Goal: Task Accomplishment & Management: Manage account settings

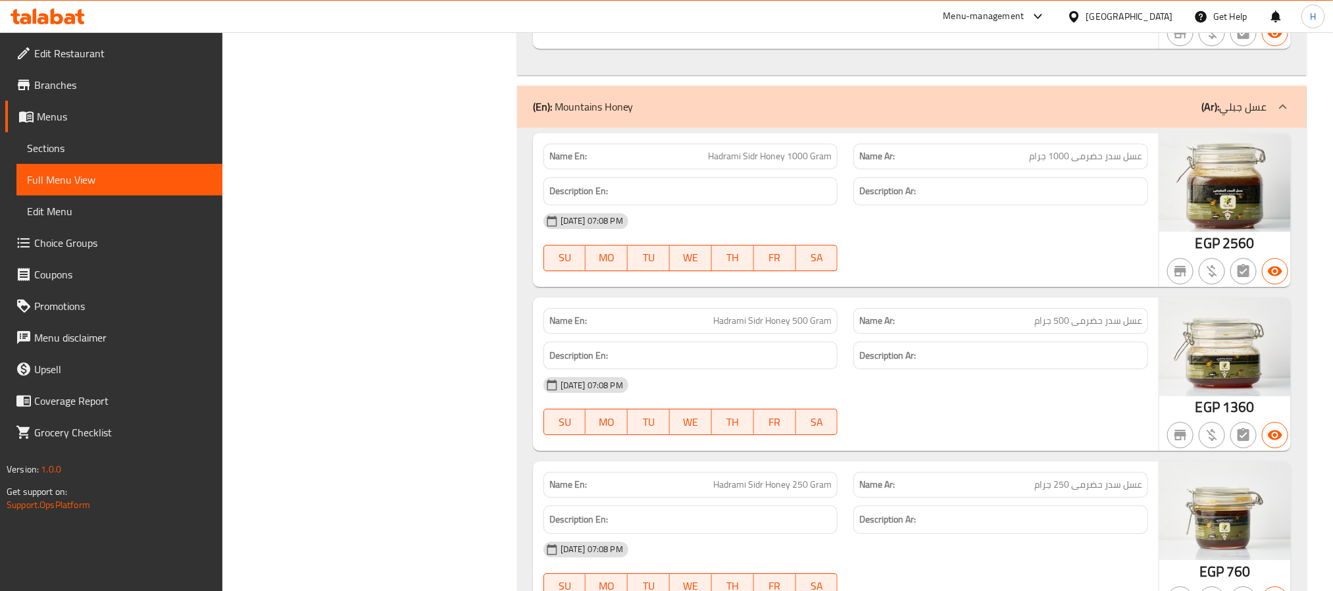
scroll to position [2172, 0]
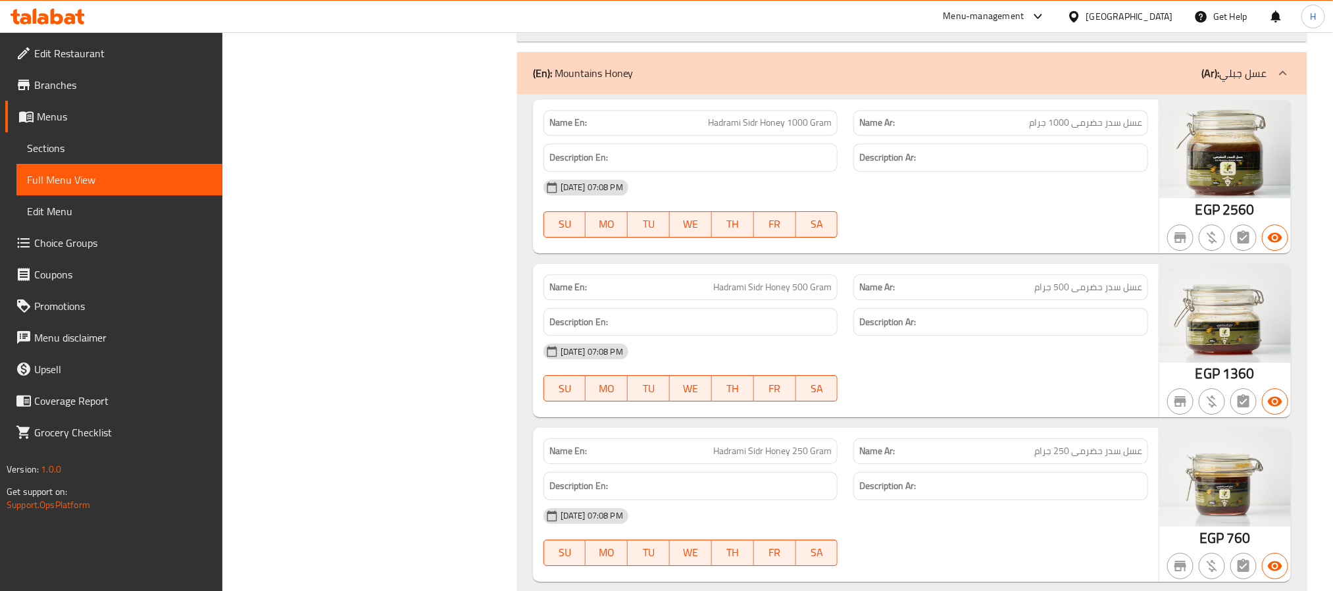
copy span "Hadrami Sidr Honey 1000 Gram"
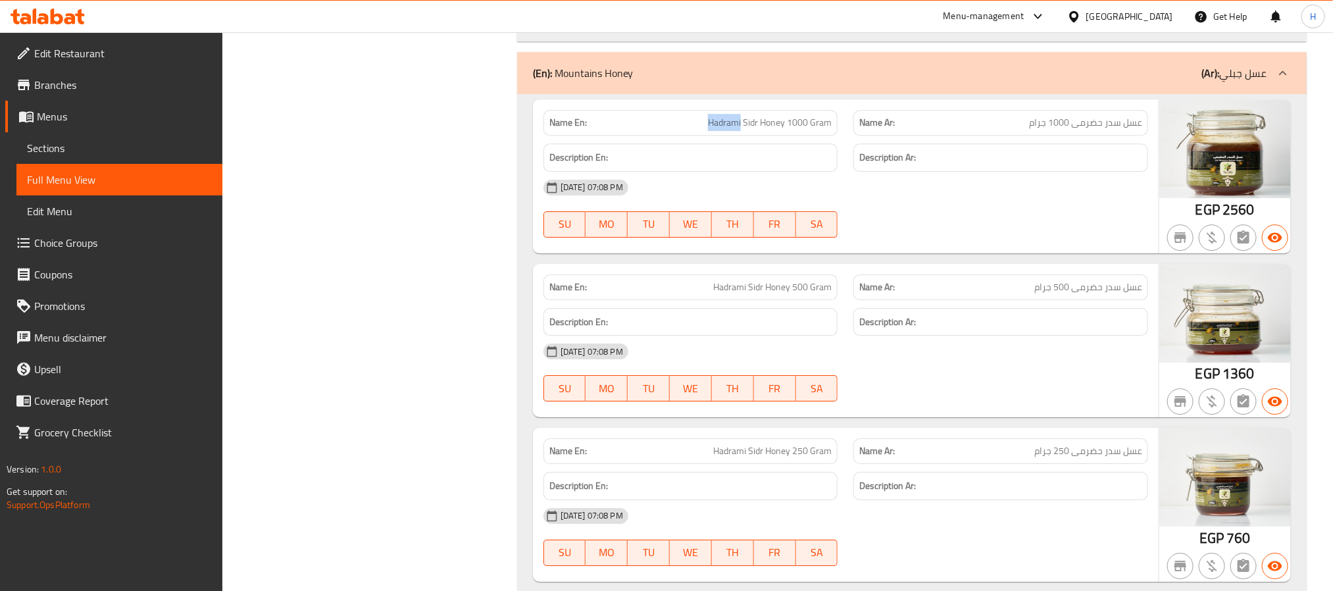
drag, startPoint x: 721, startPoint y: 136, endPoint x: 713, endPoint y: 137, distance: 7.9
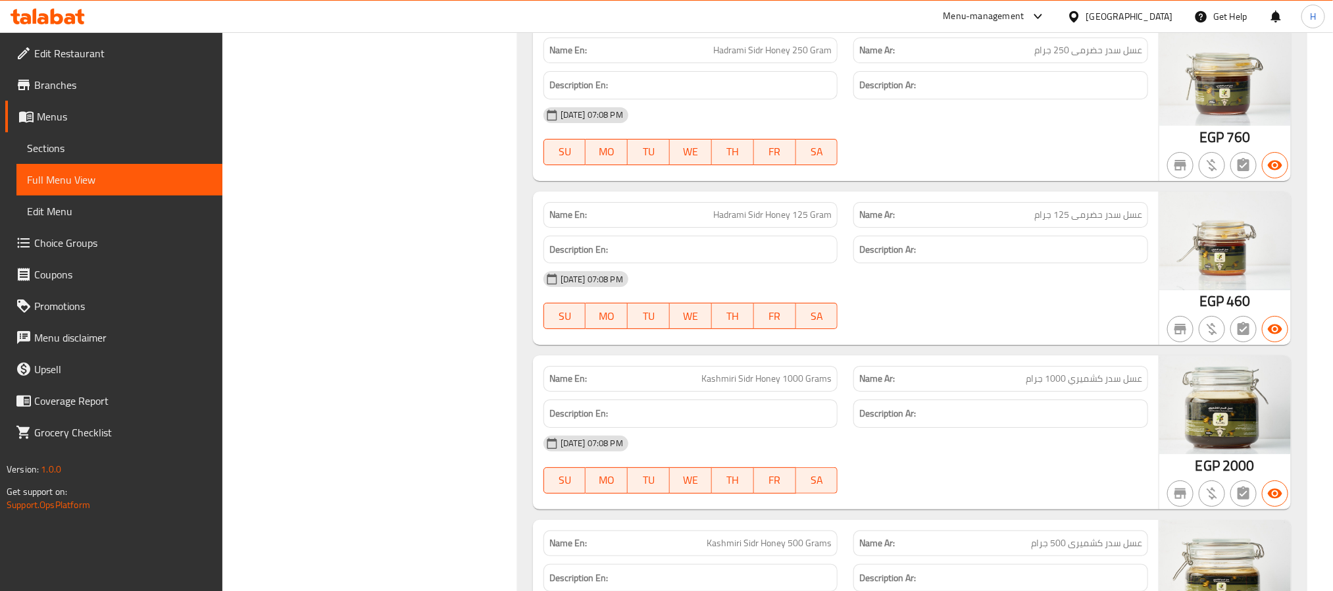
scroll to position [2665, 0]
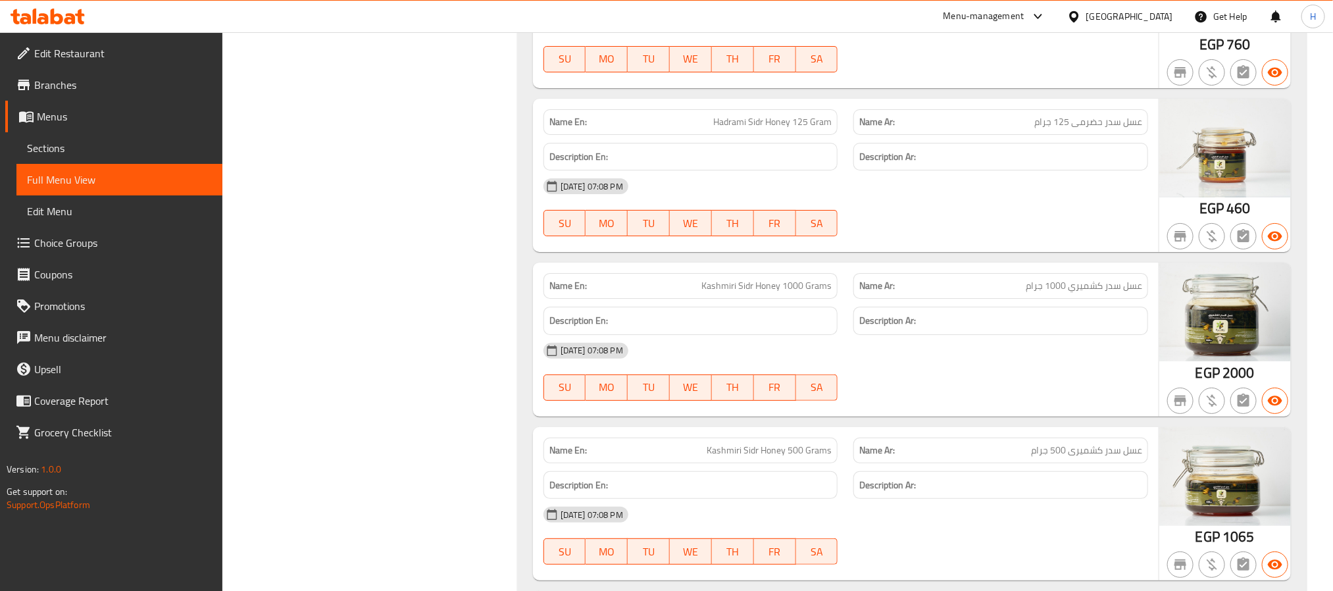
copy span "Kashmiri Sidr Honey 1000 Grams"
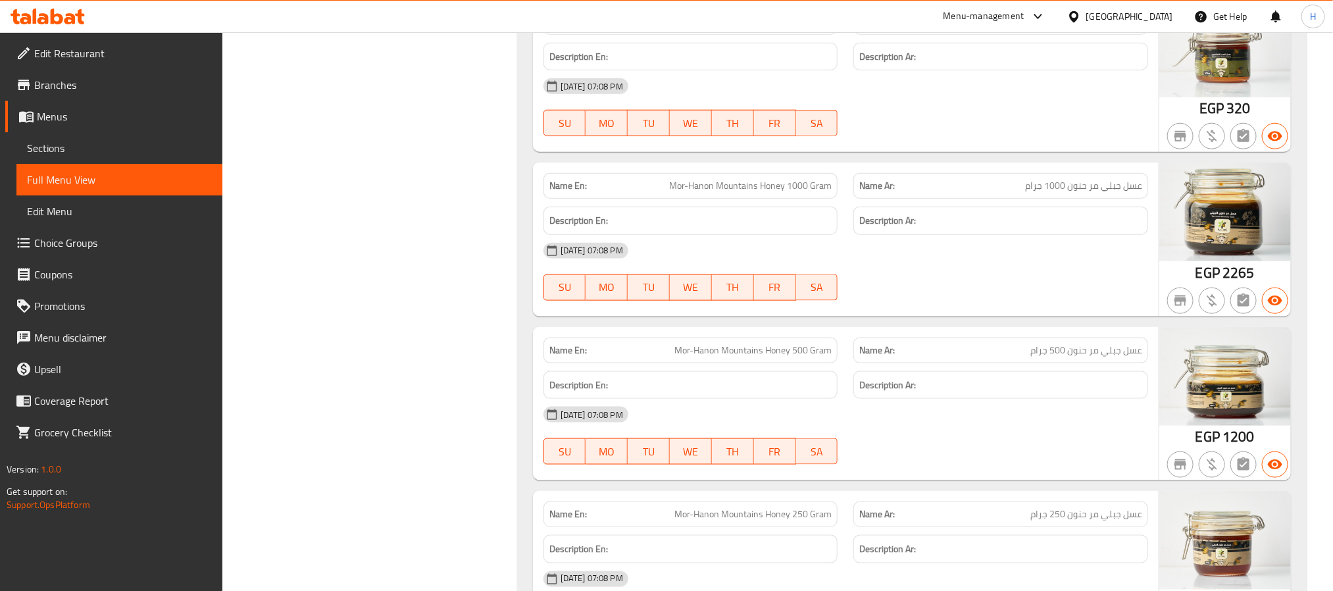
scroll to position [3455, 0]
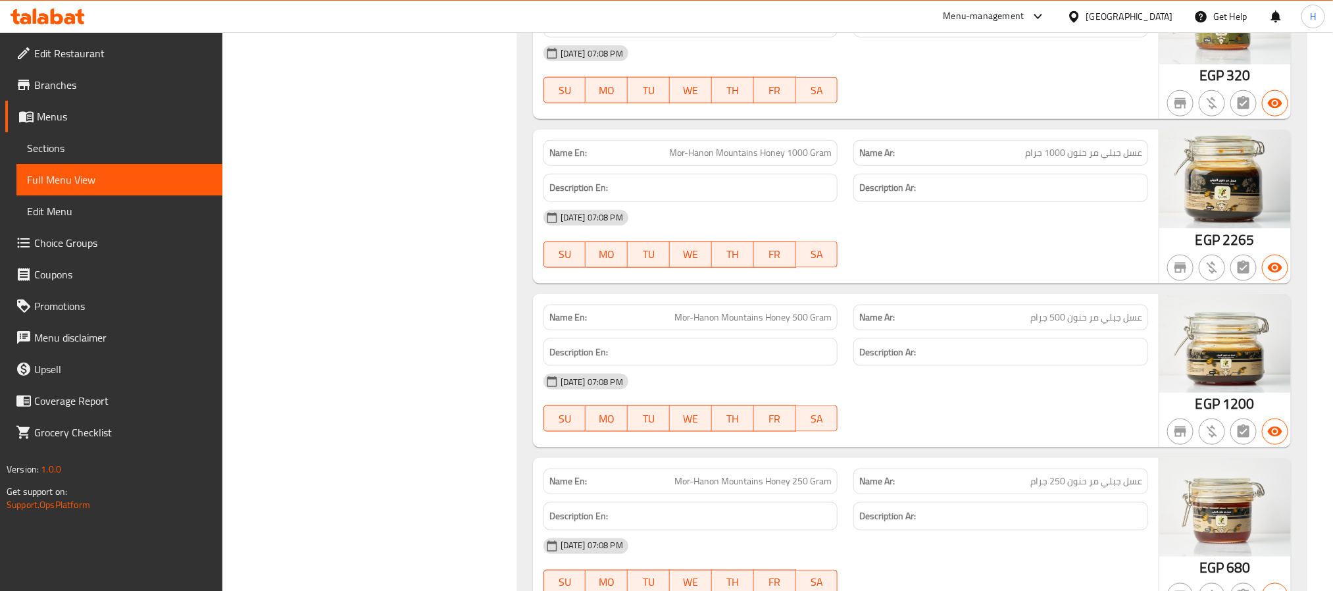
copy span "Mor-Hanon Mountains Honey 1000 Gram"
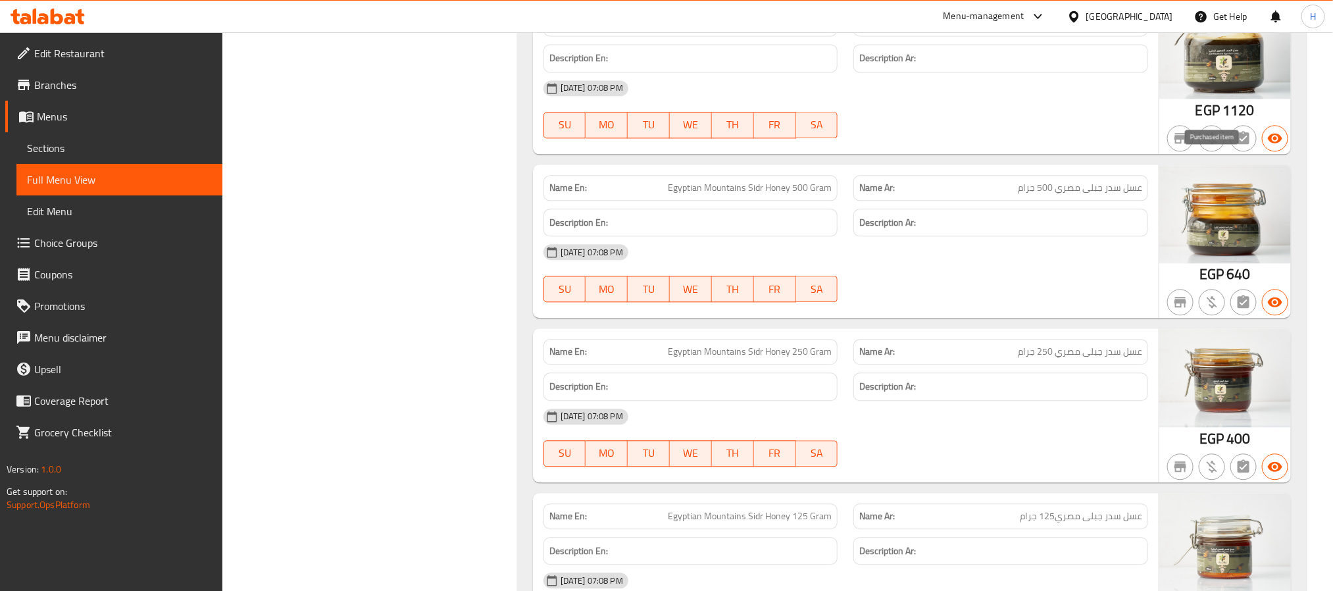
scroll to position [4244, 0]
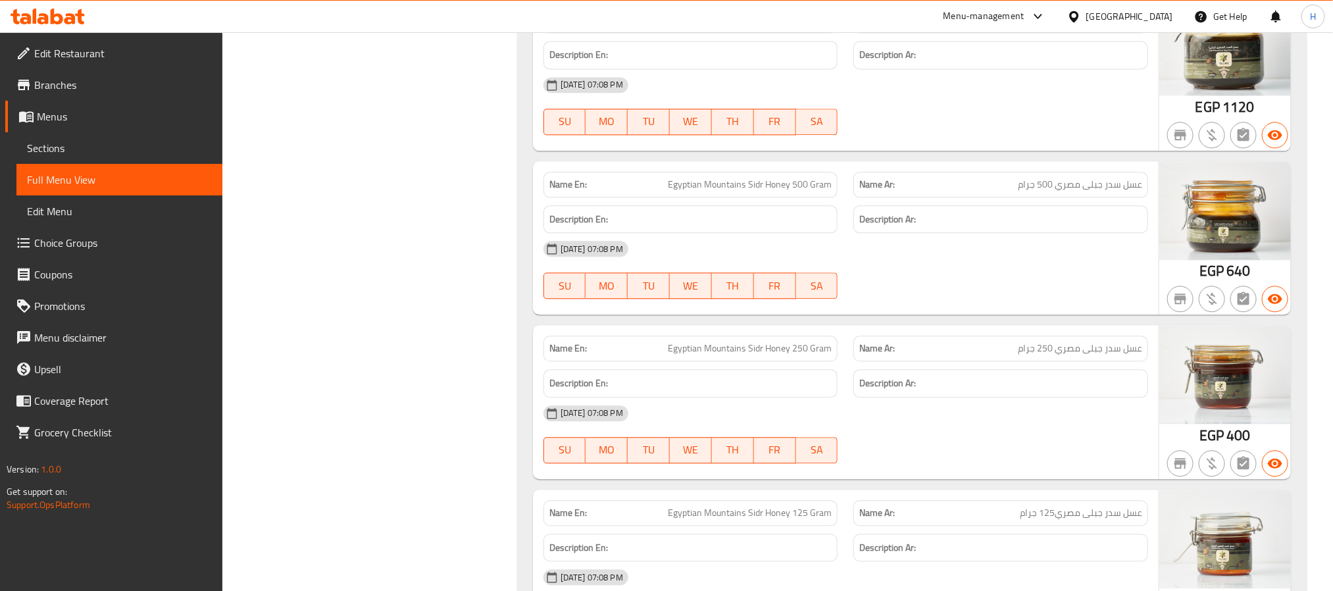
click at [687, 355] on span "Egyptian Mountains Sidr Honey 250 Gram" at bounding box center [750, 349] width 164 height 14
copy span "Egyptian Mountains Sidr Honey"
drag, startPoint x: 686, startPoint y: 379, endPoint x: 775, endPoint y: 389, distance: 89.4
click at [775, 361] on div "Name En: Egyptian Mountains Sidr Honey 250 Gram" at bounding box center [691, 349] width 295 height 26
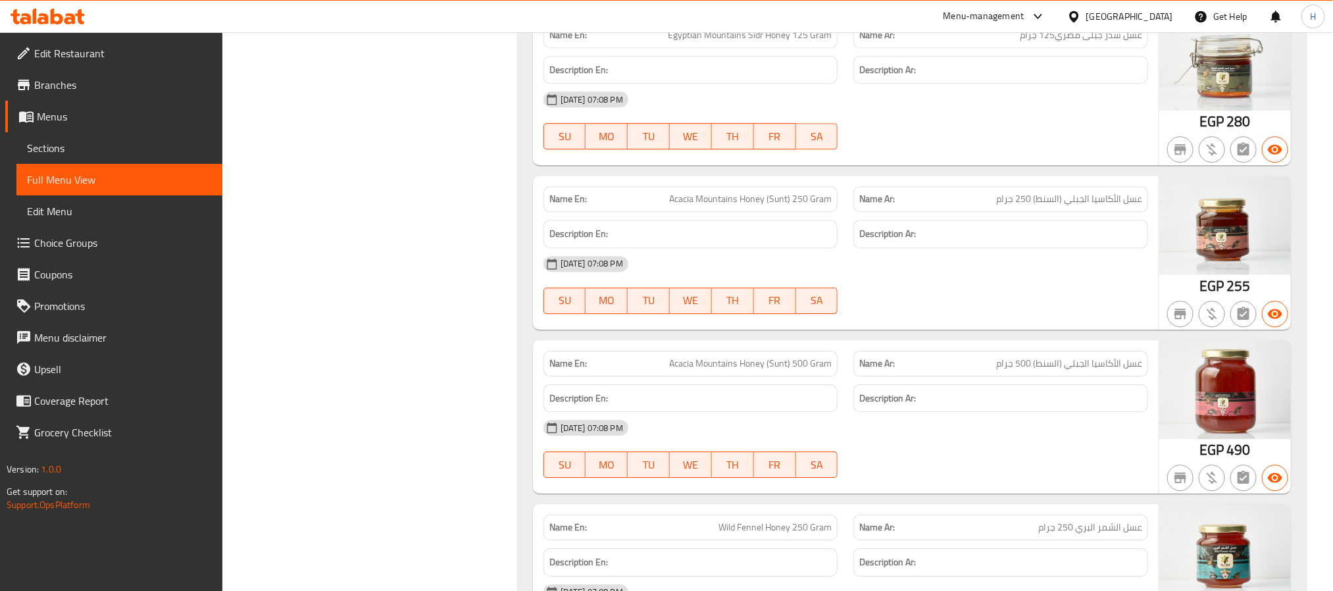
scroll to position [4738, 0]
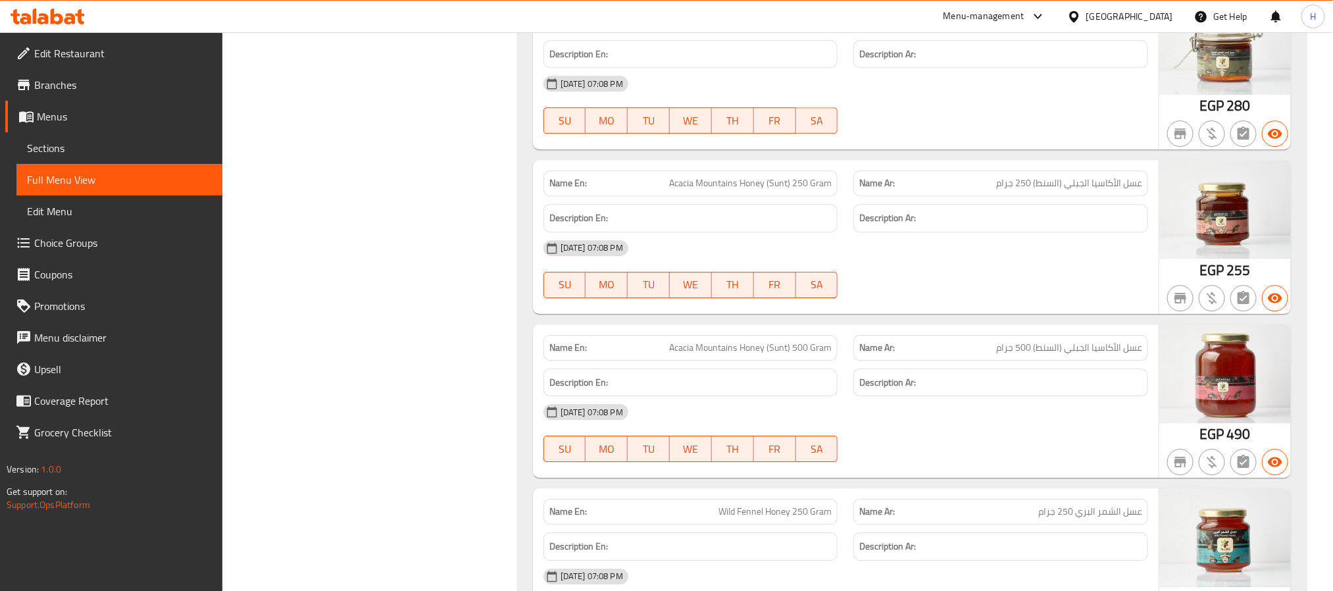
click at [748, 190] on span "Acacia Mountains Honey (Sunt) 250 Gram" at bounding box center [750, 183] width 163 height 14
click at [749, 190] on span "Acacia Mountains Honey (Sunt) 250 Gram" at bounding box center [750, 183] width 163 height 14
copy span "Acacia Mountains Honey (Sunt) 250 Gram"
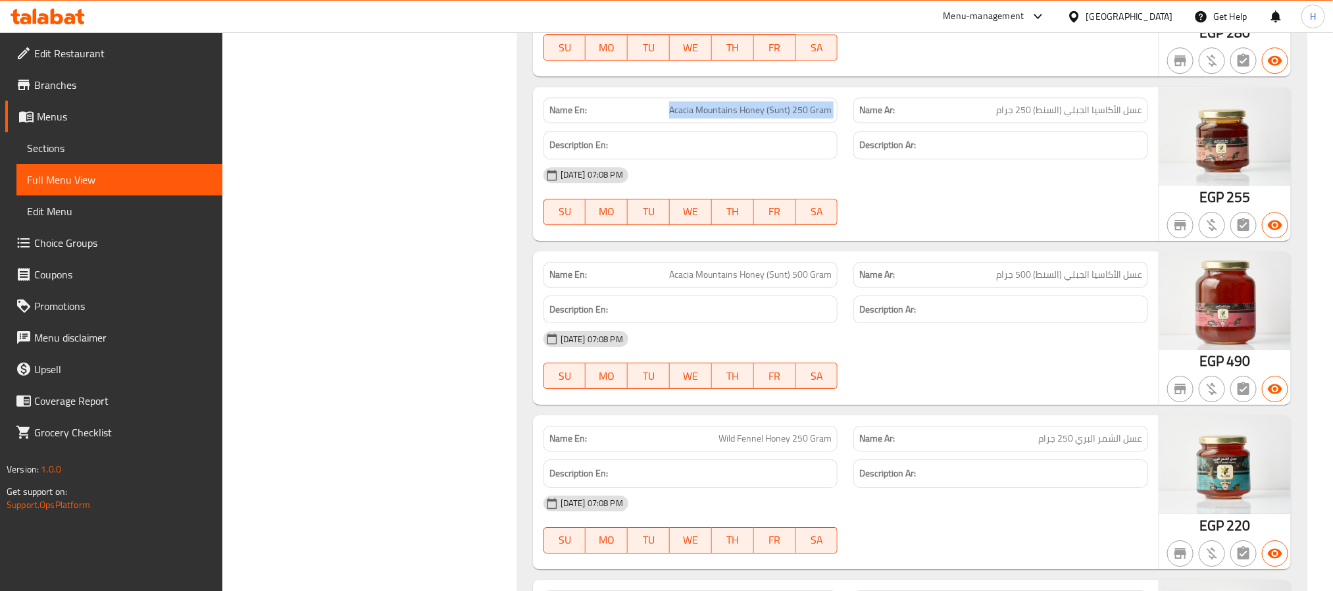
scroll to position [4935, 0]
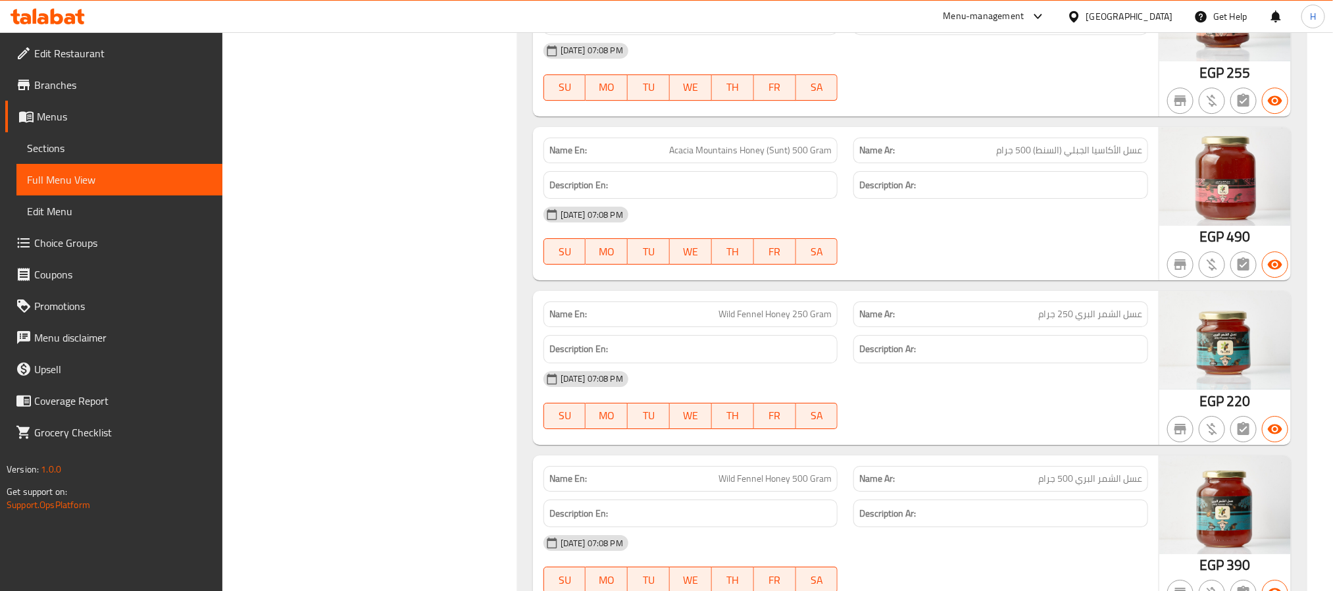
click at [682, 157] on span "Acacia Mountains Honey (Sunt) 500 Gram" at bounding box center [750, 150] width 163 height 14
drag, startPoint x: 682, startPoint y: 186, endPoint x: 831, endPoint y: 184, distance: 149.4
click at [831, 157] on span "Acacia Mountains Honey (Sunt) 500 Gram" at bounding box center [750, 150] width 163 height 14
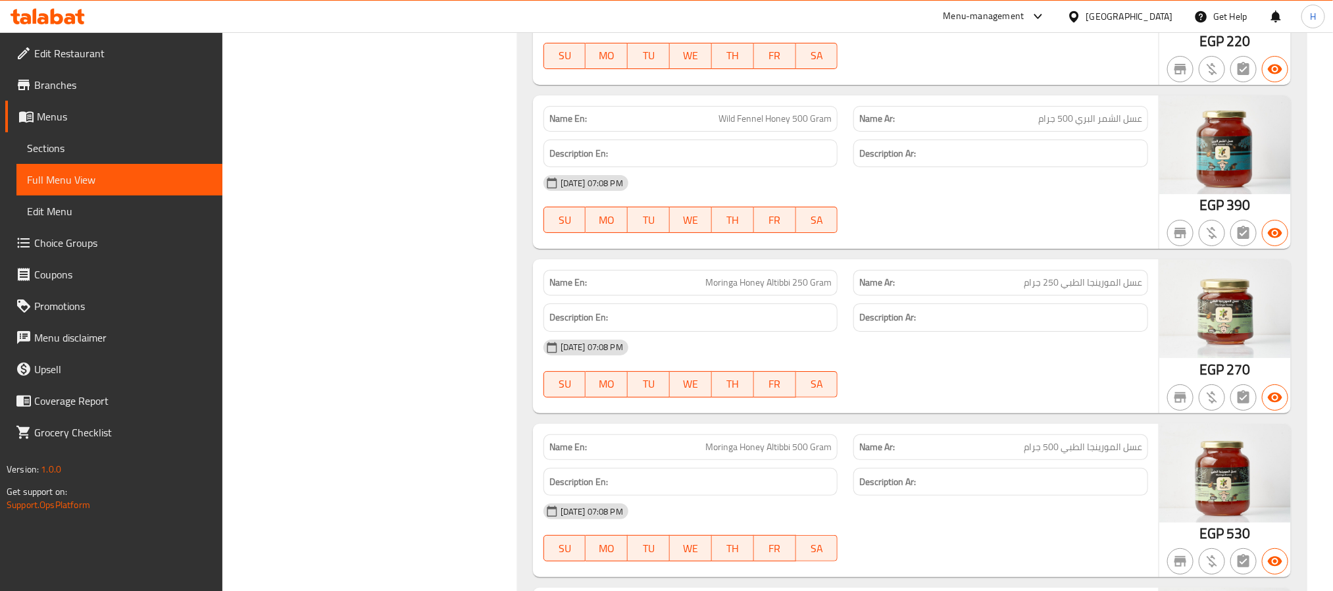
scroll to position [5330, 0]
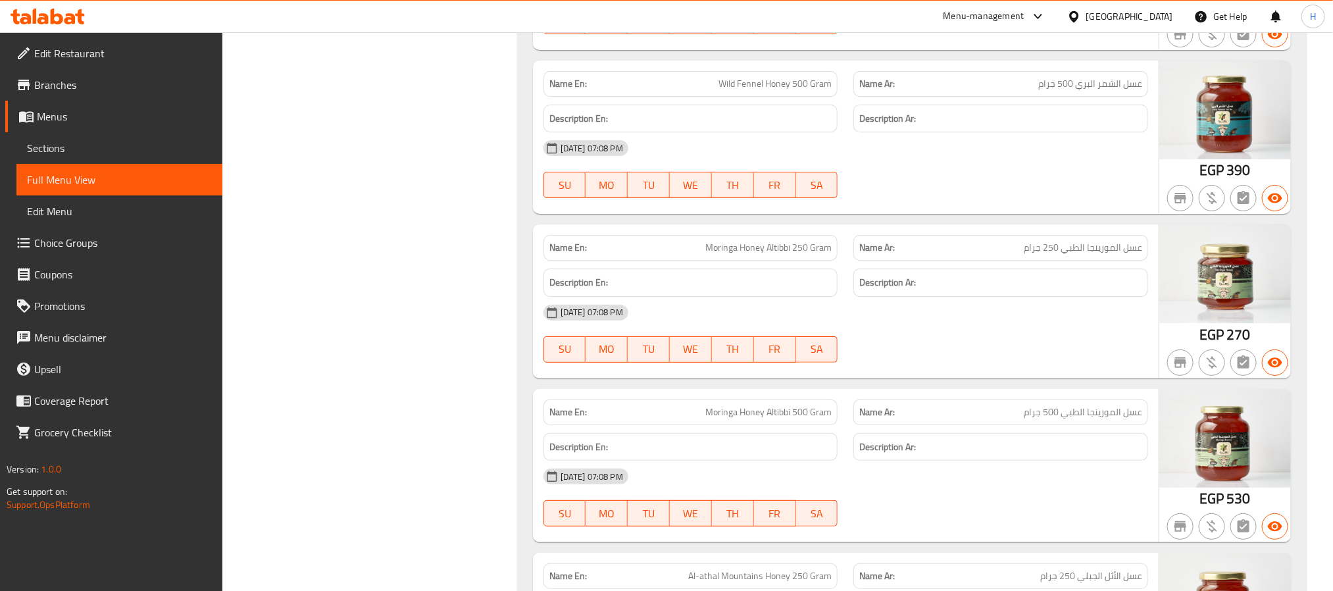
click at [778, 255] on span "Moringa Honey Altibbi 250 Gram" at bounding box center [768, 248] width 126 height 14
drag, startPoint x: 778, startPoint y: 285, endPoint x: 690, endPoint y: 282, distance: 88.9
click at [690, 255] on p "Name En: Moringa Honey Altibbi 250 Gram" at bounding box center [690, 248] width 283 height 14
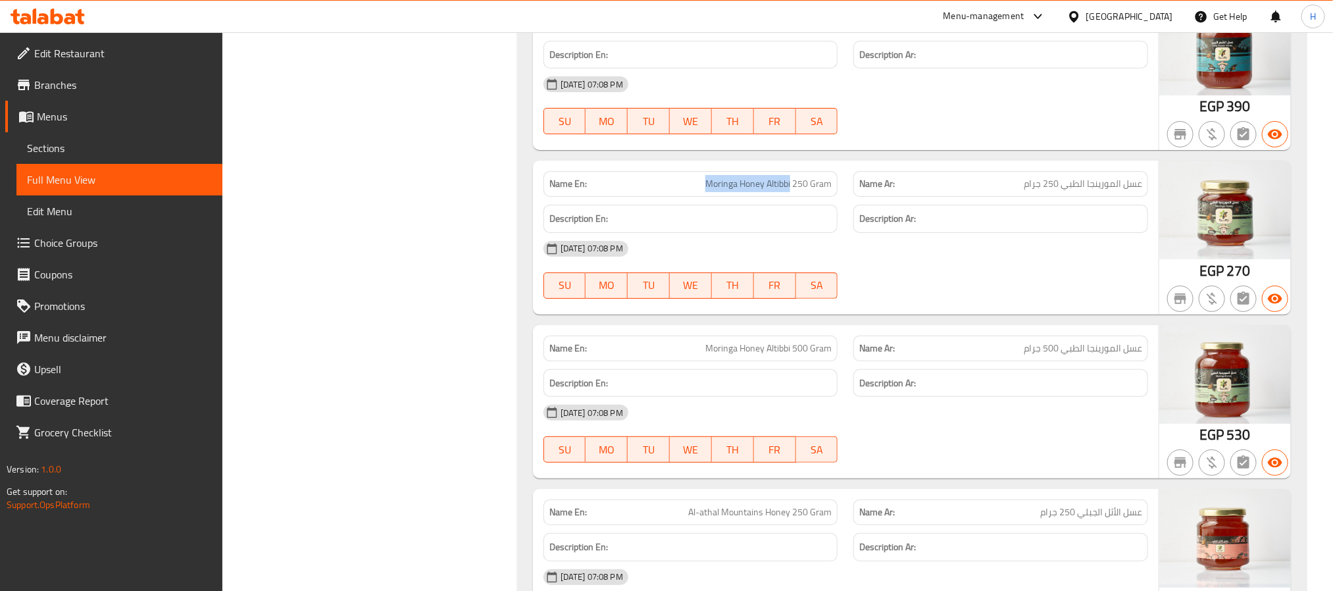
scroll to position [5429, 0]
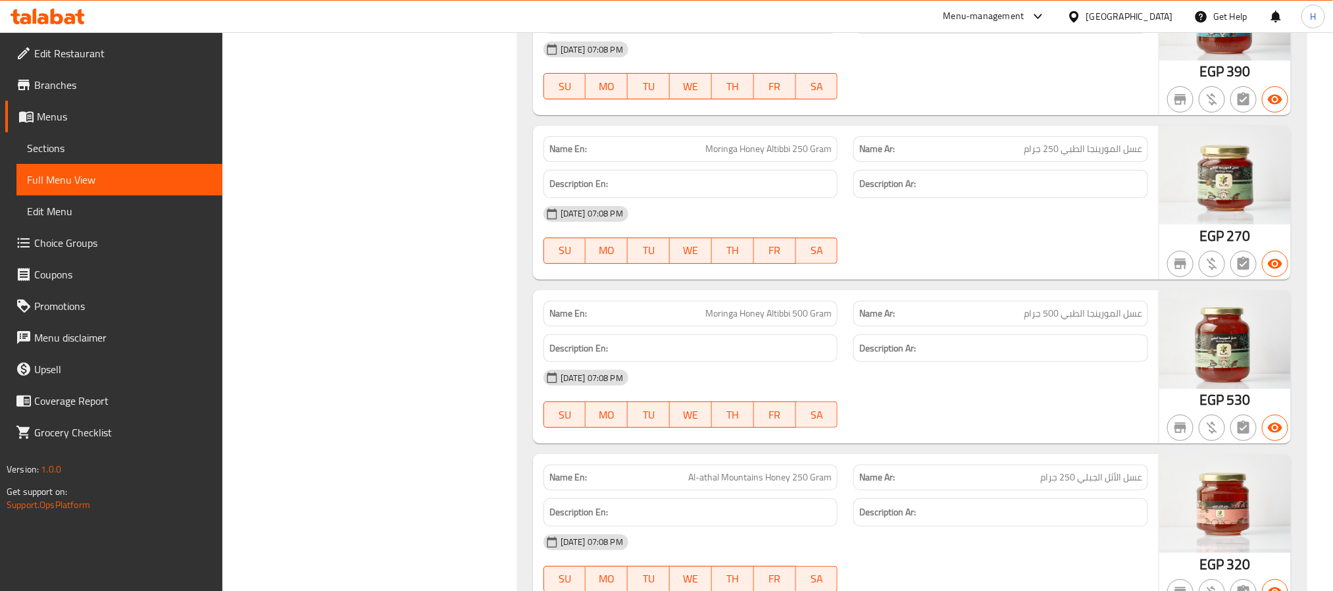
click at [782, 320] on span "Moringa Honey Altibbi 500 Gram" at bounding box center [768, 314] width 126 height 14
copy span "Moringa Honey Altibbi 500 Gram"
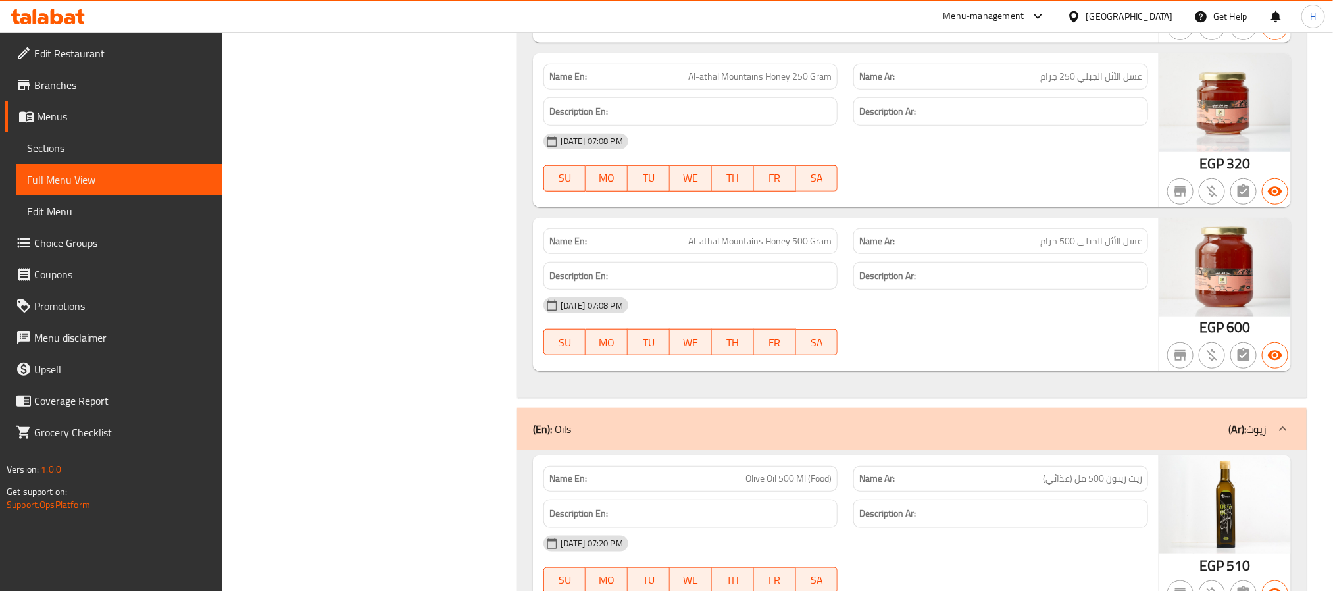
scroll to position [5824, 0]
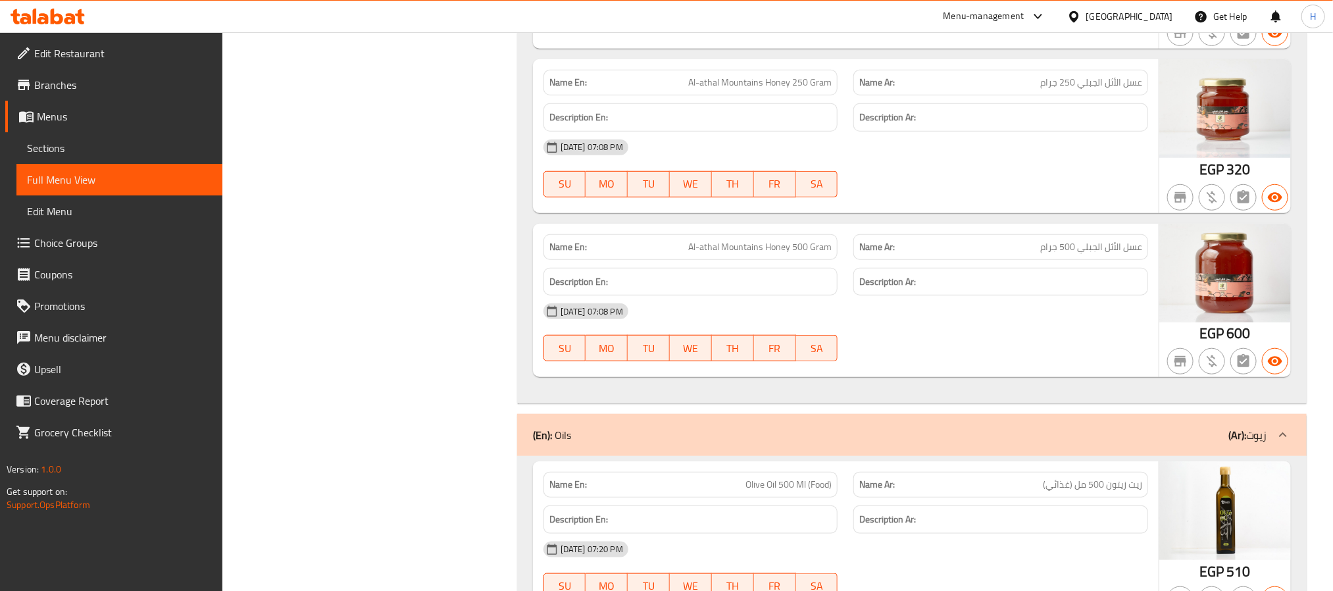
click at [707, 254] on span "Al-athal Mountains Honey 500 Gram" at bounding box center [759, 247] width 143 height 14
drag, startPoint x: 707, startPoint y: 295, endPoint x: 753, endPoint y: 295, distance: 46.1
click at [753, 254] on span "Al-athal Mountains Honey 500 Gram" at bounding box center [759, 247] width 143 height 14
click at [782, 254] on span "Al-athal Mountains Honey 500 Gram" at bounding box center [759, 247] width 143 height 14
drag, startPoint x: 782, startPoint y: 284, endPoint x: 678, endPoint y: 286, distance: 104.6
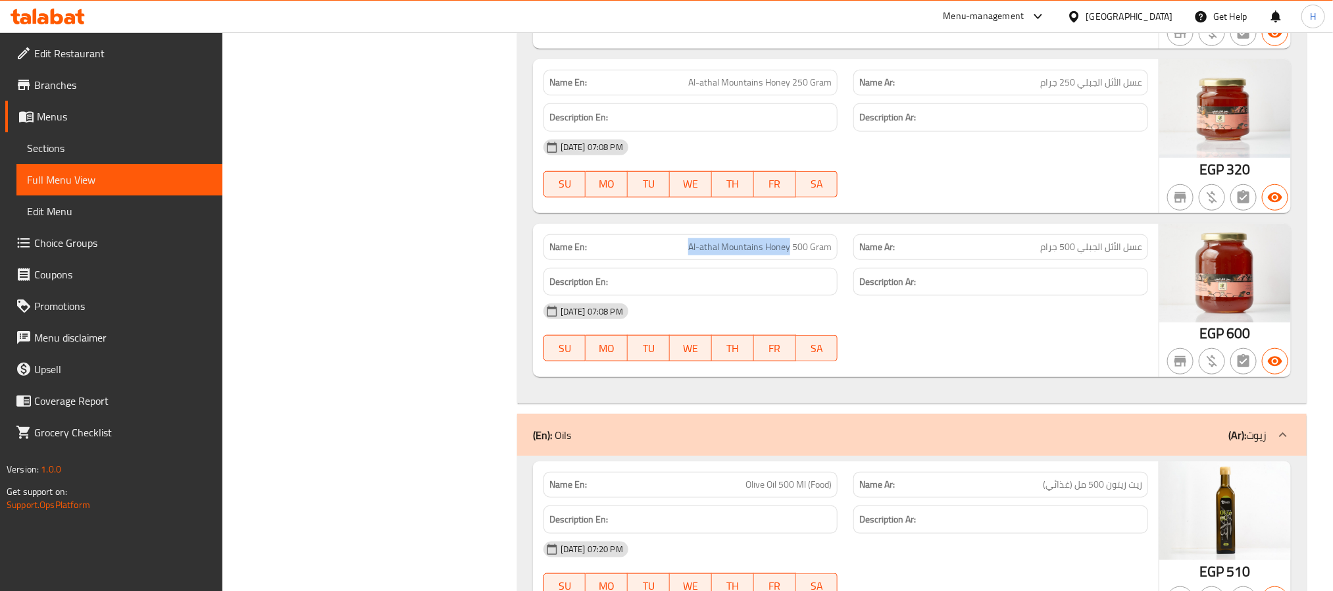
click at [678, 254] on p "Name En: Al-athal Mountains Honey 500 Gram" at bounding box center [690, 247] width 283 height 14
copy span "Al-athal Mountains Honey"
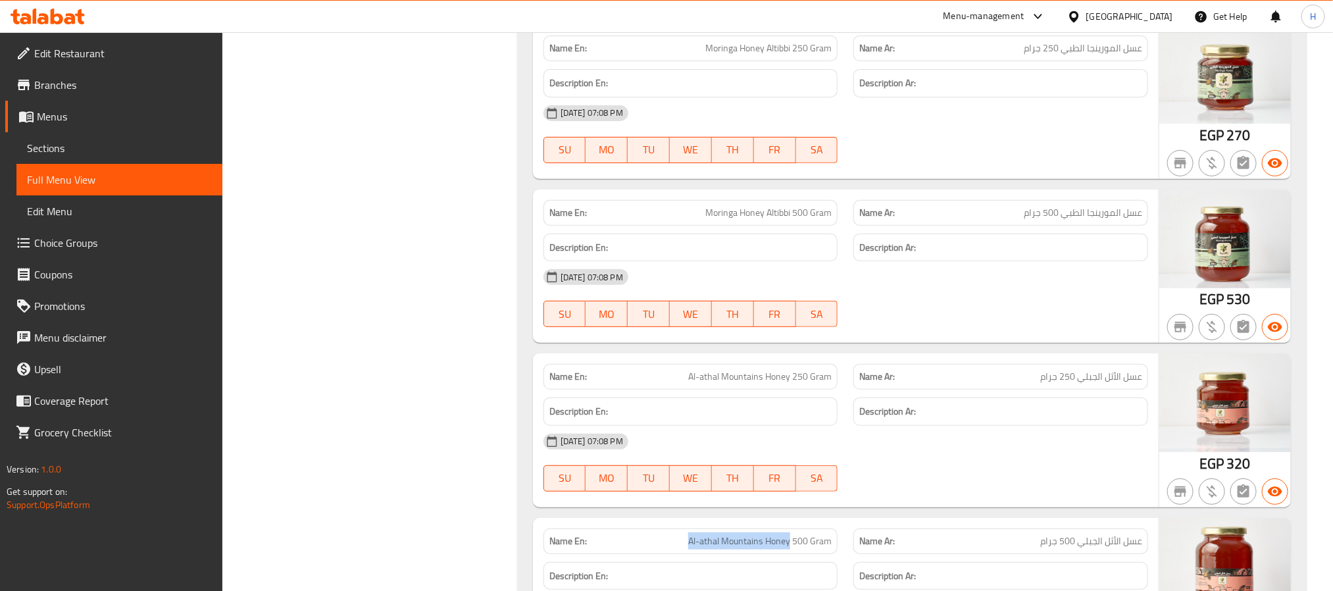
scroll to position [5527, 0]
click at [782, 222] on span "Moringa Honey Altibbi 500 Gram" at bounding box center [768, 215] width 126 height 14
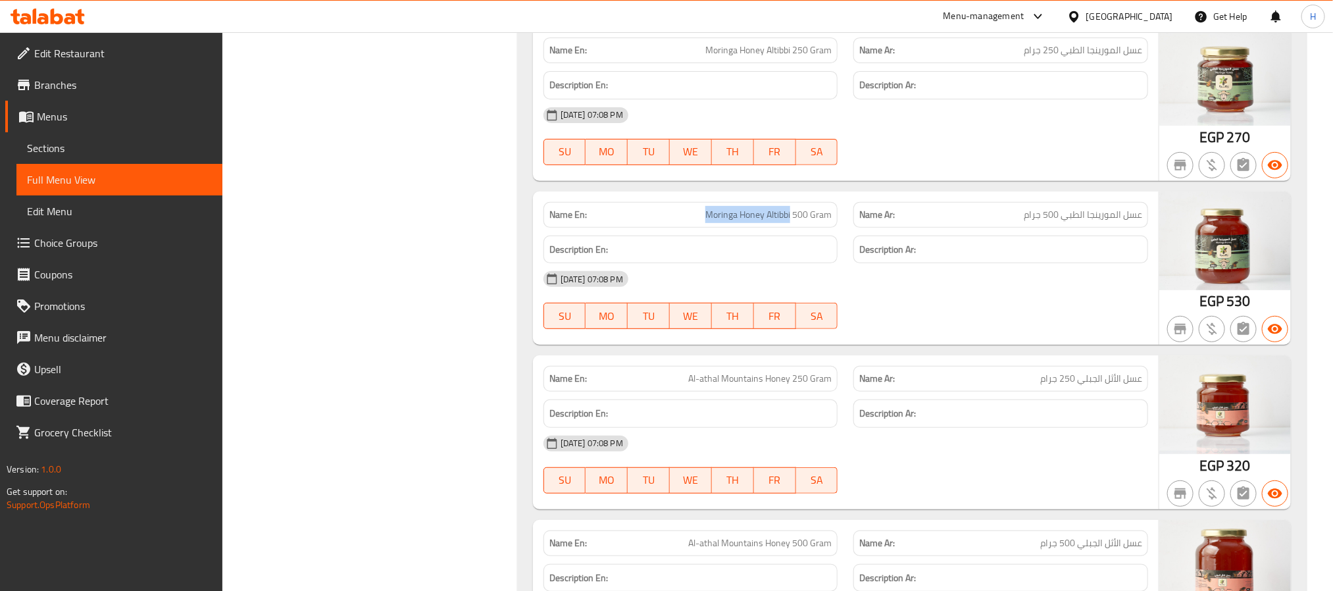
drag, startPoint x: 782, startPoint y: 257, endPoint x: 723, endPoint y: 259, distance: 59.3
click at [723, 222] on span "Moringa Honey Altibbi 500 Gram" at bounding box center [768, 215] width 126 height 14
click at [1080, 222] on span "عسل المورينجا الطبي 500 جرام" at bounding box center [1083, 215] width 118 height 14
click at [1079, 222] on span "عسل المورينجا الطبي 500 جرام" at bounding box center [1083, 215] width 118 height 14
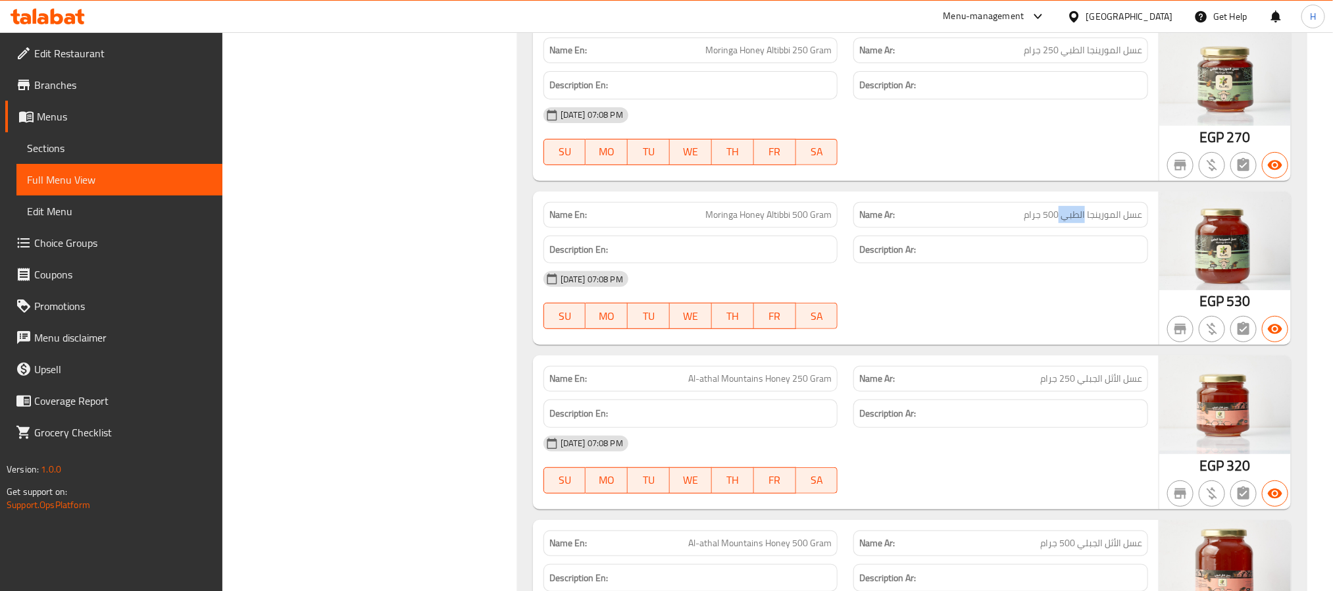
click at [1079, 222] on span "عسل المورينجا الطبي 500 جرام" at bounding box center [1083, 215] width 118 height 14
click at [1074, 222] on span "عسل المورينجا الطبي 500 جرام" at bounding box center [1083, 215] width 118 height 14
click at [719, 222] on span "Moringa Honey Altibbi 500 Gram" at bounding box center [768, 215] width 126 height 14
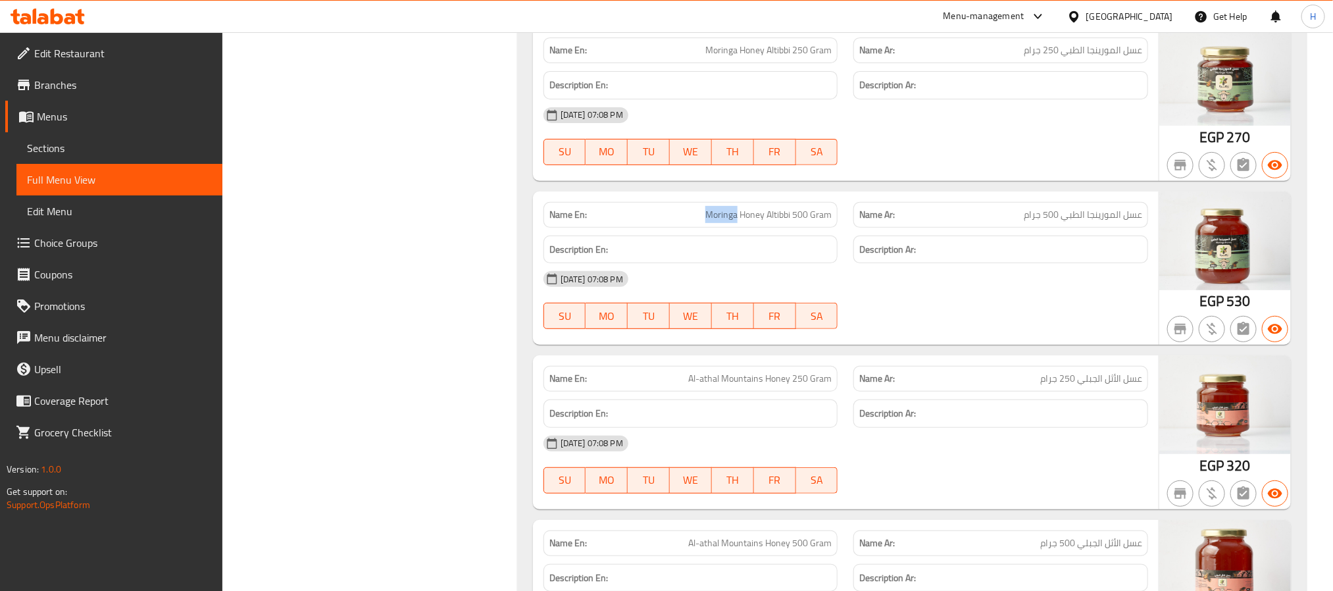
copy span "Moringa"
copy span "Moringa Honey"
drag, startPoint x: 719, startPoint y: 253, endPoint x: 745, endPoint y: 255, distance: 25.7
click at [745, 222] on span "Moringa Honey Altibbi 500 Gram" at bounding box center [768, 215] width 126 height 14
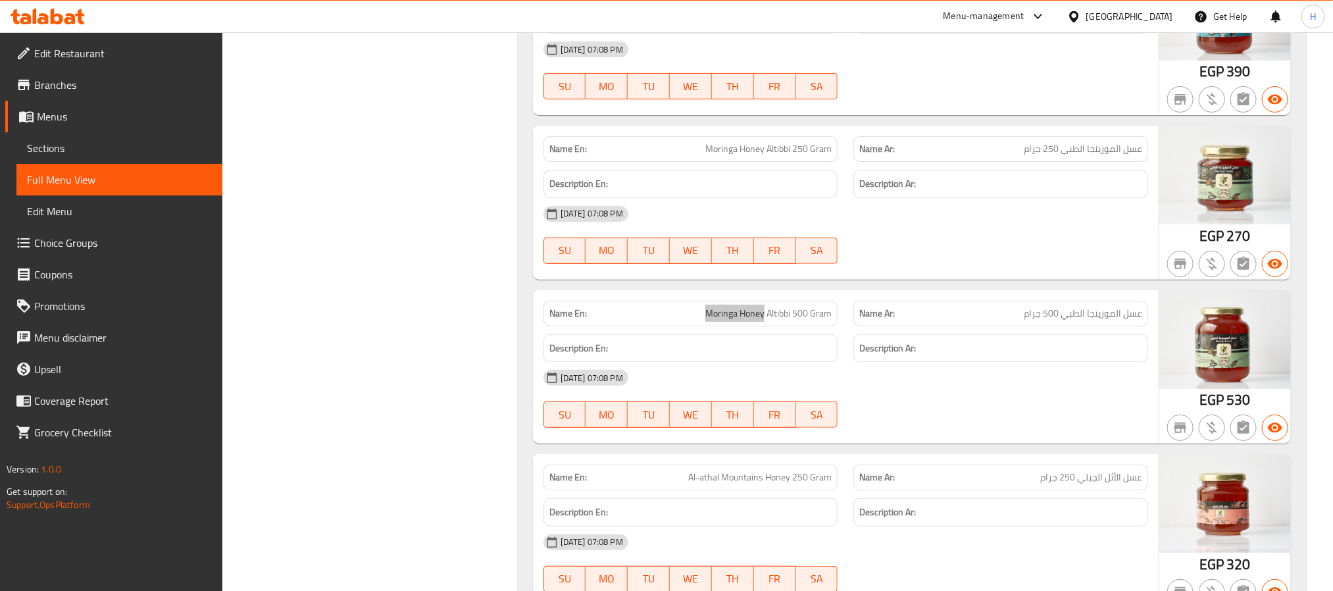
scroll to position [5231, 0]
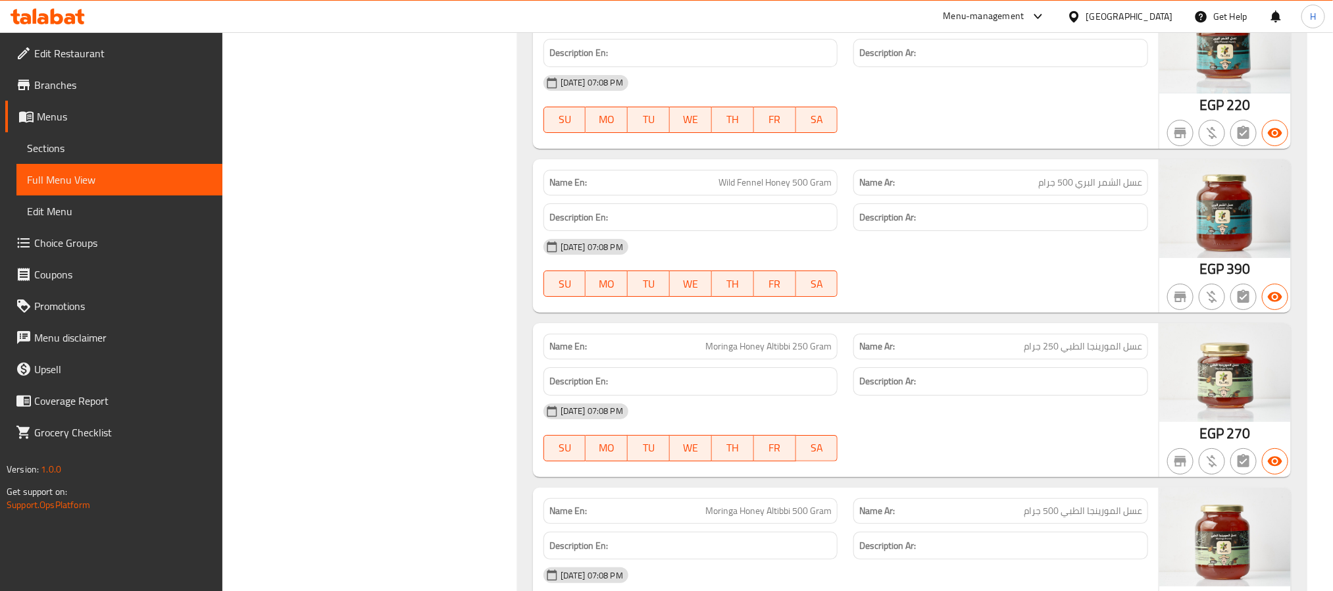
click at [731, 190] on span "Wild Fennel Honey 500 Gram" at bounding box center [775, 183] width 113 height 14
drag, startPoint x: 731, startPoint y: 218, endPoint x: 770, endPoint y: 221, distance: 39.0
click at [770, 190] on span "Wild Fennel Honey 500 Gram" at bounding box center [775, 183] width 113 height 14
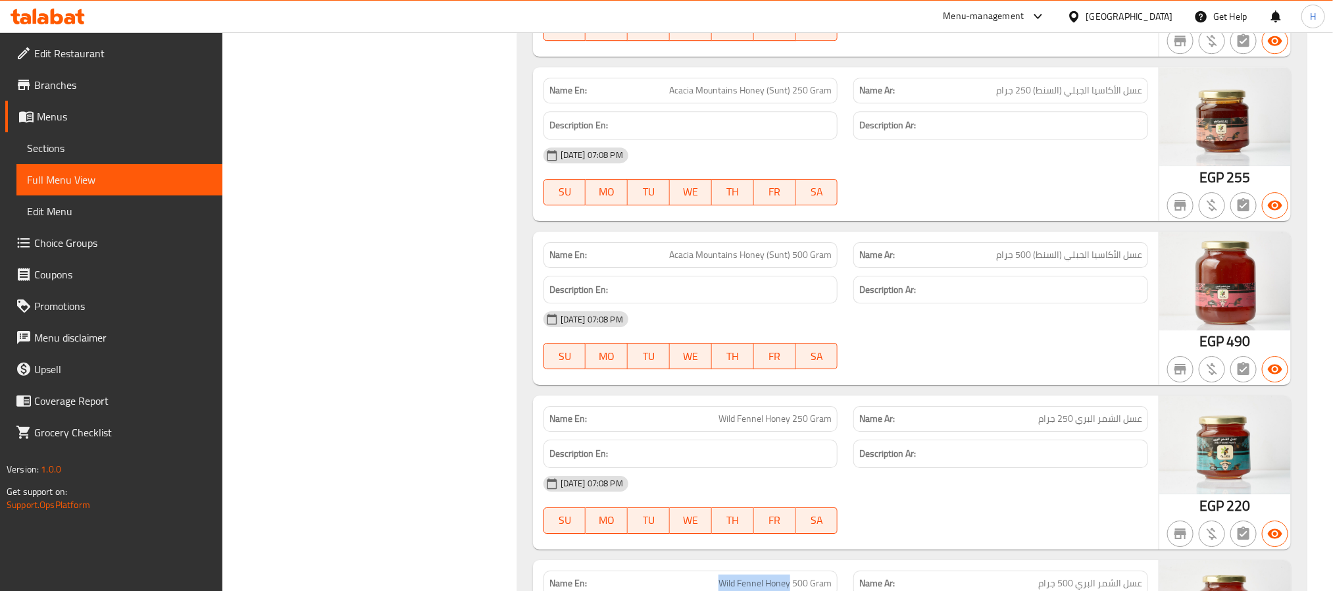
scroll to position [4738, 0]
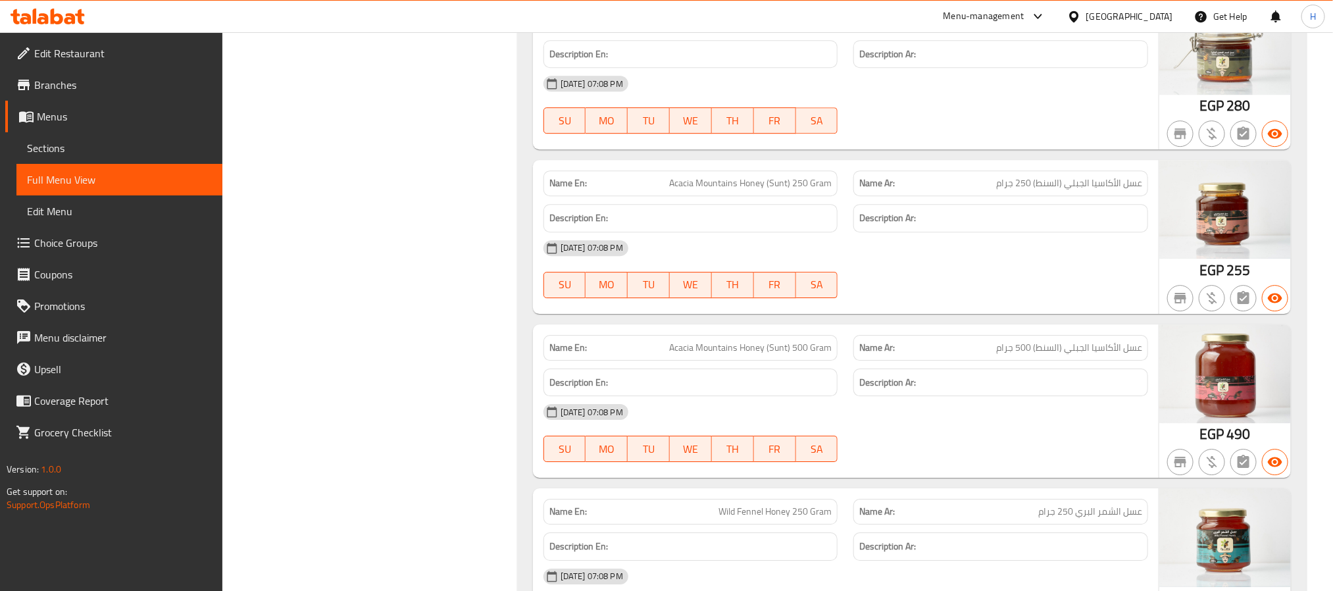
click at [1039, 355] on span "عسل الأكاسيا الجبلي (السنط) 500 جرام" at bounding box center [1069, 348] width 146 height 14
click at [1042, 355] on span "عسل الأكاسيا الجبلي (السنط) 500 جرام" at bounding box center [1069, 348] width 146 height 14
click at [778, 355] on span "Acacia Mountains Honey (Sunt) 500 Gram" at bounding box center [750, 348] width 163 height 14
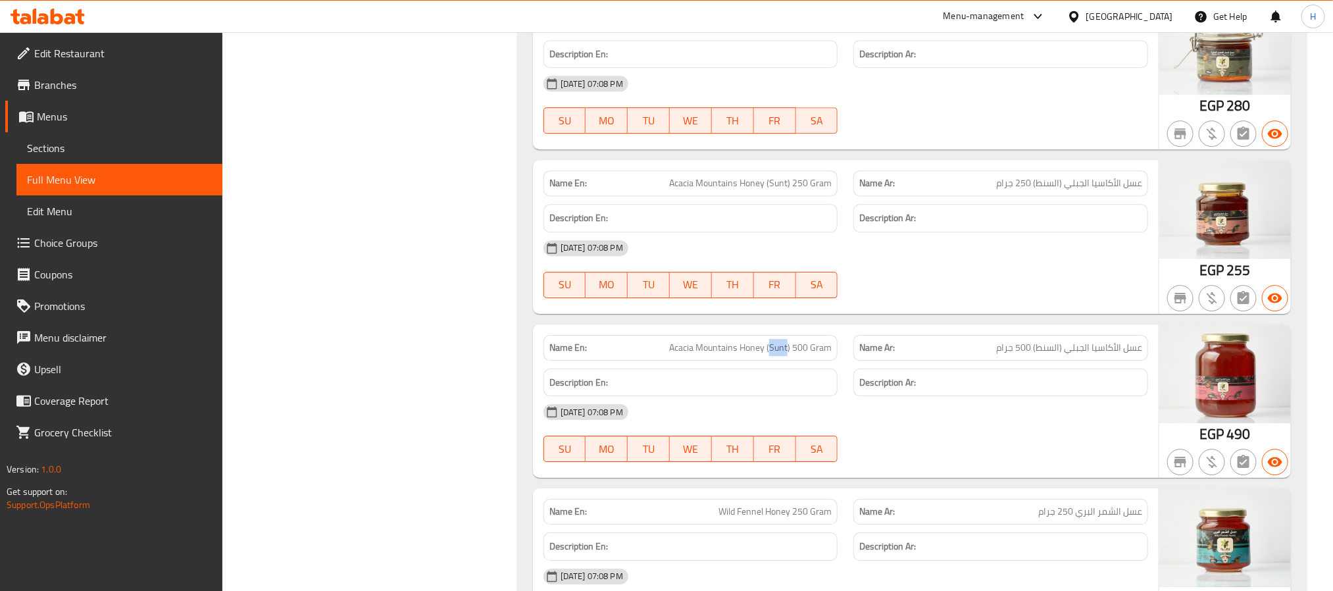
click at [778, 355] on span "Acacia Mountains Honey (Sunt) 500 Gram" at bounding box center [750, 348] width 163 height 14
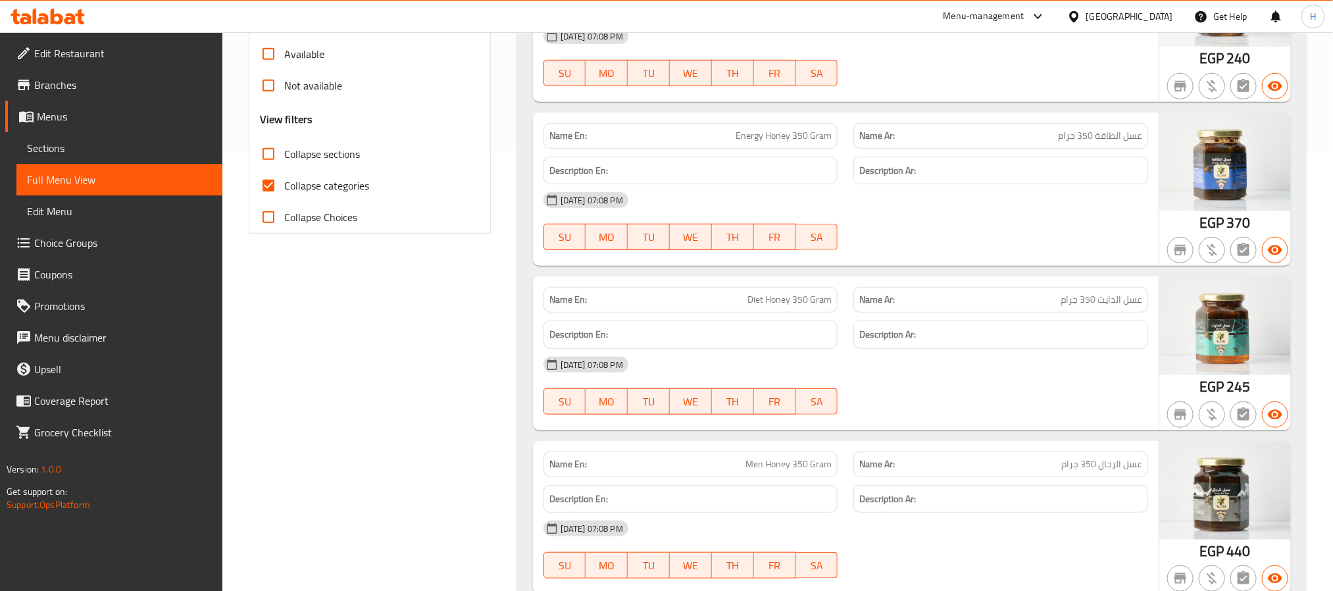
scroll to position [230, 0]
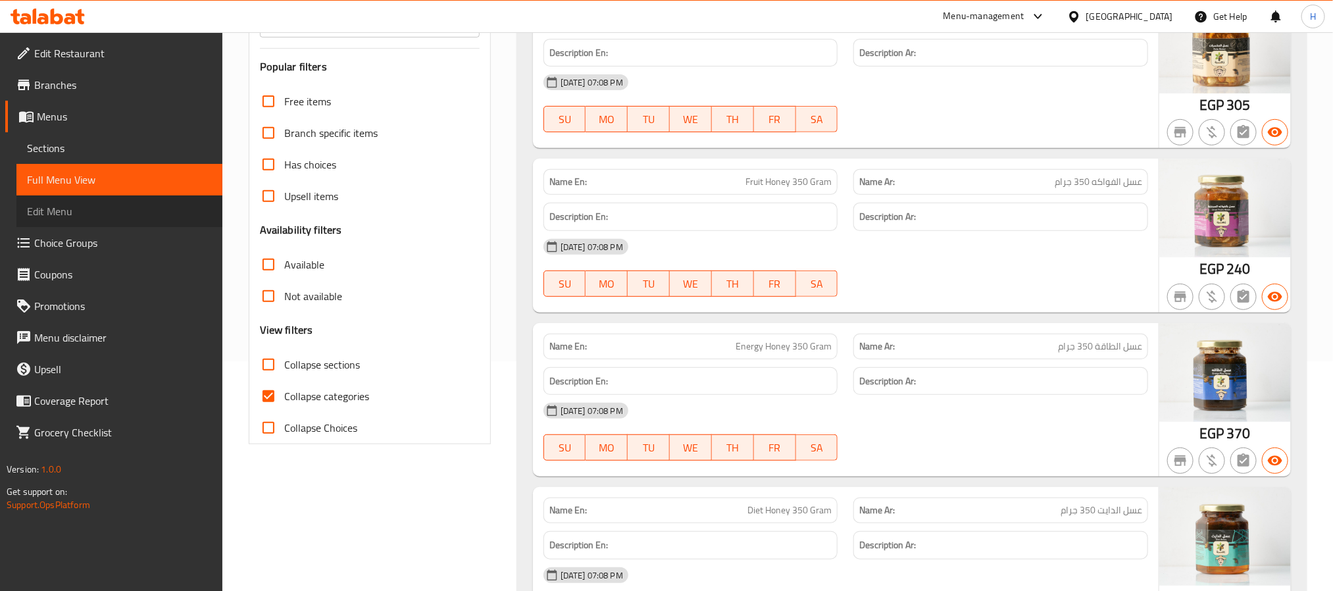
click at [63, 214] on span "Edit Menu" at bounding box center [119, 211] width 185 height 16
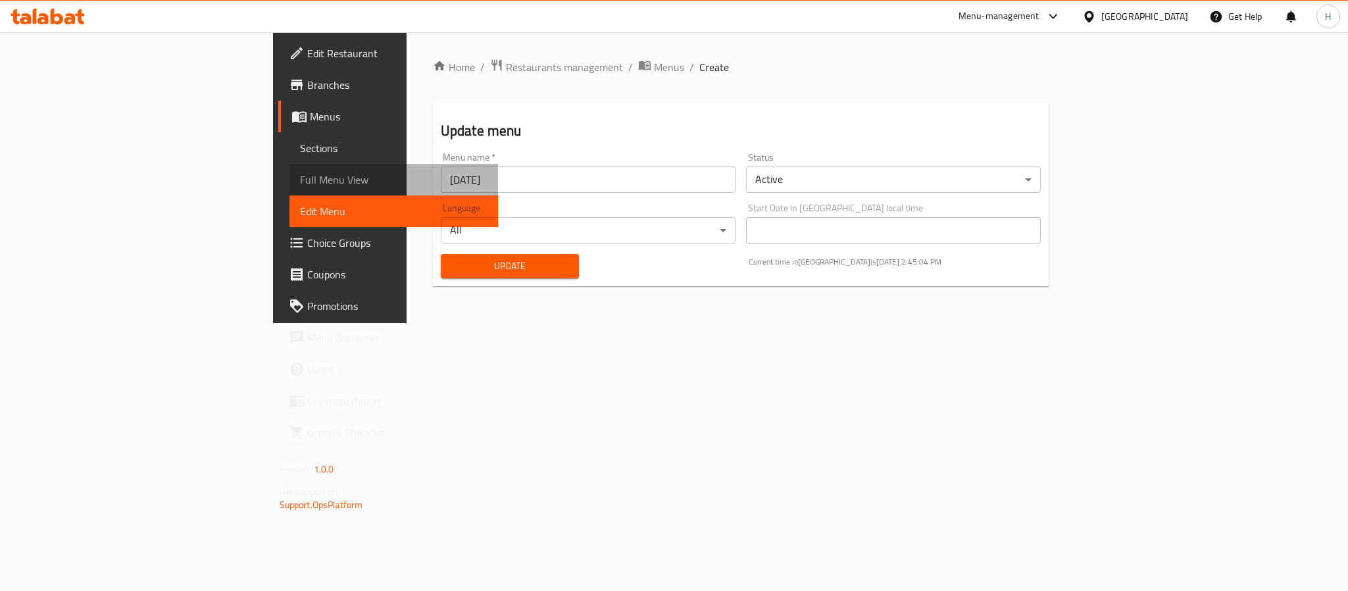
click at [300, 172] on span "Full Menu View" at bounding box center [394, 180] width 188 height 16
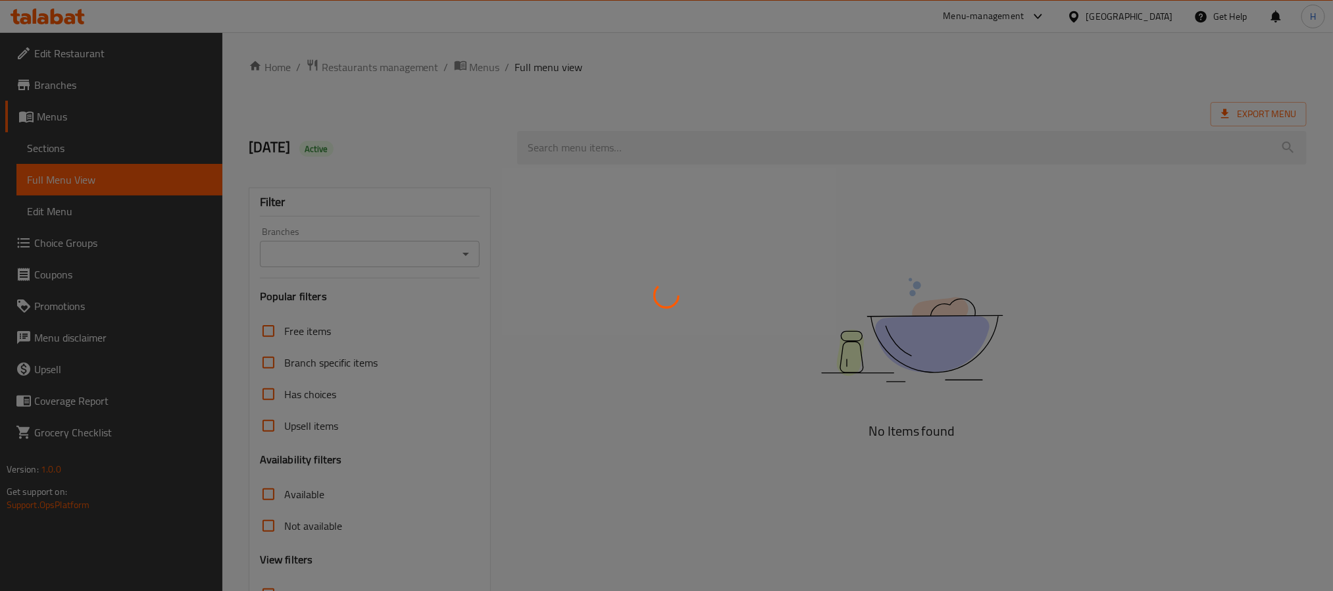
click at [120, 213] on div at bounding box center [666, 295] width 1333 height 591
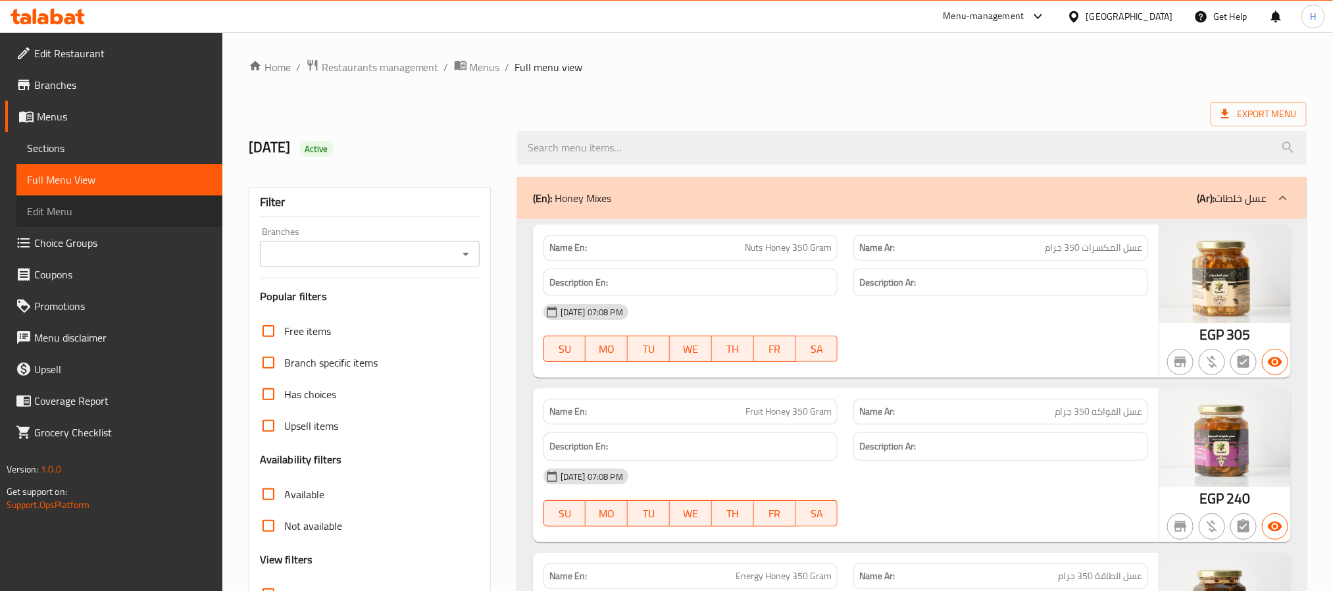
click at [83, 223] on link "Edit Menu" at bounding box center [119, 211] width 206 height 32
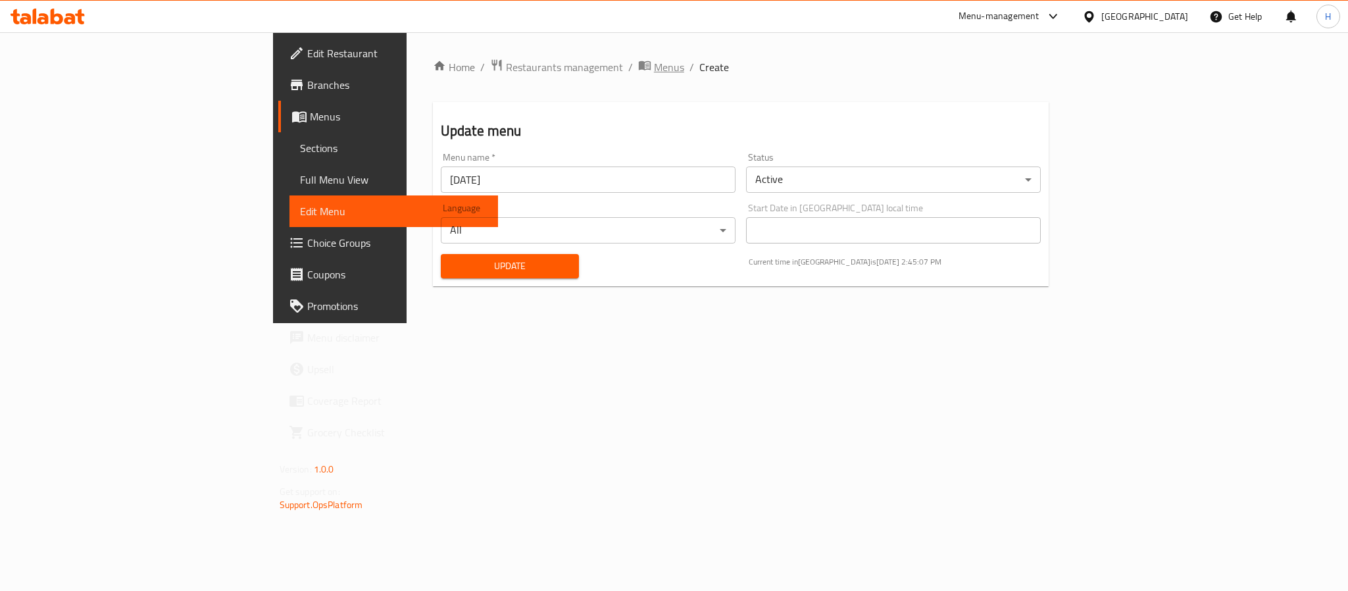
click at [654, 68] on span "Menus" at bounding box center [669, 67] width 30 height 16
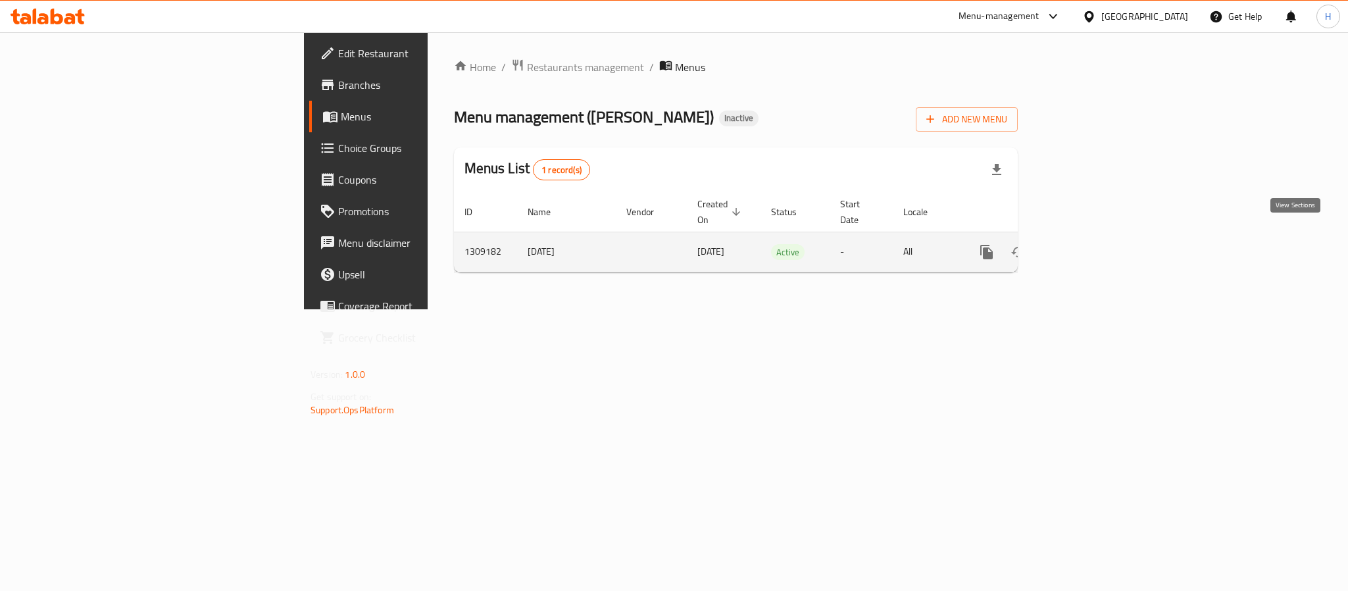
click at [1090, 244] on icon "enhanced table" at bounding box center [1082, 252] width 16 height 16
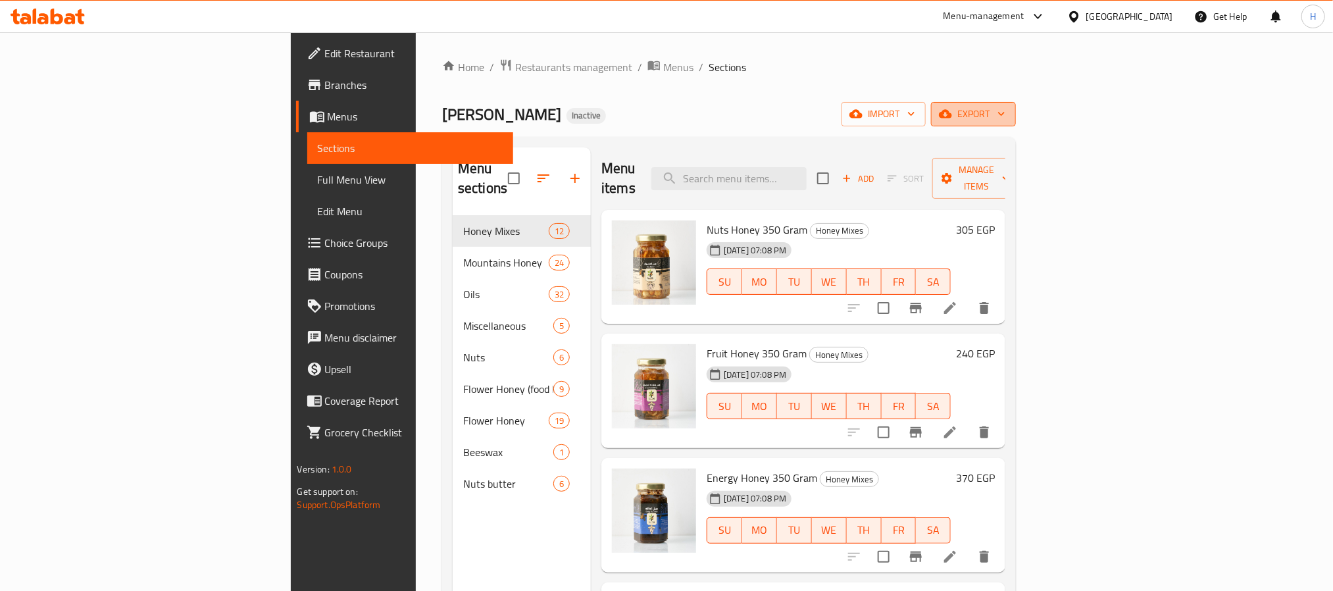
click at [1005, 113] on span "export" at bounding box center [974, 114] width 64 height 16
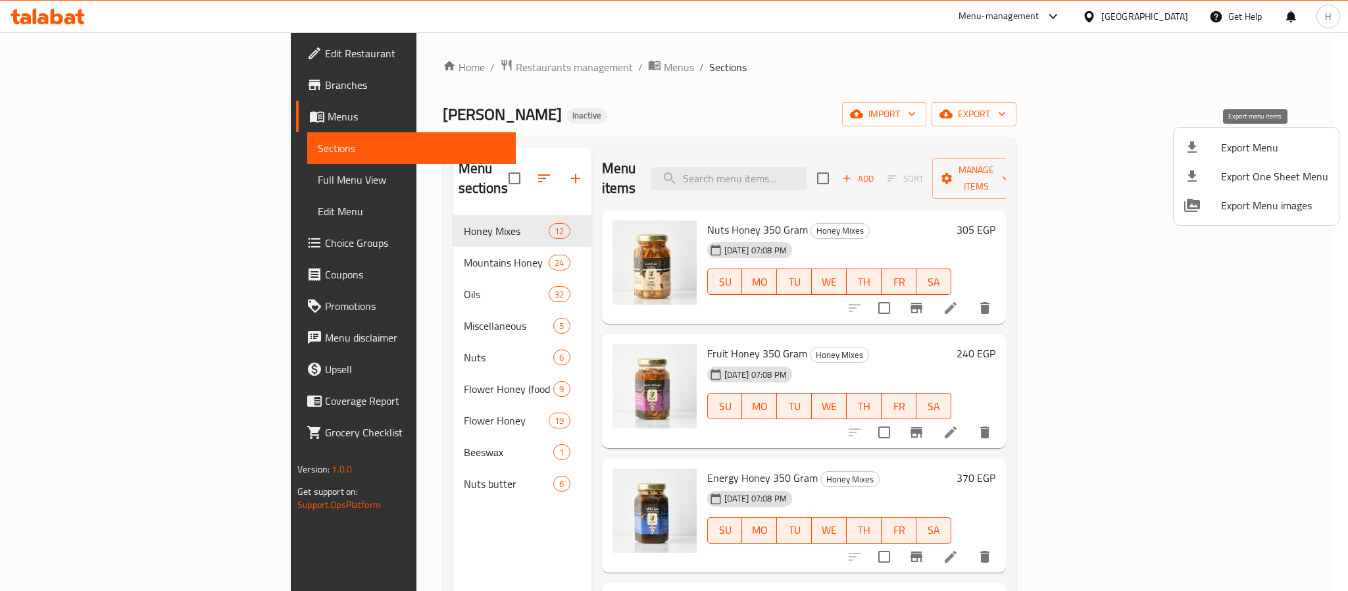
click at [1244, 150] on span "Export Menu" at bounding box center [1274, 148] width 107 height 16
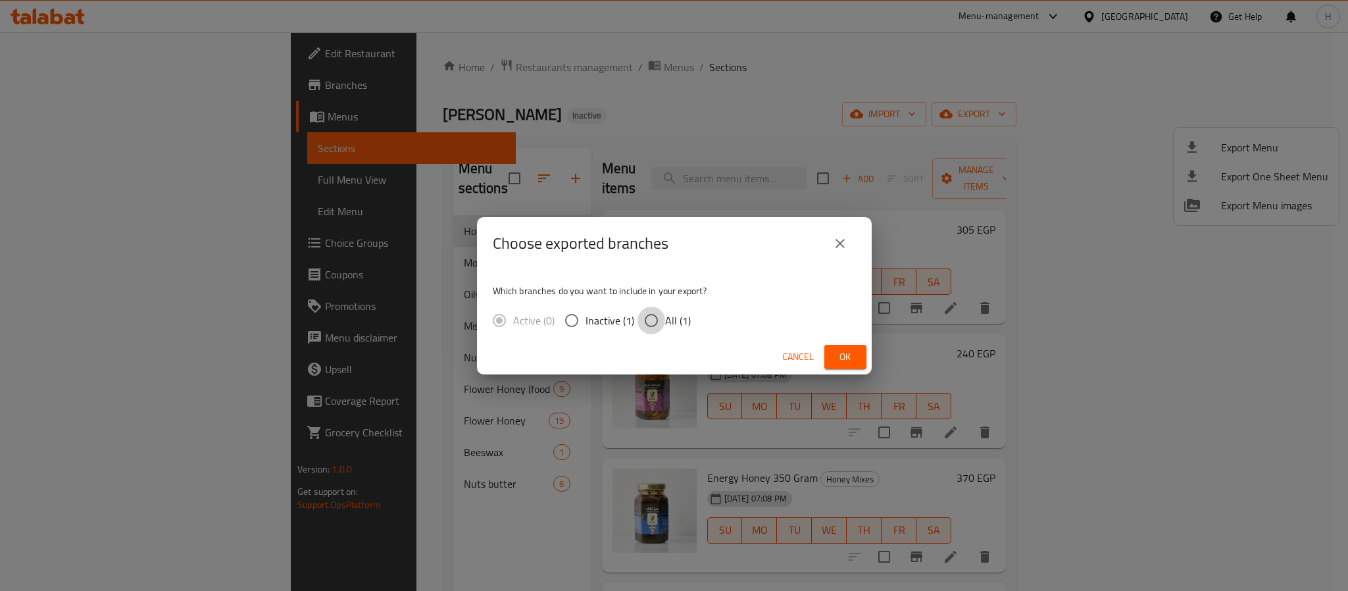
click at [650, 322] on input "All (1)" at bounding box center [652, 321] width 28 height 28
radio input "true"
click at [853, 352] on span "Ok" at bounding box center [845, 357] width 21 height 16
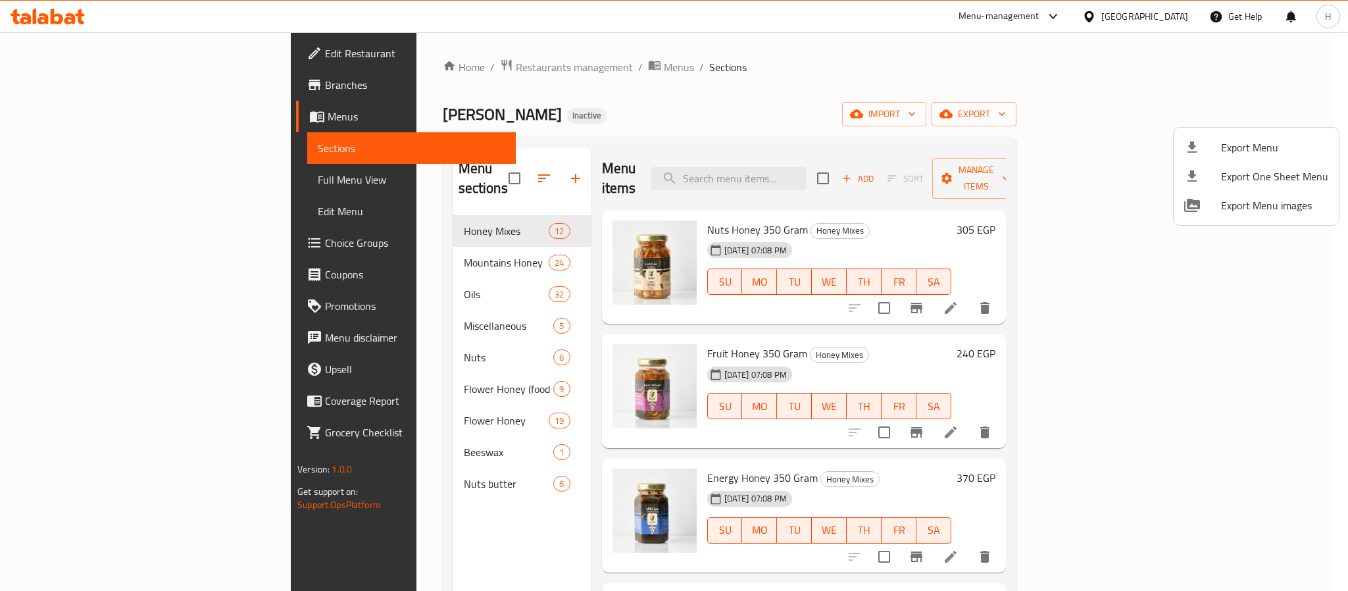
click at [820, 165] on div at bounding box center [674, 295] width 1348 height 591
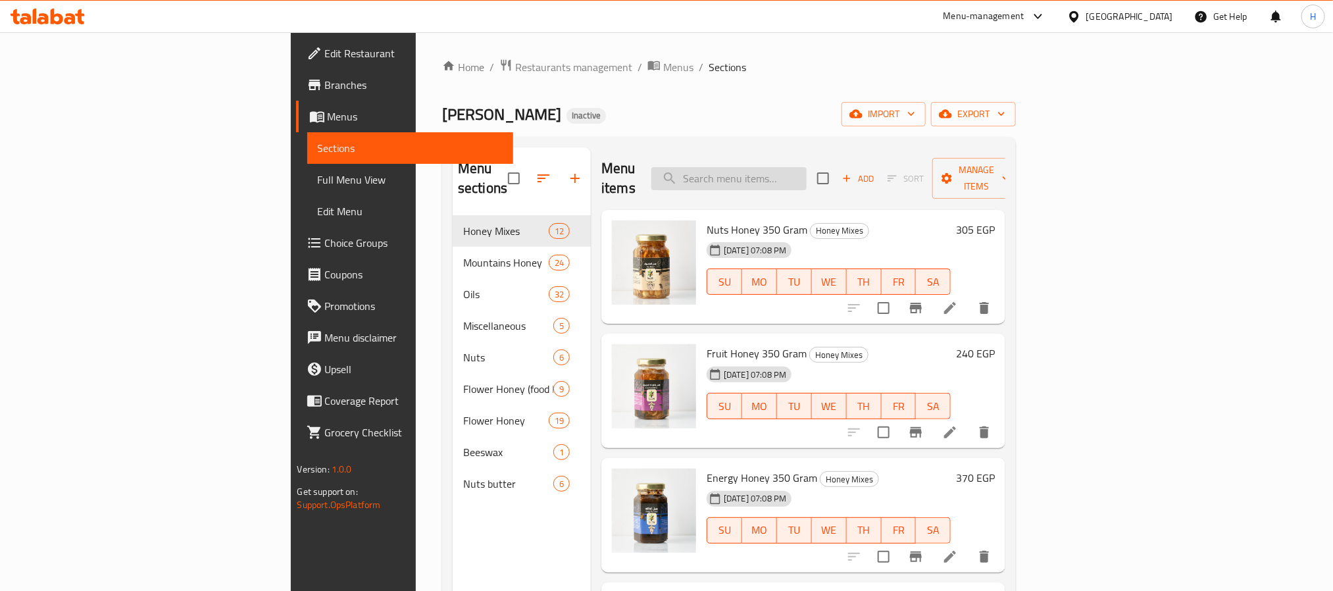
click at [807, 174] on input "search" at bounding box center [728, 178] width 155 height 23
click at [807, 170] on input "search" at bounding box center [728, 178] width 155 height 23
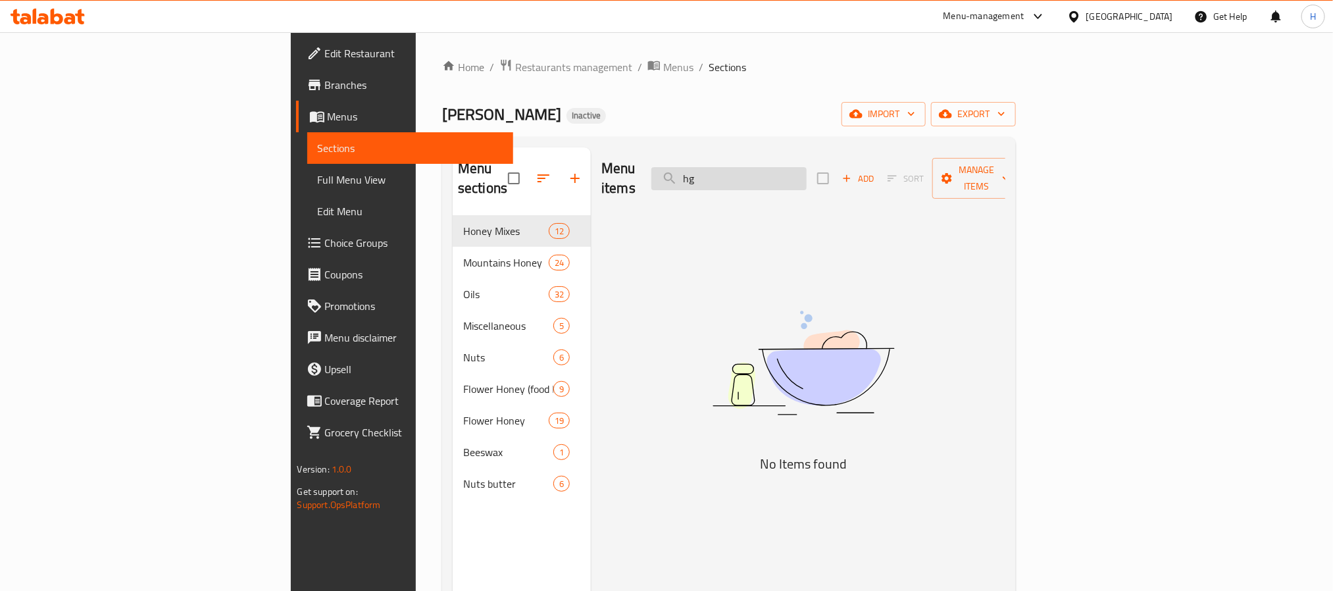
type input "h"
type input "f"
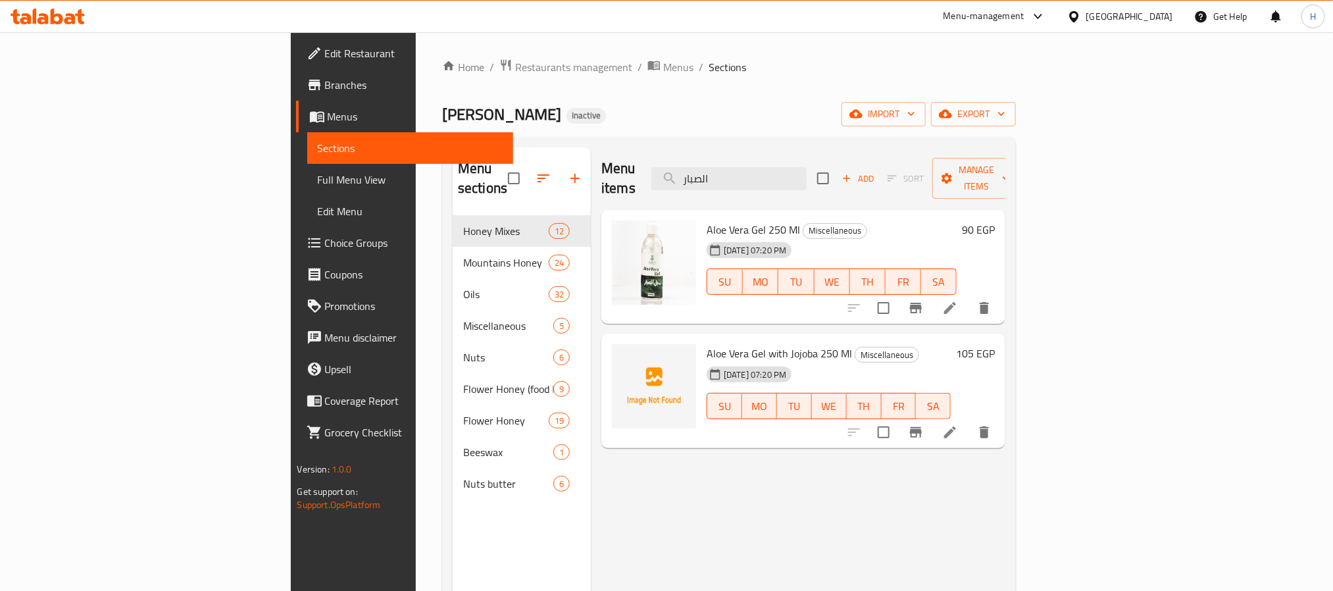
type input "الصبار"
click at [707, 220] on span "Aloe Vera Gel 250 Ml" at bounding box center [753, 230] width 93 height 20
drag, startPoint x: 642, startPoint y: 209, endPoint x: 717, endPoint y: 206, distance: 74.4
click at [717, 220] on span "Aloe Vera Gel 250 Ml" at bounding box center [753, 230] width 93 height 20
click at [681, 492] on div "Menu items الصبار Add Sort Manage items Aloe Vera Gel 250 Ml Miscellaneous 02-0…" at bounding box center [798, 442] width 415 height 591
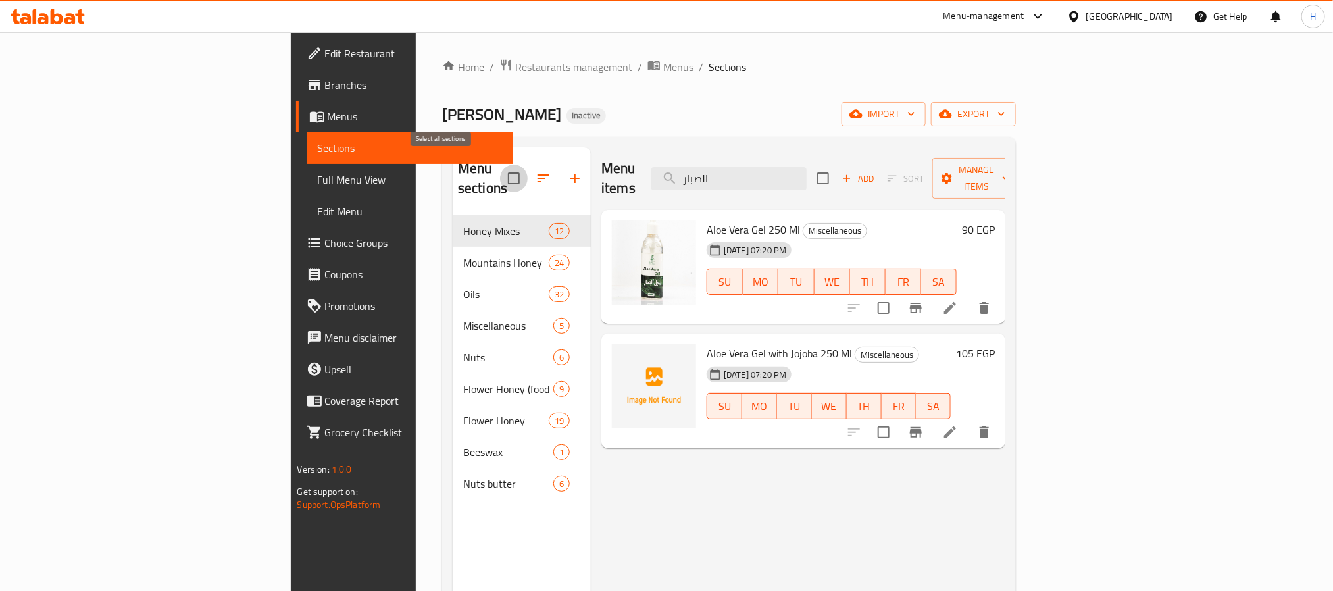
click at [500, 165] on input "checkbox" at bounding box center [514, 179] width 28 height 28
checkbox input "true"
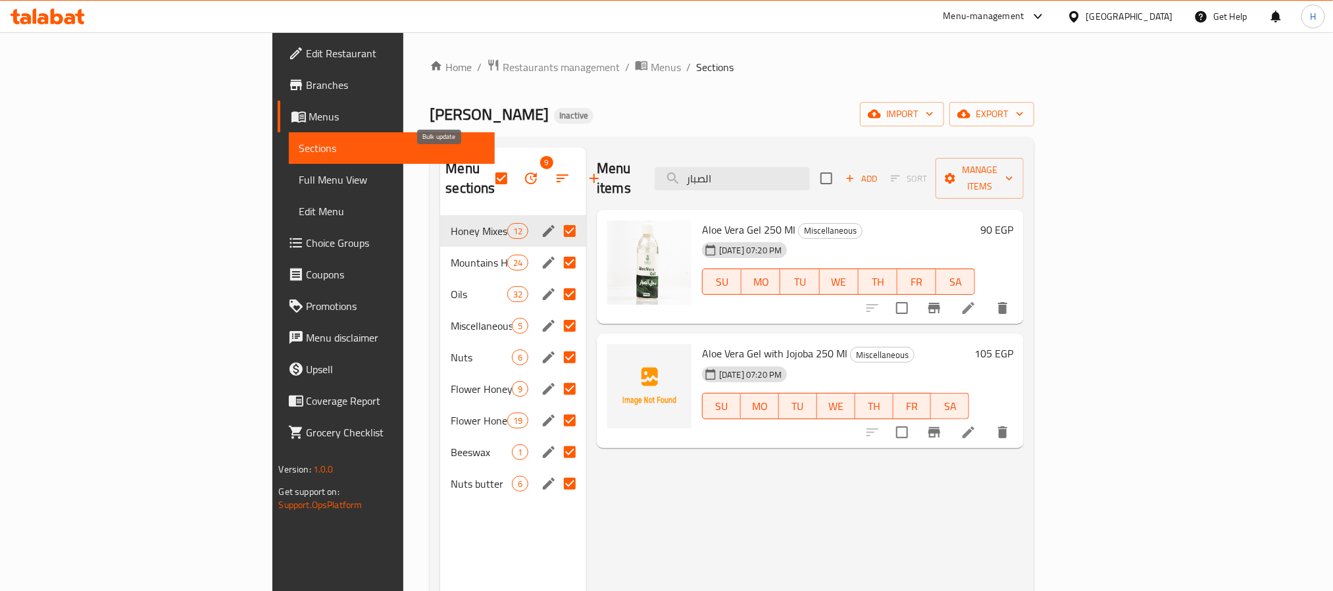
click at [523, 170] on icon "button" at bounding box center [531, 178] width 16 height 16
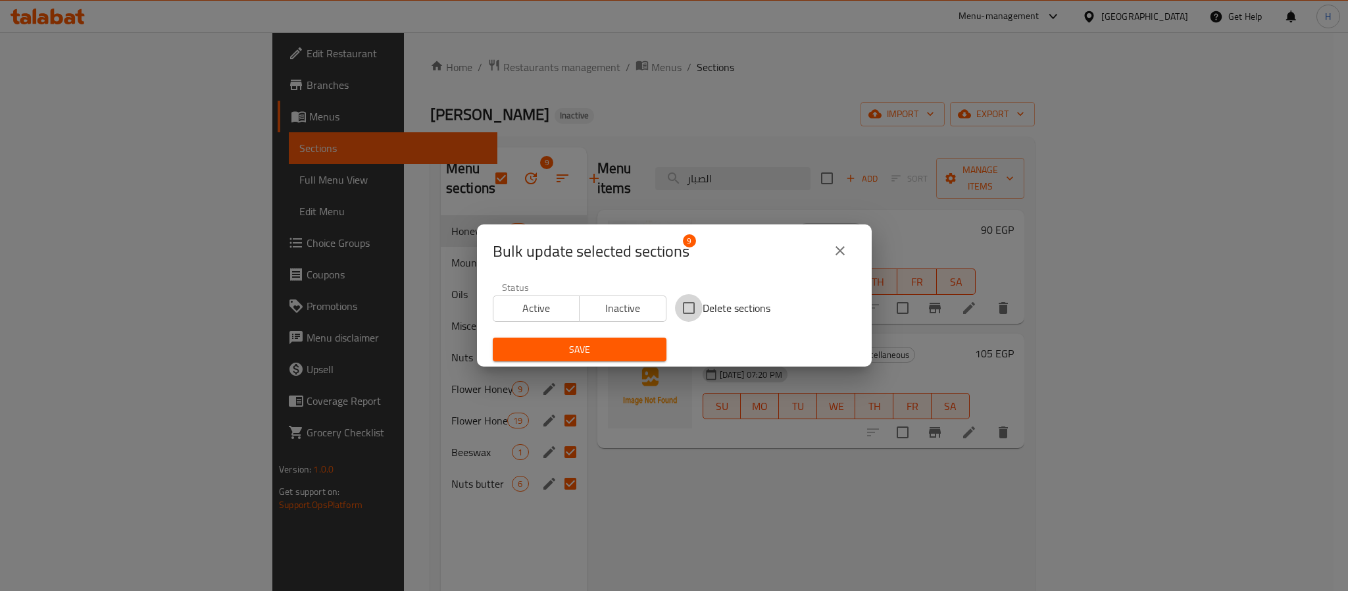
click at [675, 301] on input "Delete sections" at bounding box center [689, 308] width 28 height 28
checkbox input "true"
click at [636, 342] on span "Save" at bounding box center [579, 350] width 153 height 16
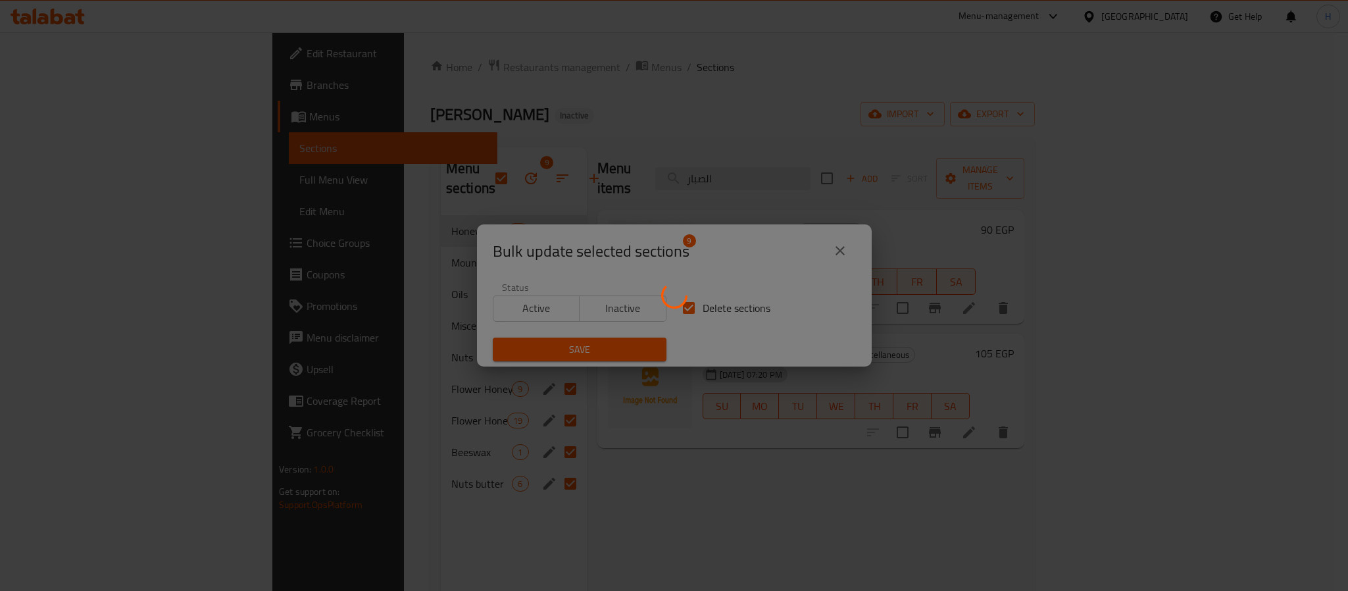
checkbox input "false"
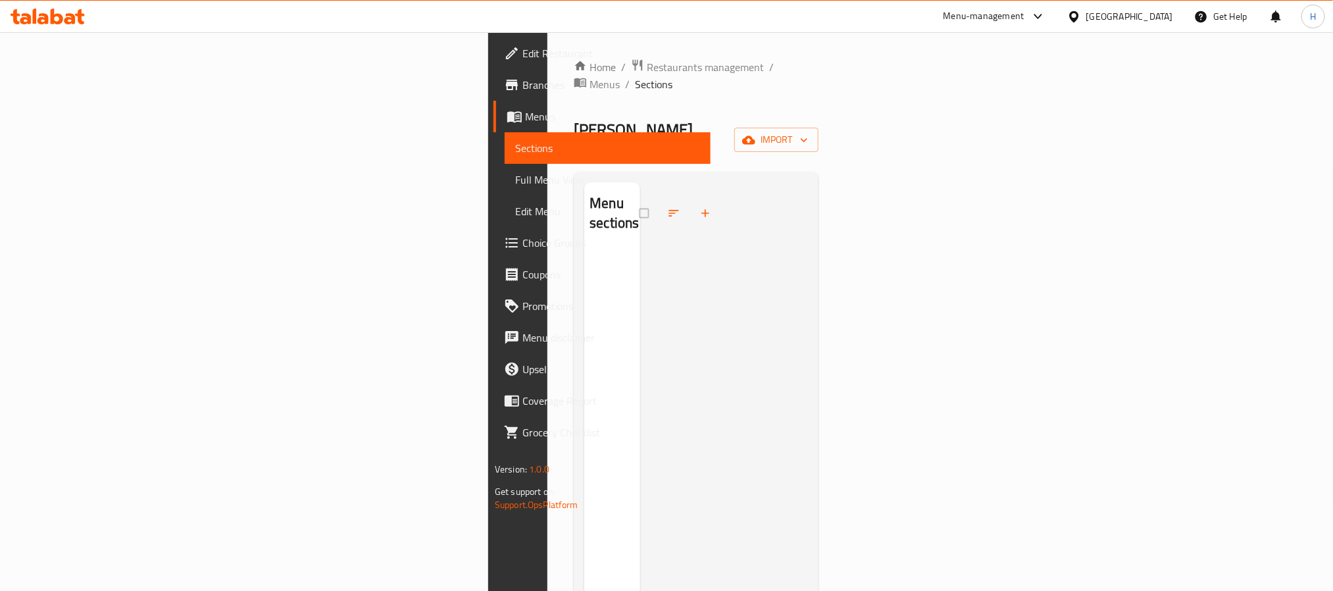
click at [774, 127] on div "Home / Restaurants management / Menus / Sections Zahra Honey Inactive import Me…" at bounding box center [696, 421] width 245 height 725
click at [808, 132] on span "import" at bounding box center [776, 140] width 63 height 16
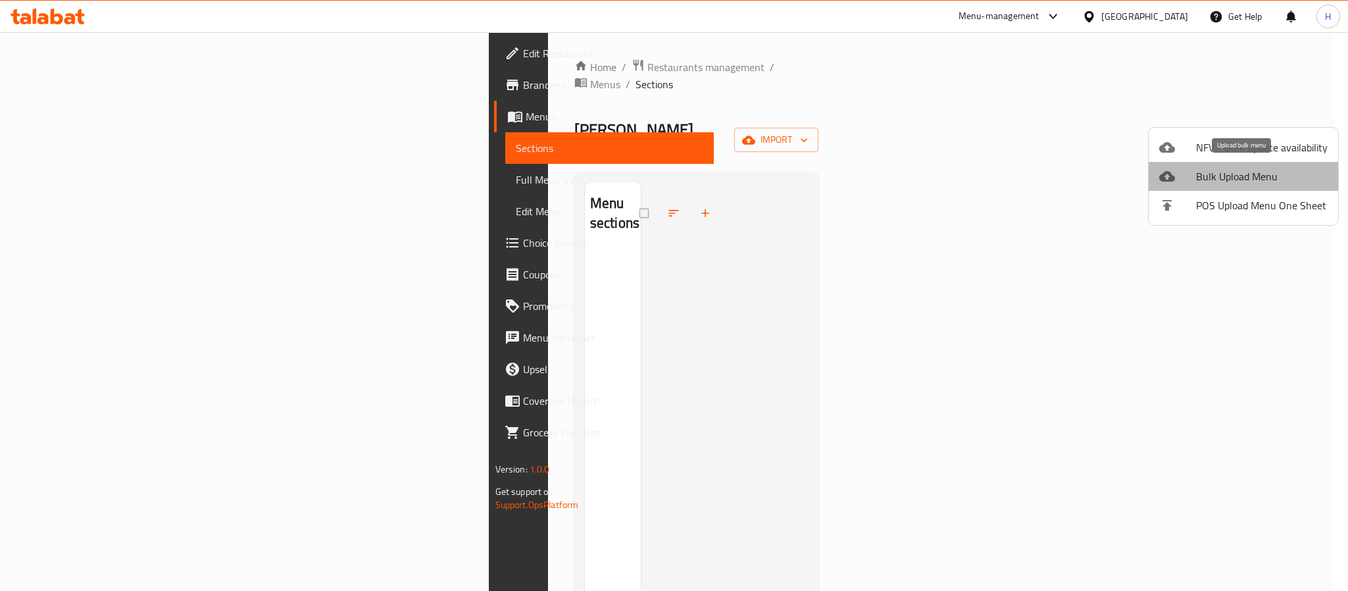
click at [1254, 164] on li "Bulk Upload Menu" at bounding box center [1244, 176] width 190 height 29
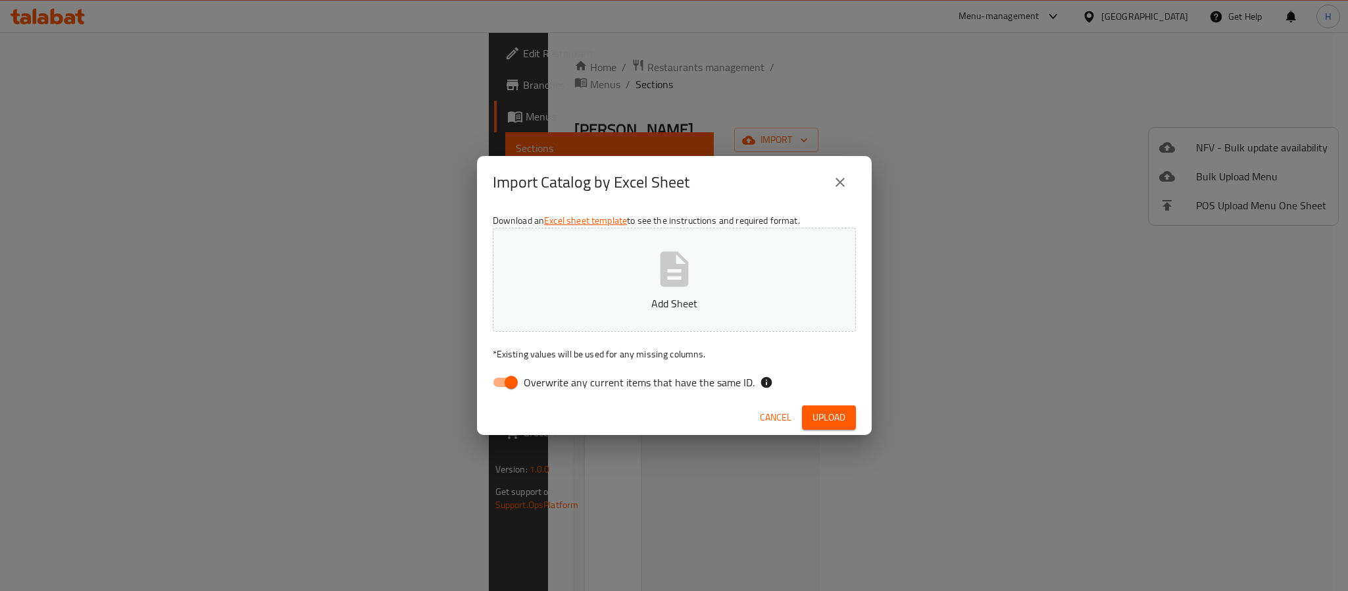
click at [517, 381] on input "Overwrite any current items that have the same ID." at bounding box center [511, 382] width 75 height 25
checkbox input "false"
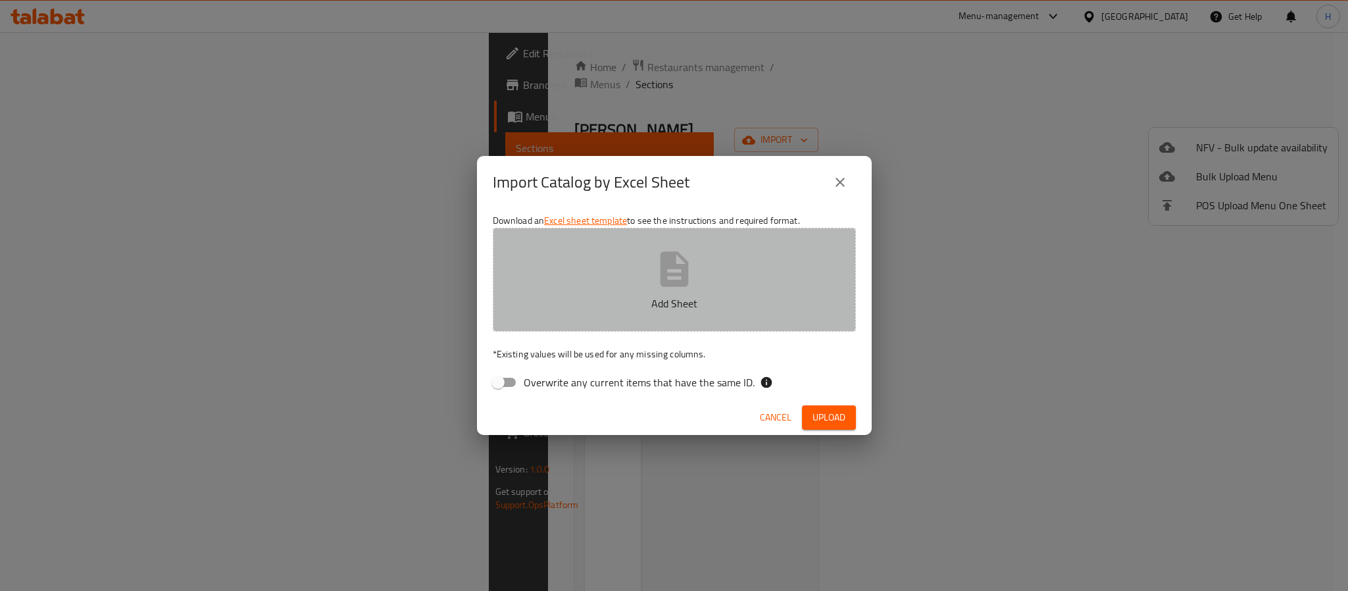
click at [732, 269] on button "Add Sheet" at bounding box center [674, 280] width 363 height 104
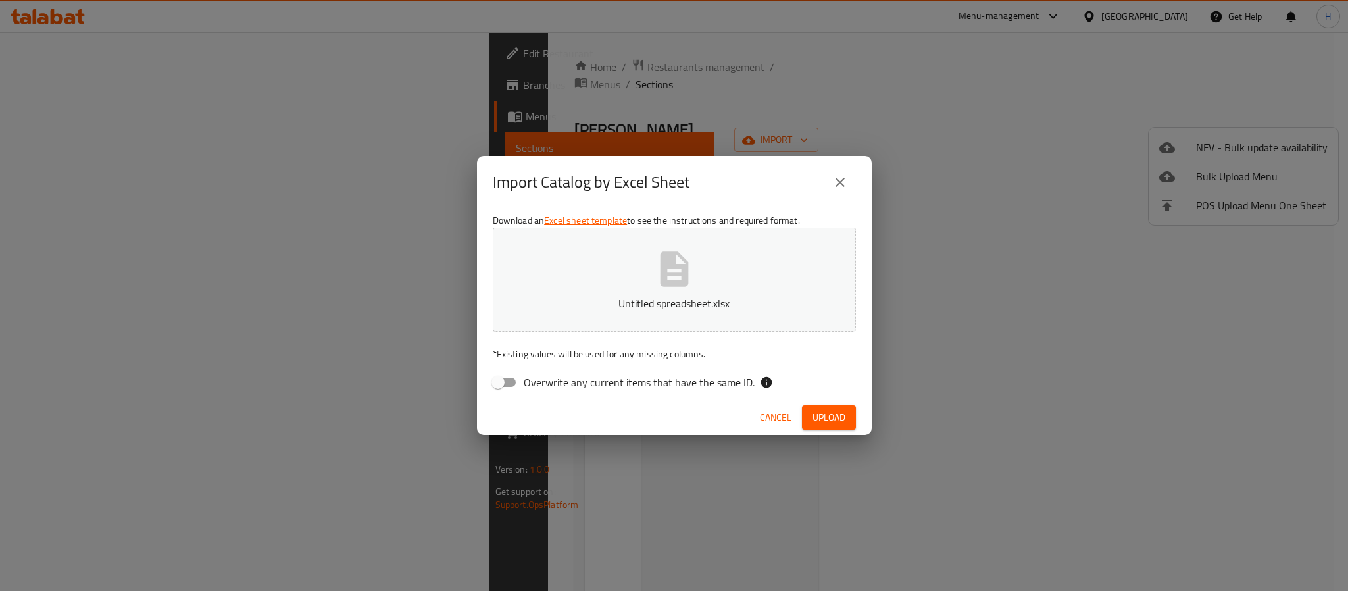
click at [813, 425] on span "Upload" at bounding box center [829, 417] width 33 height 16
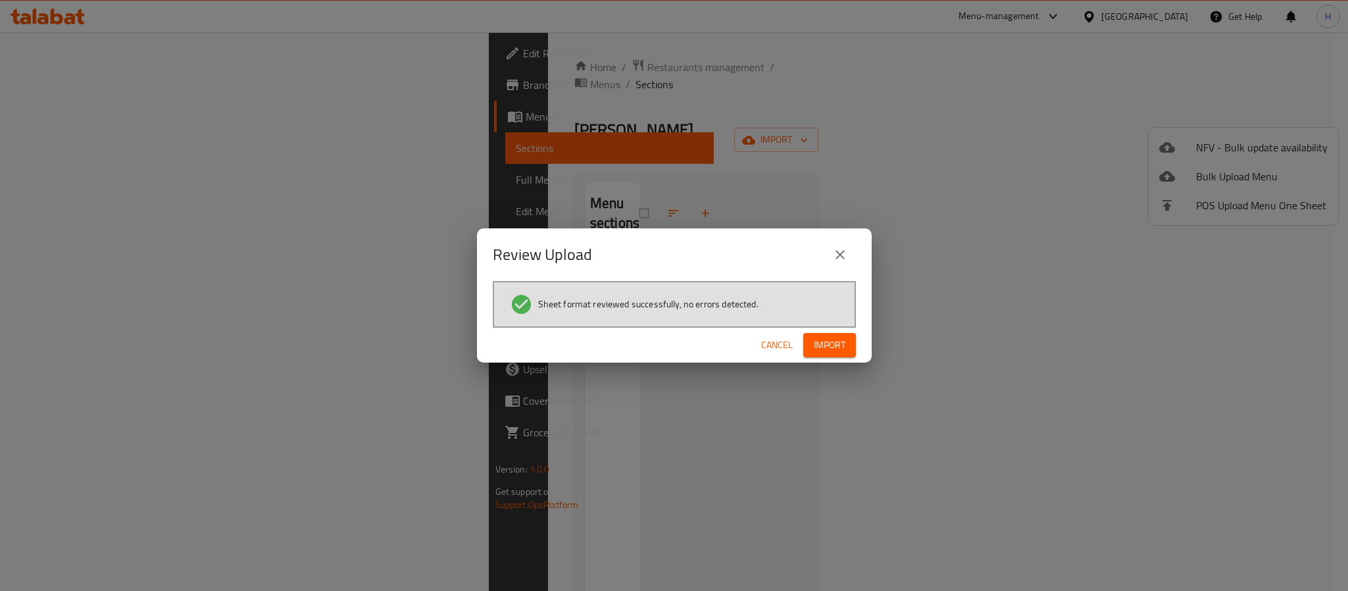
click at [830, 343] on span "Import" at bounding box center [830, 345] width 32 height 16
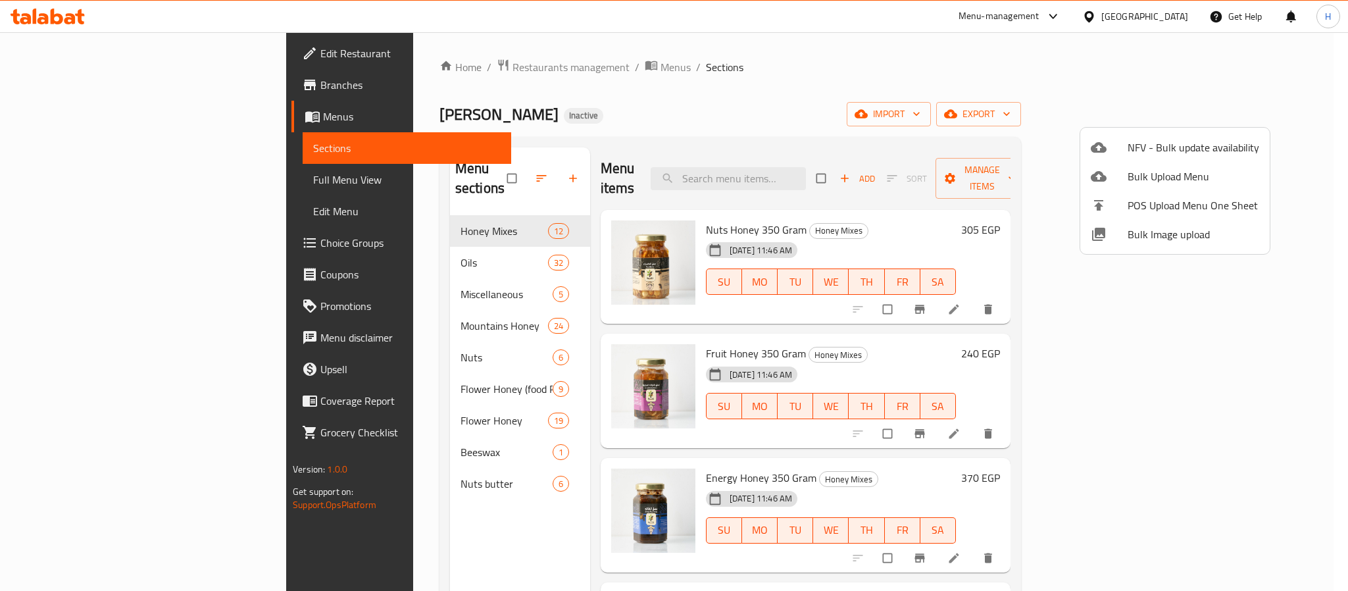
click at [77, 180] on div at bounding box center [674, 295] width 1348 height 591
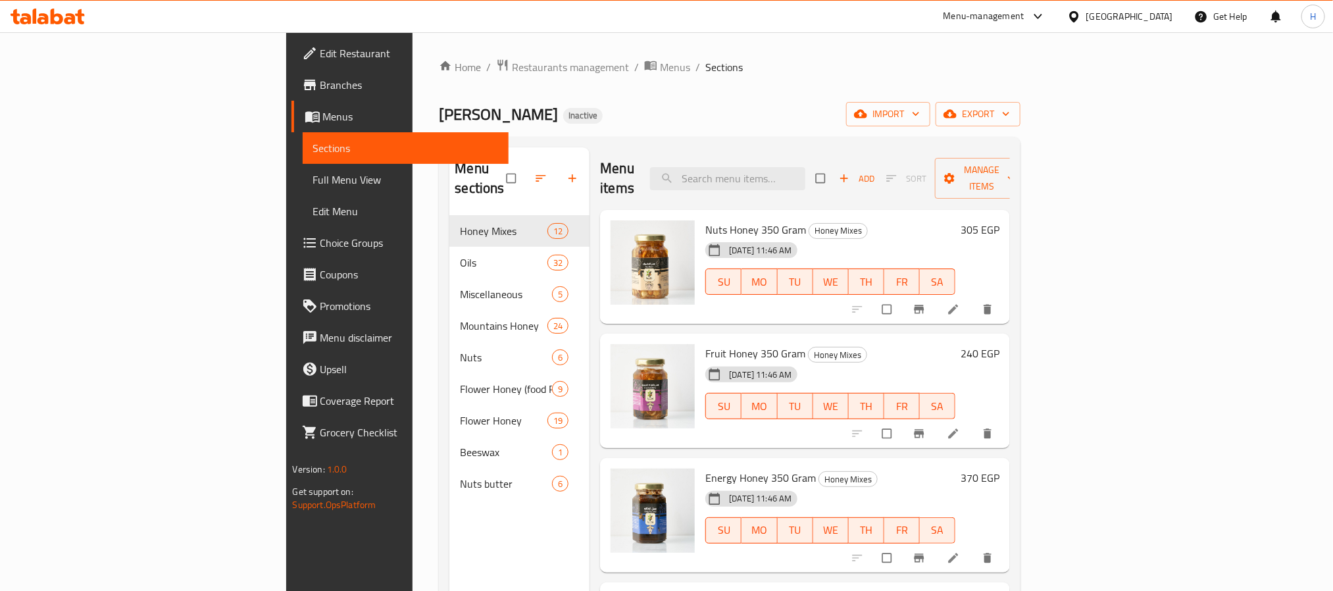
click at [313, 186] on span "Full Menu View" at bounding box center [405, 180] width 185 height 16
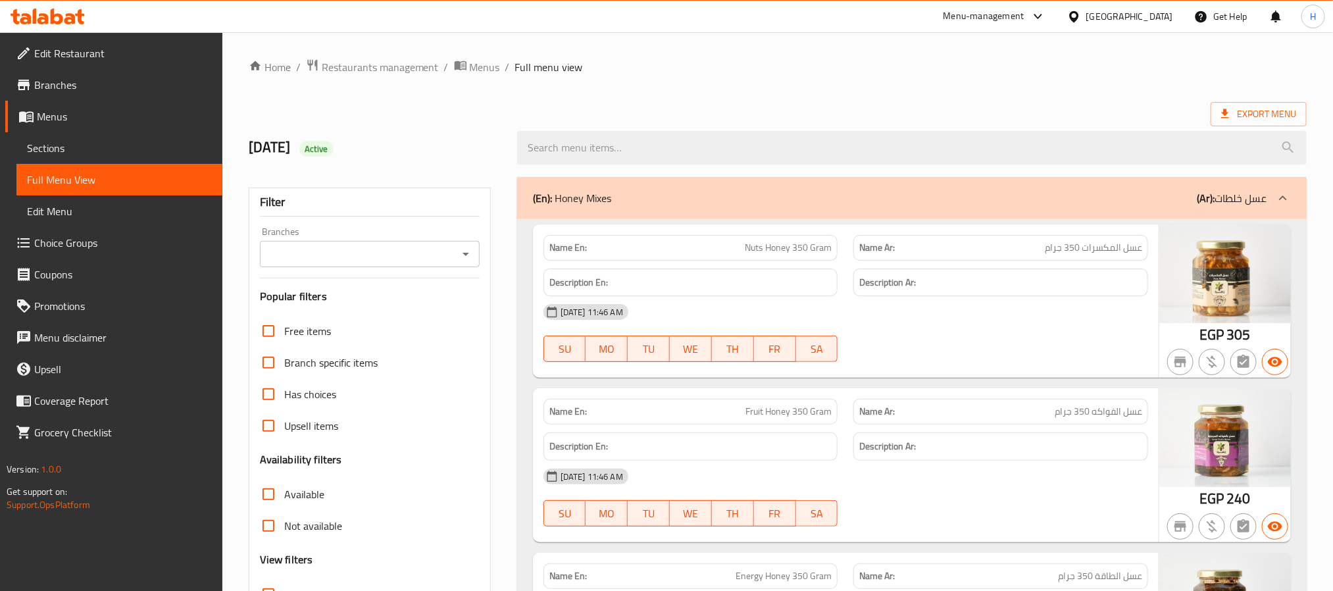
click at [463, 251] on icon "Open" at bounding box center [466, 254] width 16 height 16
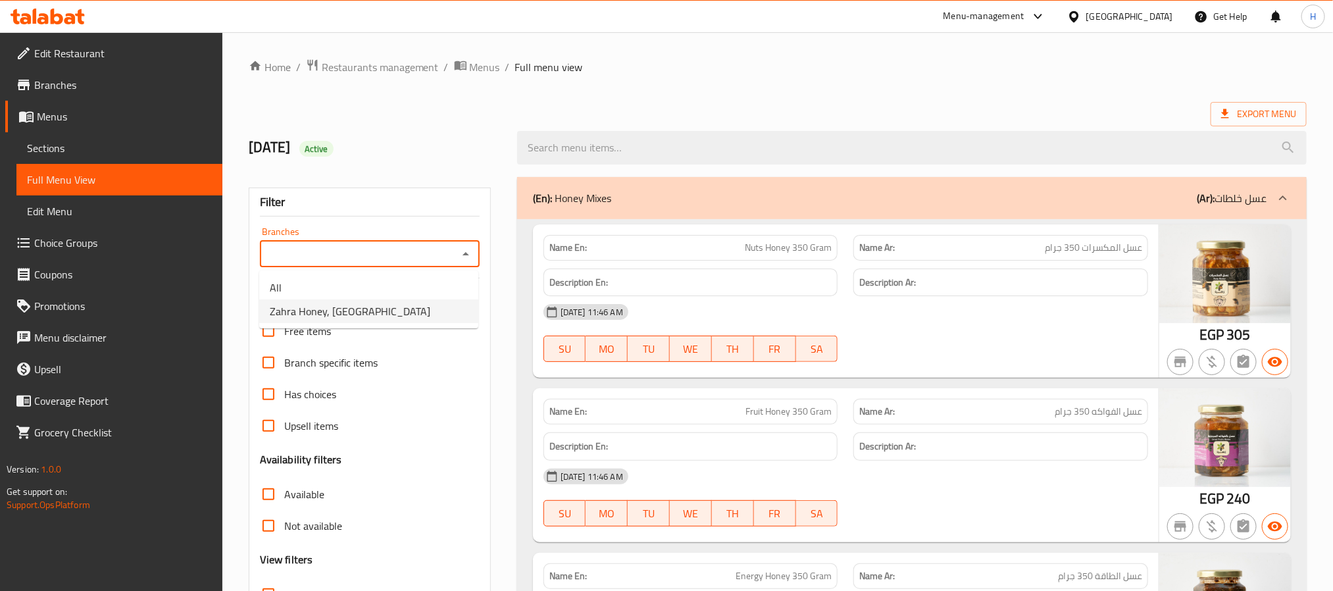
click at [419, 305] on li "Zahra Honey, [GEOGRAPHIC_DATA]" at bounding box center [368, 311] width 219 height 24
type input "Zahra Honey, [GEOGRAPHIC_DATA]"
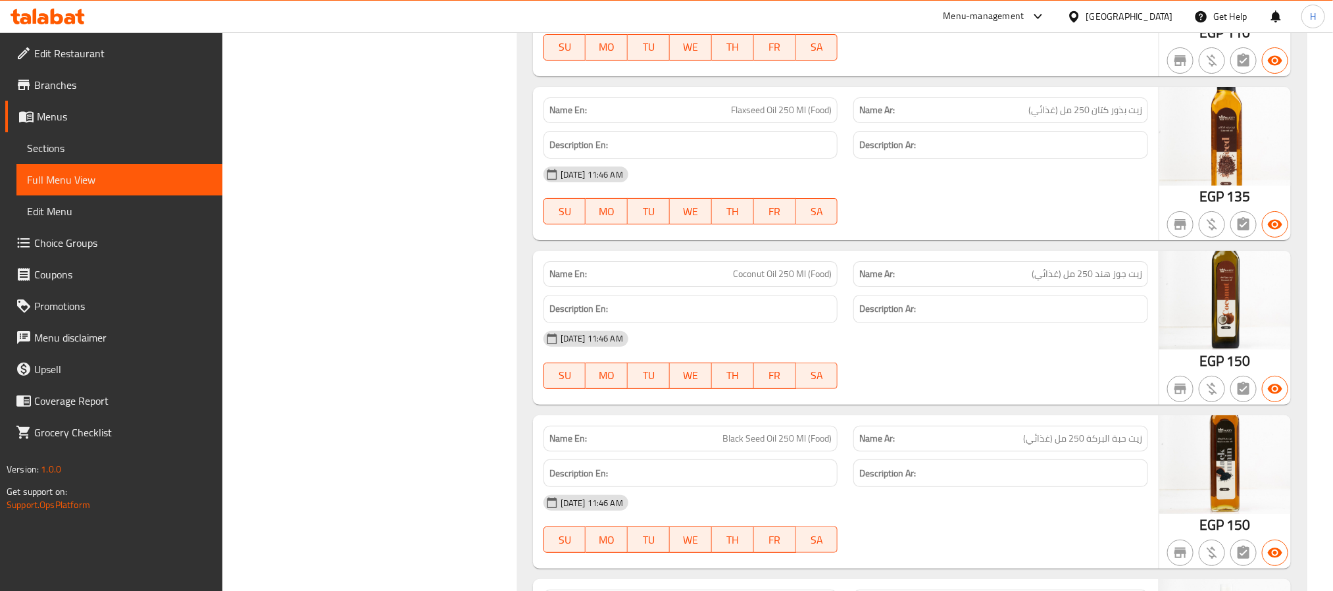
scroll to position [2776, 0]
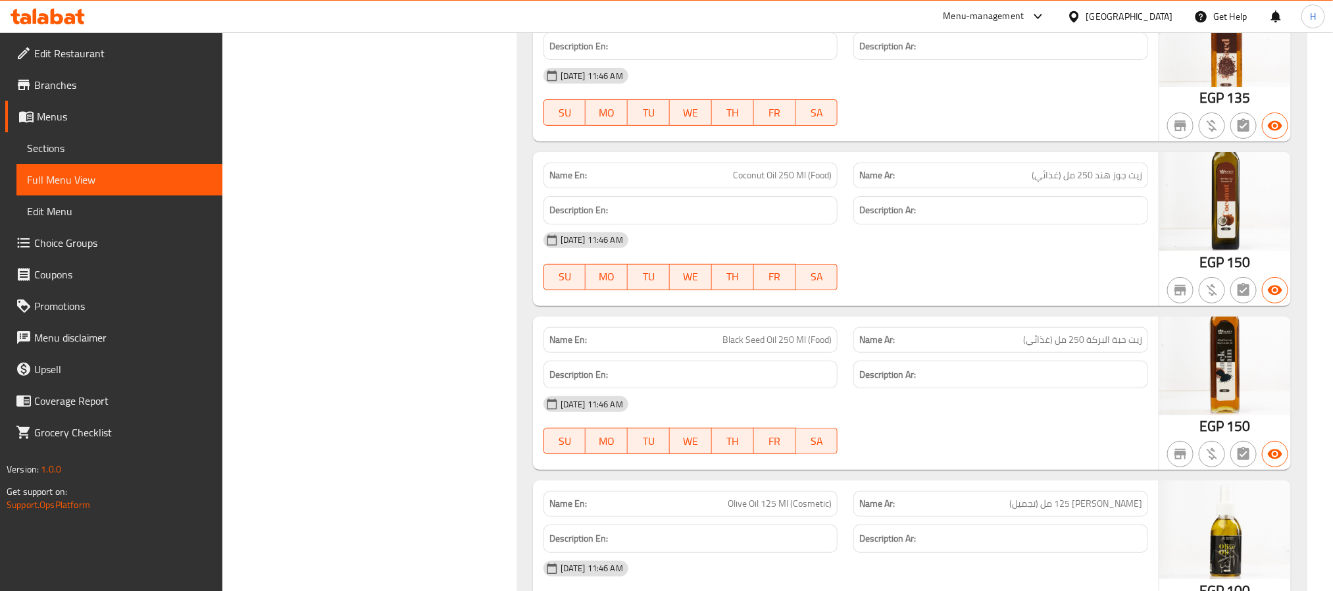
click at [97, 150] on span "Sections" at bounding box center [119, 148] width 185 height 16
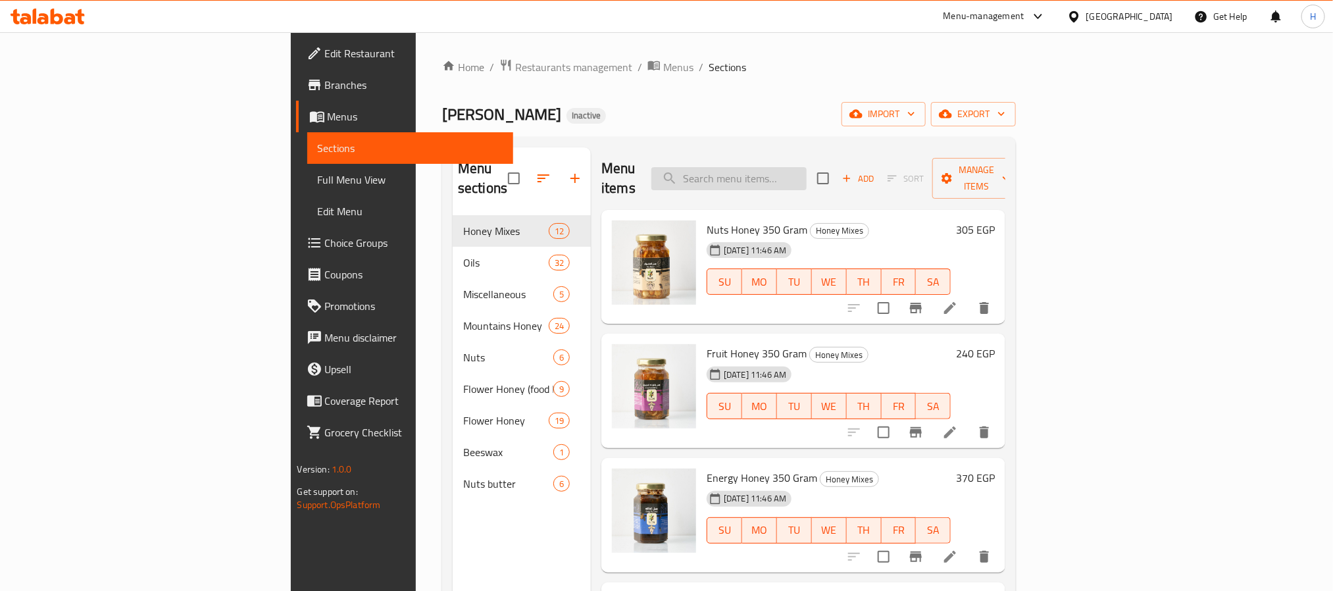
paste input "عسل الينسون 1000 جرام"
click at [807, 174] on input "عسل الينسون 1000 جرام" at bounding box center [728, 178] width 155 height 23
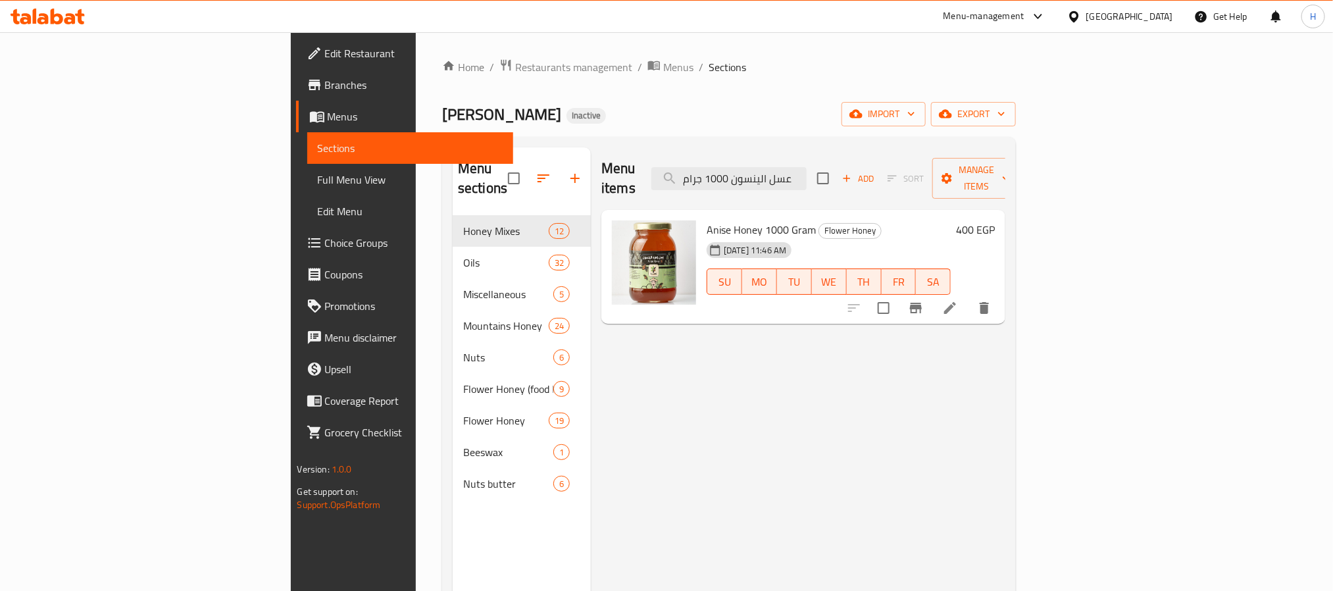
drag, startPoint x: 833, startPoint y: 172, endPoint x: 640, endPoint y: 163, distance: 193.1
click at [640, 163] on div "Menu items عسل الينسون 1000 جرام Add Sort Manage items" at bounding box center [803, 178] width 404 height 63
click at [807, 167] on input "عسل الينسون 1000 جرام" at bounding box center [728, 178] width 155 height 23
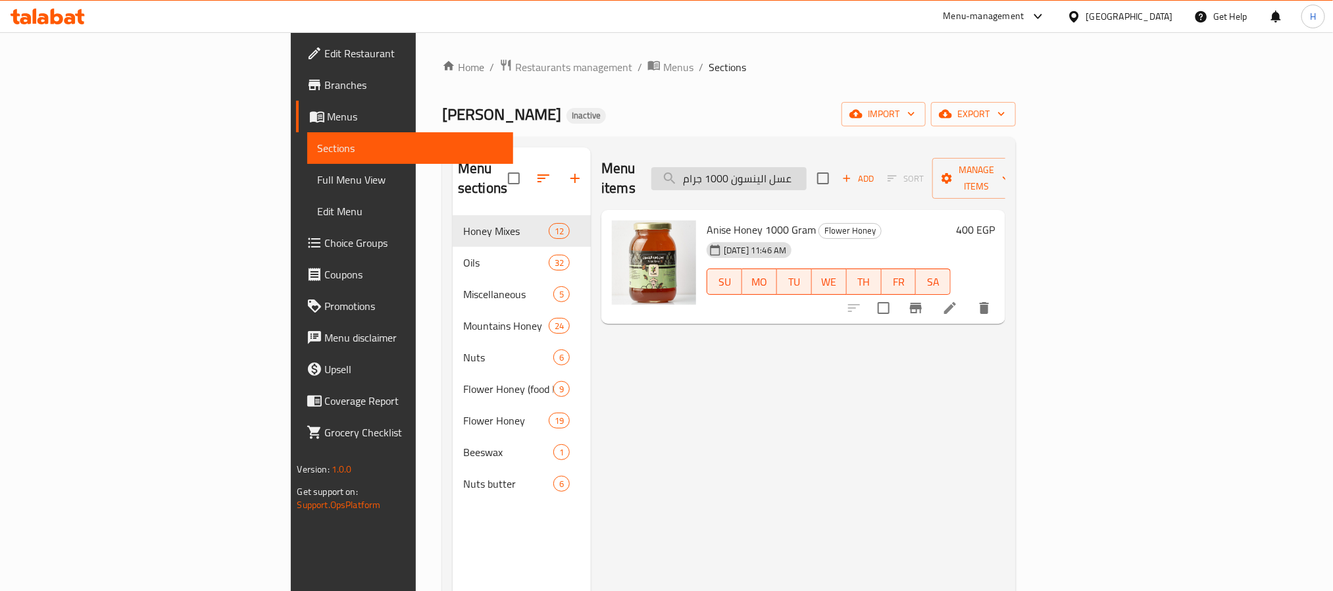
click at [807, 170] on input "عسل الينسون 1000 جرام" at bounding box center [728, 178] width 155 height 23
click at [807, 172] on input "عسل 1000 جرام" at bounding box center [728, 178] width 155 height 23
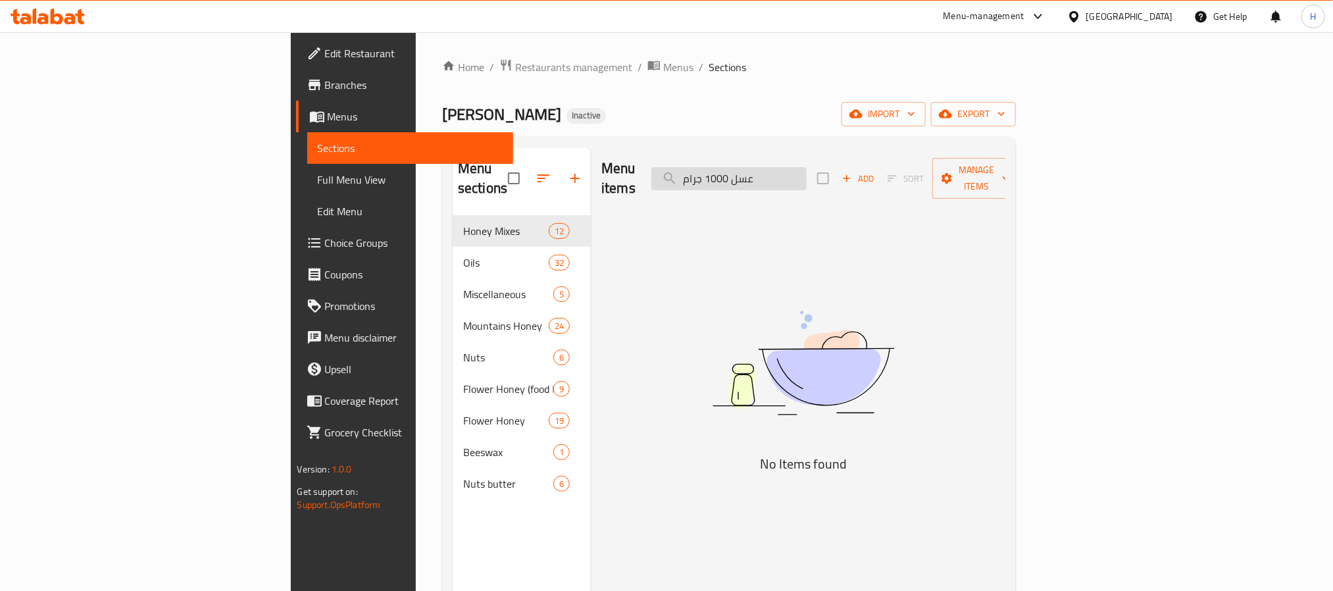
paste input "لينسون"
click at [807, 172] on input "الينسون" at bounding box center [728, 178] width 155 height 23
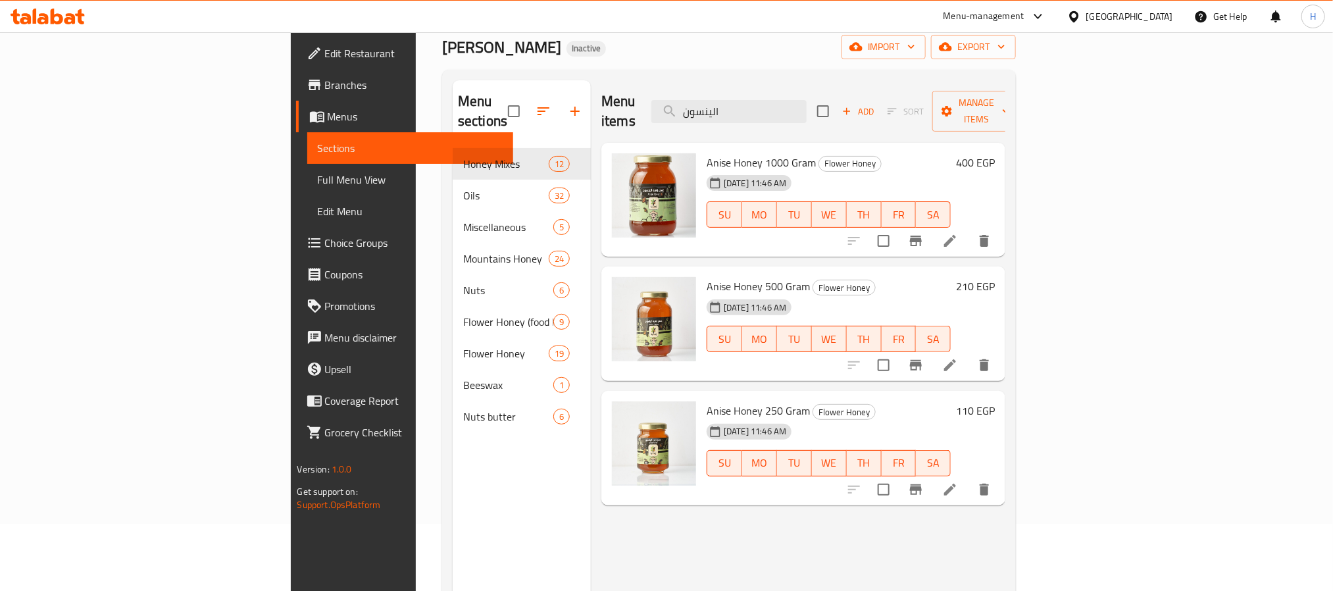
scroll to position [99, 0]
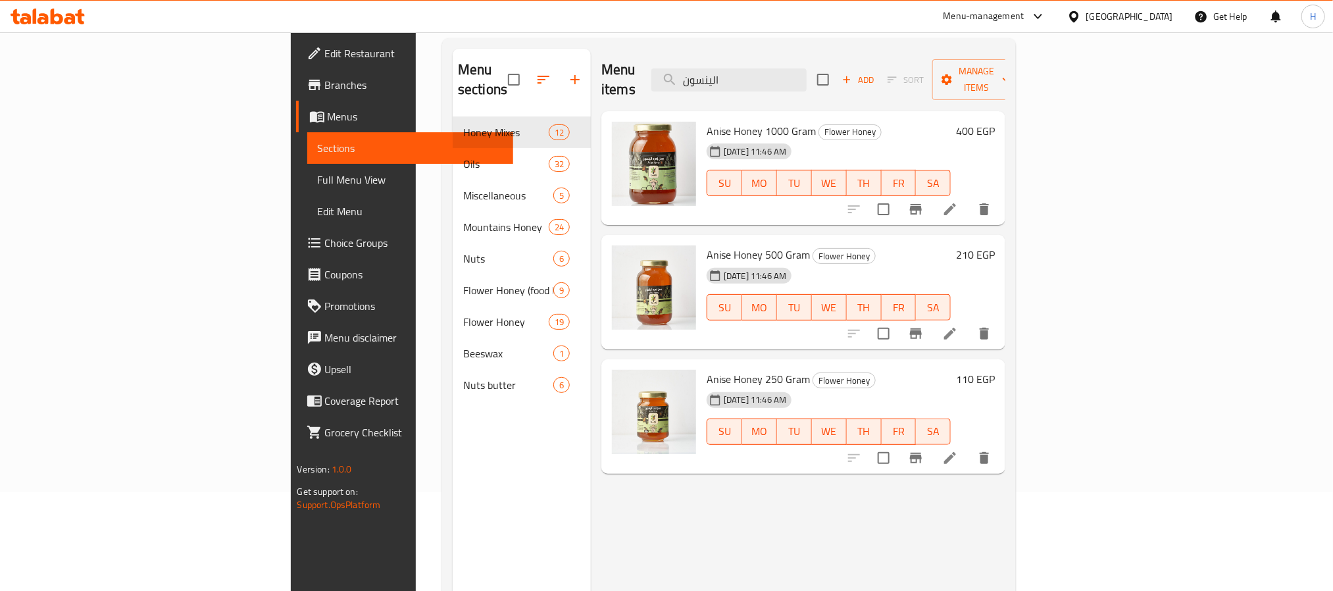
type input "الينسون"
click at [1000, 202] on div at bounding box center [919, 209] width 162 height 32
click at [958, 201] on icon at bounding box center [950, 209] width 16 height 16
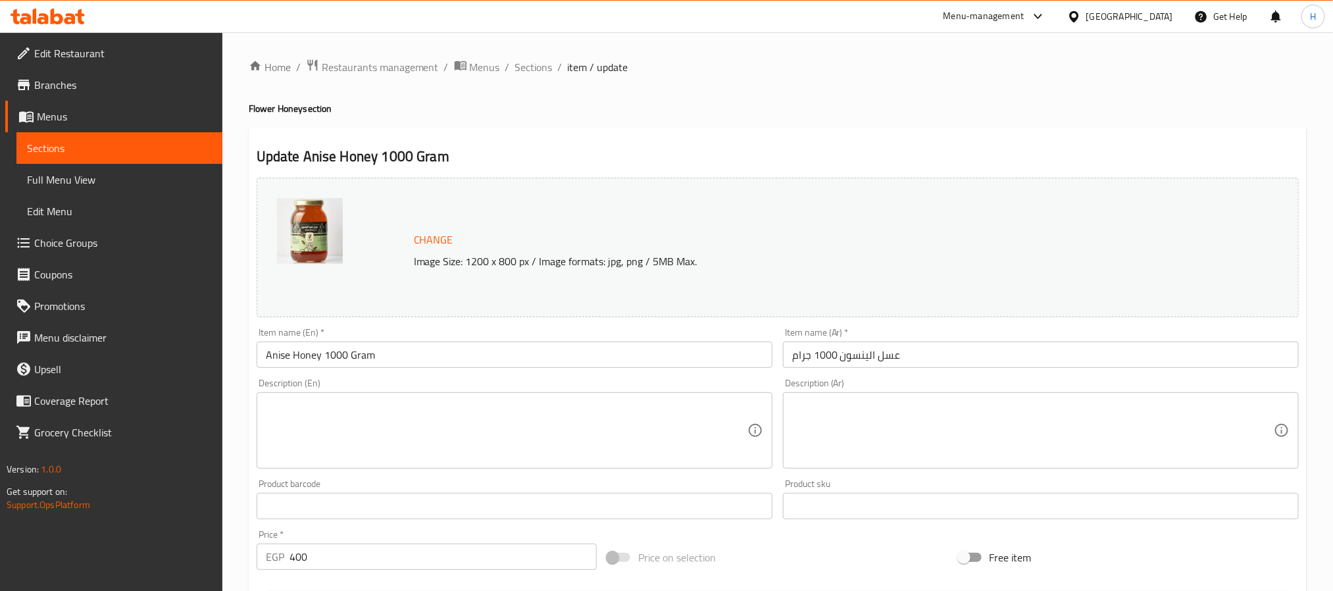
click at [859, 359] on input "عسل الينسون 1000 جرام" at bounding box center [1041, 355] width 516 height 26
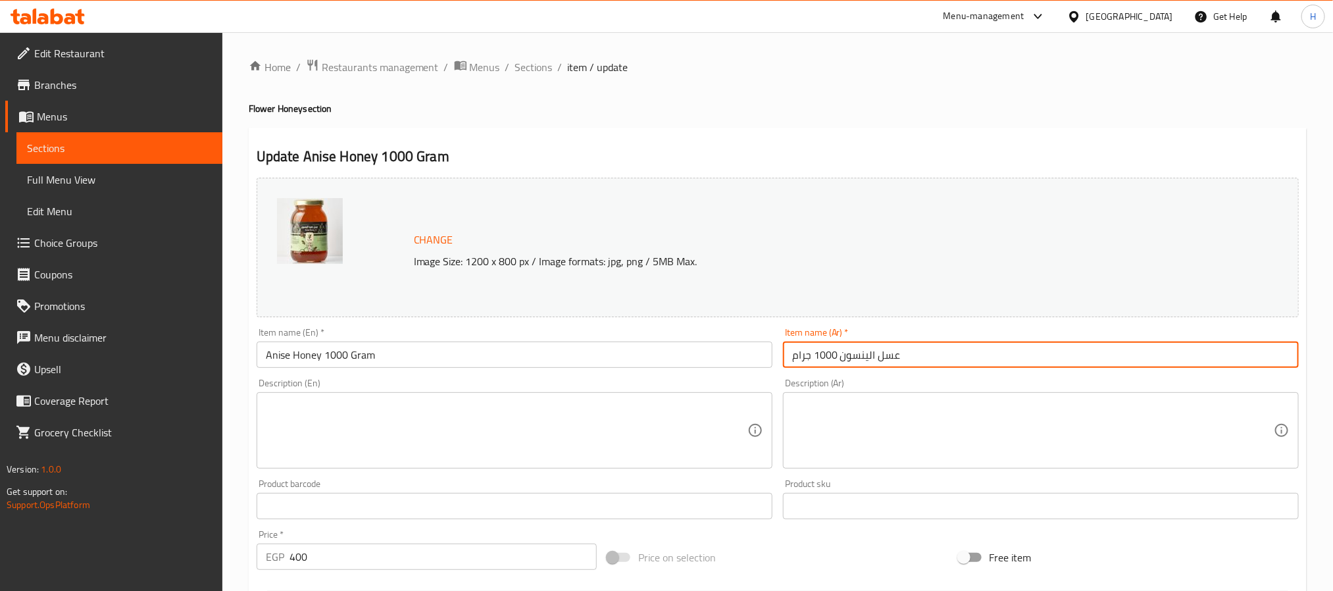
click at [863, 361] on input "عسل الينسون 1000 جرام" at bounding box center [1041, 355] width 516 height 26
paste input "ا"
type input "عسل اليانسون 1000 جرام"
click at [546, 73] on span "Sections" at bounding box center [534, 67] width 38 height 16
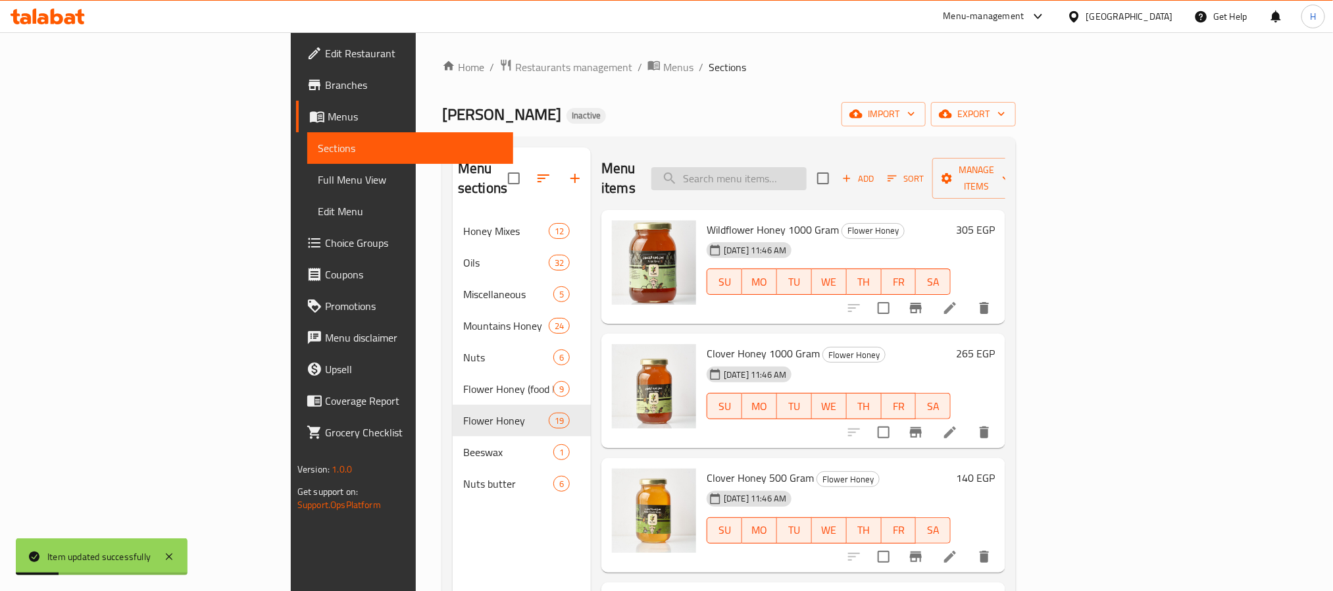
click at [807, 174] on input "search" at bounding box center [728, 178] width 155 height 23
paste input "اليانسون"
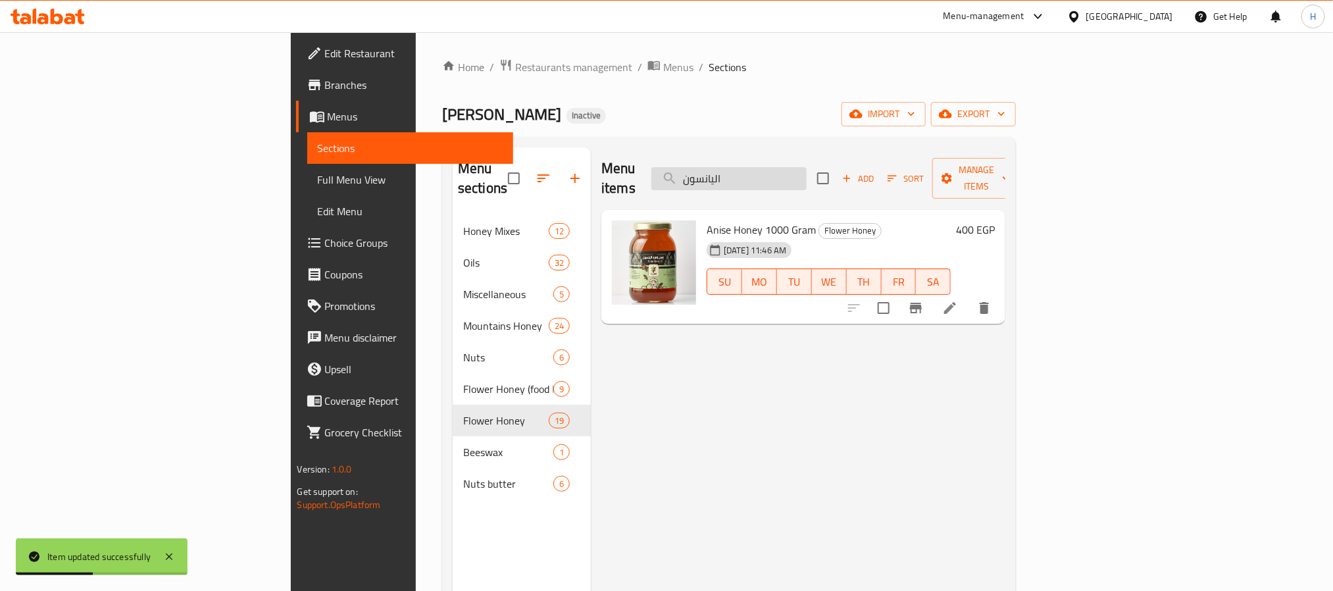
click at [807, 174] on input "اليانسون" at bounding box center [728, 178] width 155 height 23
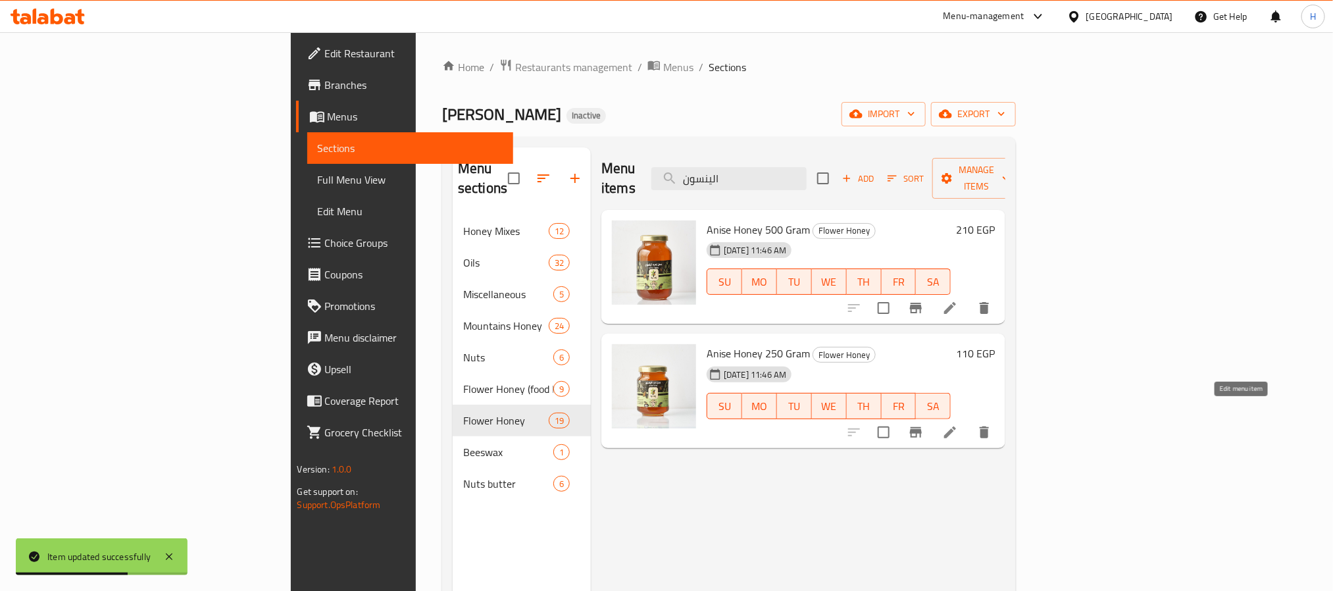
type input "الينسون"
click at [956, 426] on icon at bounding box center [950, 432] width 12 height 12
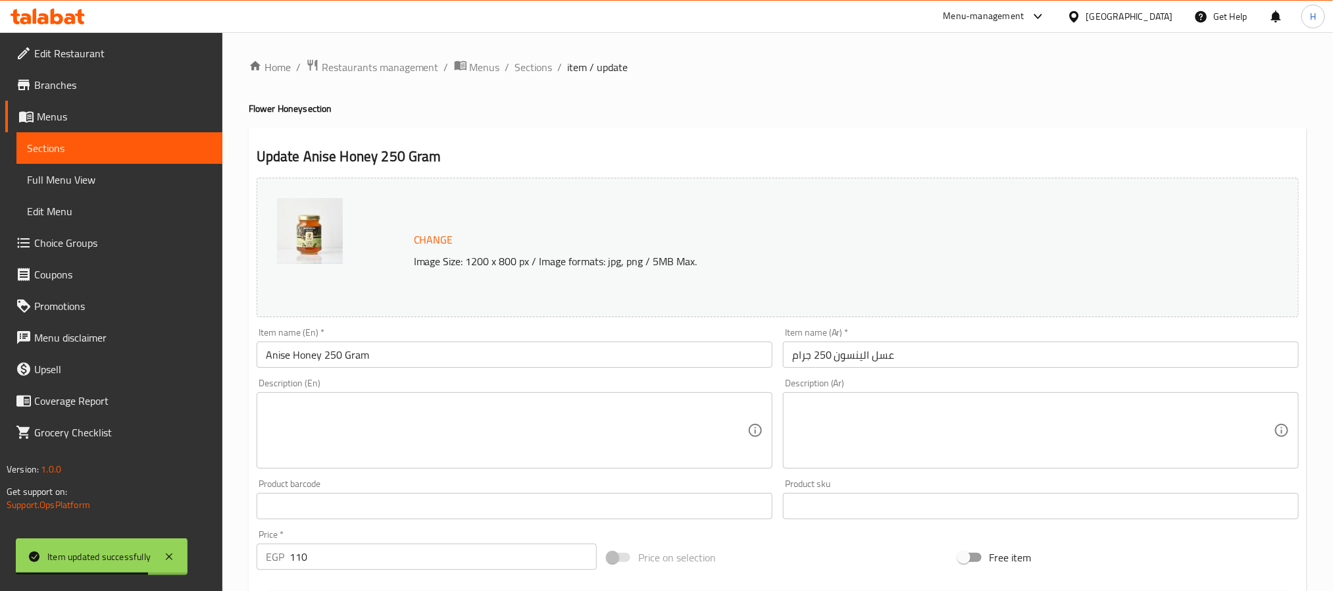
click at [861, 356] on input "عسل الينسون 250 جرام" at bounding box center [1041, 355] width 516 height 26
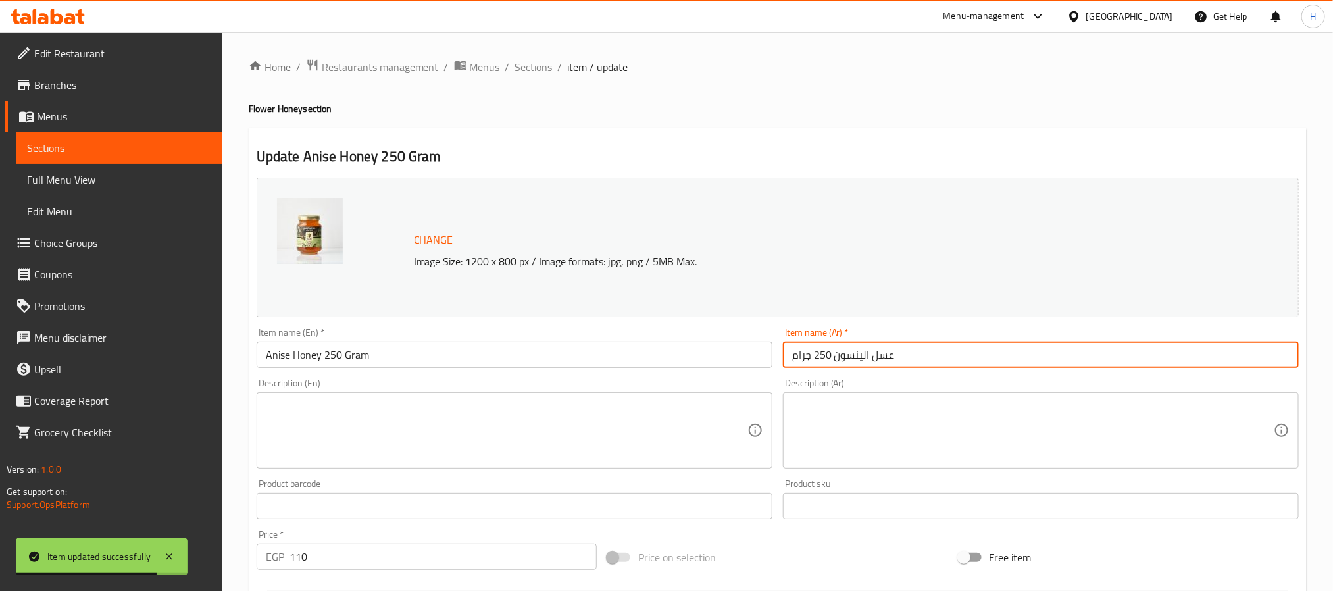
click at [857, 357] on input "عسل الينسون 250 جرام" at bounding box center [1041, 355] width 516 height 26
paste input "ا"
click at [848, 355] on input "عسل اليانسون 250 جرام" at bounding box center [1041, 355] width 516 height 26
drag, startPoint x: 848, startPoint y: 355, endPoint x: 928, endPoint y: 360, distance: 80.4
click at [928, 360] on input "عسل اليانسون 250 جرام" at bounding box center [1041, 355] width 516 height 26
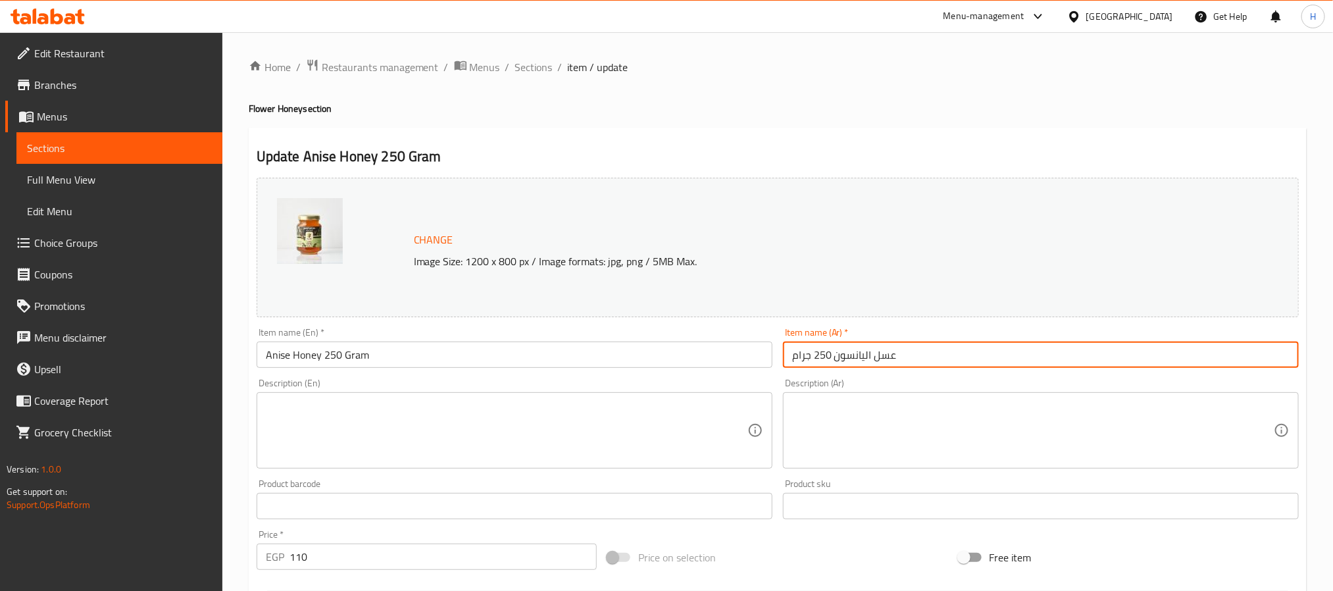
type input "عسل اليانسون 250 جرام"
click at [541, 65] on span "Sections" at bounding box center [534, 67] width 38 height 16
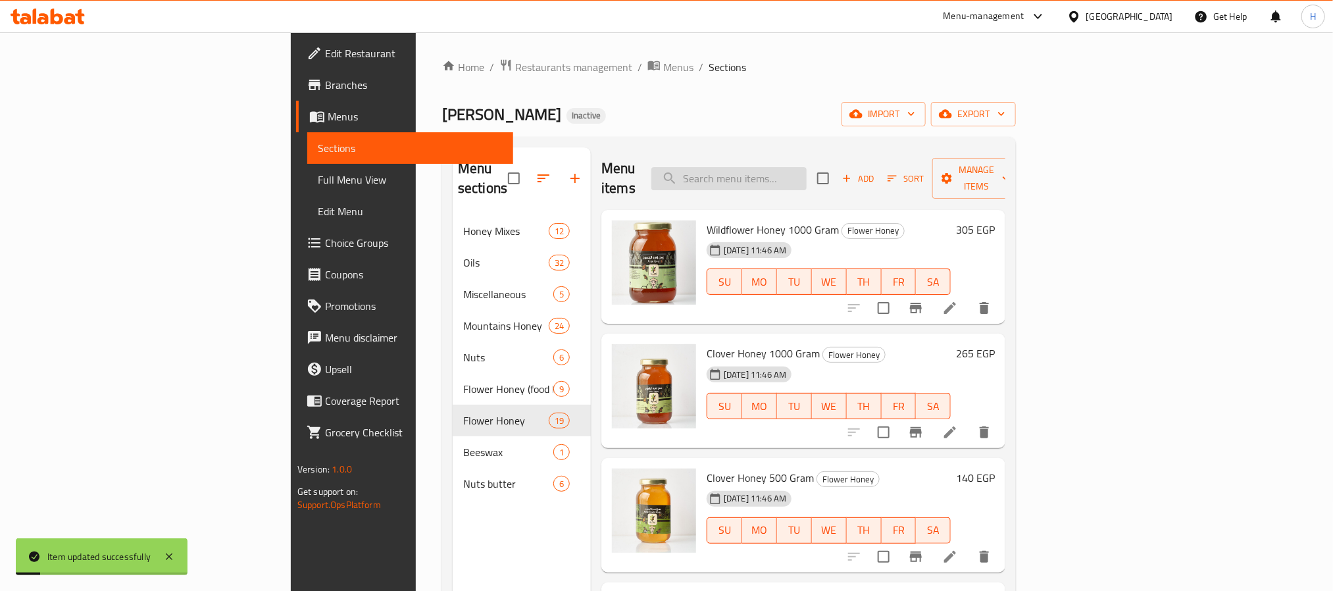
click at [802, 170] on input "search" at bounding box center [728, 178] width 155 height 23
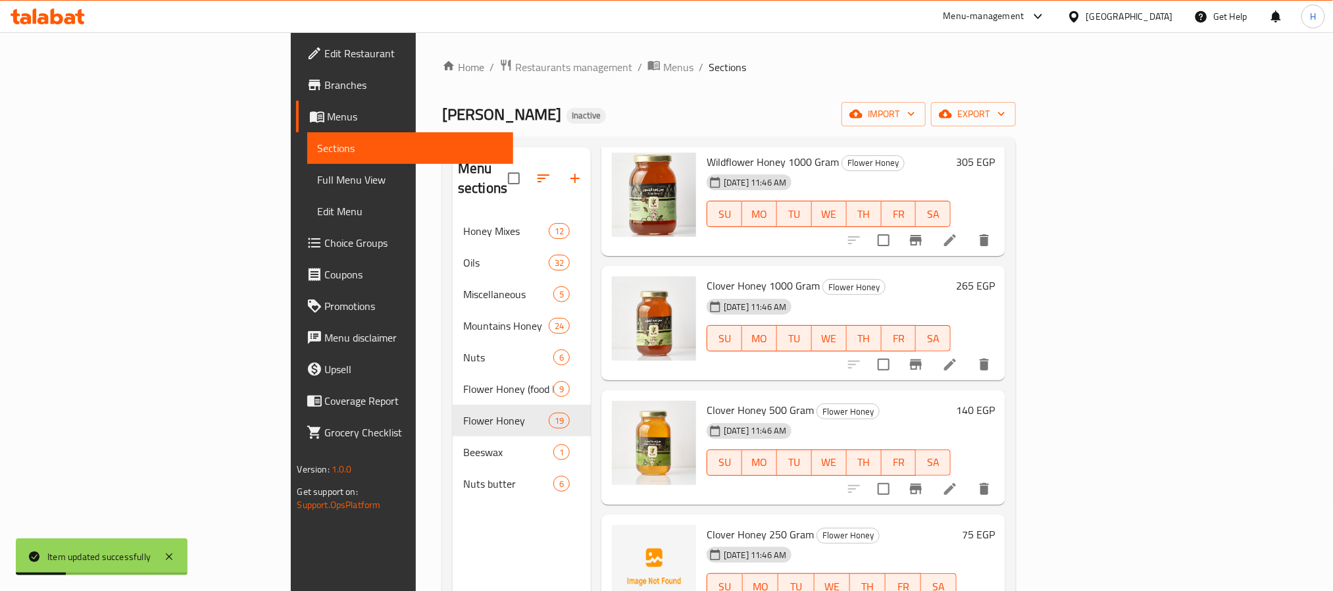
scroll to position [99, 0]
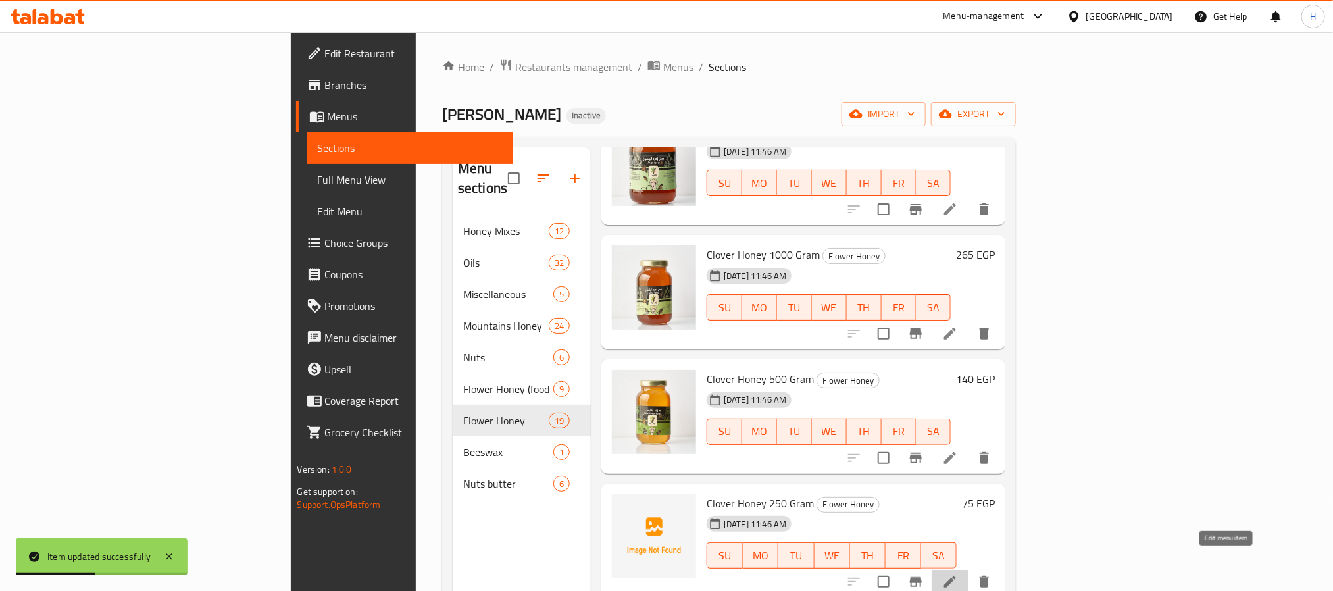
click at [958, 574] on icon at bounding box center [950, 582] width 16 height 16
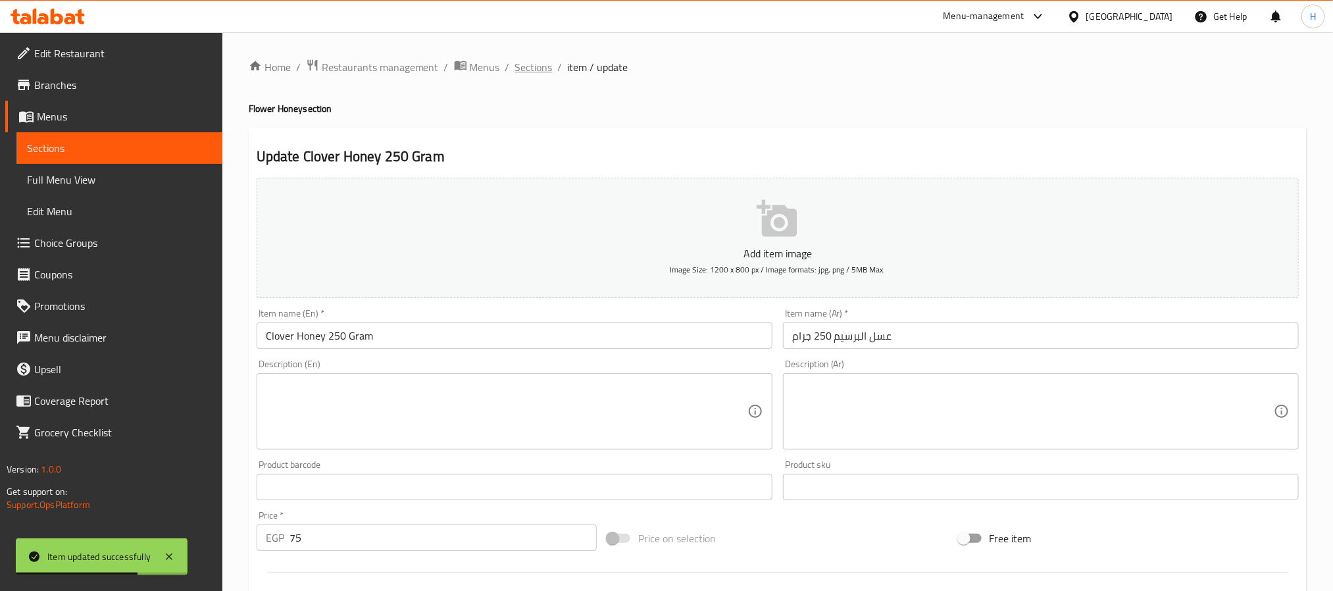
click at [541, 63] on span "Sections" at bounding box center [534, 67] width 38 height 16
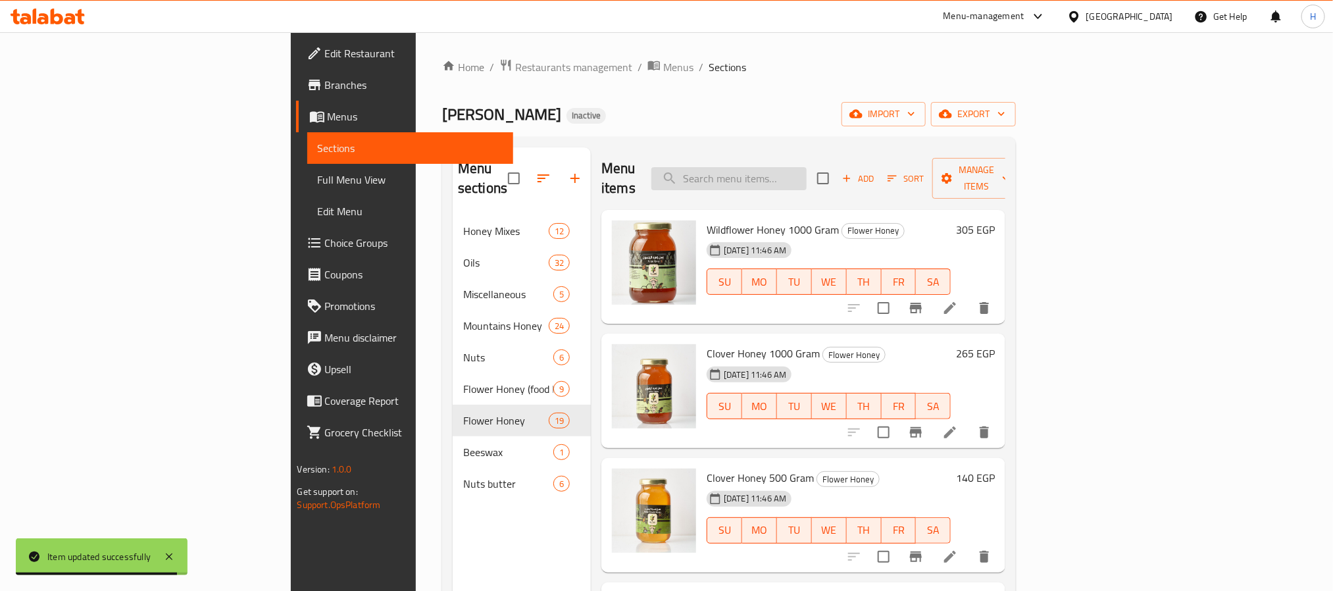
click at [807, 170] on input "search" at bounding box center [728, 178] width 155 height 23
paste input "عسل اليانسون"
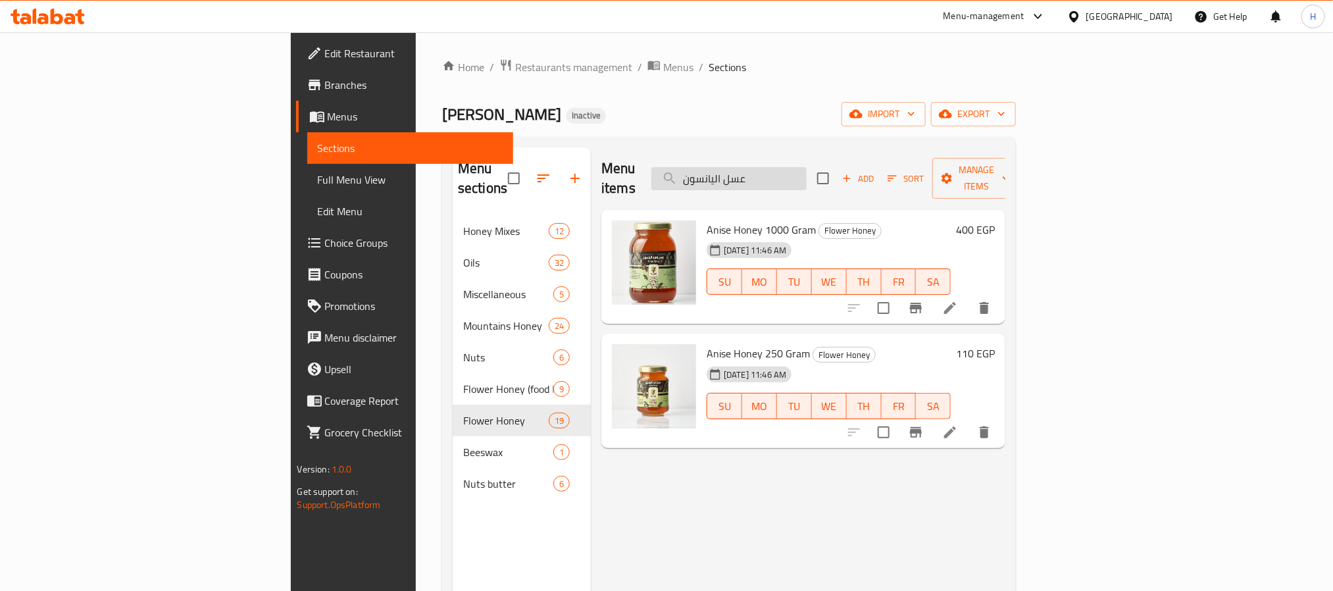
click at [807, 174] on input "عسل اليانسون" at bounding box center [728, 178] width 155 height 23
click at [807, 172] on input "عسل اليانسون" at bounding box center [728, 178] width 155 height 23
click at [807, 176] on input "عسل اليانسون" at bounding box center [728, 178] width 155 height 23
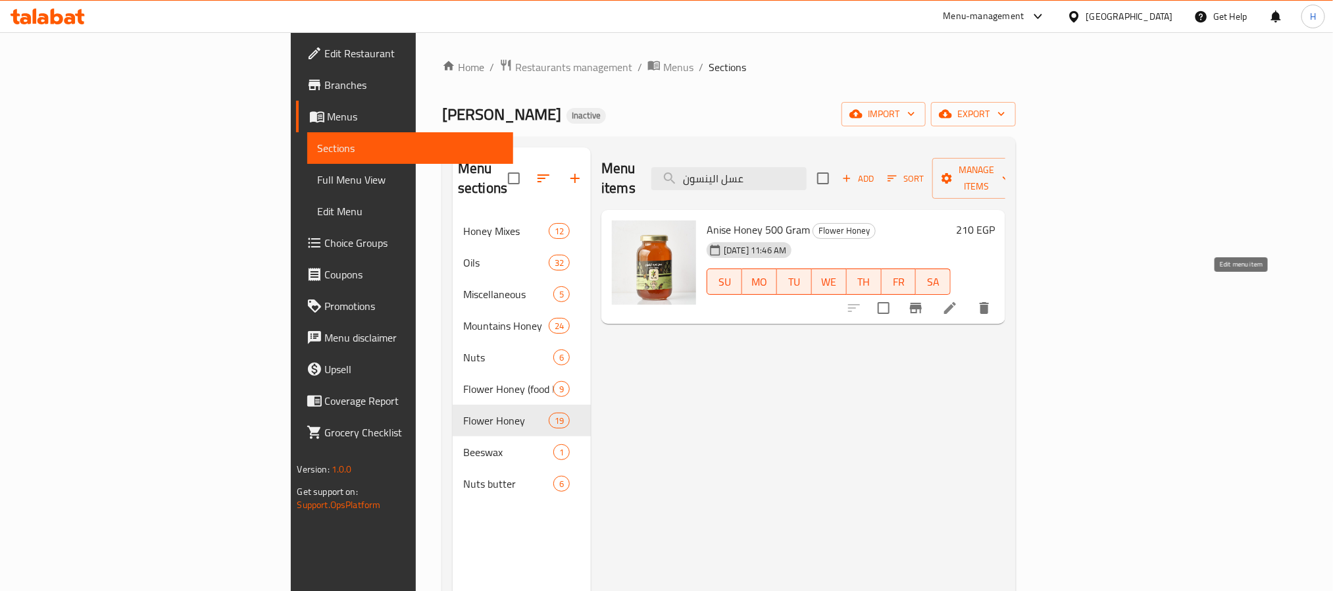
type input "عسل الينسون"
click at [958, 300] on icon at bounding box center [950, 308] width 16 height 16
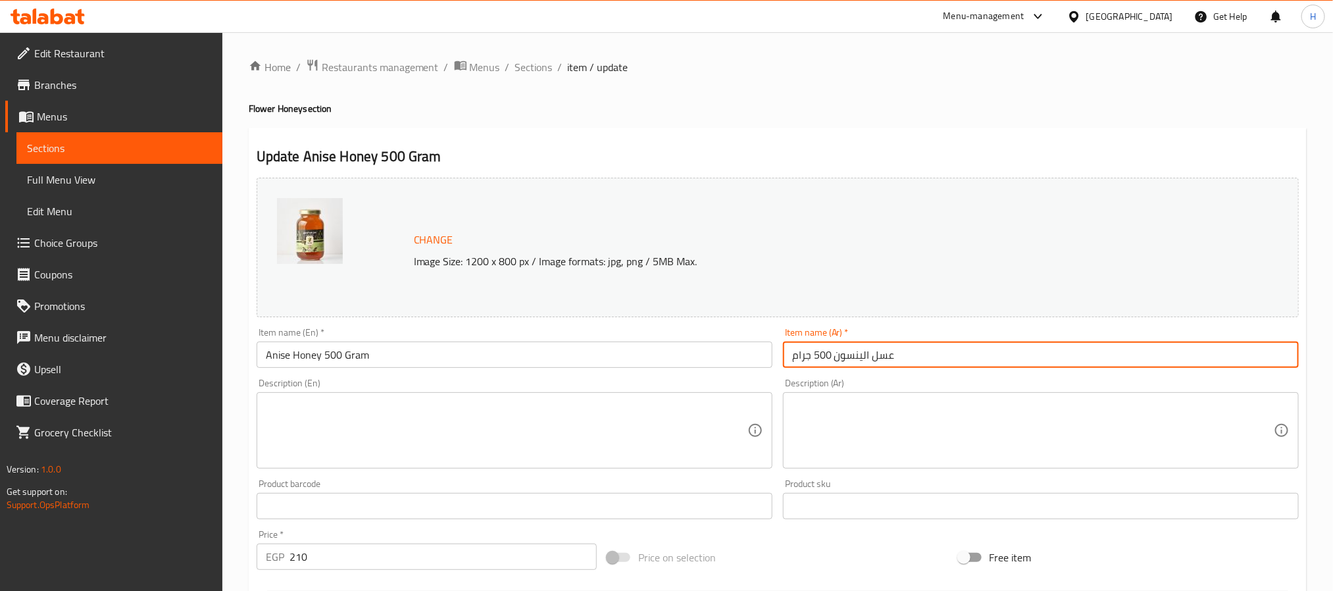
click at [863, 351] on input "عسل الينسون 500 جرام" at bounding box center [1041, 355] width 516 height 26
drag, startPoint x: 863, startPoint y: 351, endPoint x: 960, endPoint y: 377, distance: 100.7
click at [960, 377] on div "Change Image Size: 1200 x 800 px / Image formats: jpg, png / 5MB Max. Item name…" at bounding box center [777, 465] width 1053 height 586
paste input "ا"
type input "عسل اليانسون 500 جرام"
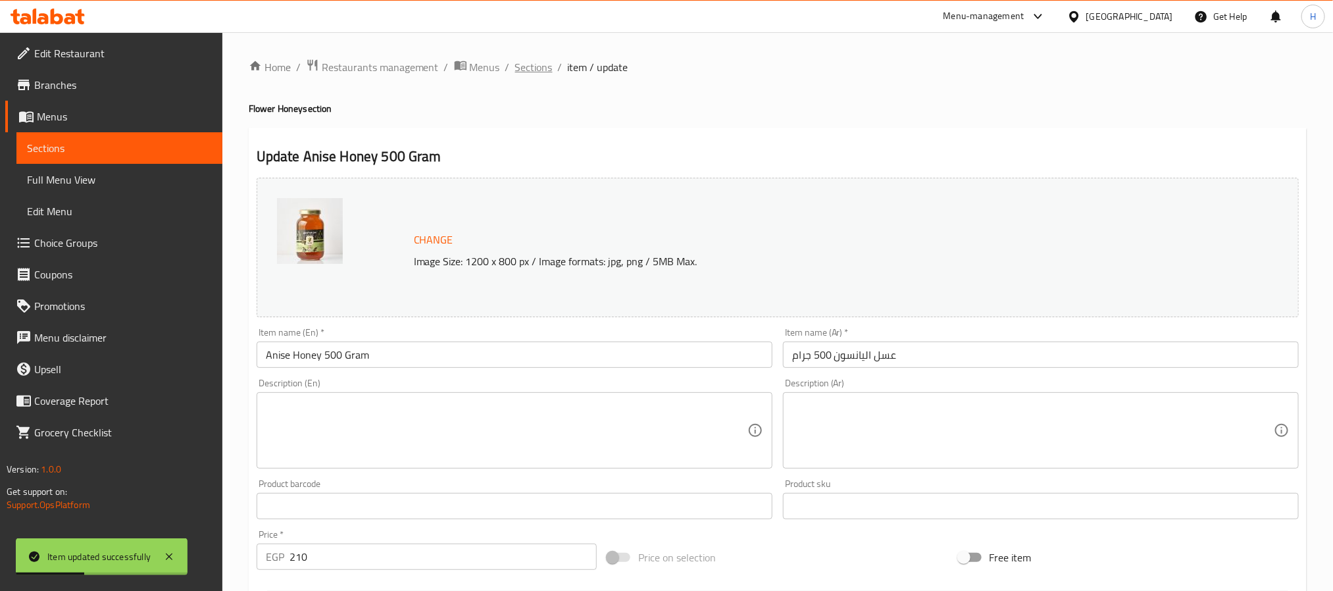
click at [542, 69] on span "Sections" at bounding box center [534, 67] width 38 height 16
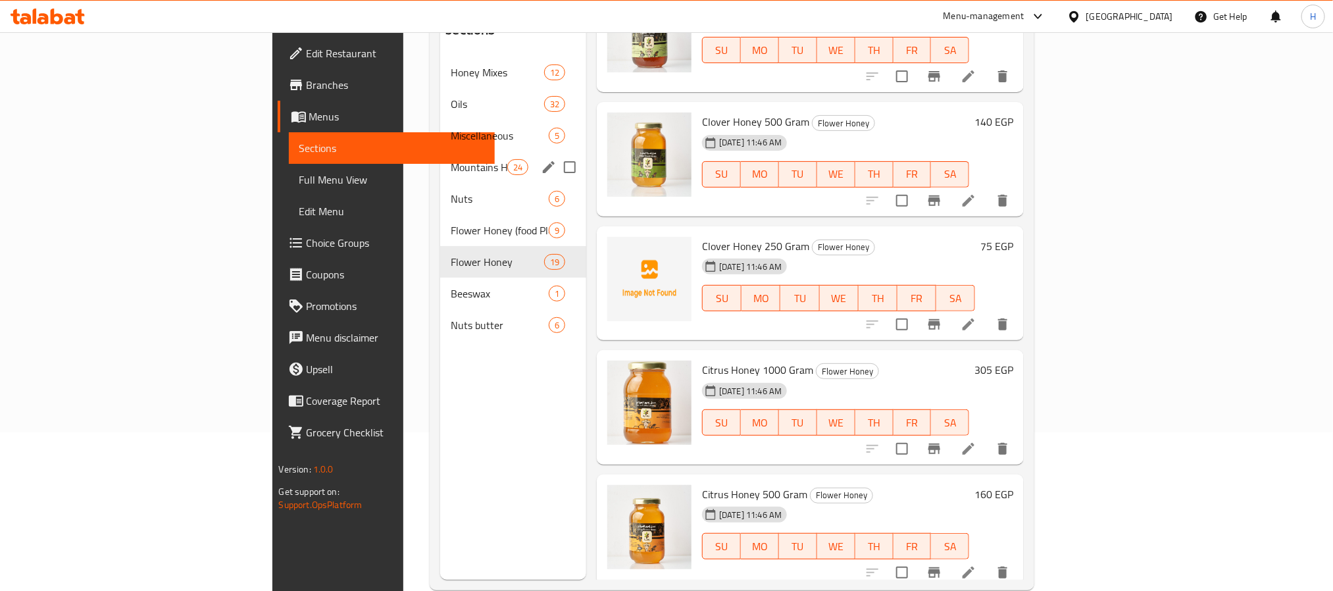
scroll to position [184, 0]
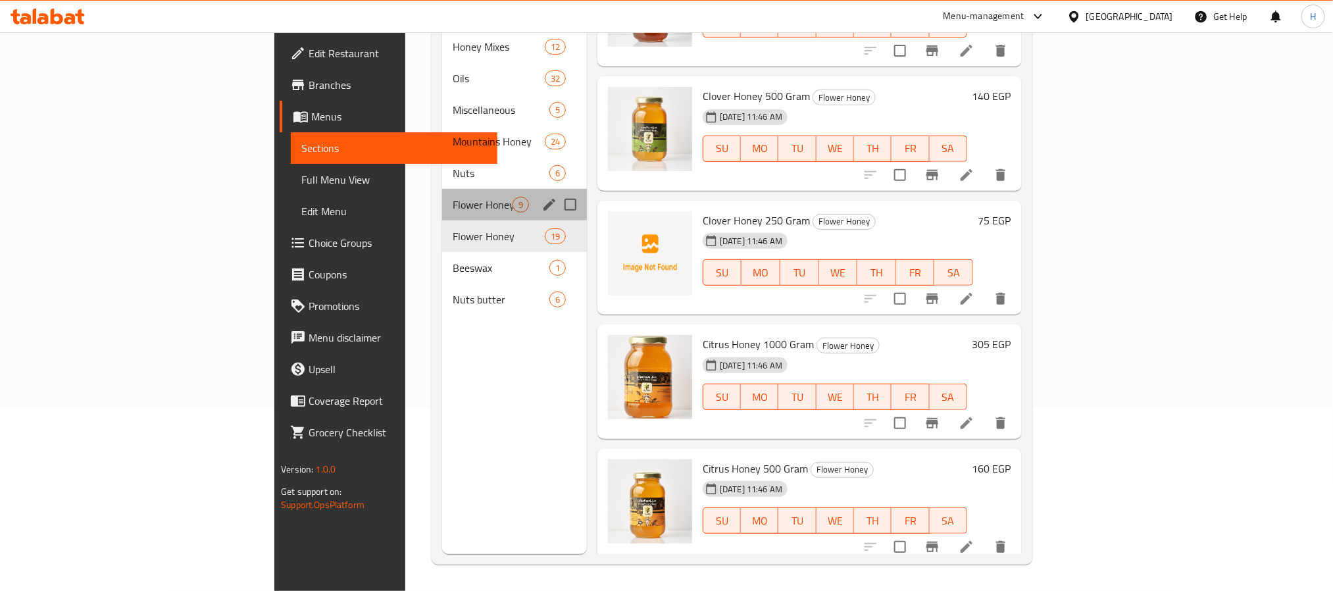
click at [442, 193] on div "Flower Honey (food Plastic) 9" at bounding box center [514, 205] width 145 height 32
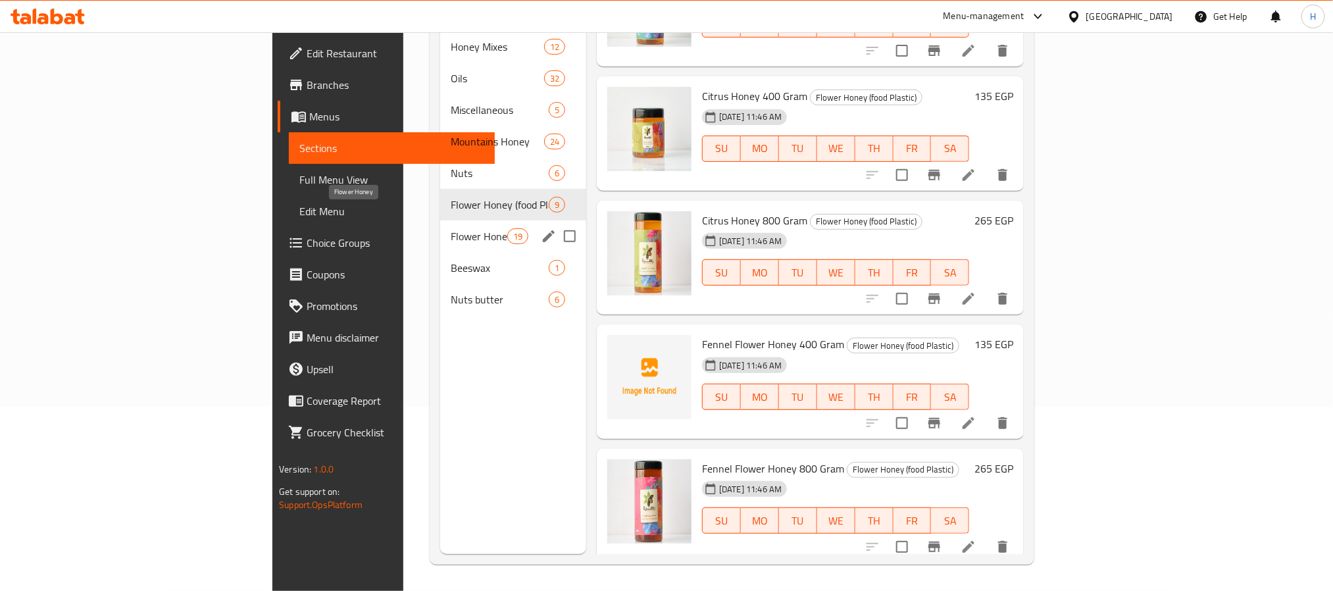
click at [451, 228] on span "Flower Honey" at bounding box center [479, 236] width 56 height 16
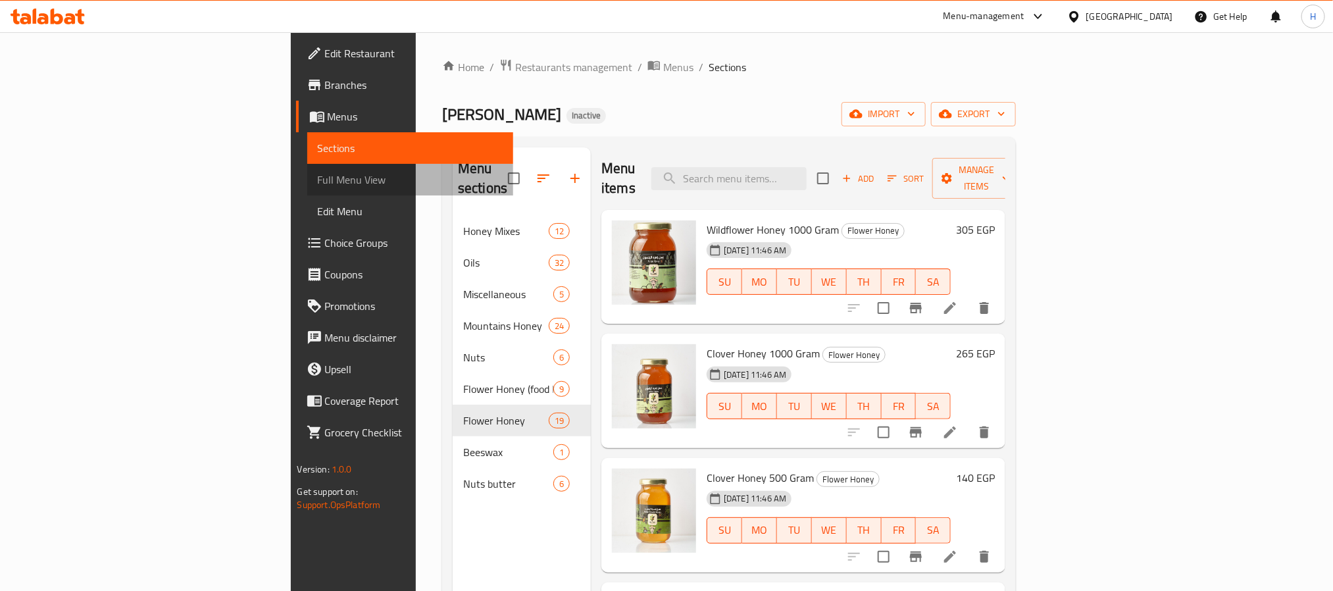
click at [318, 176] on span "Full Menu View" at bounding box center [410, 180] width 185 height 16
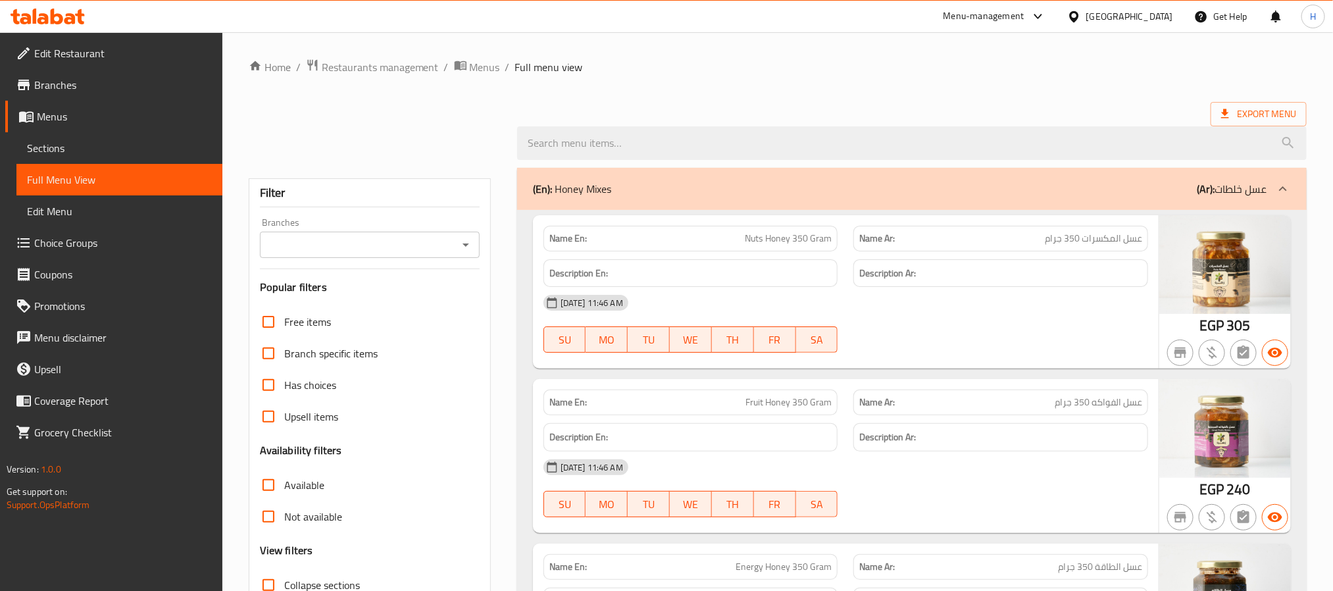
click at [436, 251] on input "Branches" at bounding box center [359, 245] width 190 height 18
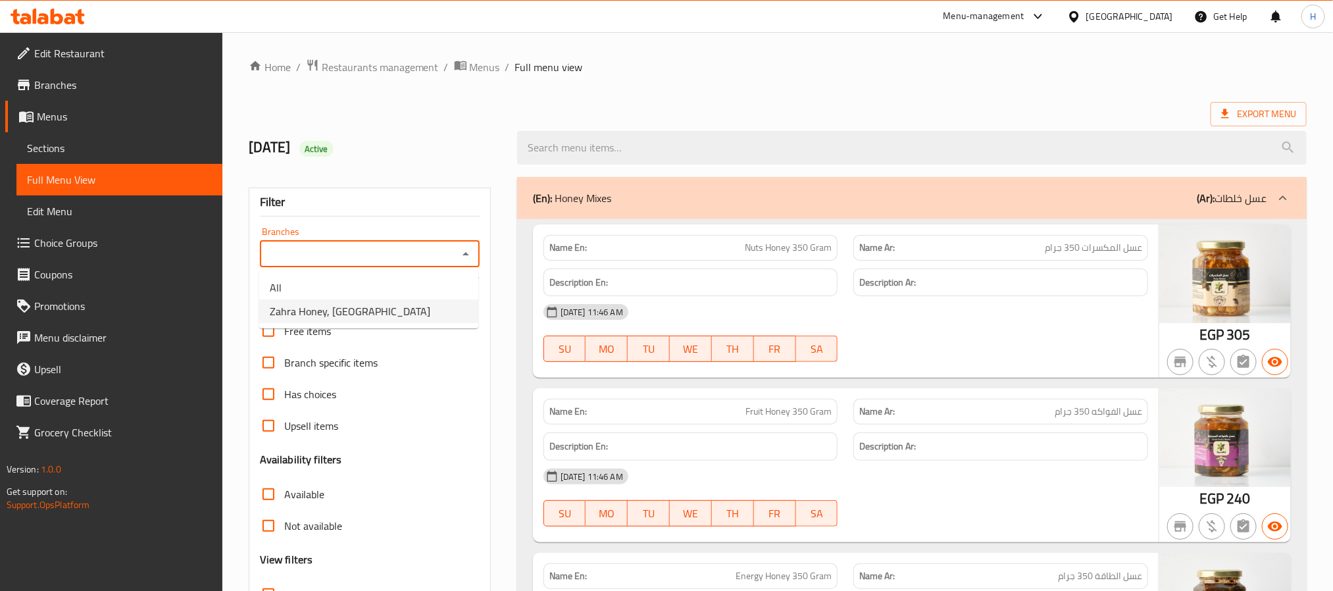
click at [415, 305] on li "Zahra Honey, [GEOGRAPHIC_DATA]" at bounding box center [368, 311] width 219 height 24
type input "Zahra Honey, [GEOGRAPHIC_DATA]"
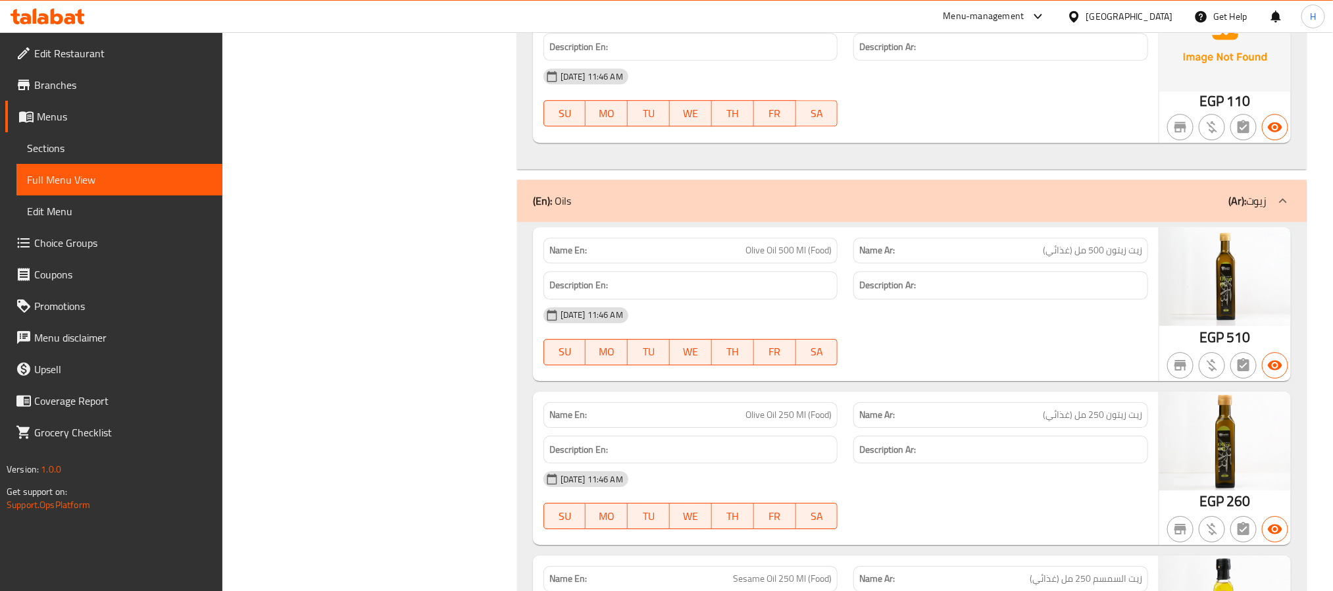
scroll to position [2073, 0]
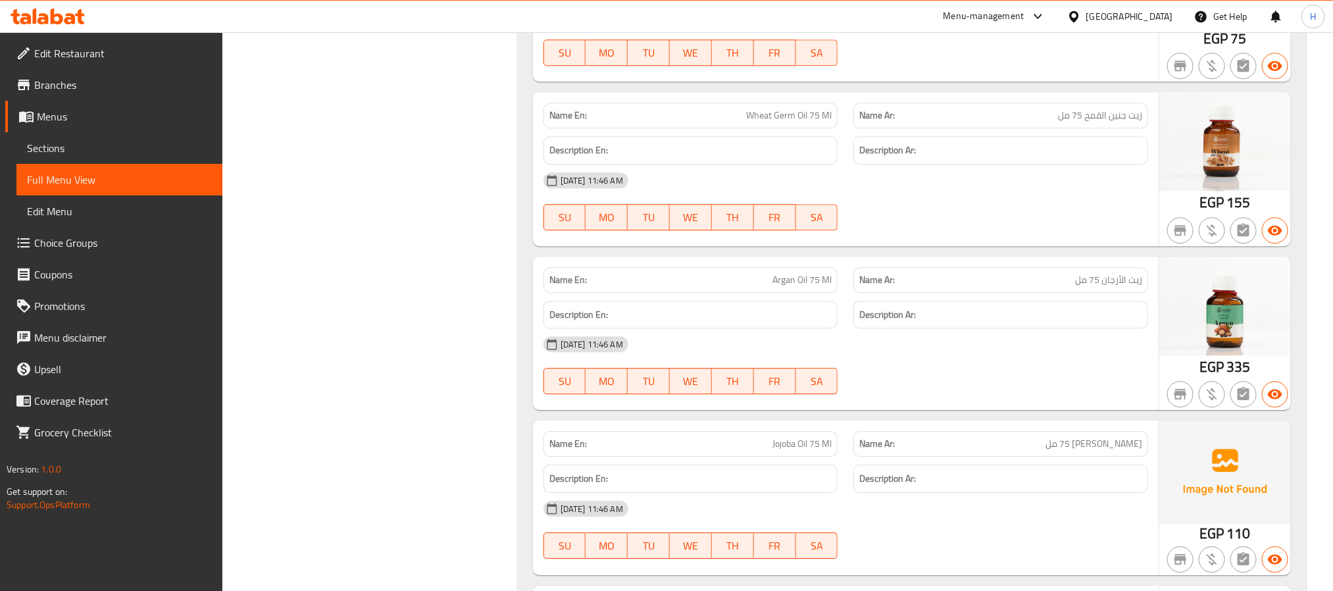
scroll to position [4647, 0]
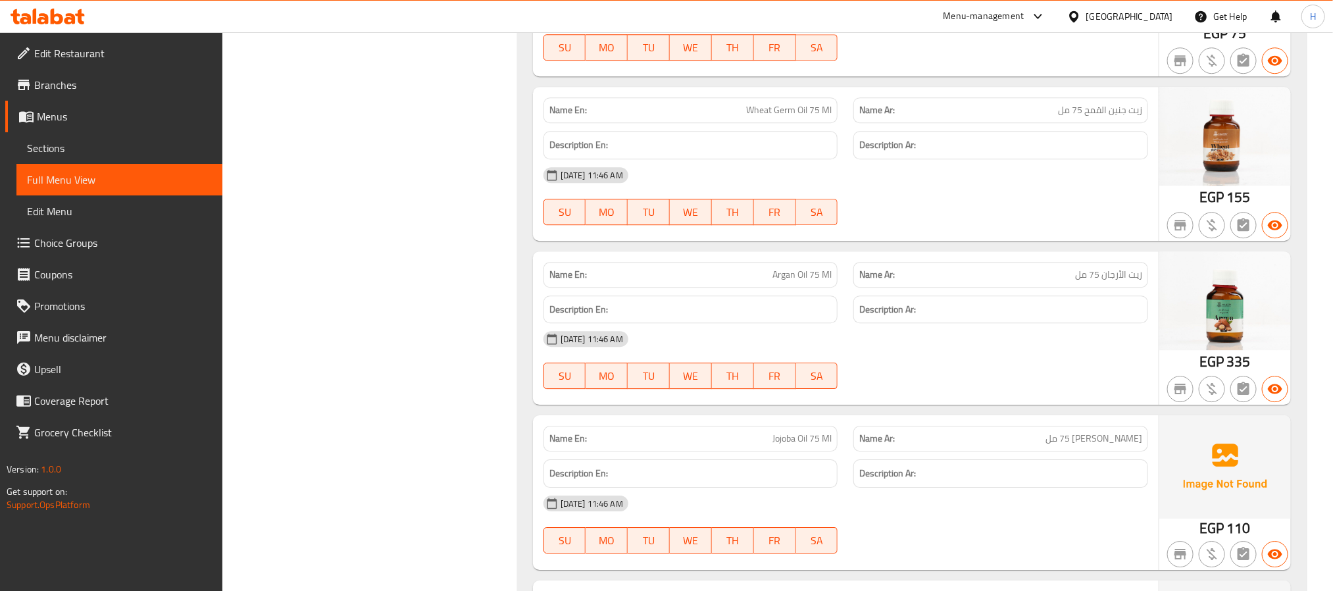
click at [759, 117] on span "Wheat Germ Oil 75 Ml" at bounding box center [789, 110] width 86 height 14
drag, startPoint x: 759, startPoint y: 140, endPoint x: 798, endPoint y: 143, distance: 39.6
click at [798, 117] on span "Wheat Germ Oil 75 Ml" at bounding box center [789, 110] width 86 height 14
copy span "Wheat Germ Oil"
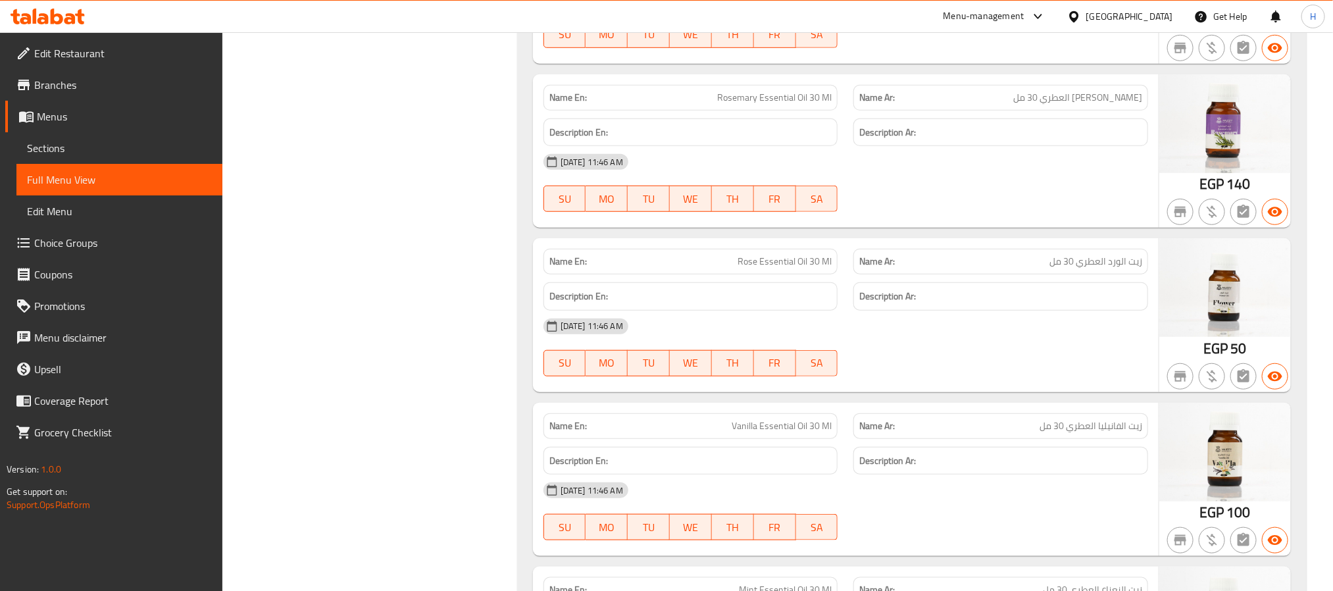
scroll to position [5831, 0]
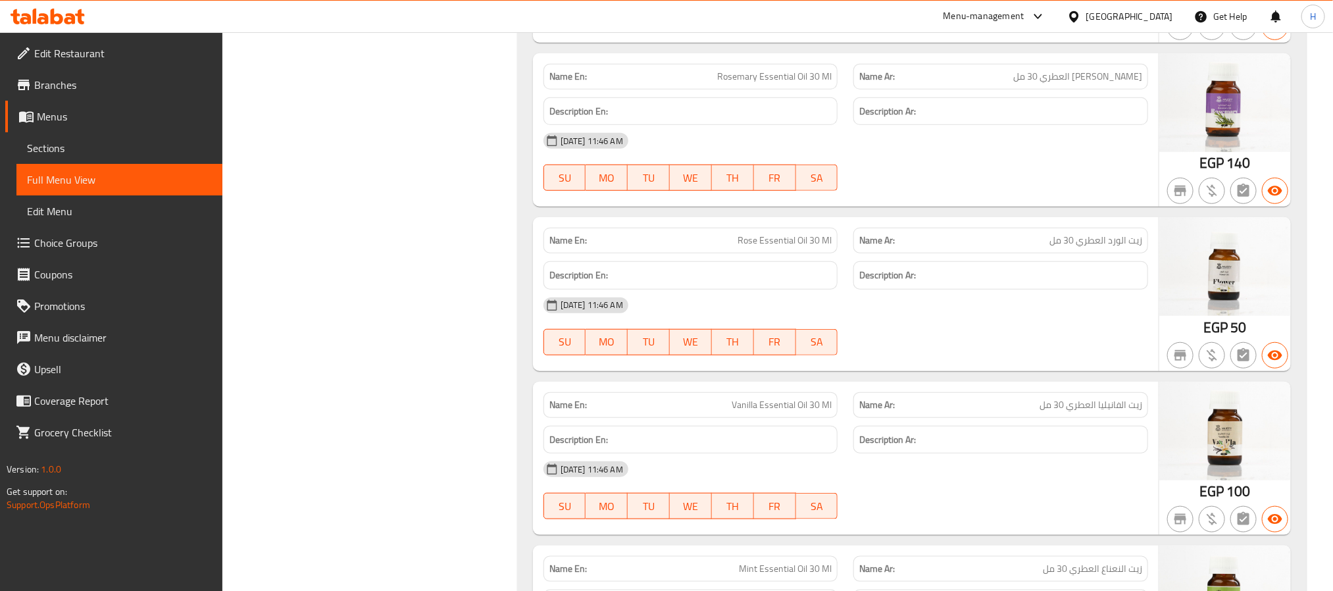
click at [766, 84] on span "Rosemary Essential Oil 30 Ml" at bounding box center [774, 77] width 114 height 14
drag, startPoint x: 766, startPoint y: 114, endPoint x: 736, endPoint y: 113, distance: 29.7
click at [796, 84] on span "Rosemary Essential Oil 30 Ml" at bounding box center [774, 77] width 114 height 14
click at [733, 84] on span "Rosemary Essential Oil 30 Ml" at bounding box center [774, 77] width 114 height 14
drag, startPoint x: 733, startPoint y: 109, endPoint x: 800, endPoint y: 116, distance: 67.5
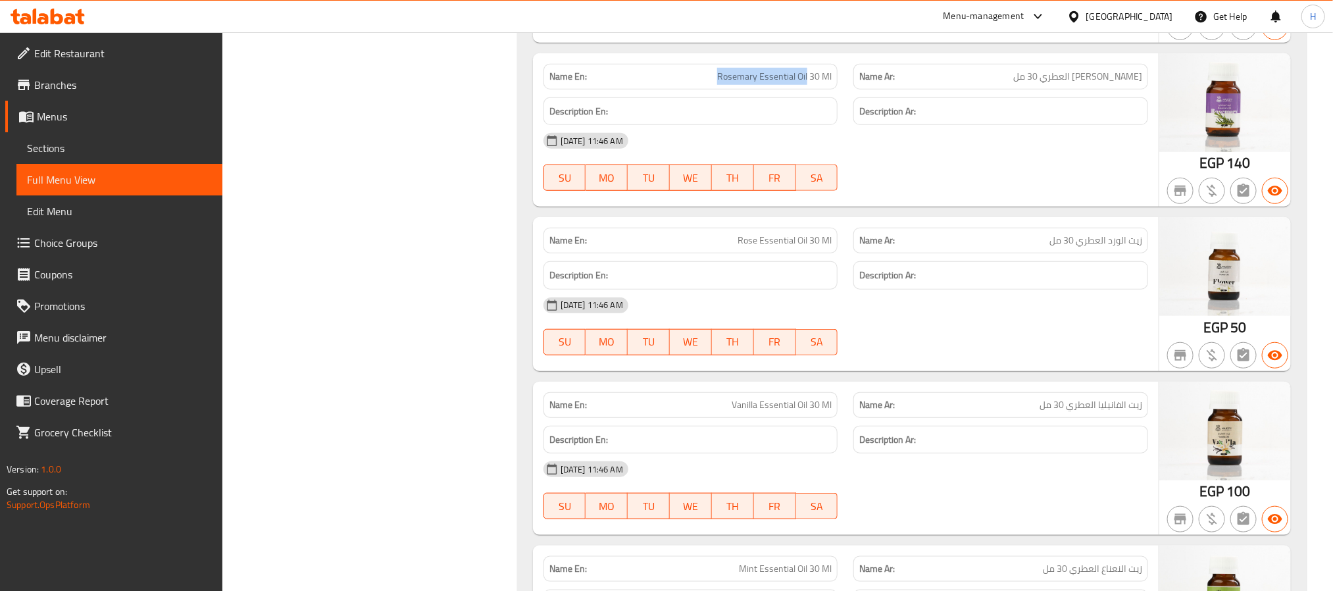
click at [800, 84] on span "Rosemary Essential Oil 30 Ml" at bounding box center [774, 77] width 114 height 14
copy span "[PERSON_NAME] Essential Oil"
click at [776, 84] on span "Rosemary Essential Oil 30 Ml" at bounding box center [774, 77] width 114 height 14
drag, startPoint x: 776, startPoint y: 115, endPoint x: 788, endPoint y: 118, distance: 11.7
click at [788, 84] on span "Rosemary Essential Oil 30 Ml" at bounding box center [774, 77] width 114 height 14
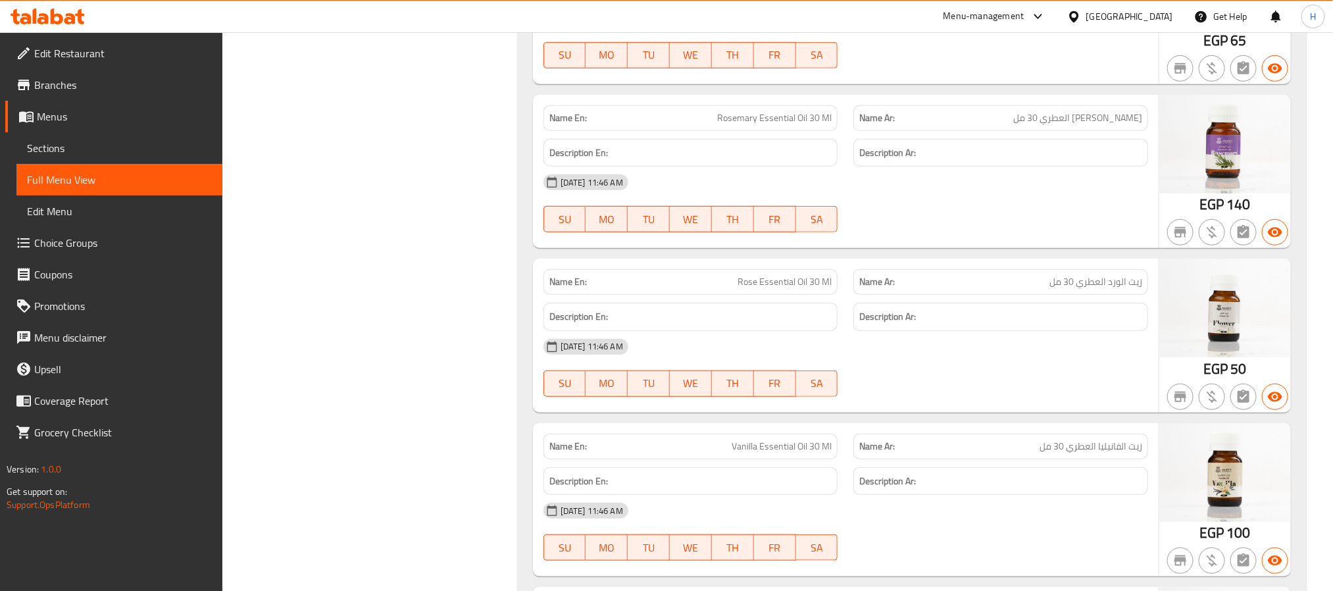
scroll to position [5634, 0]
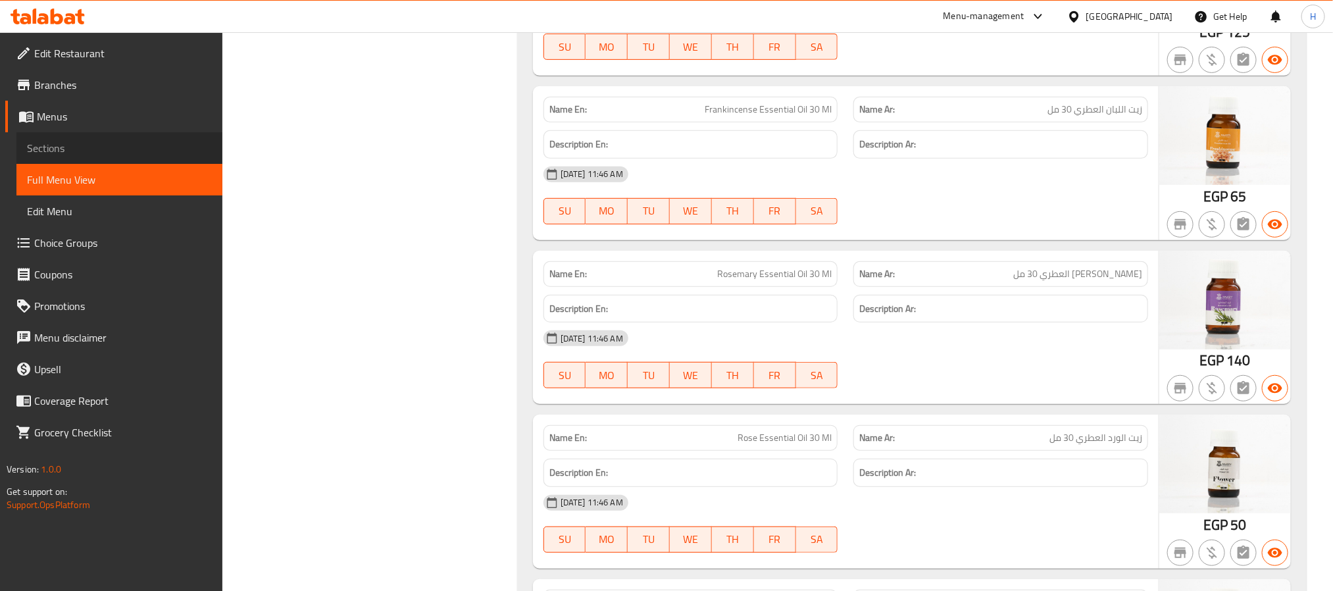
click at [76, 151] on span "Sections" at bounding box center [119, 148] width 185 height 16
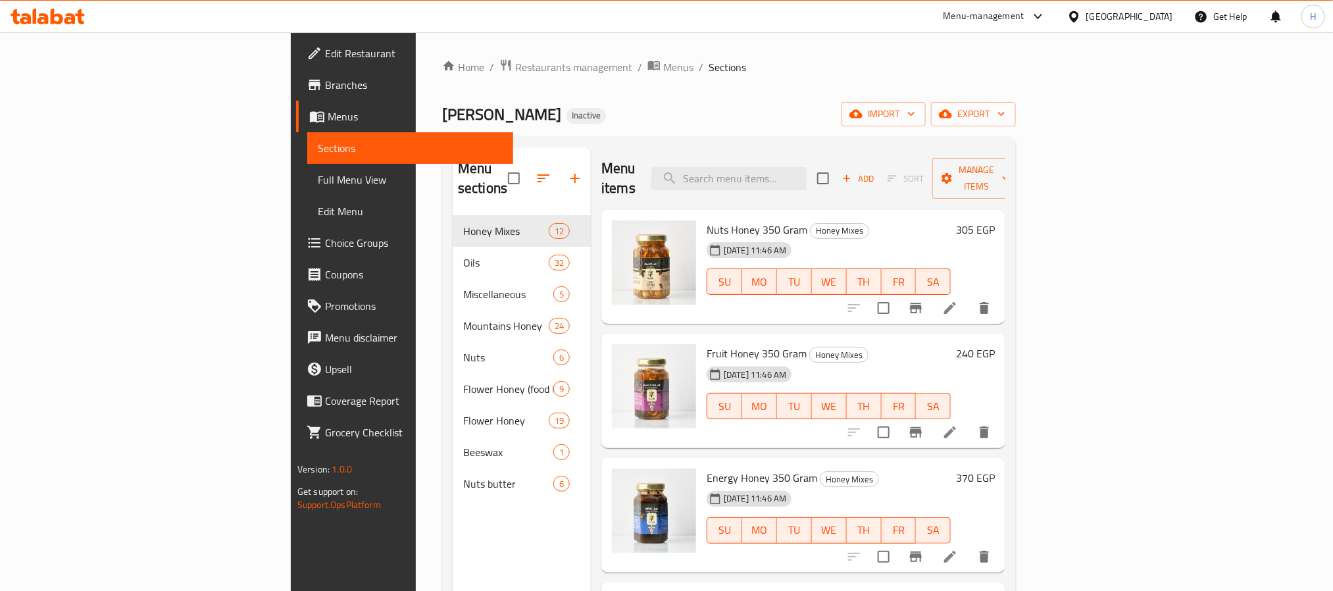
click at [819, 182] on div "Menu items Add Sort Manage items" at bounding box center [803, 178] width 404 height 63
paste input "Essential"
click at [807, 176] on input "Essential" at bounding box center [728, 178] width 155 height 23
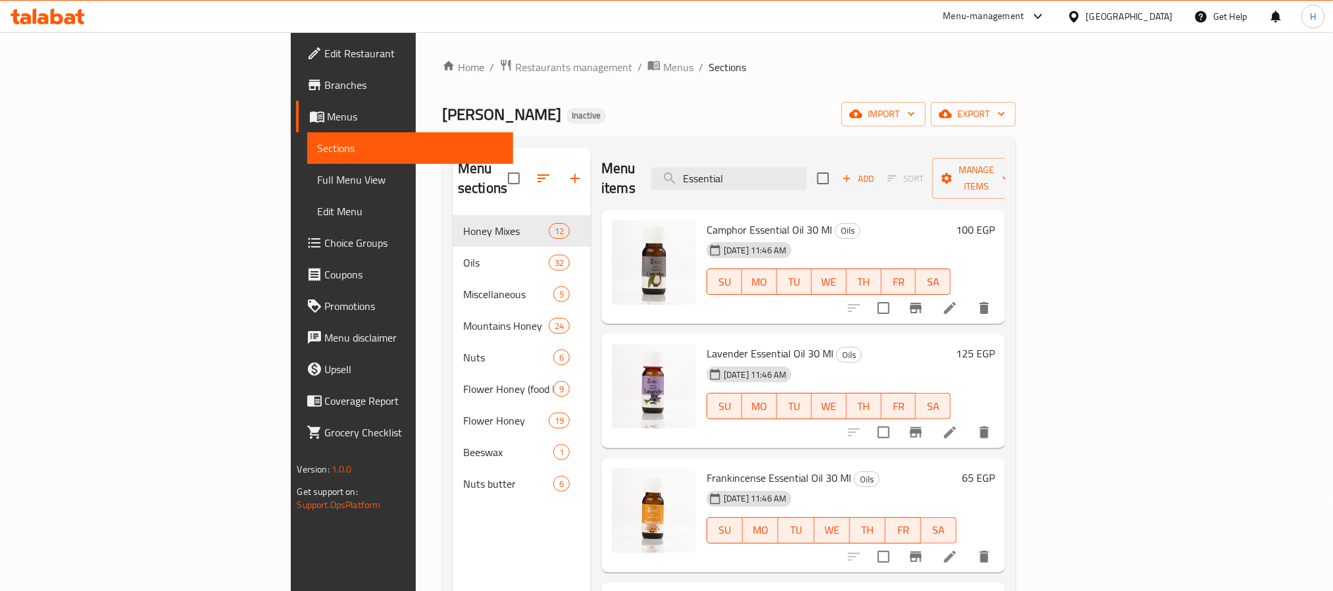
type input "Essential"
click at [969, 297] on li at bounding box center [950, 308] width 37 height 24
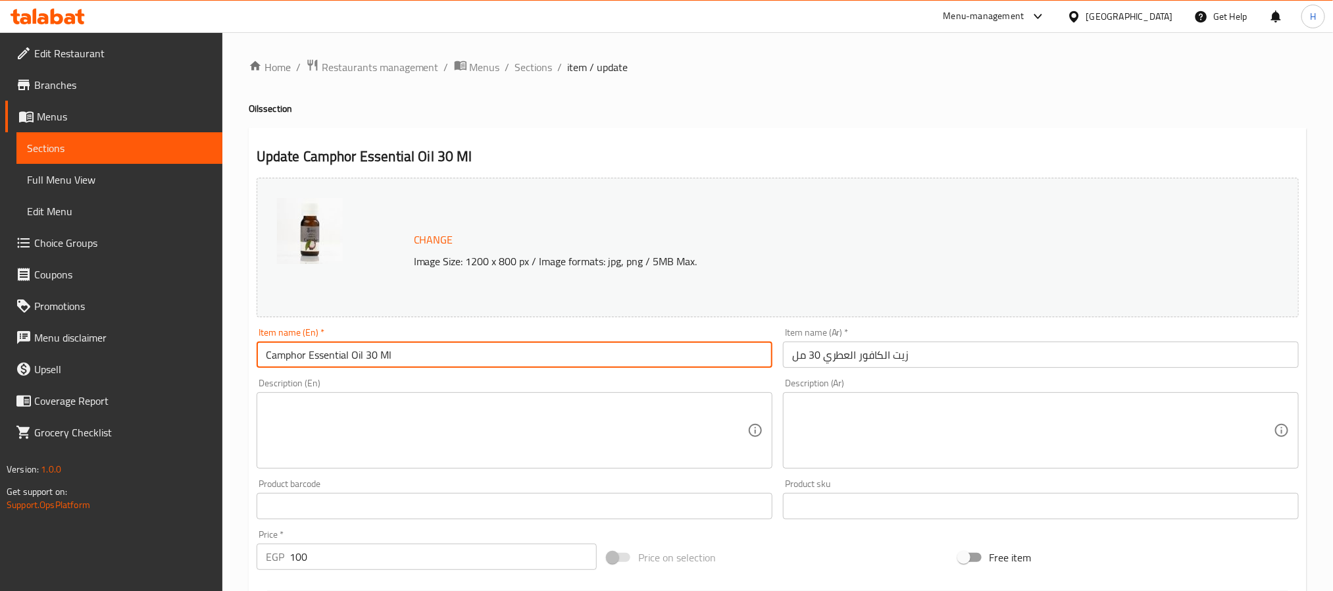
click at [326, 359] on input "Camphor Essential Oil 30 Ml" at bounding box center [515, 355] width 516 height 26
click at [332, 360] on input "Camphor Essential Oil 30 Ml" at bounding box center [515, 355] width 516 height 26
paste input "aromatic"
click at [310, 359] on input "Camphor aromatic Oil 30 Ml" at bounding box center [515, 355] width 516 height 26
type input "Camphor Aromatic Oil 30 Ml"
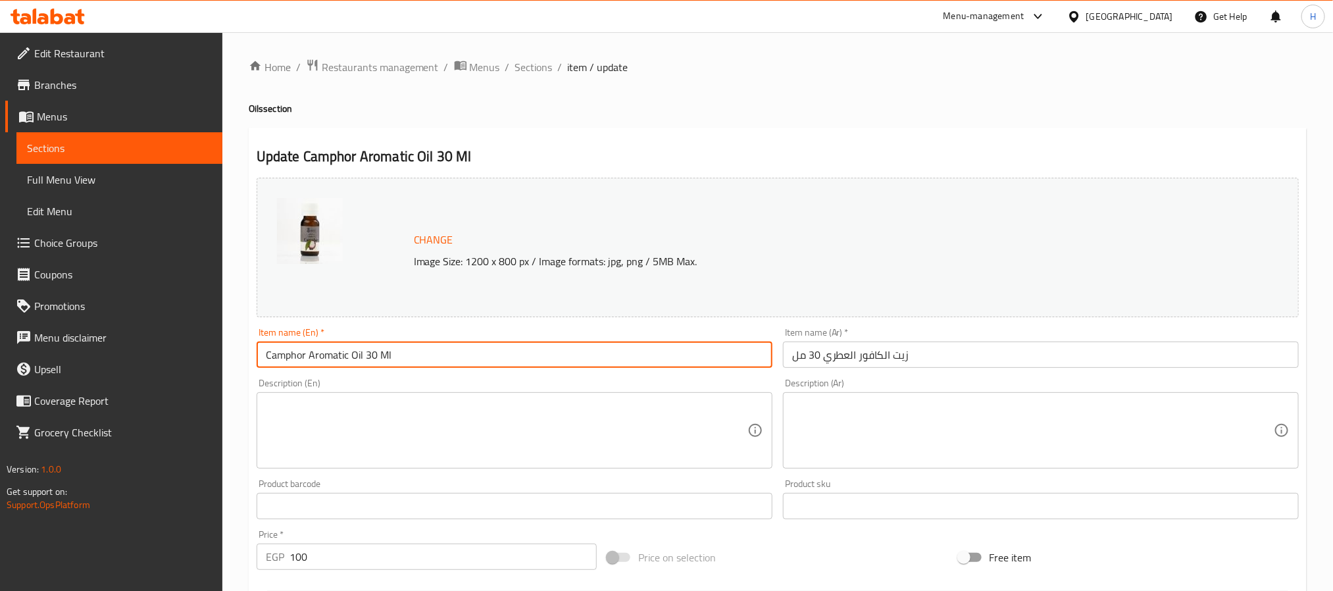
click at [322, 351] on input "Camphor Aromatic Oil 30 Ml" at bounding box center [515, 355] width 516 height 26
drag, startPoint x: 322, startPoint y: 351, endPoint x: 332, endPoint y: 351, distance: 10.5
click at [332, 351] on input "Camphor Aromatic Oil 30 Ml" at bounding box center [515, 355] width 516 height 26
click at [535, 64] on span "Sections" at bounding box center [534, 67] width 38 height 16
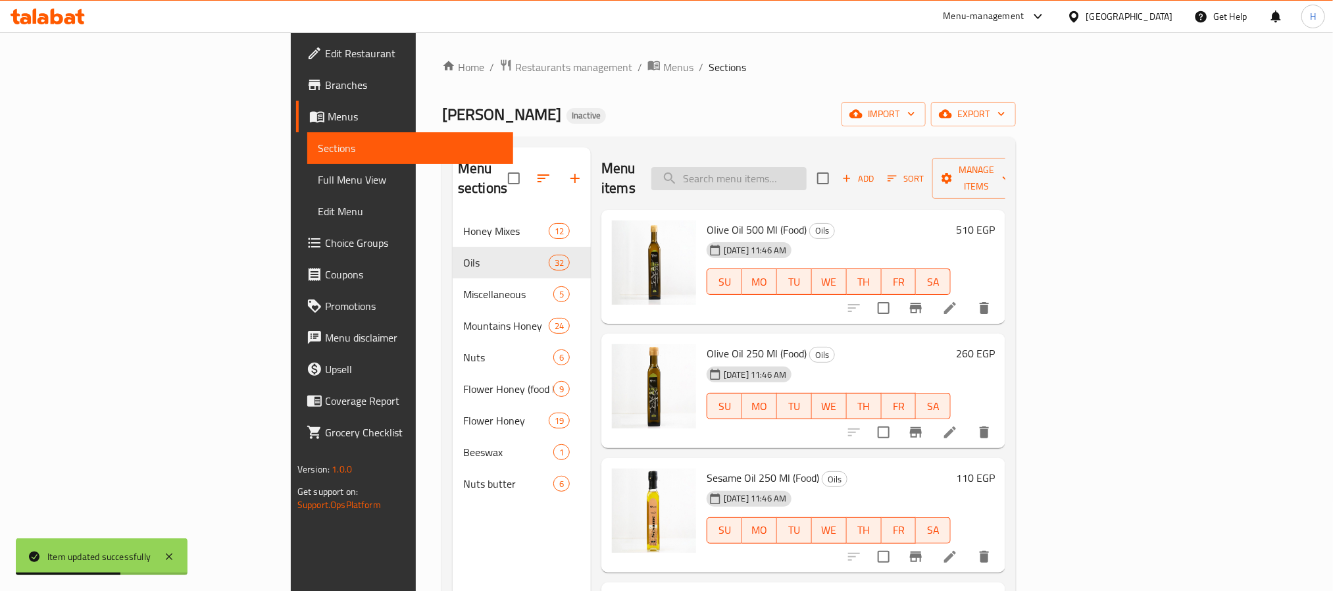
click at [807, 167] on input "search" at bounding box center [728, 178] width 155 height 23
paste input "Aromatic"
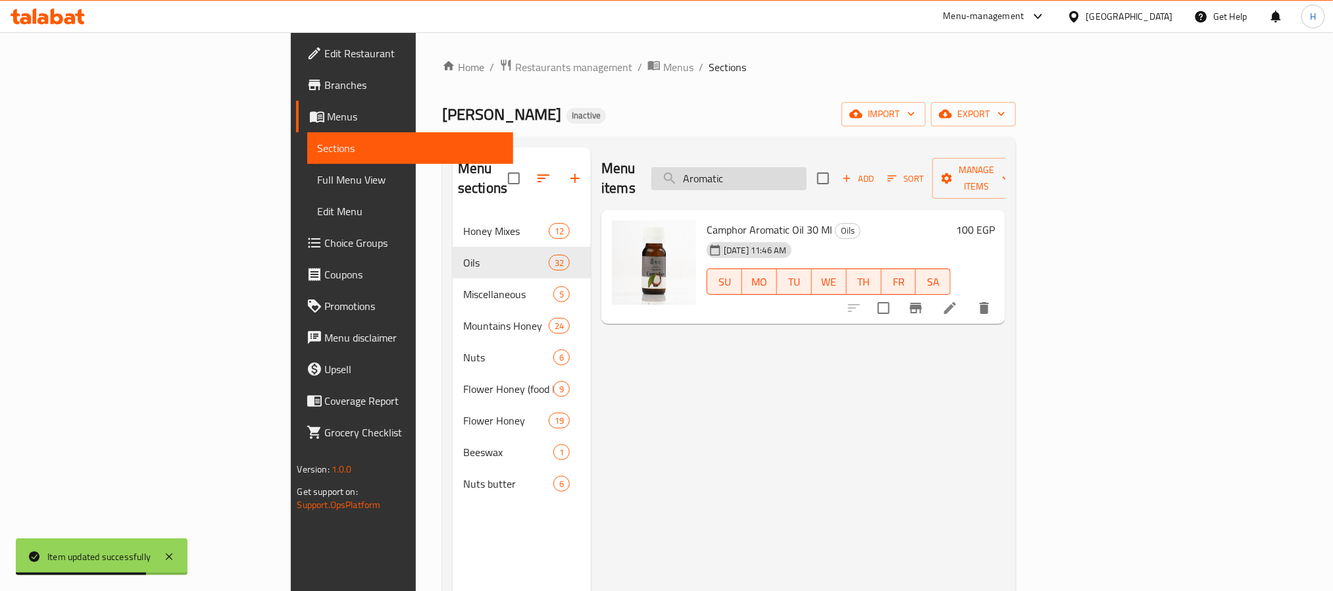
click at [807, 170] on input "Aromatic" at bounding box center [728, 178] width 155 height 23
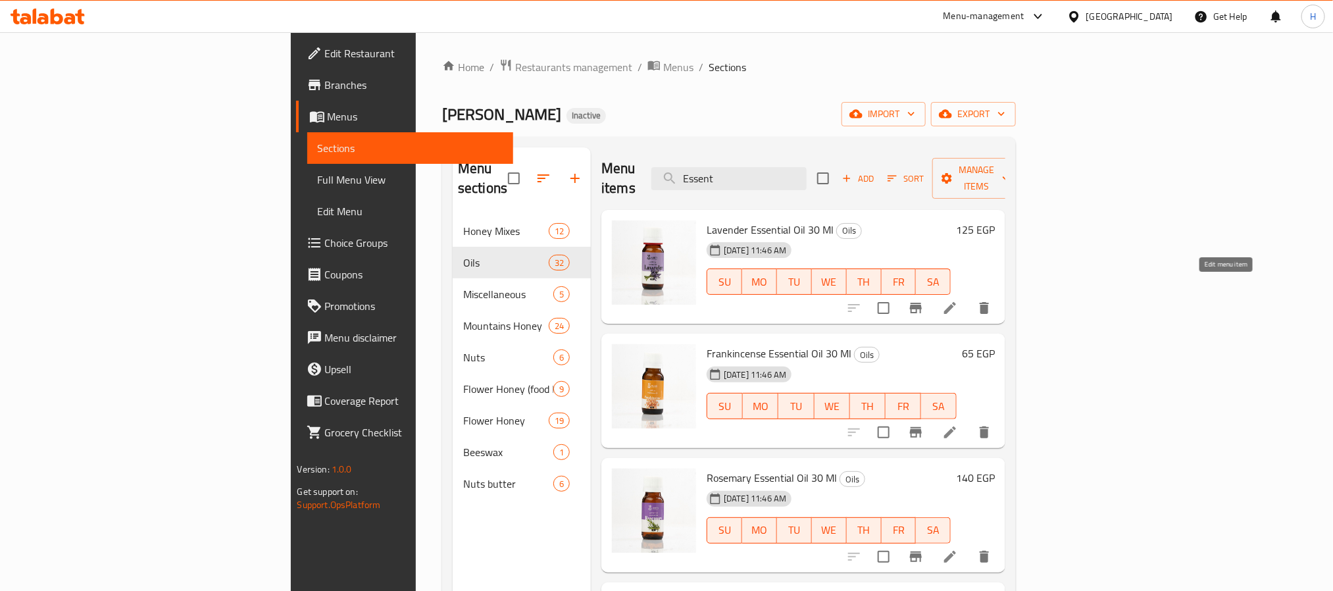
type input "Essent"
click at [956, 302] on icon at bounding box center [950, 308] width 12 height 12
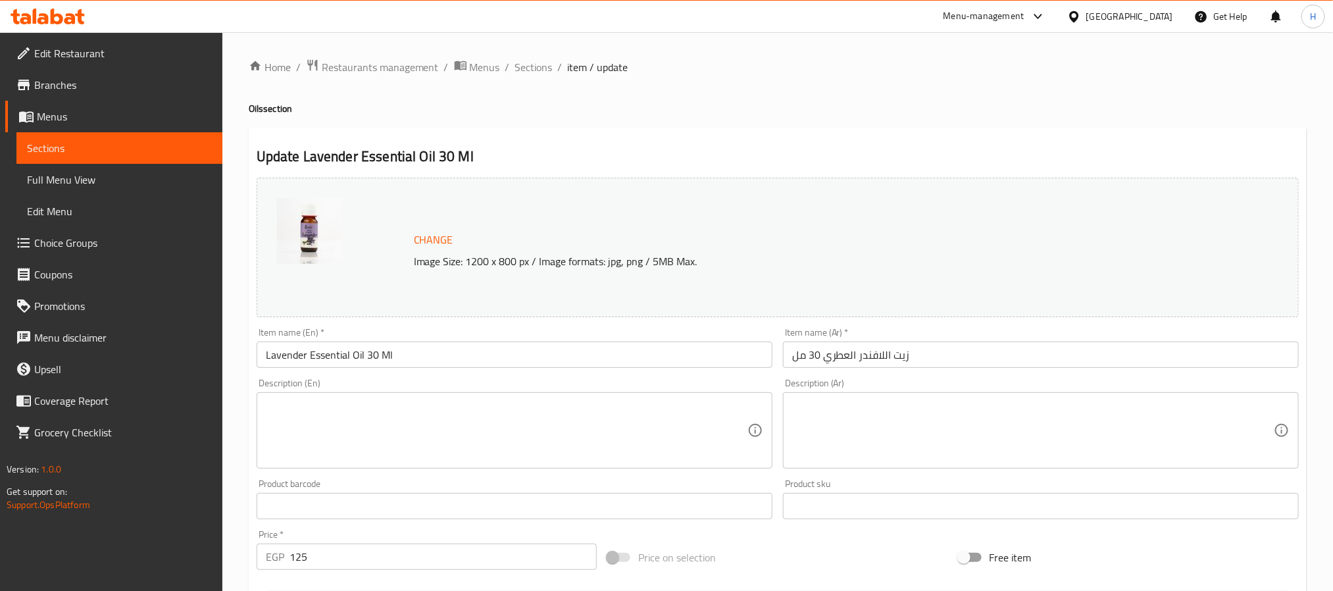
click at [334, 359] on input "Lavender Essential Oil 30 Ml" at bounding box center [515, 355] width 516 height 26
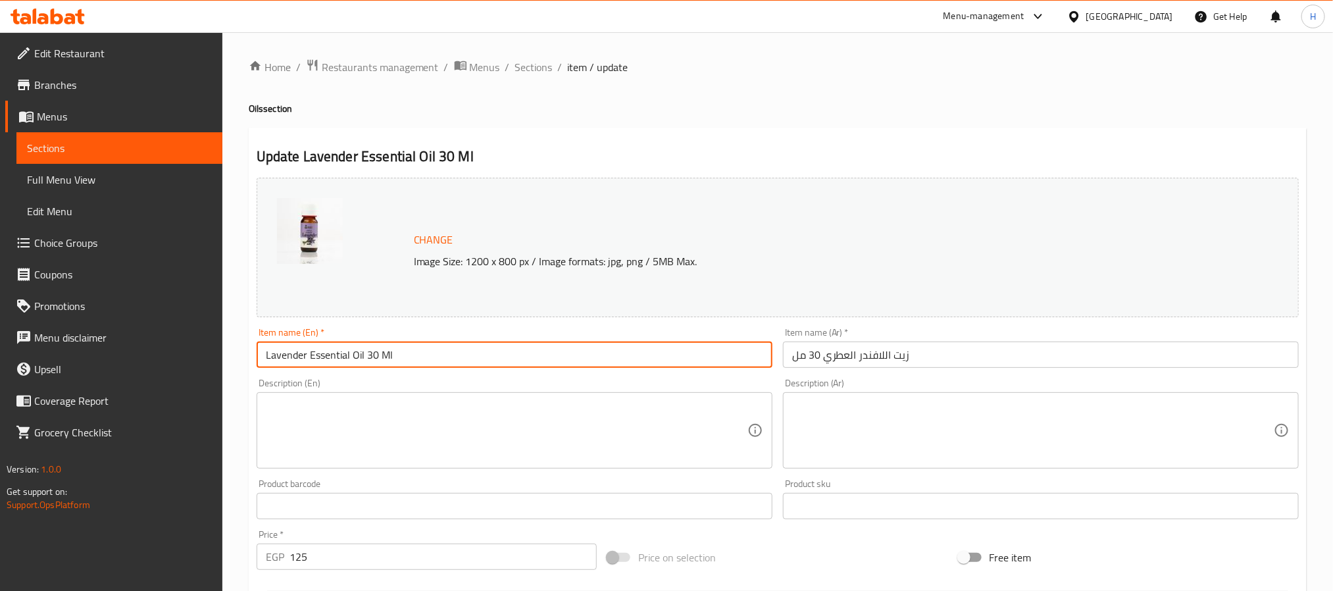
click at [338, 359] on input "Lavender Essential Oil 30 Ml" at bounding box center [515, 355] width 516 height 26
paste input "Aromatic"
type input "Lavender Aromatic Oil 30 Ml"
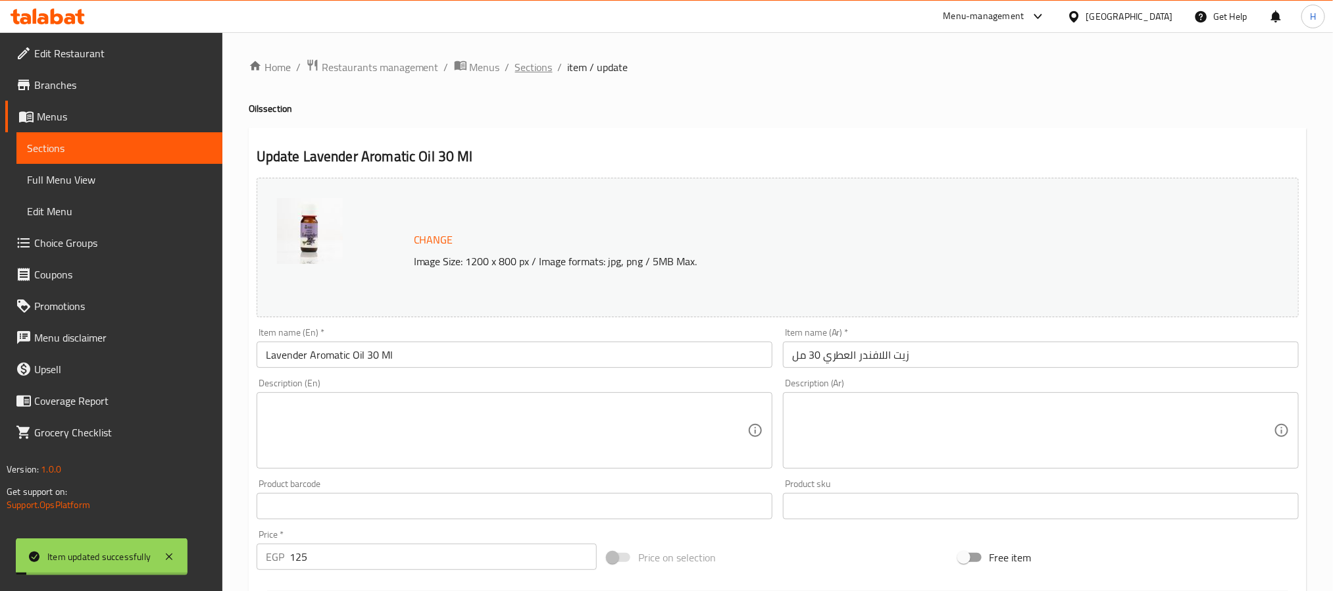
click at [544, 62] on span "Sections" at bounding box center [534, 67] width 38 height 16
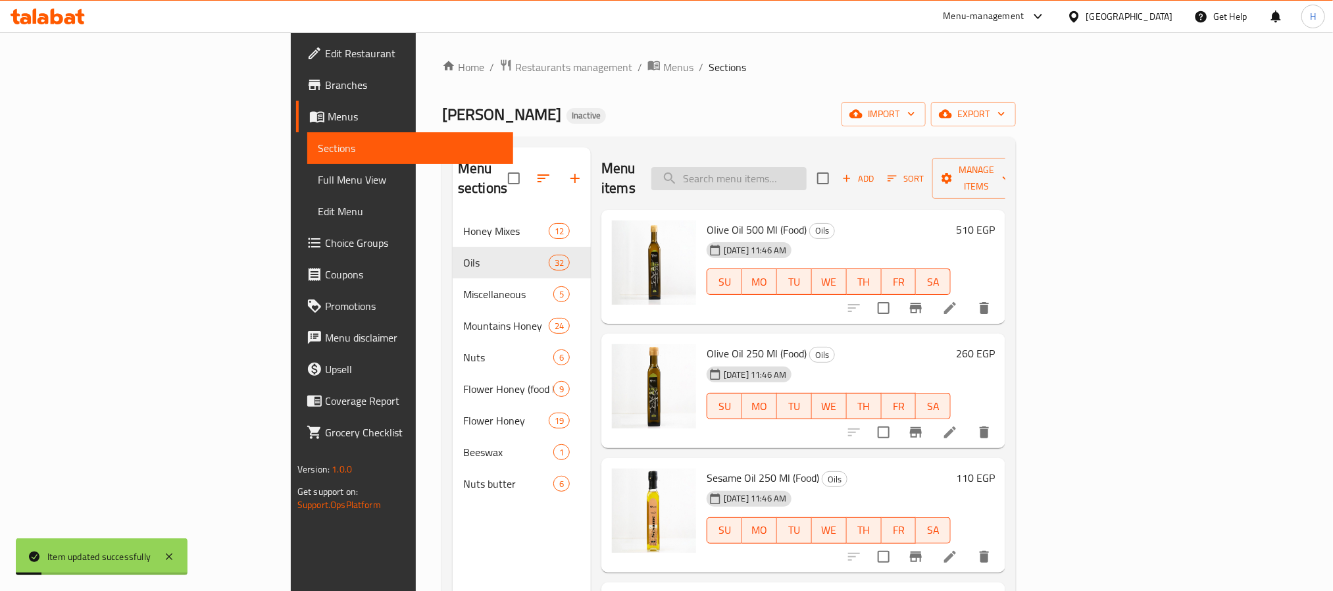
click at [775, 176] on input "search" at bounding box center [728, 178] width 155 height 23
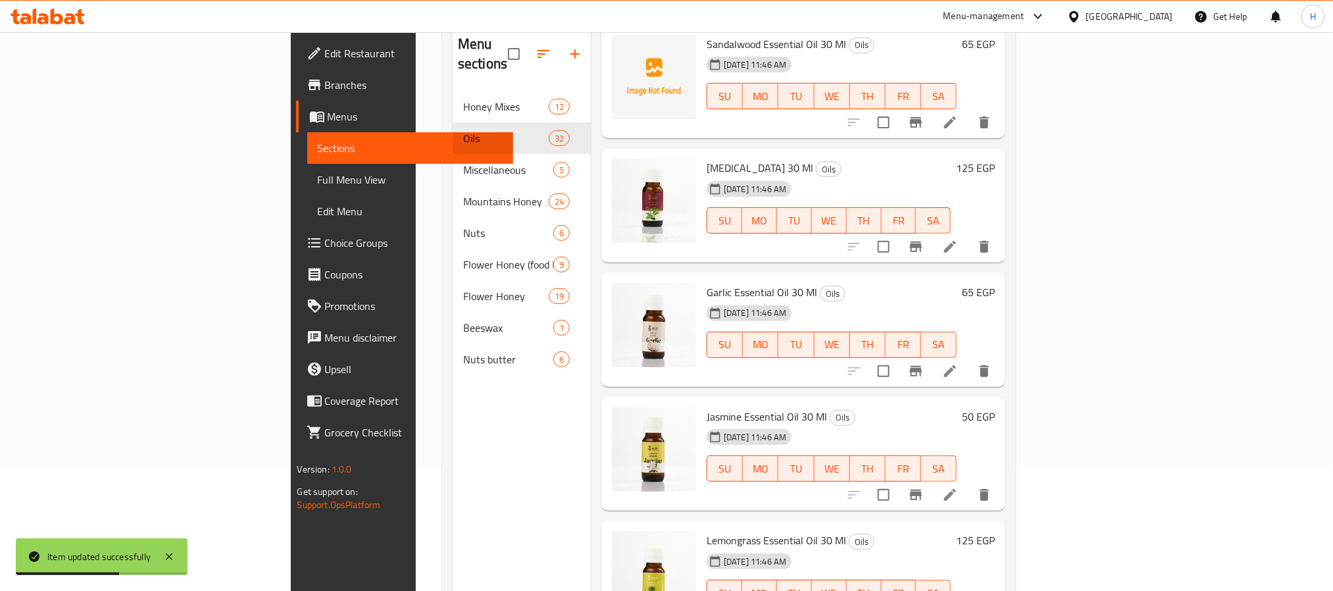
scroll to position [184, 0]
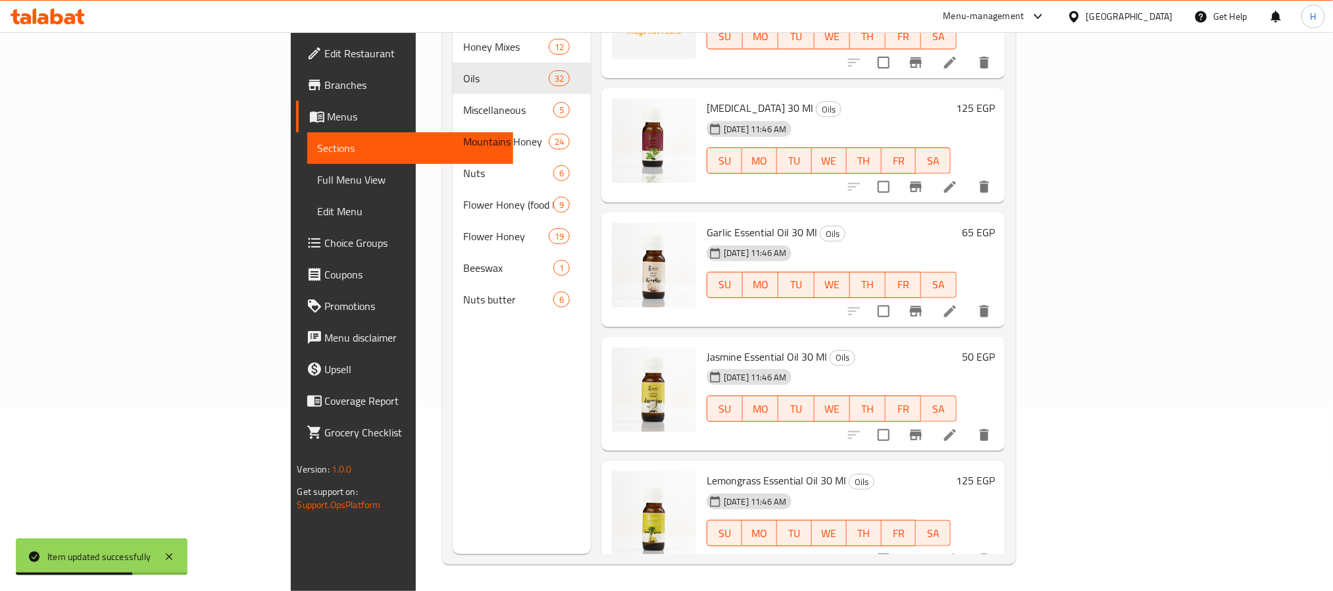
type input "esse"
click at [958, 427] on icon at bounding box center [950, 435] width 16 height 16
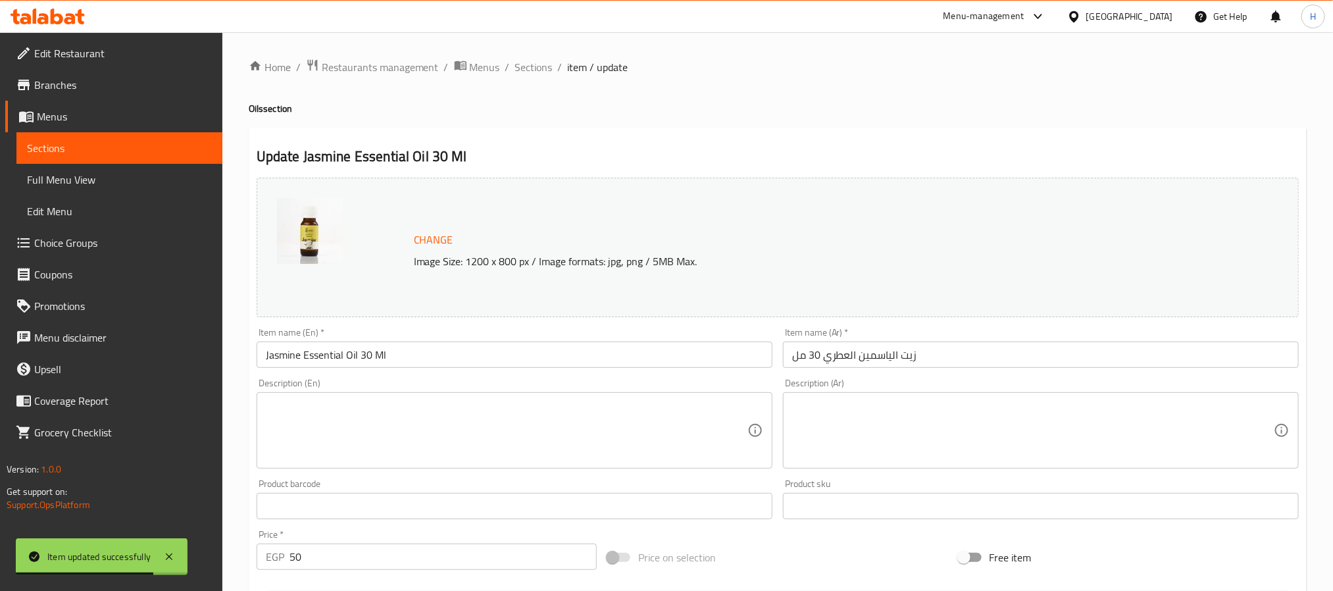
click at [328, 354] on input "Jasmine Essential Oil 30 Ml" at bounding box center [515, 355] width 516 height 26
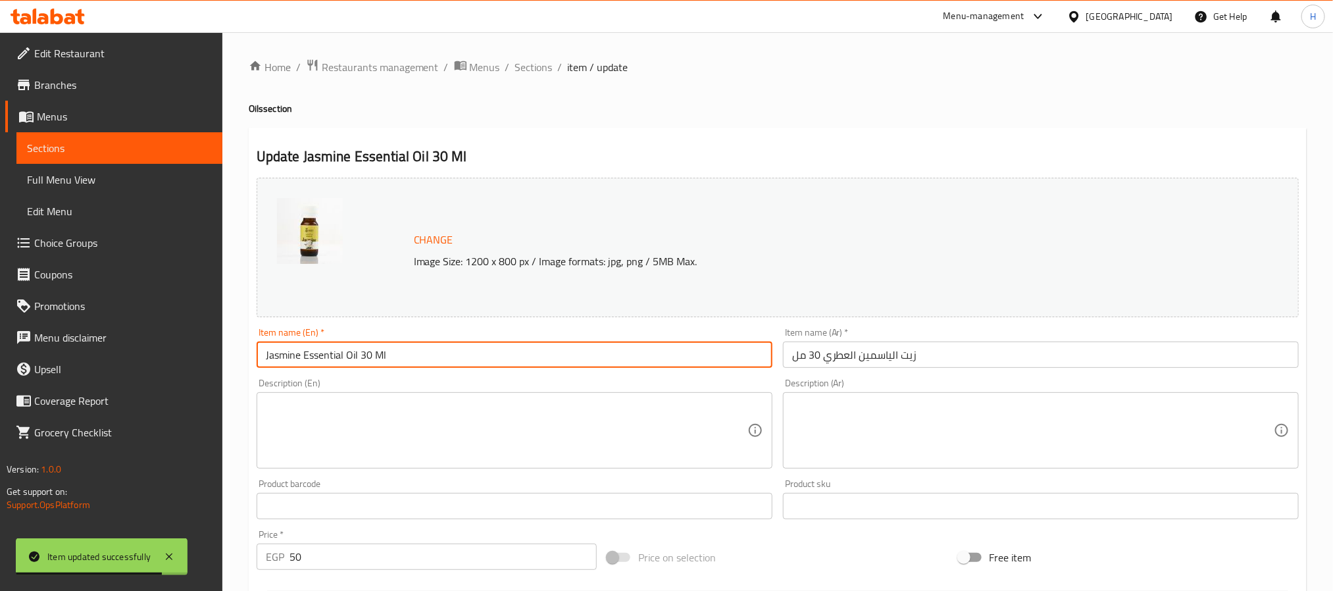
click at [334, 357] on input "Jasmine Essential Oil 30 Ml" at bounding box center [515, 355] width 516 height 26
paste input "Aromatic"
type input "Jasmine Aromatic Oil 30 Ml"
click at [537, 72] on span "Sections" at bounding box center [534, 67] width 38 height 16
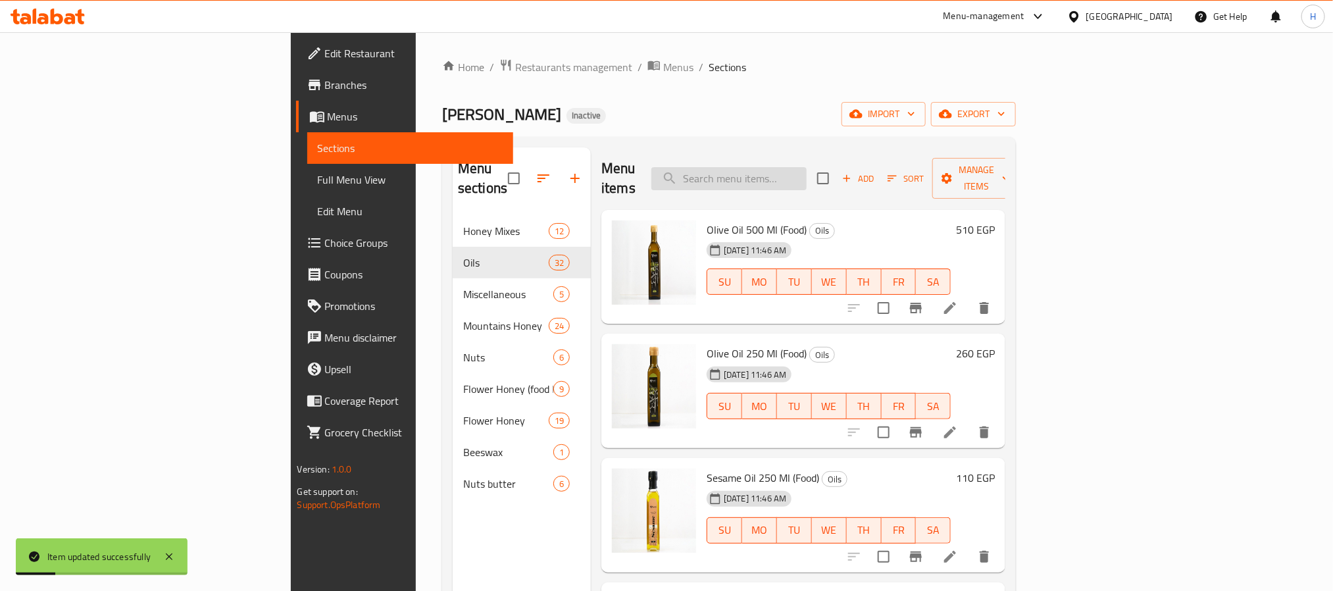
click at [807, 168] on input "search" at bounding box center [728, 178] width 155 height 23
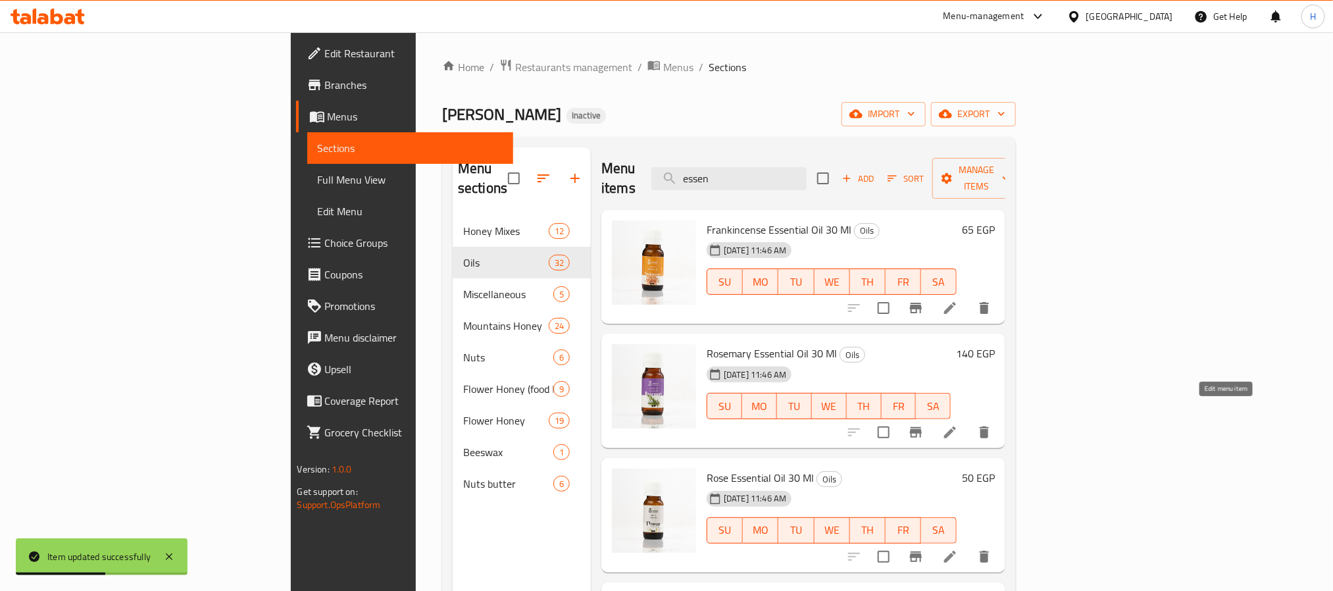
type input "essen"
click at [956, 426] on icon at bounding box center [950, 432] width 12 height 12
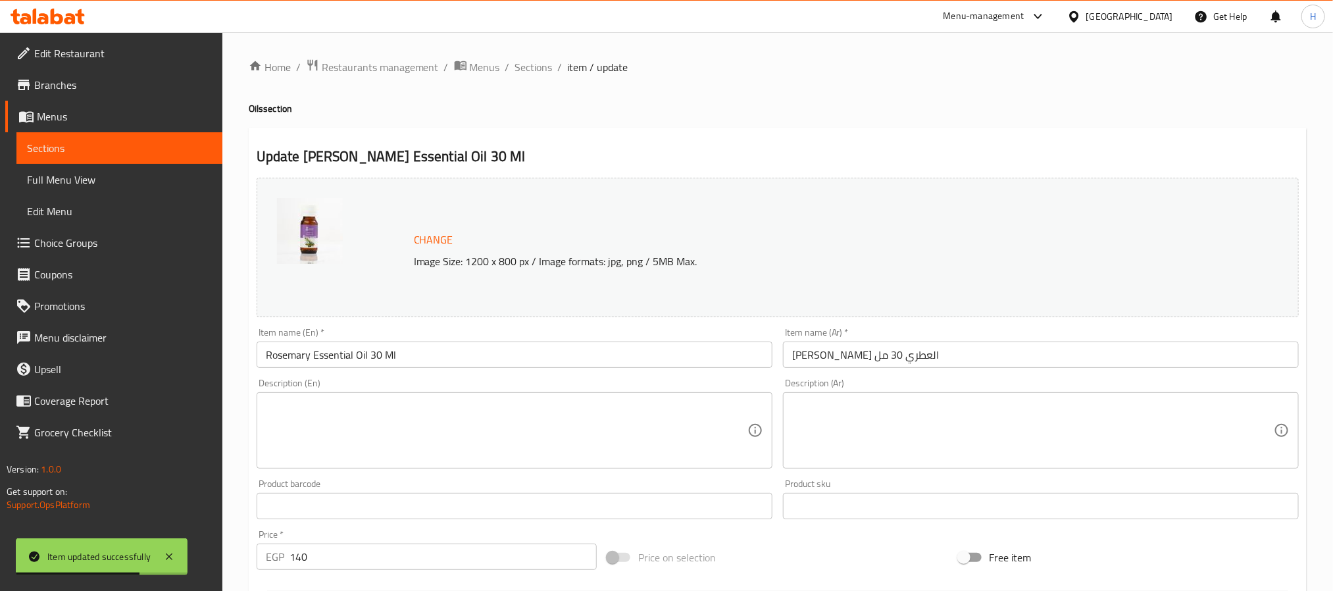
click at [334, 359] on input "Rosemary Essential Oil 30 Ml" at bounding box center [515, 355] width 516 height 26
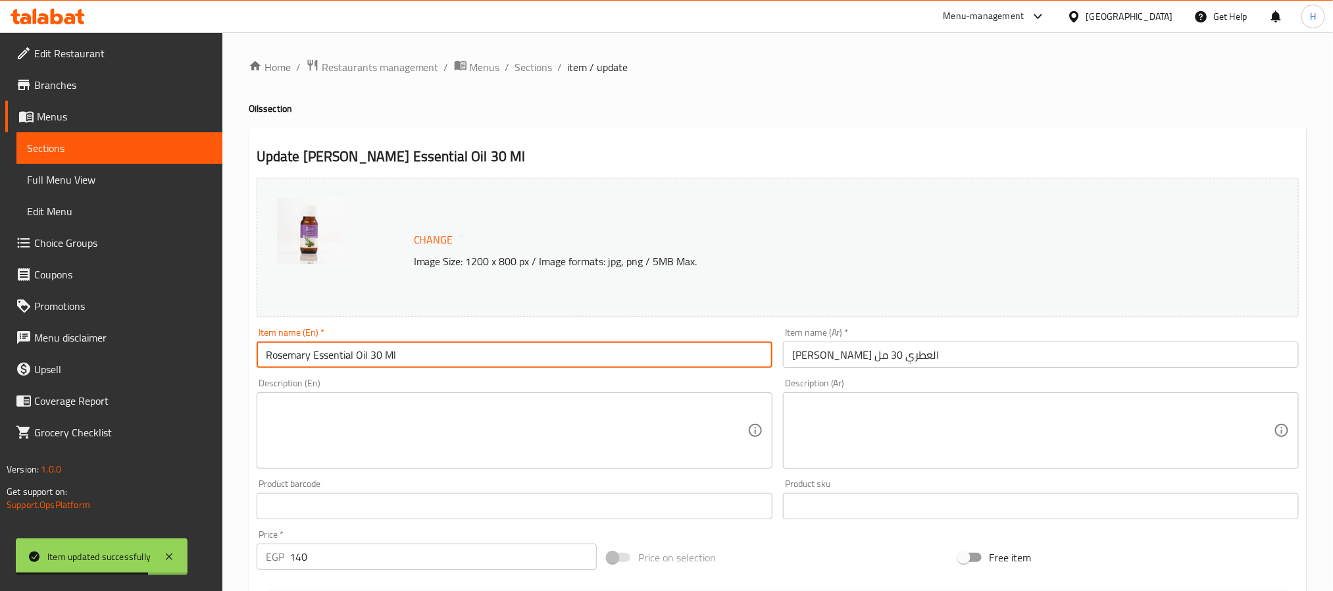
paste input "Aromatic"
click at [340, 359] on input "Rosemary Essential Oil 30 Ml" at bounding box center [515, 355] width 516 height 26
type input "[PERSON_NAME] Aromatic Oil 30 Ml"
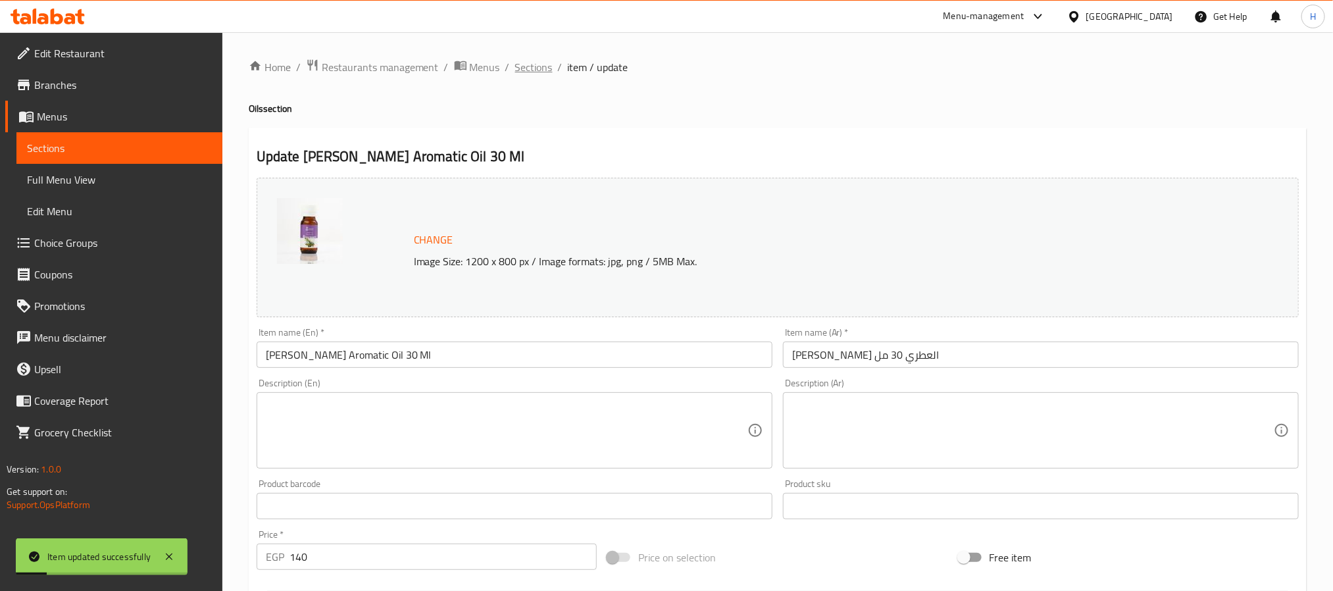
click at [546, 66] on span "Sections" at bounding box center [534, 67] width 38 height 16
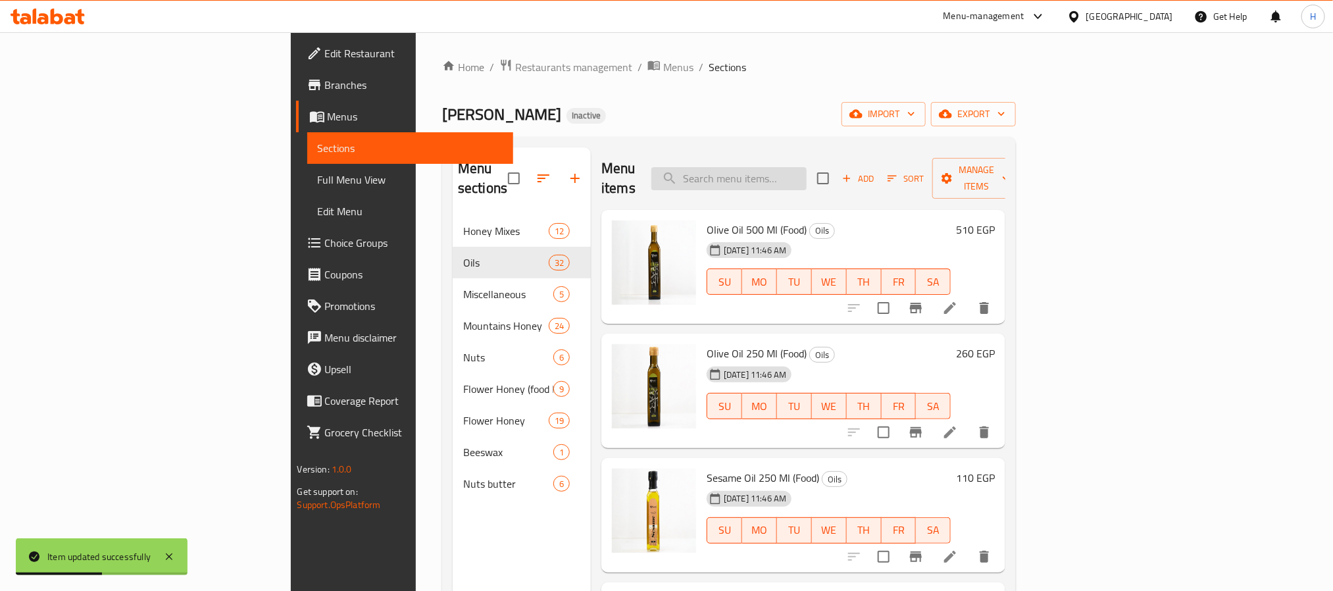
click at [807, 174] on input "search" at bounding box center [728, 178] width 155 height 23
paste input "Aromatic"
click at [794, 176] on input "Aromatic" at bounding box center [728, 178] width 155 height 23
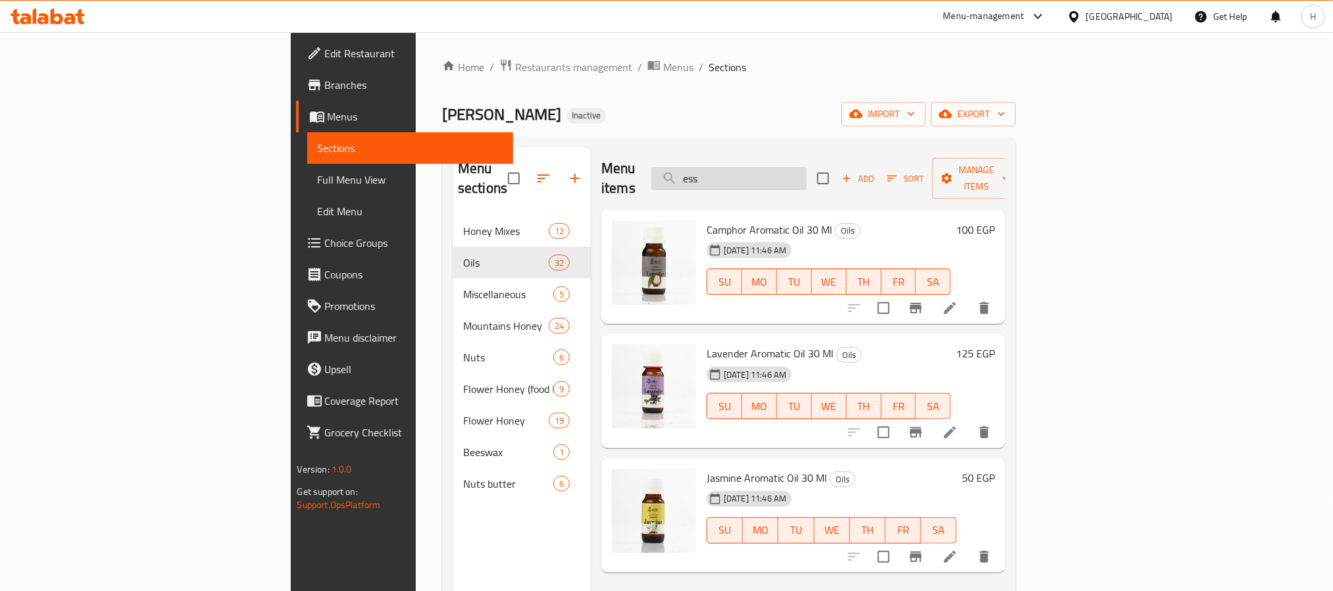
type input "esse"
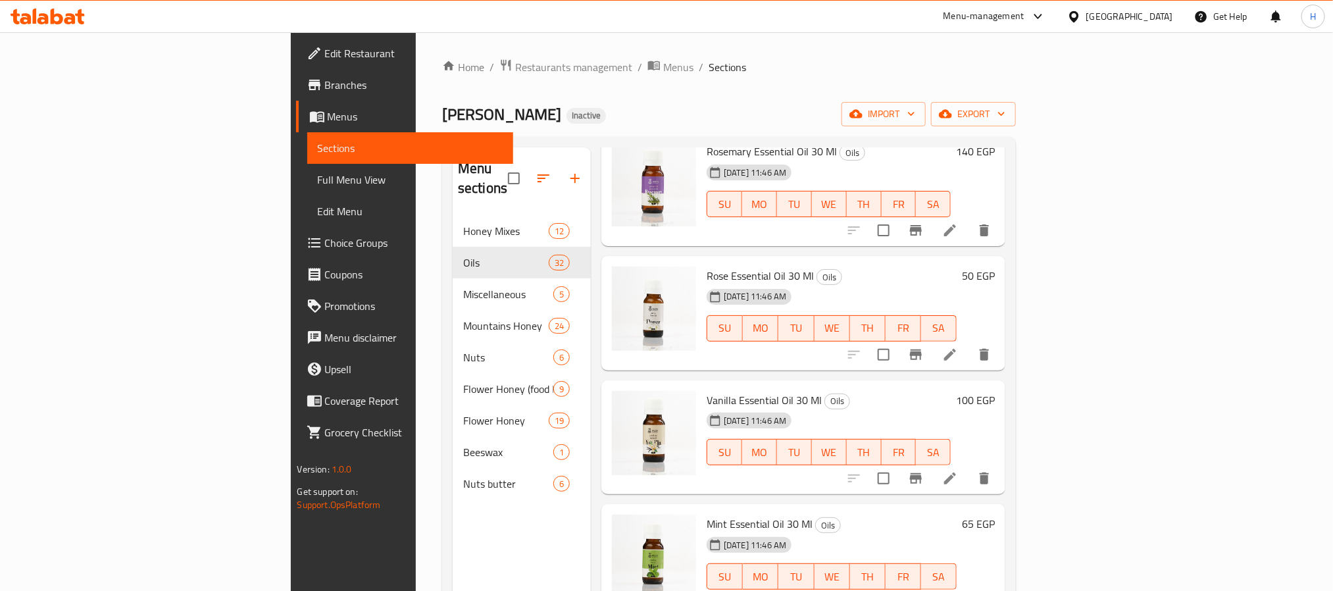
scroll to position [395, 0]
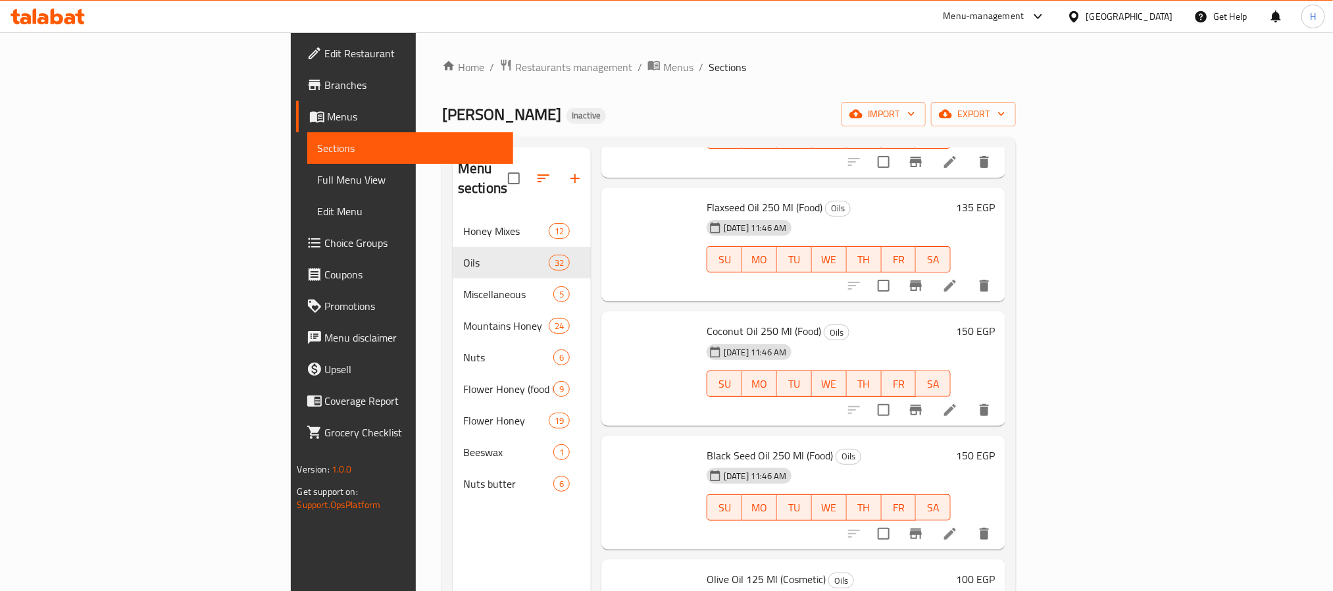
click at [958, 402] on icon at bounding box center [950, 410] width 16 height 16
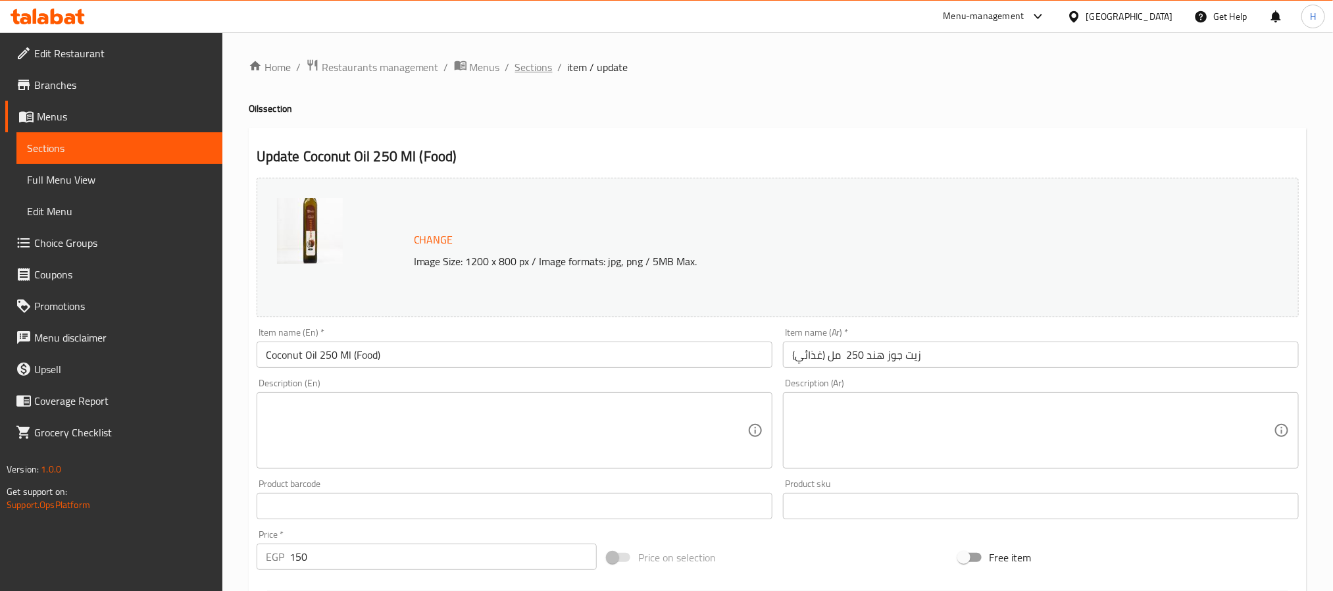
click at [535, 68] on span "Sections" at bounding box center [534, 67] width 38 height 16
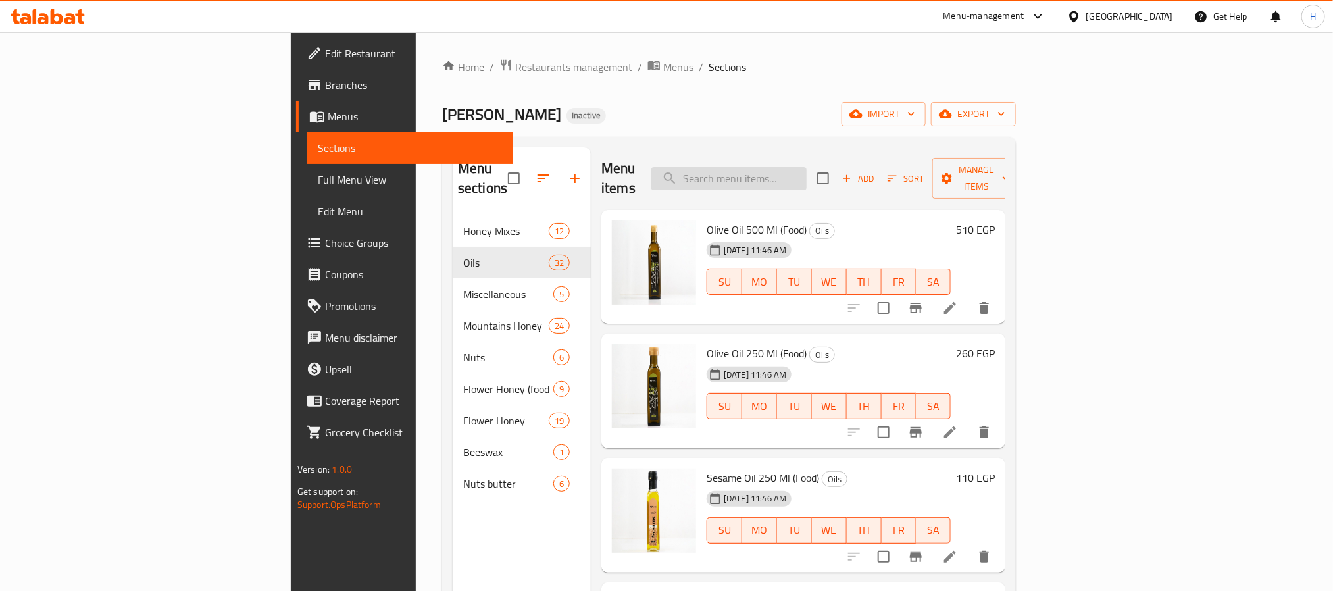
click at [807, 167] on input "search" at bounding box center [728, 178] width 155 height 23
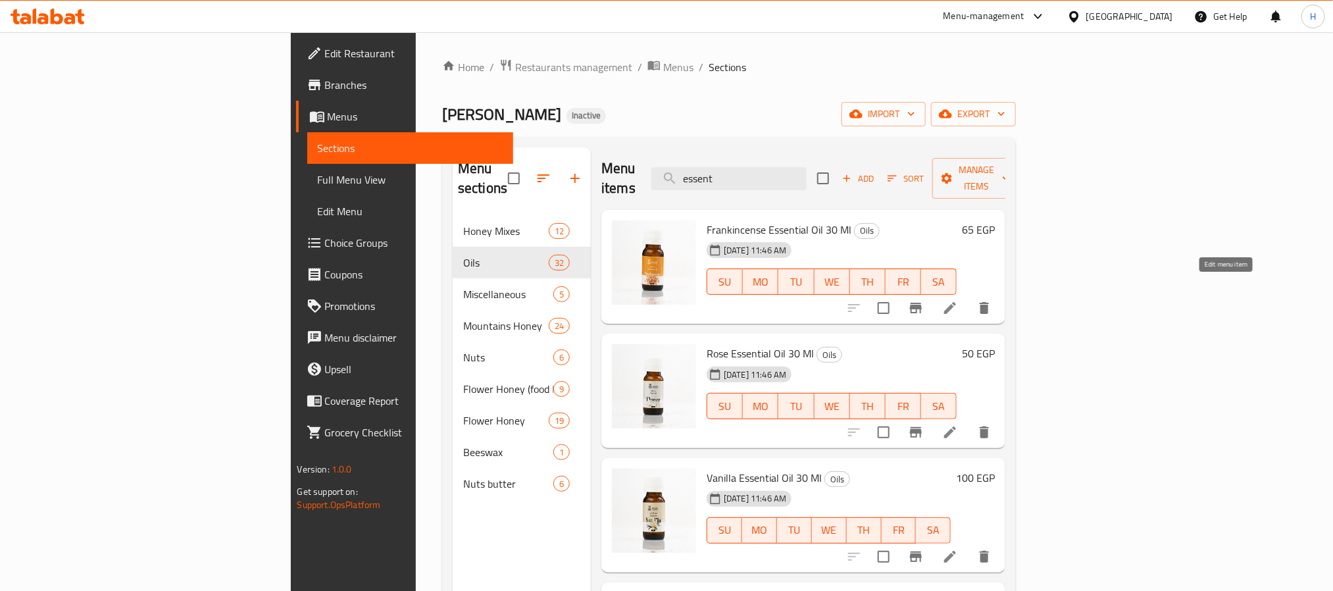
type input "essent"
click at [958, 300] on icon at bounding box center [950, 308] width 16 height 16
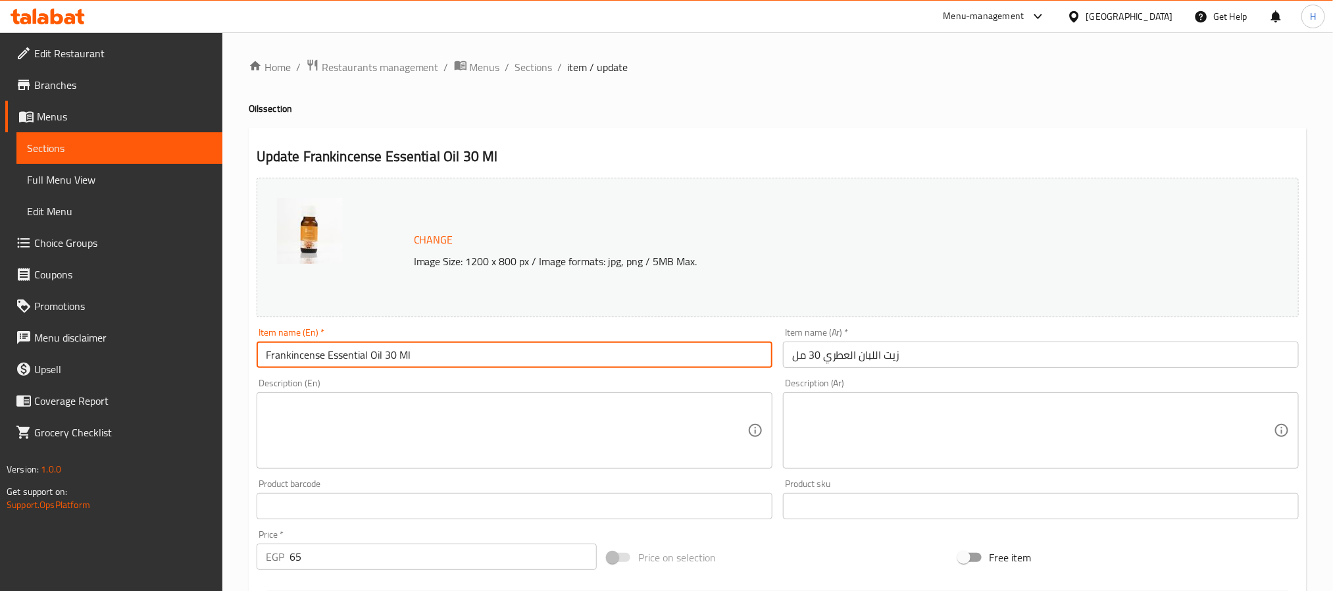
click at [348, 361] on input "Frankincense Essential Oil 30 Ml" at bounding box center [515, 355] width 516 height 26
paste input "Aromatic"
click at [350, 361] on input "Frankincense Essential Oil 30 Ml" at bounding box center [515, 355] width 516 height 26
type input "Frankincense Aromatic Oil 30 Ml"
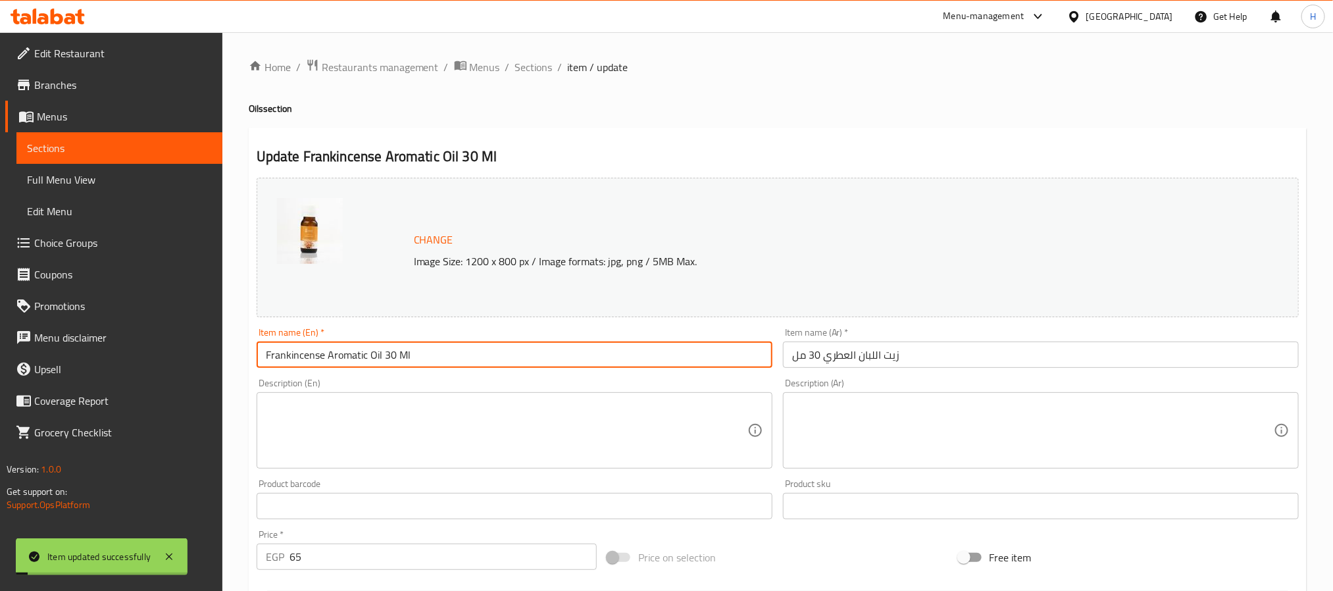
click at [519, 56] on div "Home / Restaurants management / Menus / Sections / item / update Oils section U…" at bounding box center [777, 490] width 1111 height 917
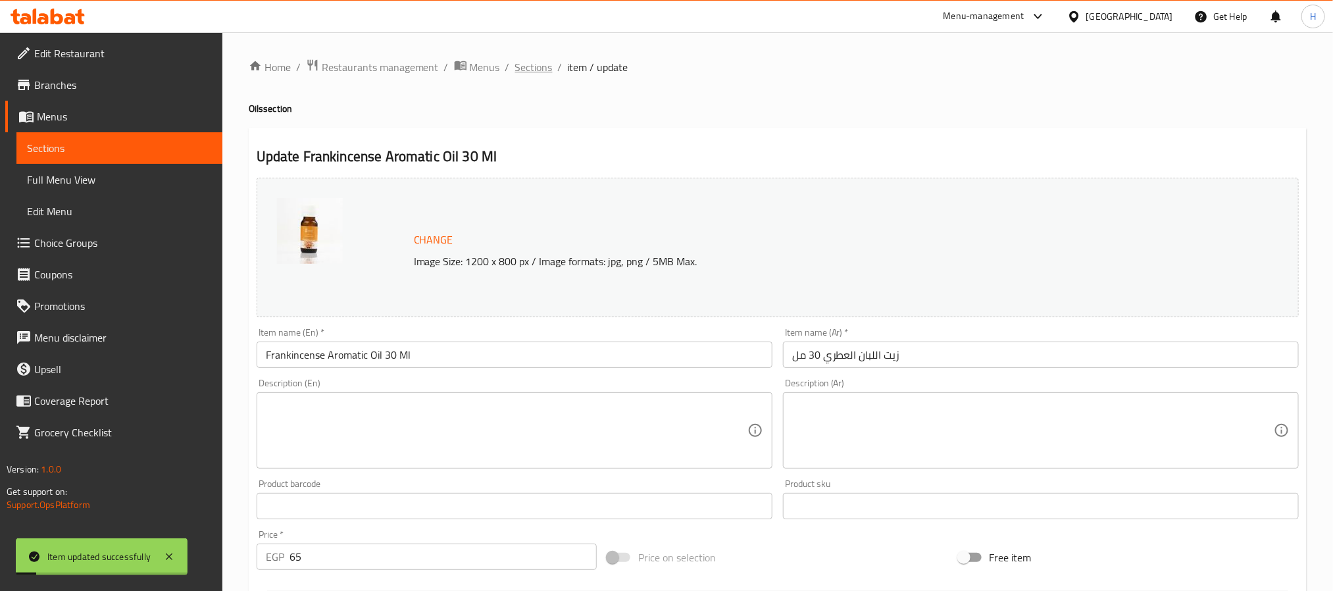
click at [522, 71] on span "Sections" at bounding box center [534, 67] width 38 height 16
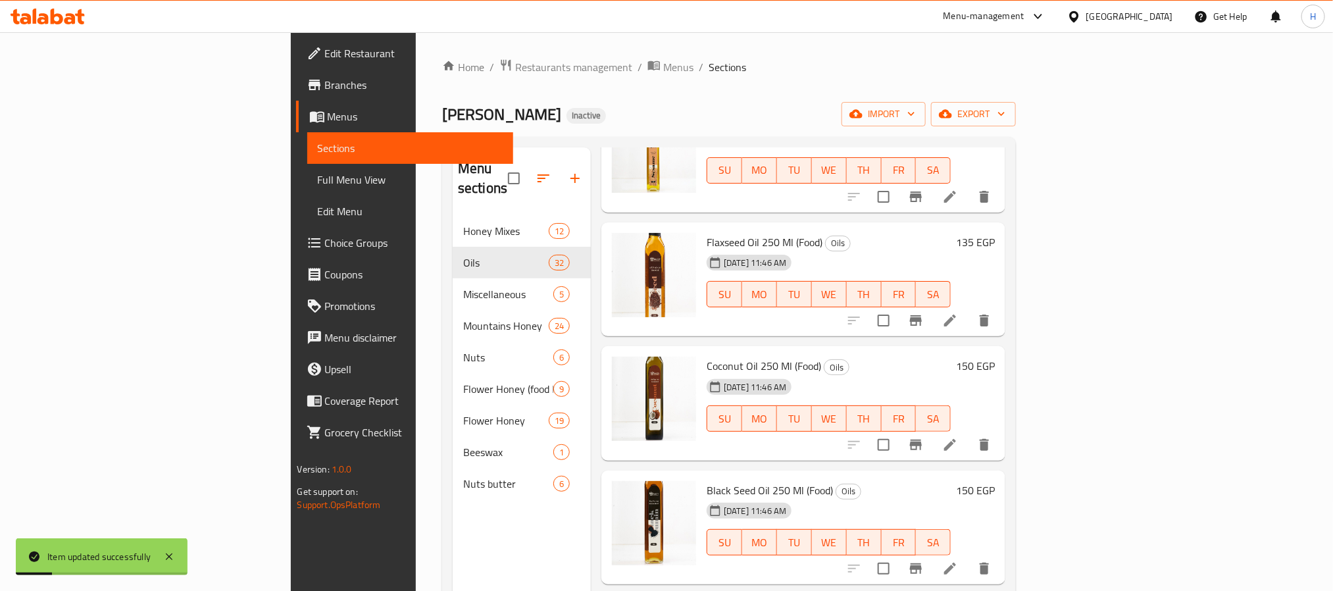
scroll to position [395, 0]
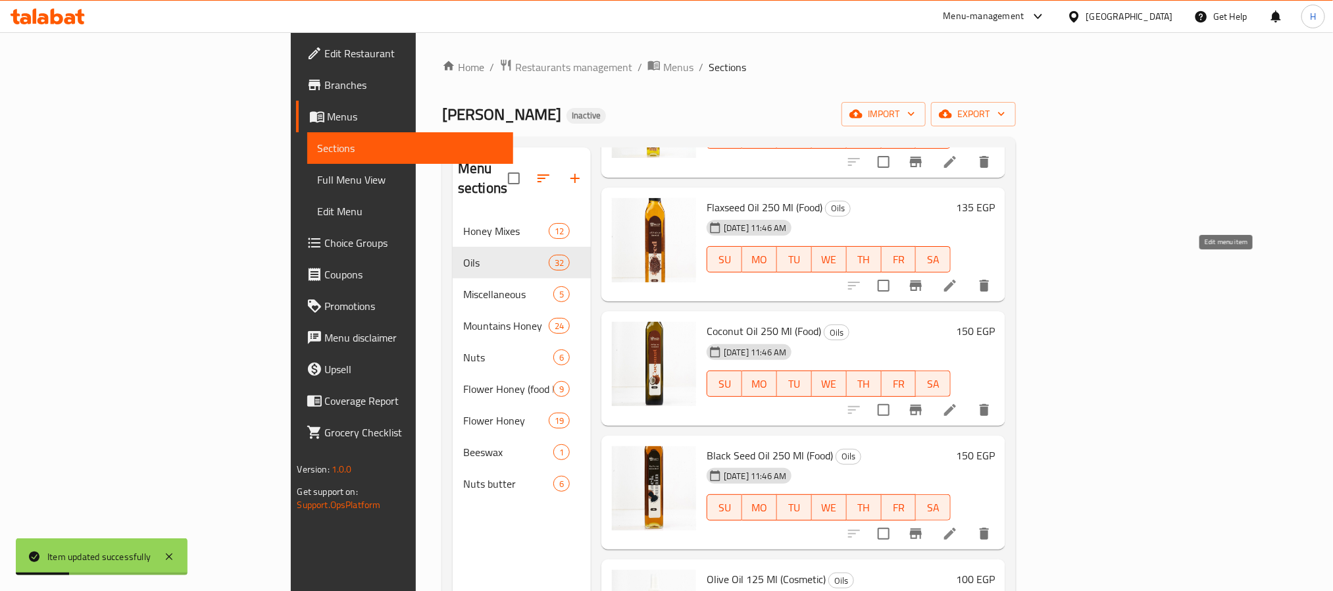
click at [958, 278] on icon at bounding box center [950, 286] width 16 height 16
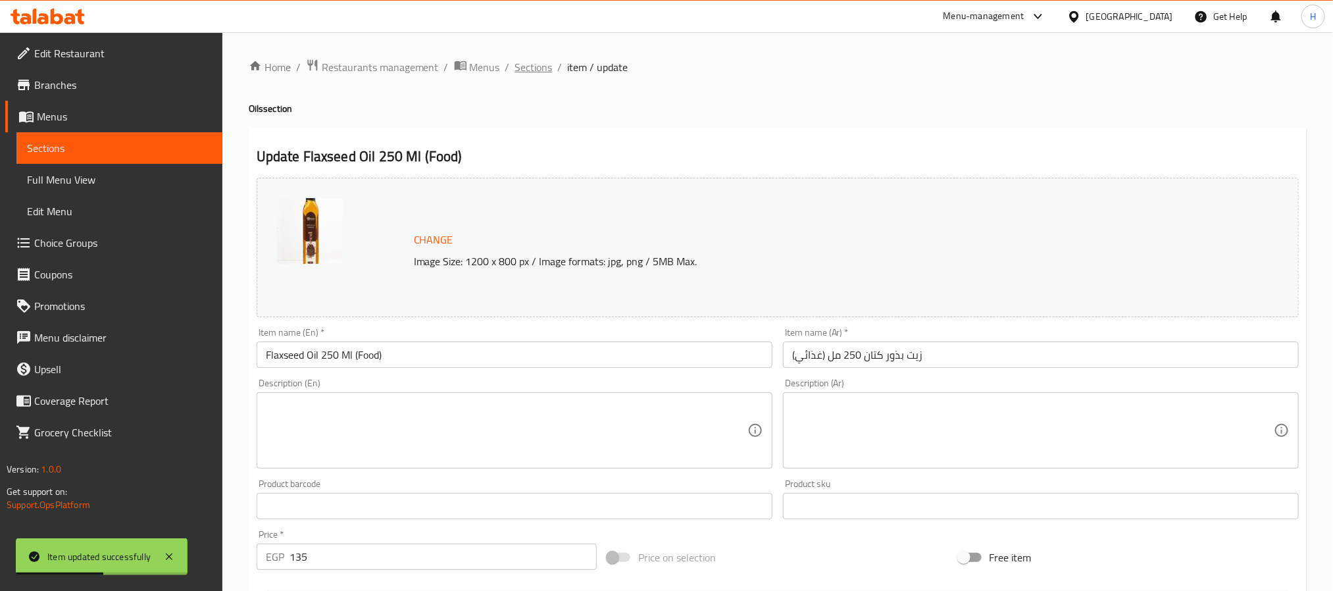
click at [529, 75] on span "Sections" at bounding box center [534, 67] width 38 height 16
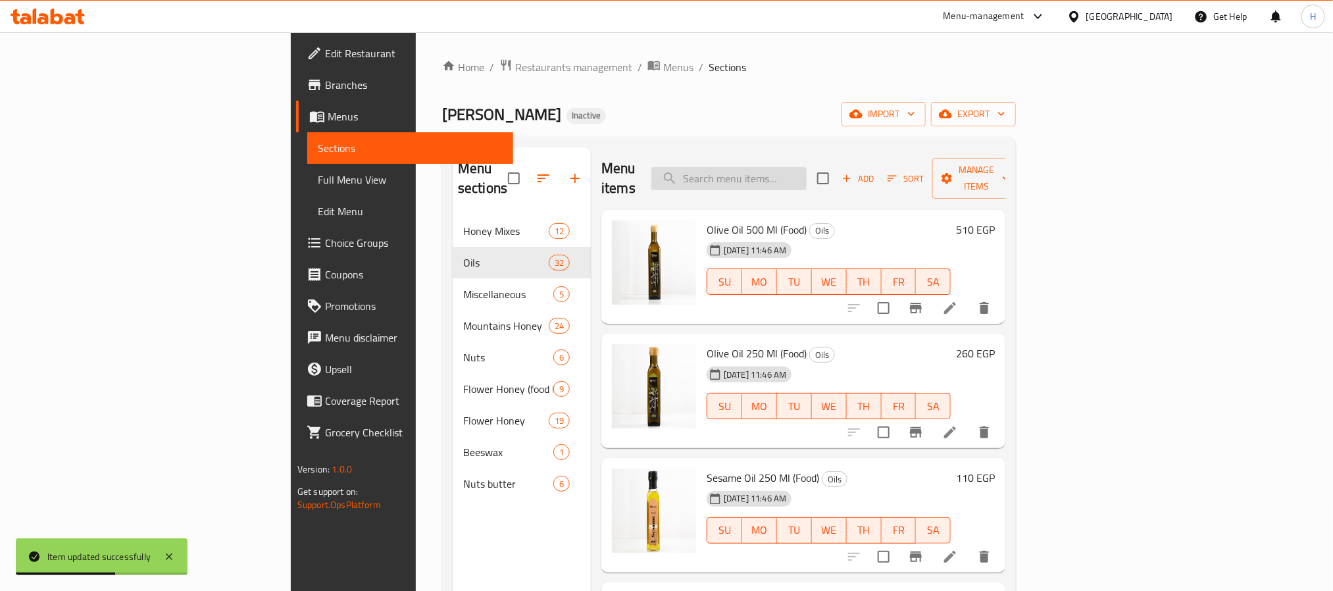
click at [780, 172] on input "search" at bounding box center [728, 178] width 155 height 23
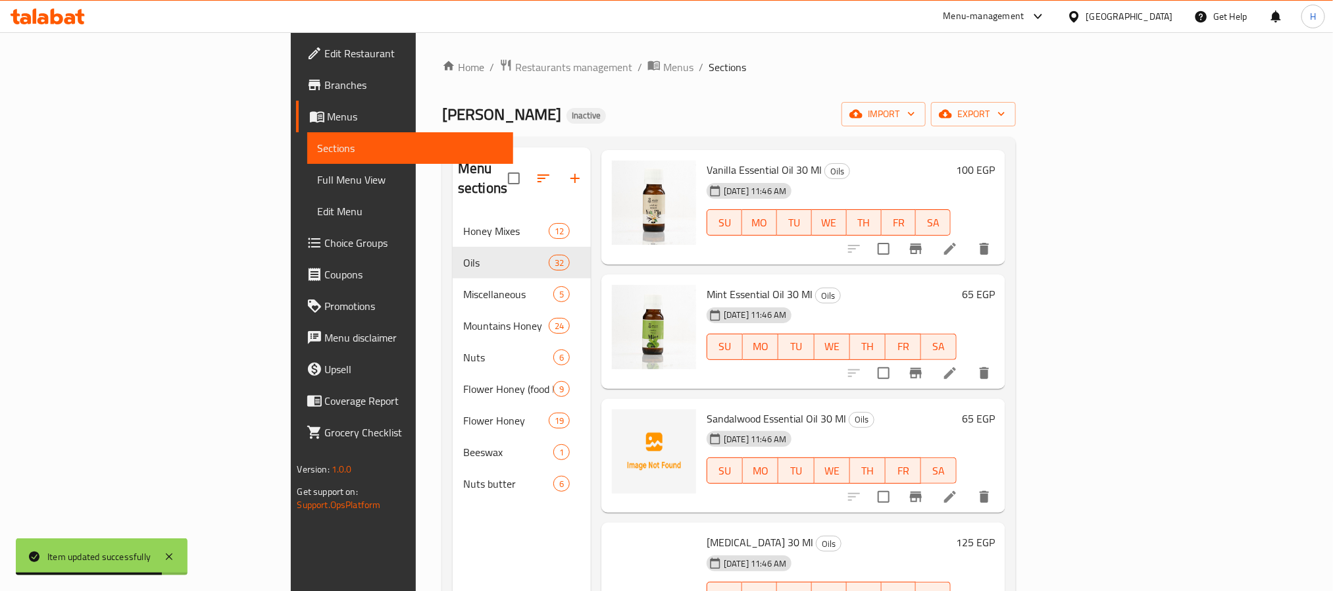
scroll to position [310, 0]
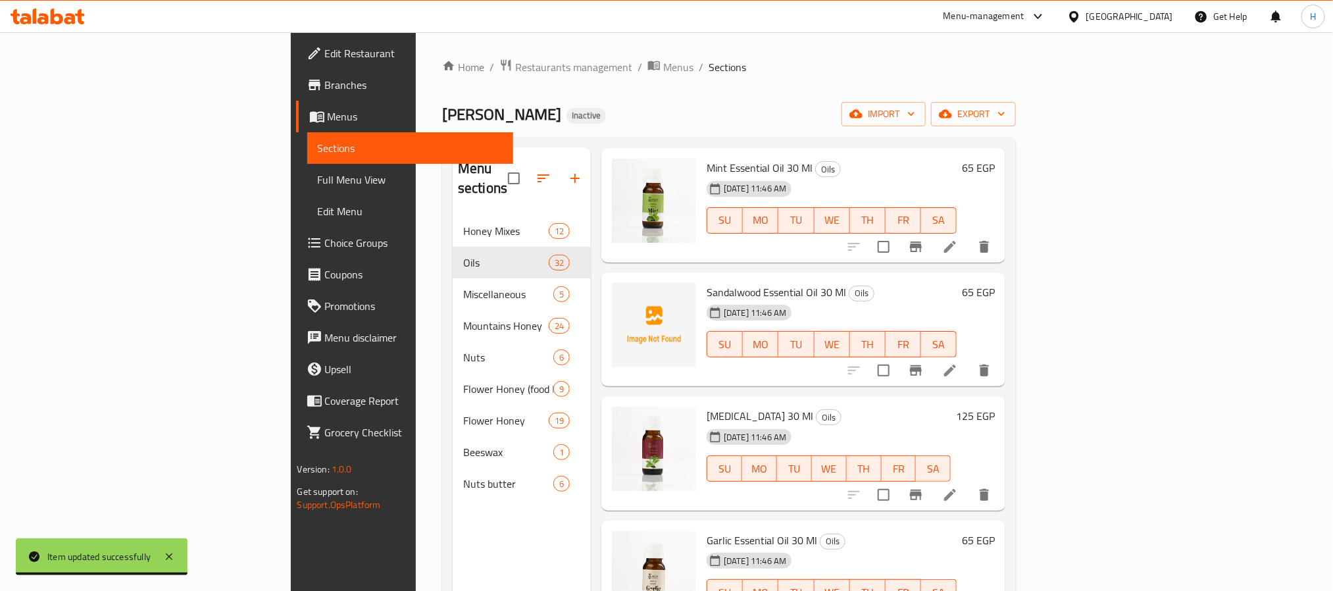
type input "esse"
click at [958, 487] on icon at bounding box center [950, 495] width 16 height 16
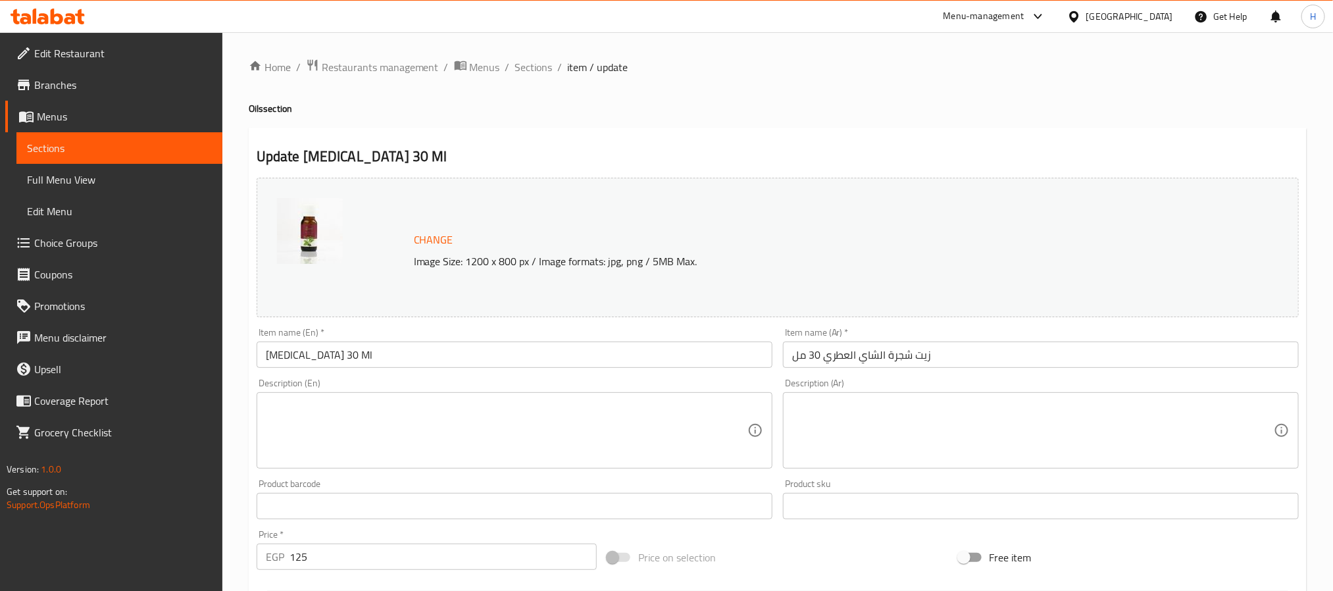
click at [309, 357] on input "[MEDICAL_DATA] 30 Ml" at bounding box center [515, 355] width 516 height 26
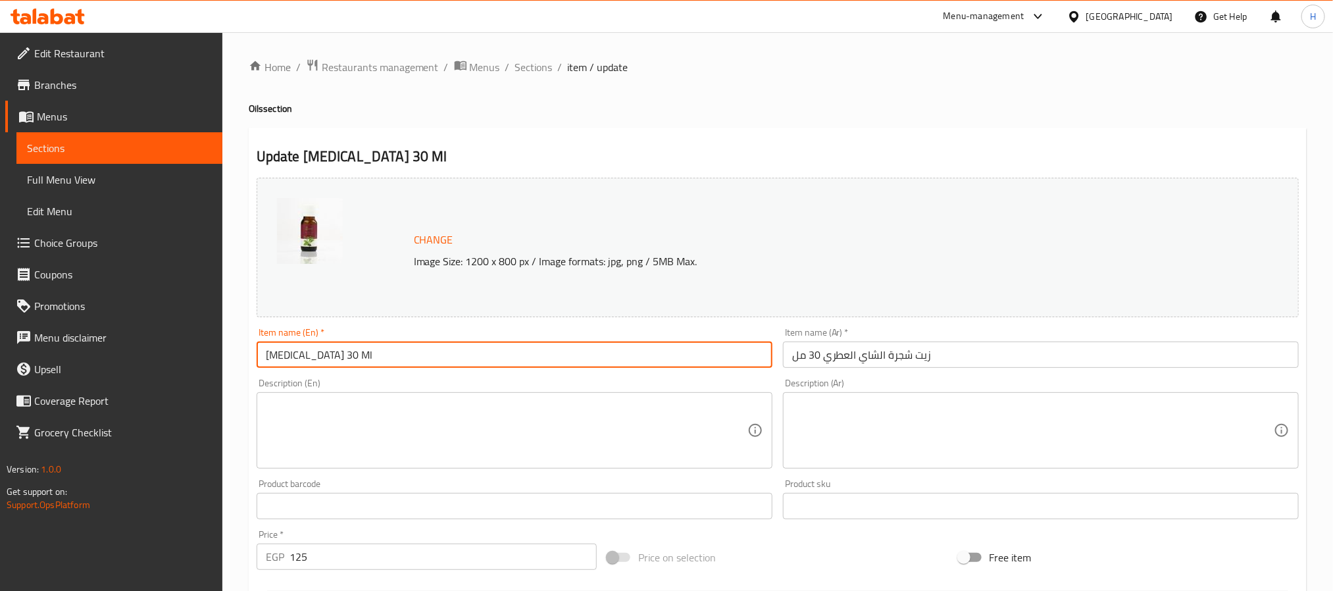
click at [311, 357] on input "[MEDICAL_DATA] 30 Ml" at bounding box center [515, 355] width 516 height 26
paste input "Aromatic"
type input "[MEDICAL_DATA] Aromatic Oil 30 Ml"
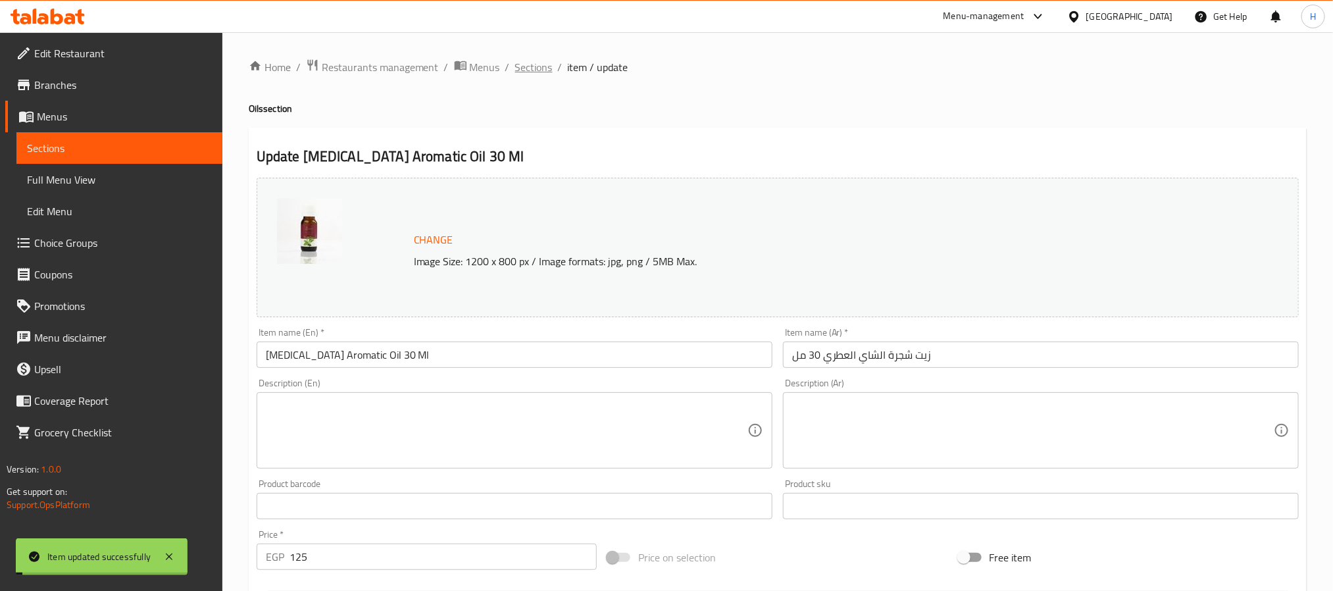
click at [520, 70] on span "Sections" at bounding box center [534, 67] width 38 height 16
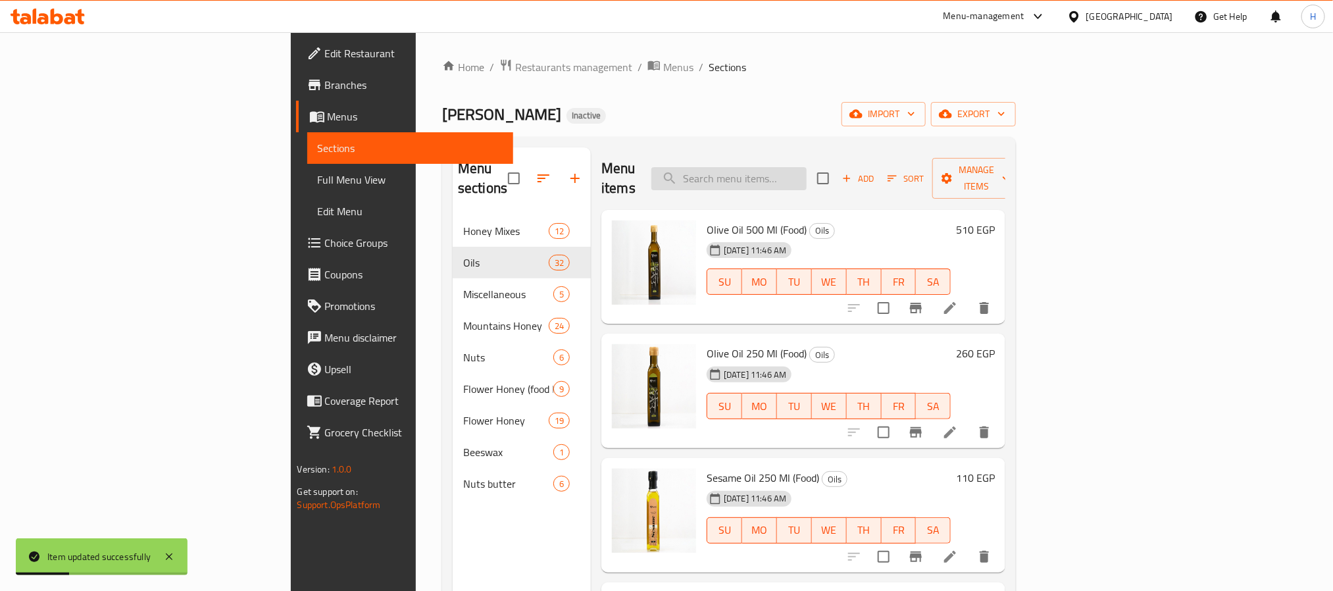
click at [807, 170] on input "search" at bounding box center [728, 178] width 155 height 23
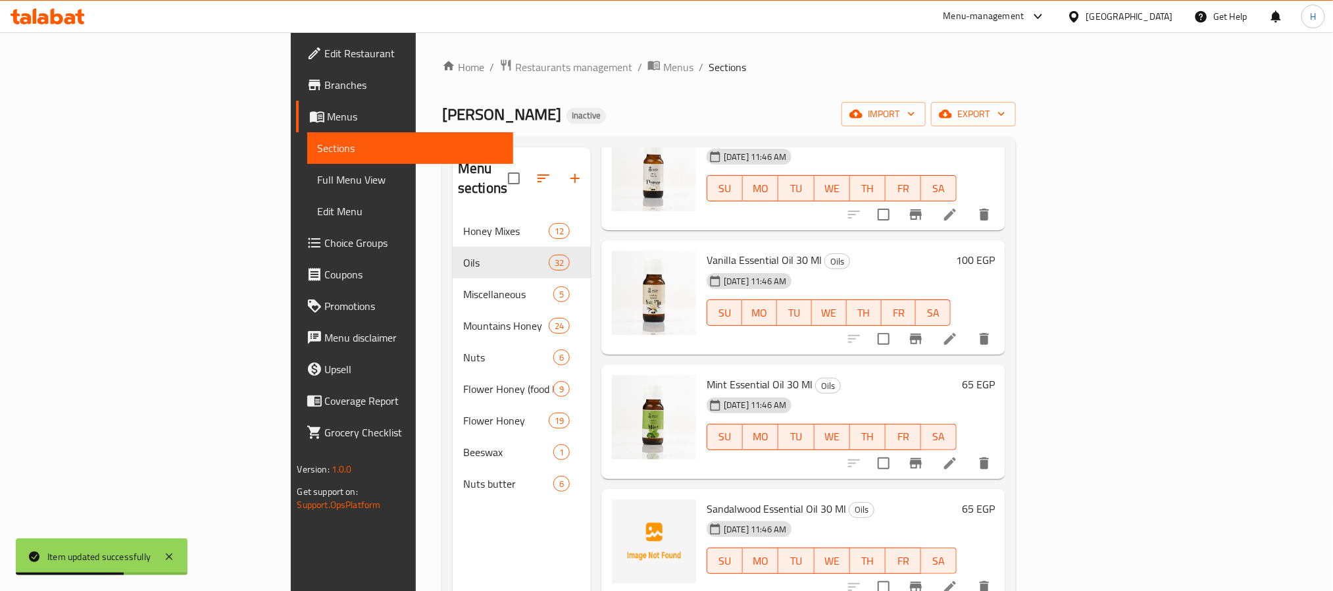
scroll to position [186, 0]
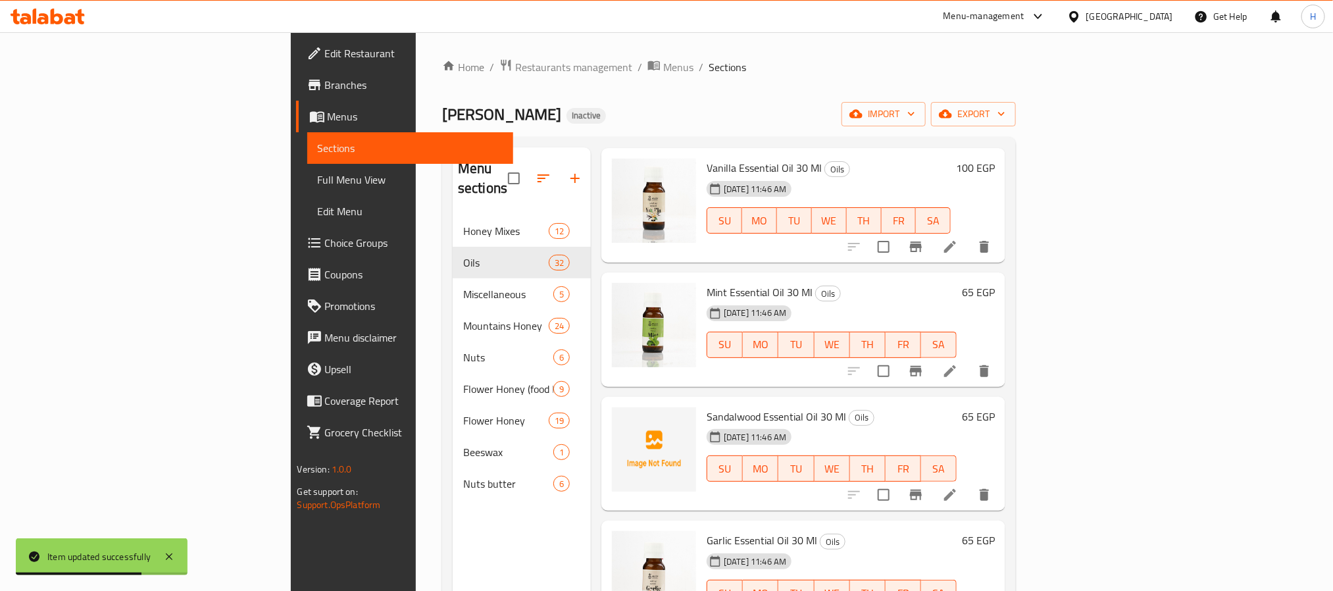
type input "essen"
click at [969, 359] on li at bounding box center [950, 371] width 37 height 24
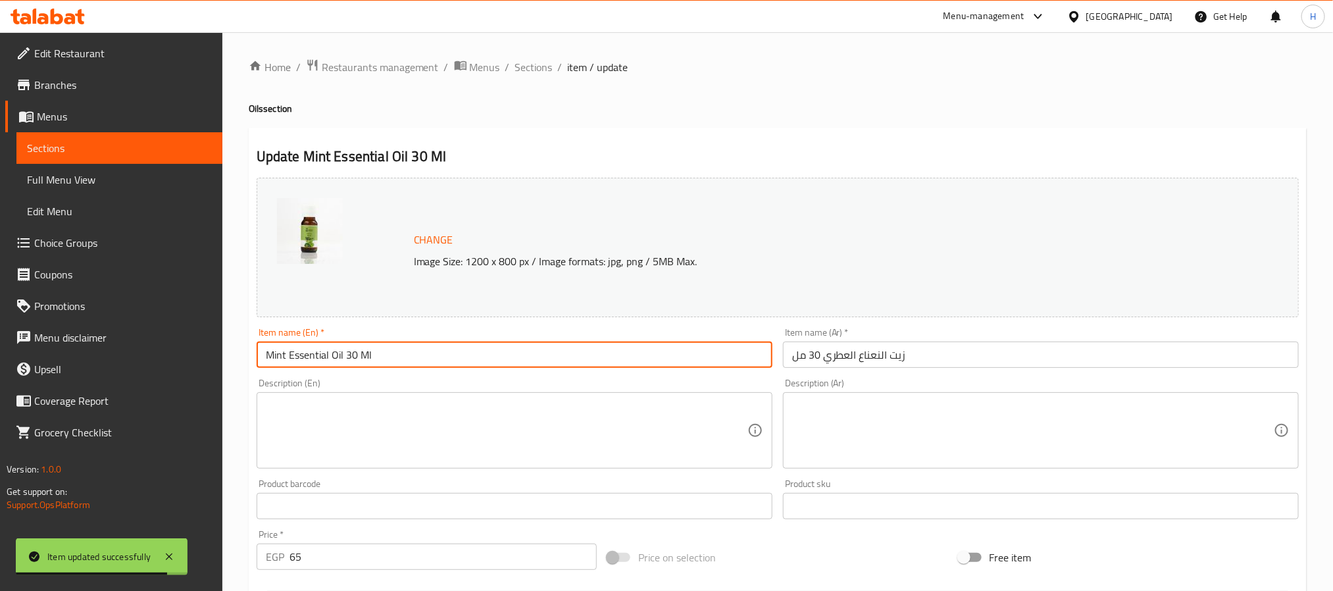
click at [298, 356] on input "Mint Essential Oil 30 Ml" at bounding box center [515, 355] width 516 height 26
drag, startPoint x: 298, startPoint y: 356, endPoint x: 310, endPoint y: 359, distance: 12.3
click at [310, 359] on input "Mint Essential Oil 30 Ml" at bounding box center [515, 355] width 516 height 26
paste input "Aromatic"
type input "Mint Aromatic Oil 30 Ml"
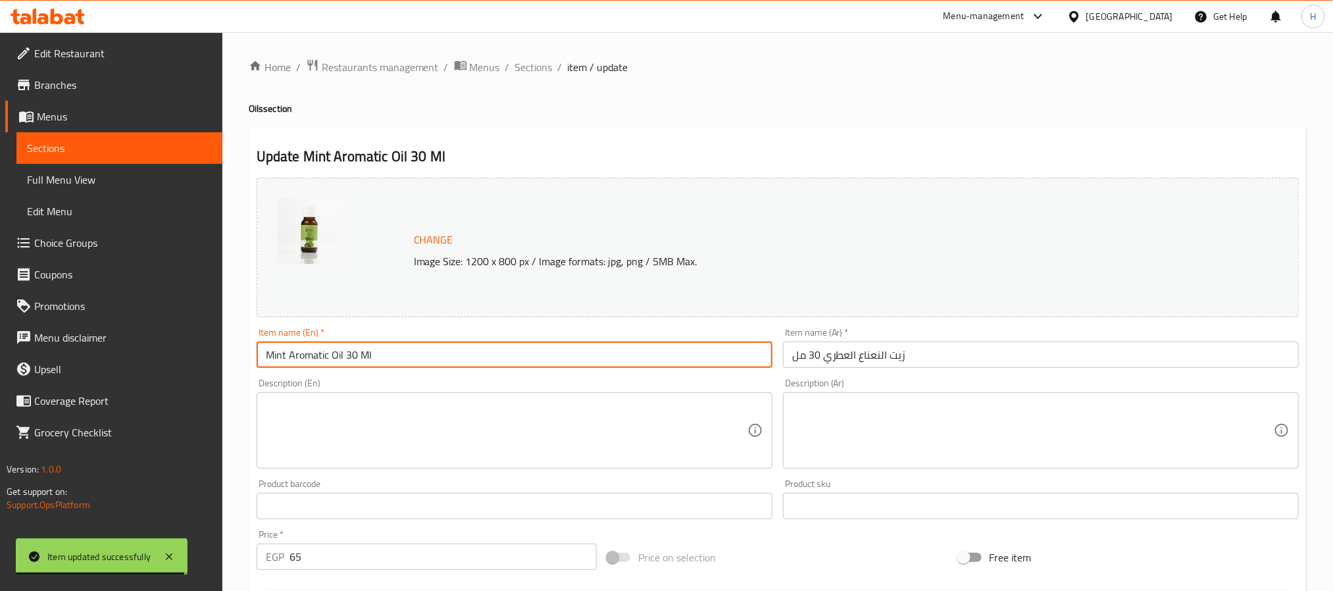
click at [528, 75] on span "Sections" at bounding box center [534, 67] width 38 height 16
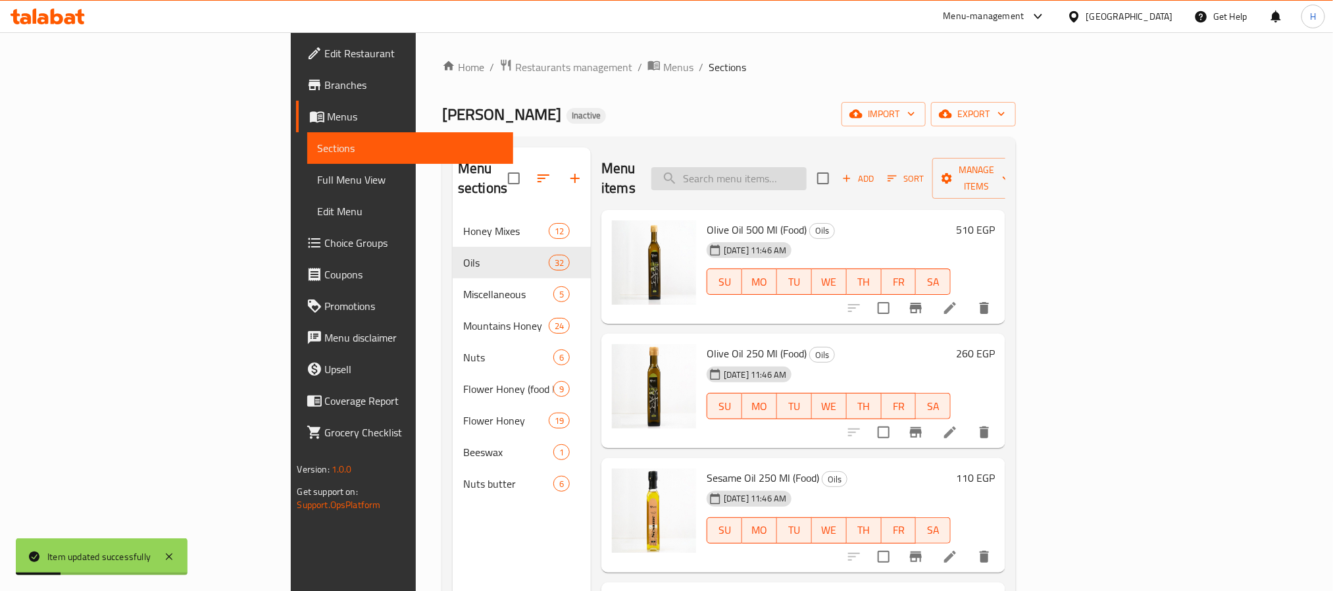
click at [807, 178] on input "search" at bounding box center [728, 178] width 155 height 23
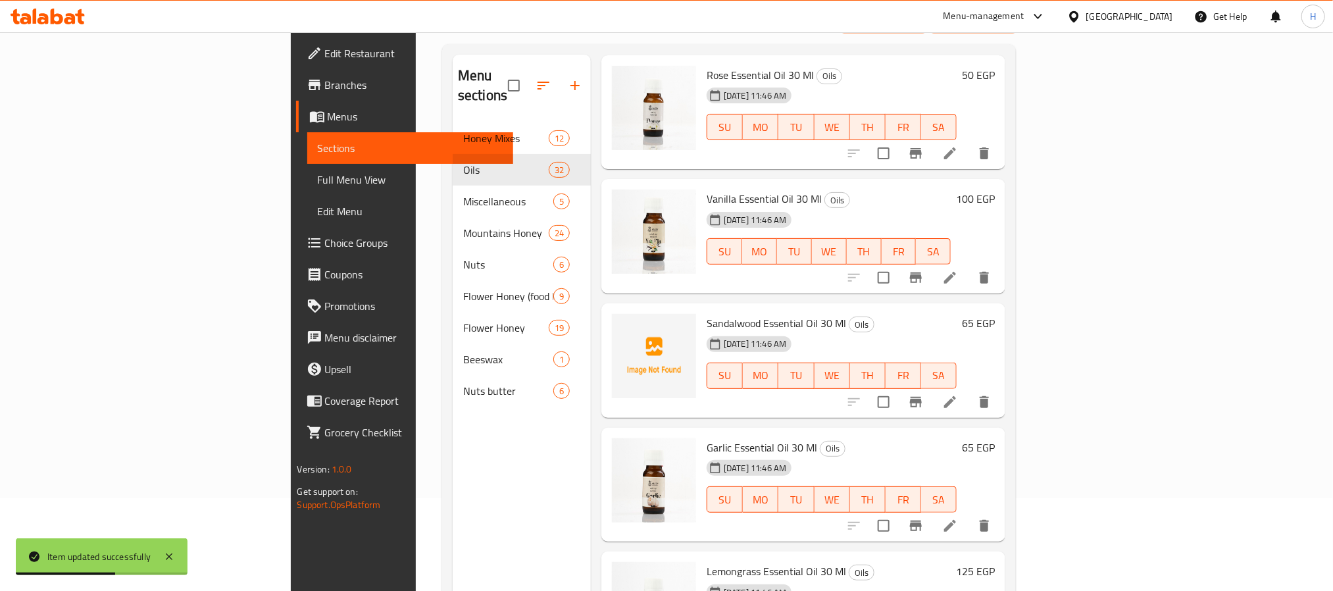
scroll to position [184, 0]
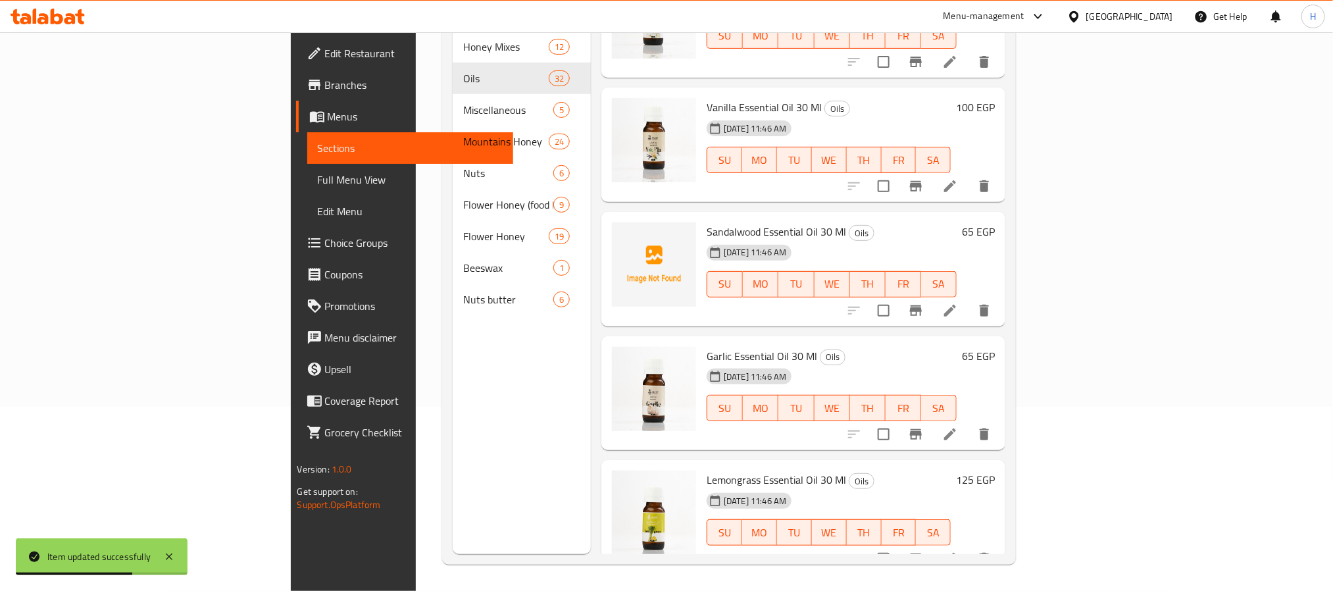
type input "esse"
click at [958, 426] on icon at bounding box center [950, 434] width 16 height 16
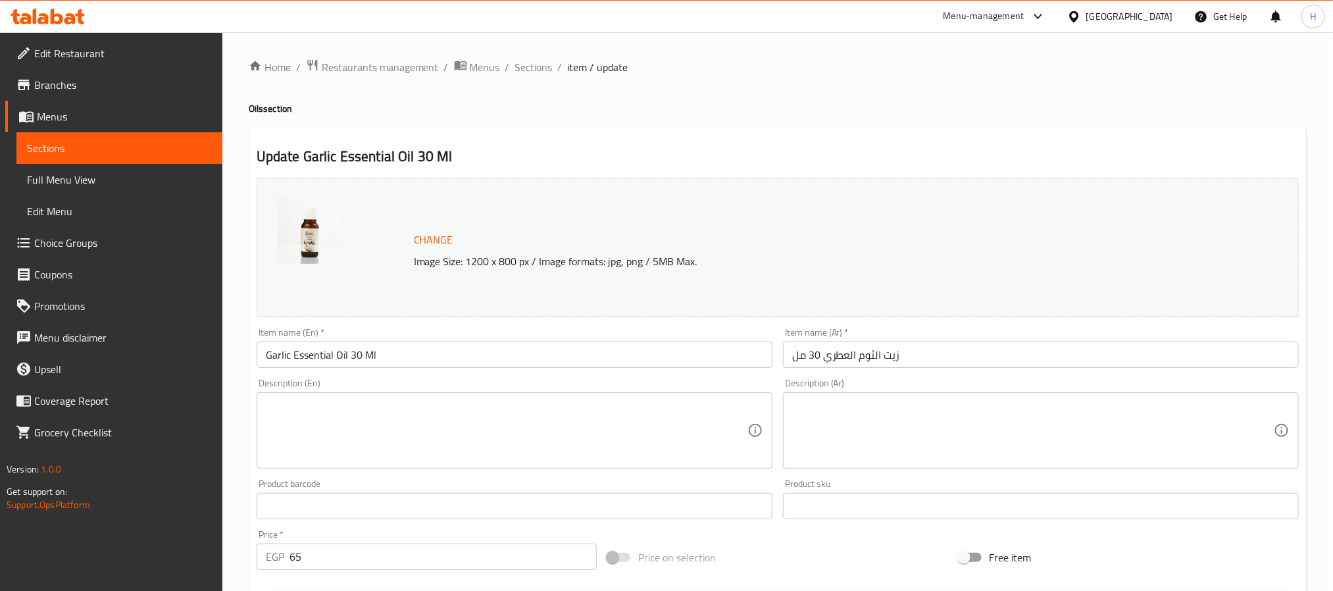
click at [299, 357] on input "Garlic Essential Oil 30 Ml" at bounding box center [515, 355] width 516 height 26
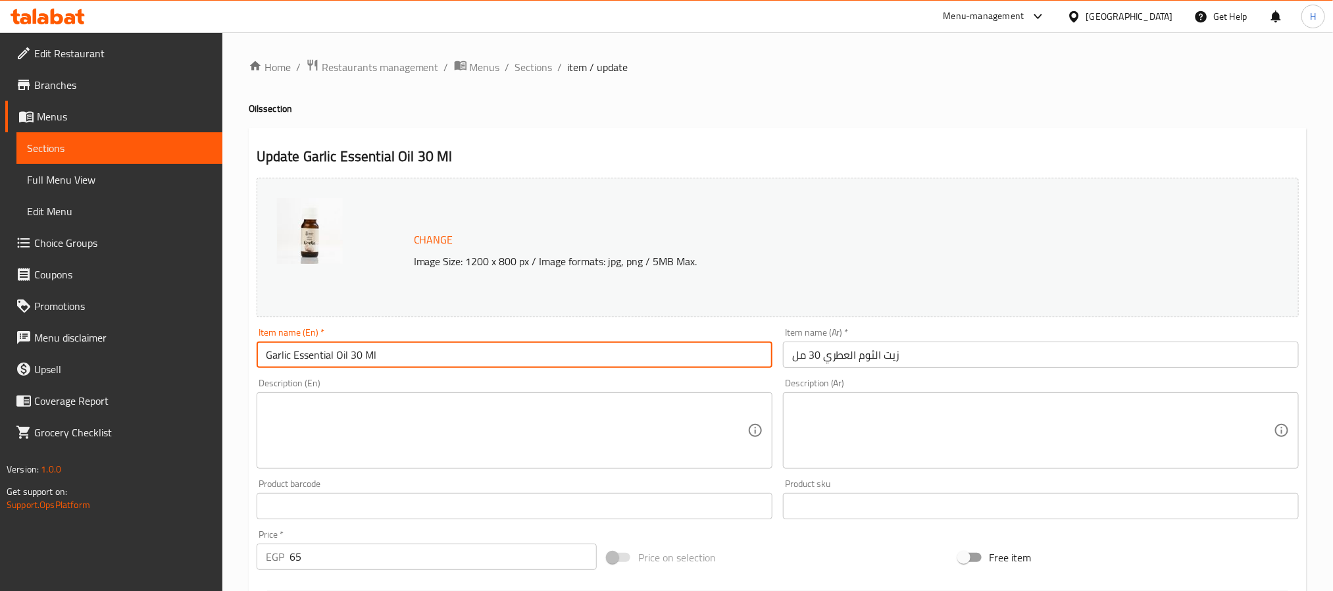
drag, startPoint x: 299, startPoint y: 357, endPoint x: 308, endPoint y: 357, distance: 9.2
click at [308, 357] on input "Garlic Essential Oil 30 Ml" at bounding box center [515, 355] width 516 height 26
paste input "Aromatic"
type input "Garlic Aromatic Oil 30 Ml"
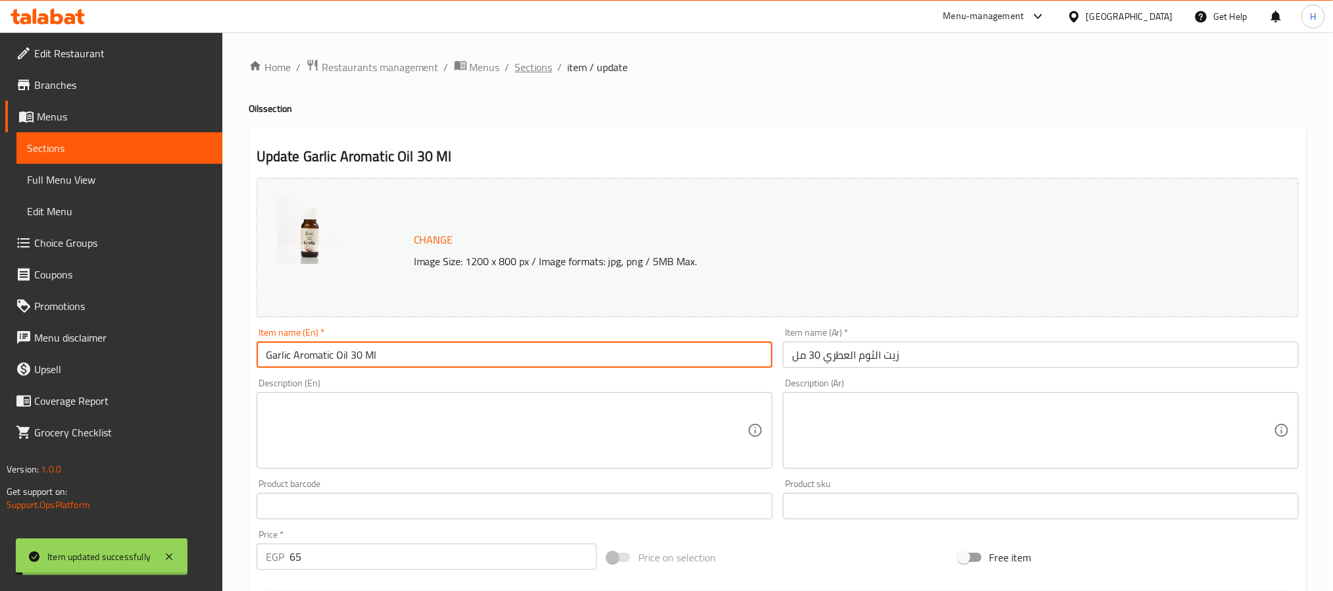
click at [547, 63] on span "Sections" at bounding box center [534, 67] width 38 height 16
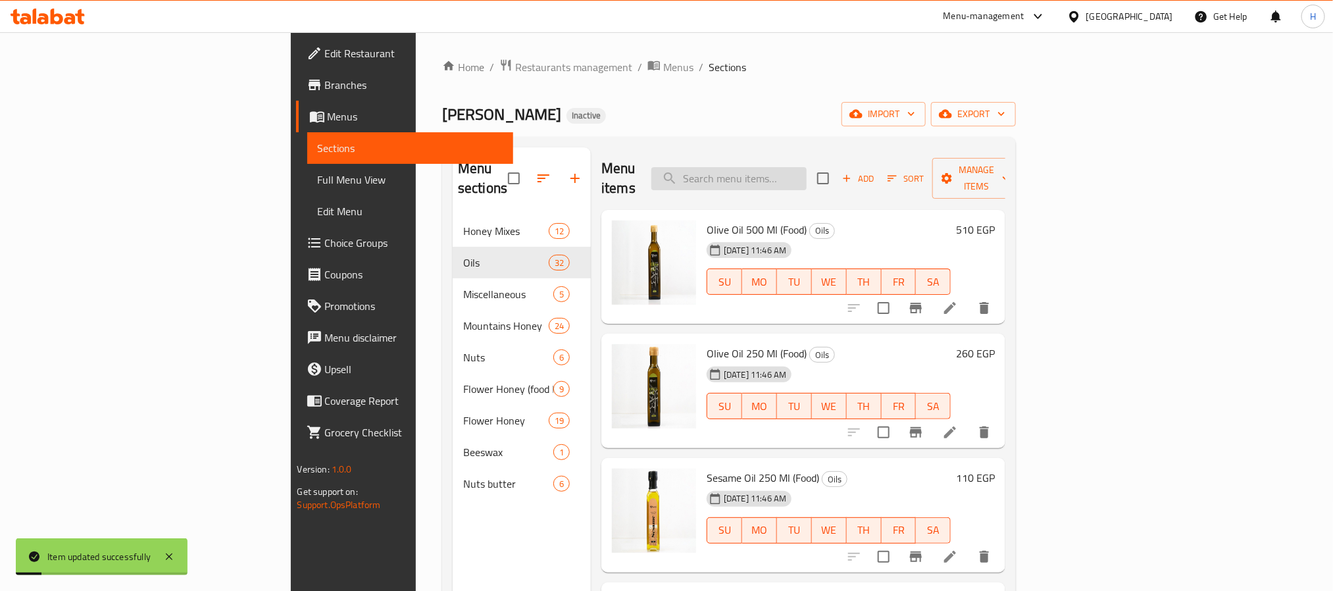
click at [807, 168] on input "search" at bounding box center [728, 178] width 155 height 23
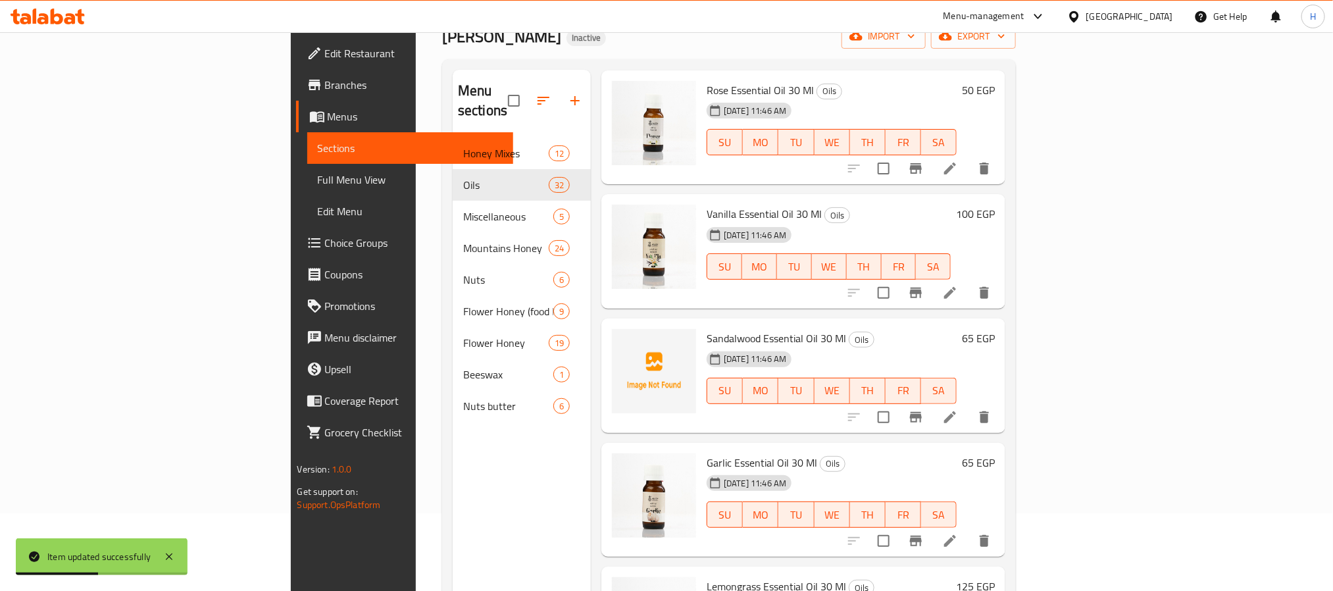
scroll to position [184, 0]
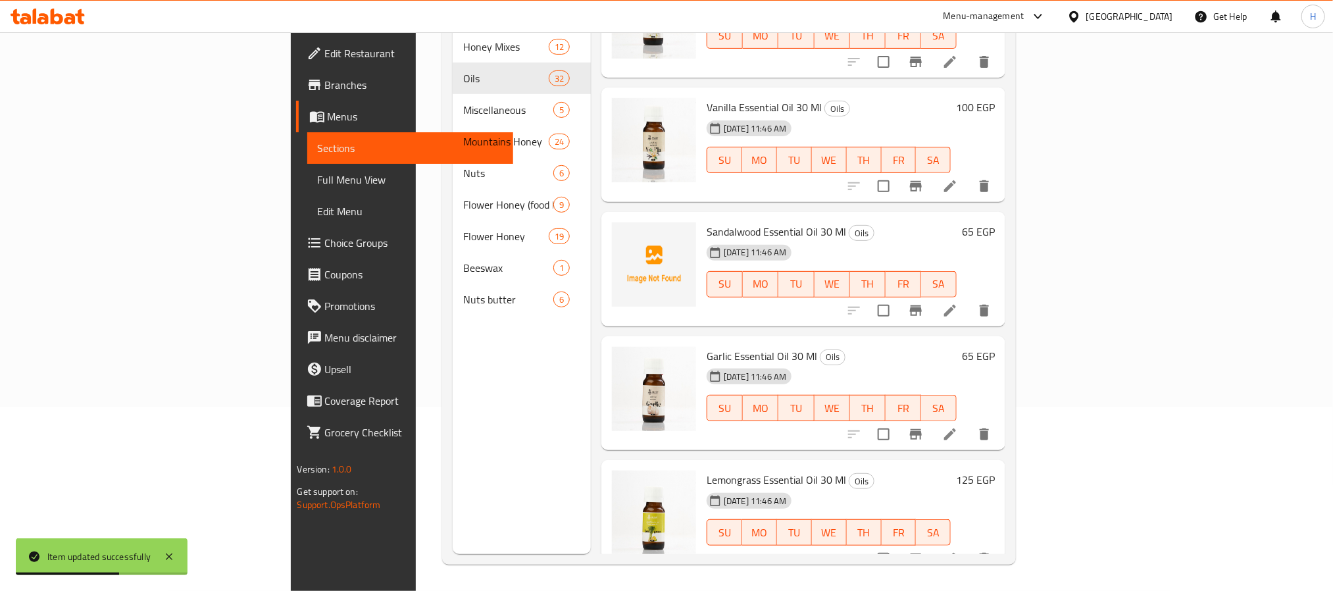
type input "esse"
click at [958, 426] on icon at bounding box center [950, 434] width 16 height 16
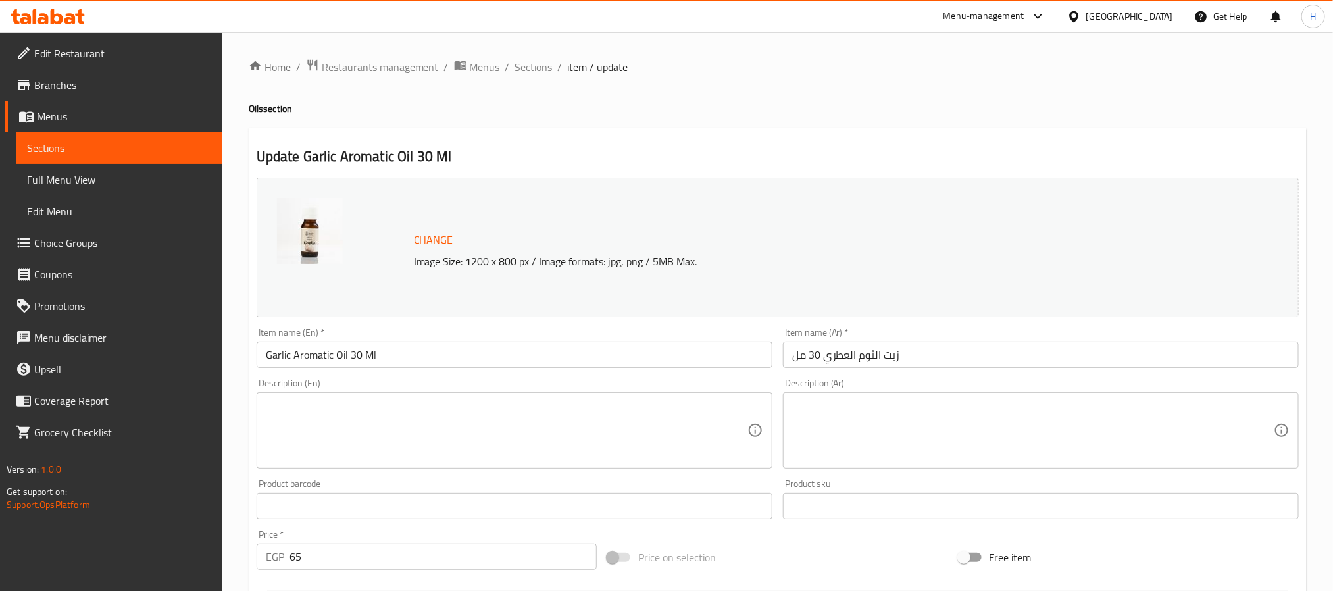
click at [318, 359] on input "Garlic Aromatic Oil 30 Ml" at bounding box center [515, 355] width 516 height 26
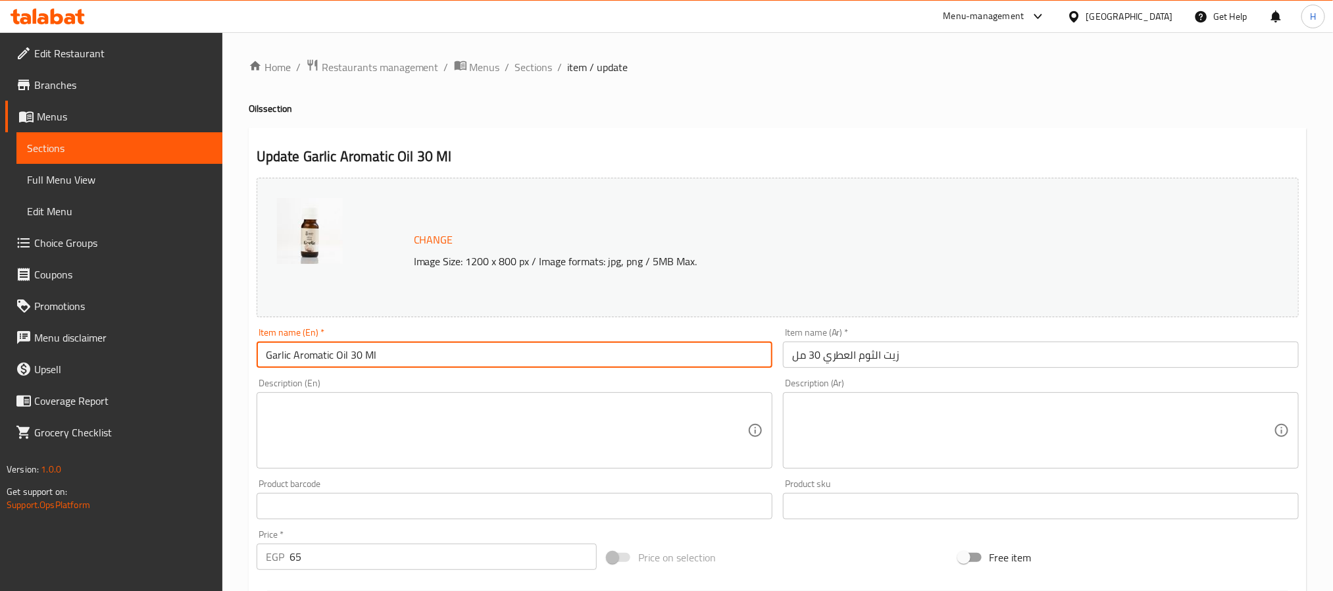
click at [320, 357] on input "Garlic Aromatic Oil 30 Ml" at bounding box center [515, 355] width 516 height 26
click at [313, 353] on input "Garlic Aromatic Oil 30 Ml" at bounding box center [515, 355] width 516 height 26
click at [318, 353] on input "Garlic Aromatic Oil 30 Ml" at bounding box center [515, 355] width 516 height 26
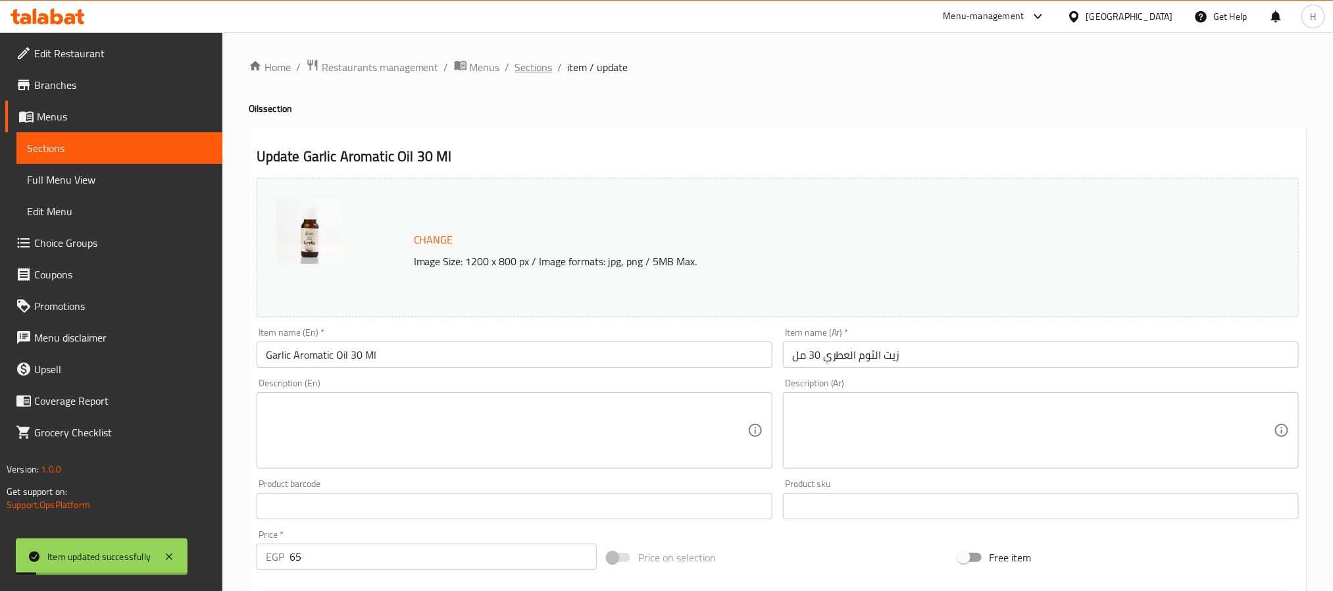
click at [523, 65] on span "Sections" at bounding box center [534, 67] width 38 height 16
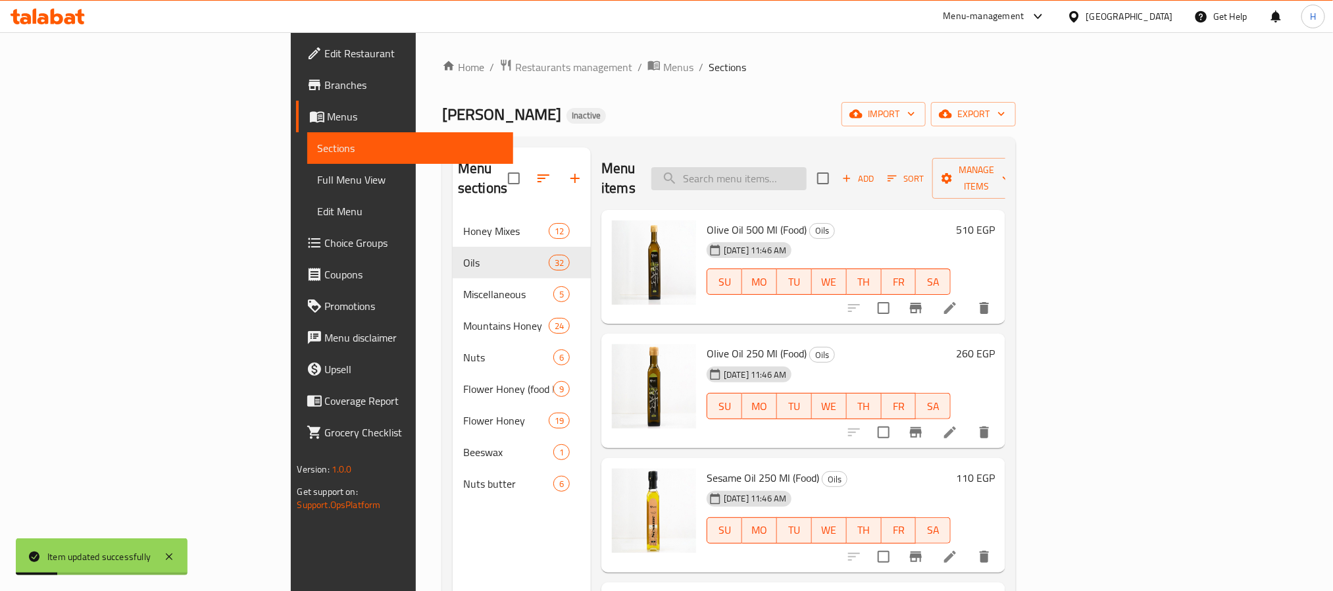
click at [807, 174] on input "search" at bounding box center [728, 178] width 155 height 23
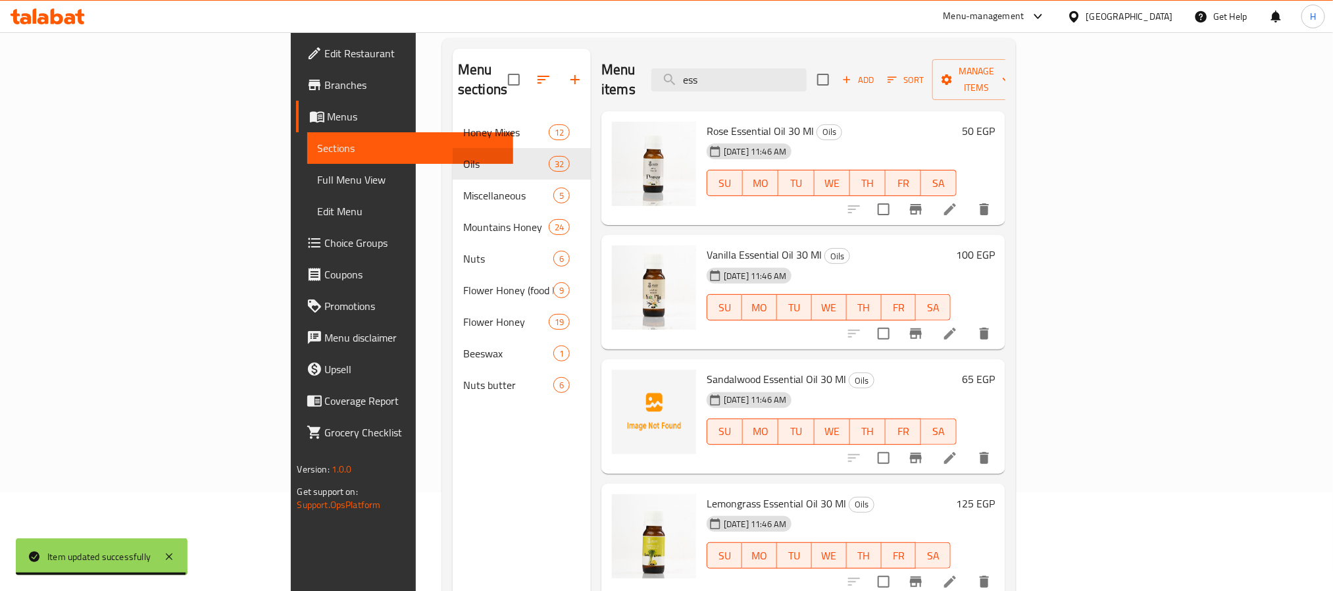
scroll to position [184, 0]
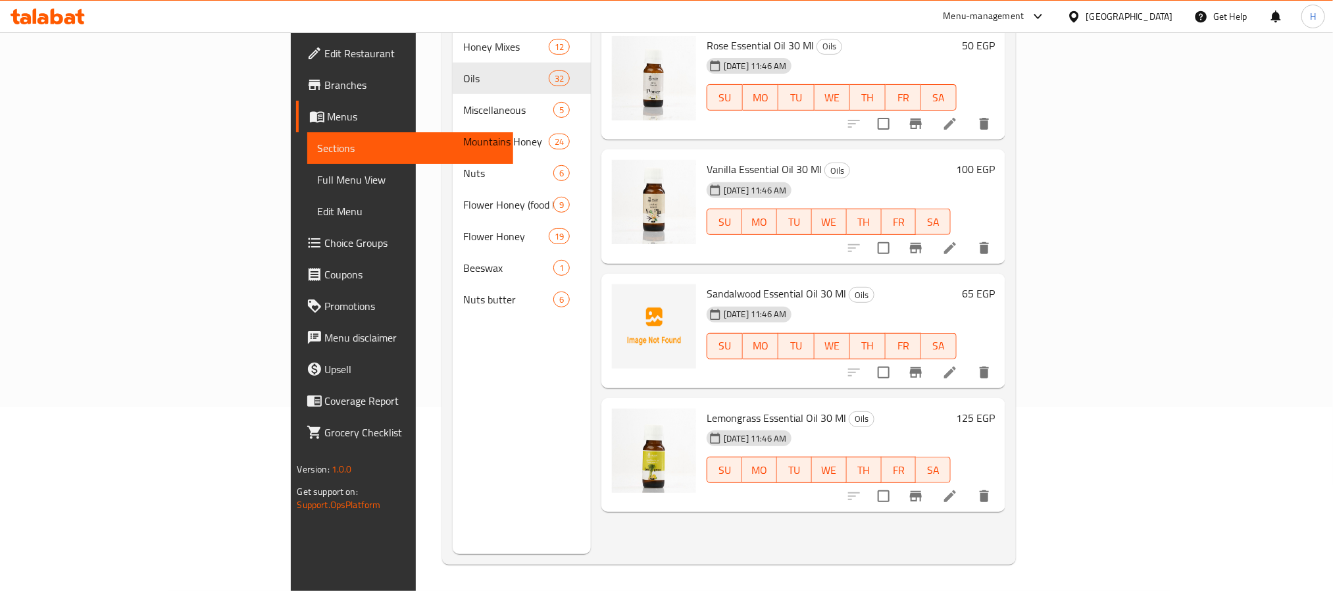
type input "ess"
click at [969, 484] on li at bounding box center [950, 496] width 37 height 24
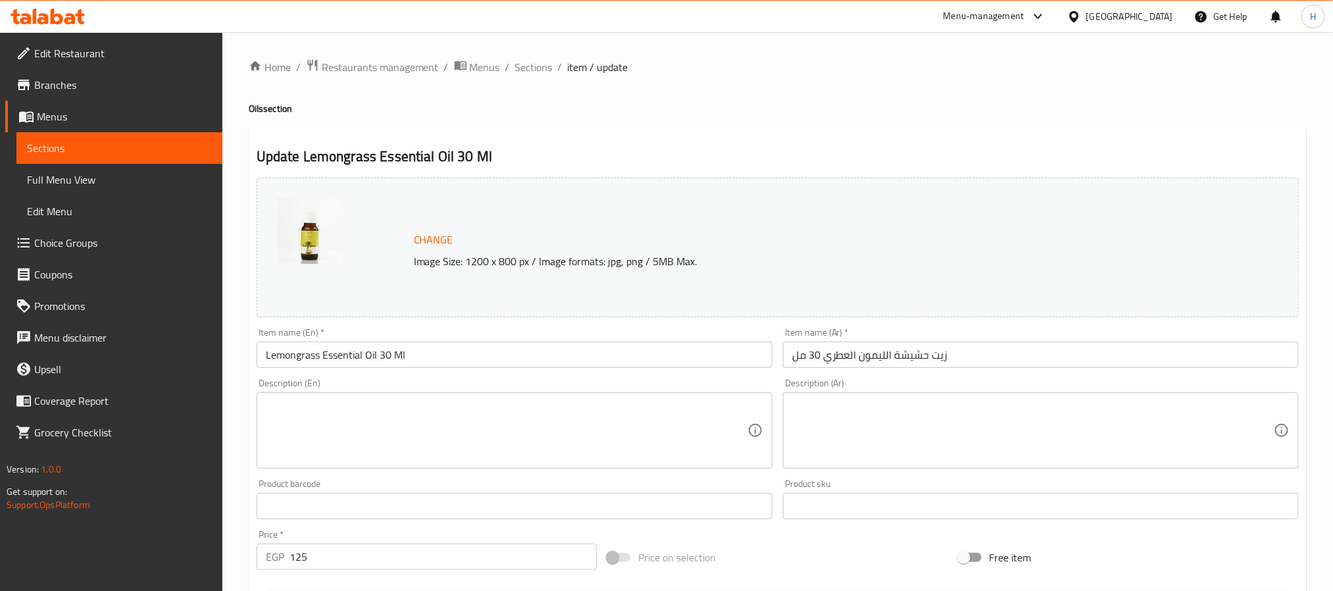
click at [345, 358] on input "Lemongrass Essential Oil 30 Ml" at bounding box center [515, 355] width 516 height 26
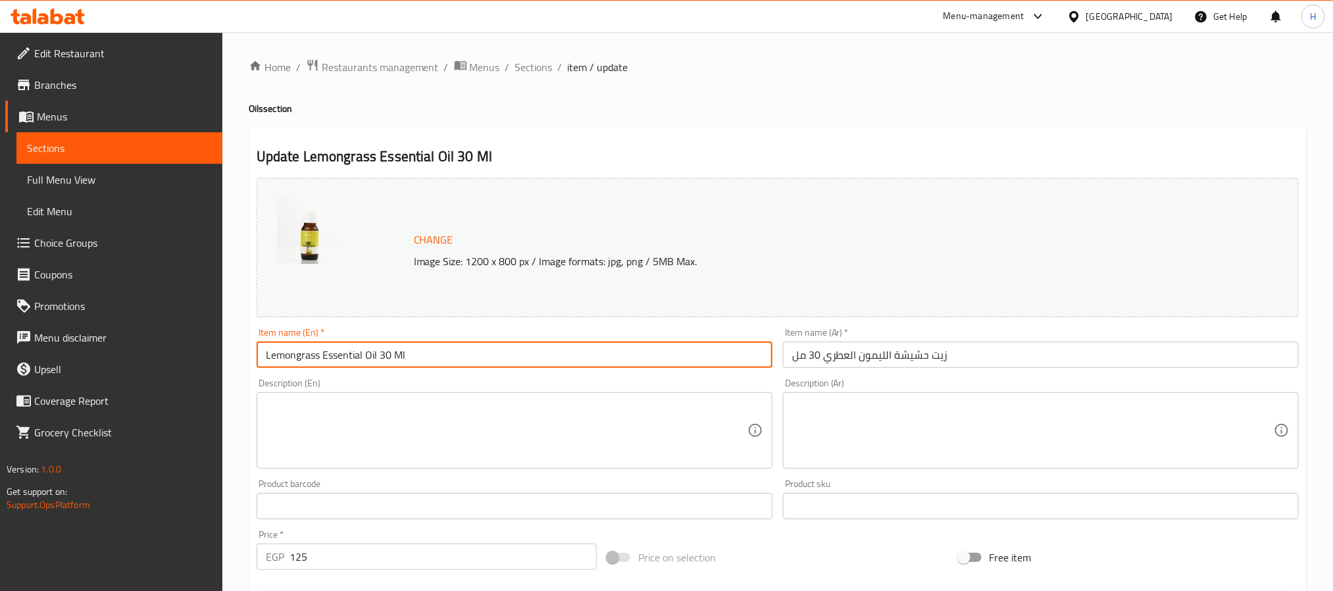
paste input "Aromatic"
click at [349, 358] on input "Lemongrass Aromatic Oil 30 Ml" at bounding box center [515, 355] width 516 height 26
type input "Lemongrass Aromatic Oil 30 Ml"
click at [535, 68] on span "Sections" at bounding box center [534, 67] width 38 height 16
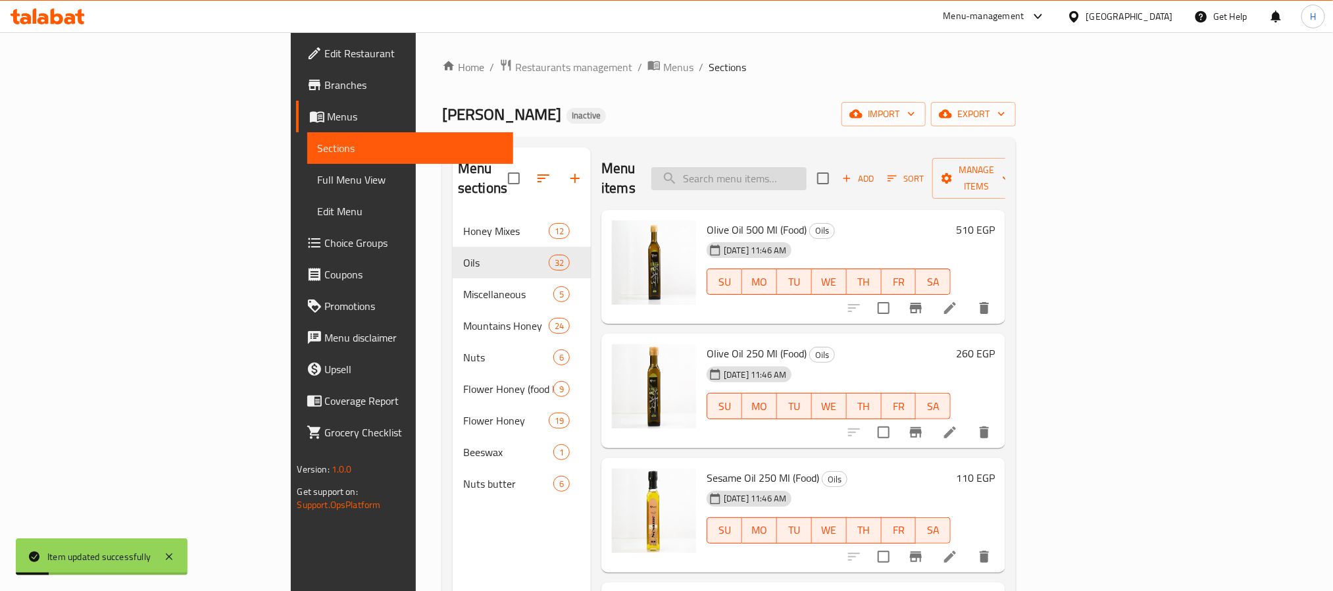
click at [807, 180] on input "search" at bounding box center [728, 178] width 155 height 23
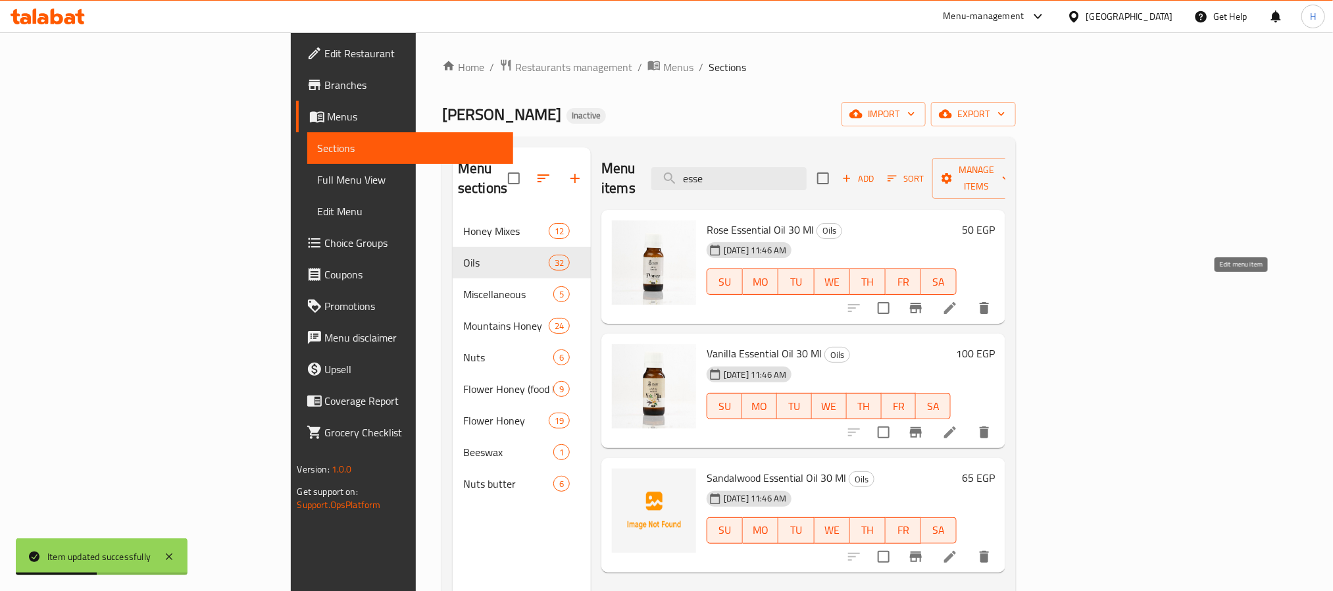
type input "esse"
click at [956, 302] on icon at bounding box center [950, 308] width 12 height 12
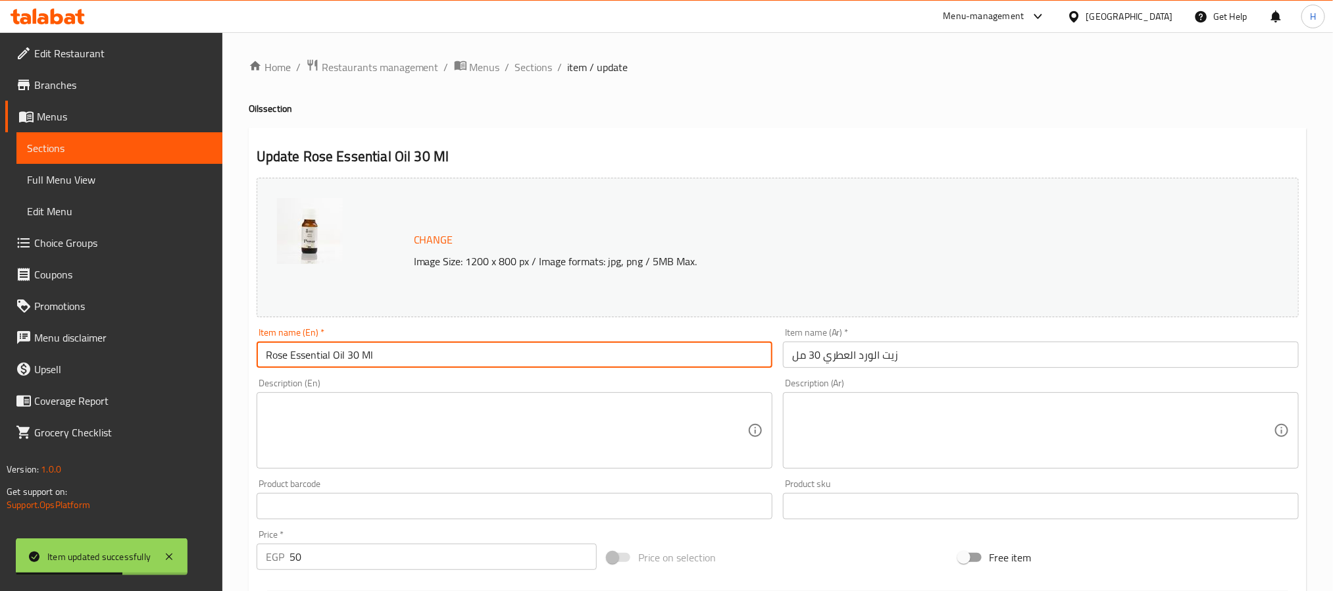
click at [315, 361] on input "Rose Essential Oil 30 Ml" at bounding box center [515, 355] width 516 height 26
click at [317, 361] on input "Rose Essential Oil 30 Ml" at bounding box center [515, 355] width 516 height 26
paste input "Aromatic"
type input "Rose Aromatic Oil 30 Ml"
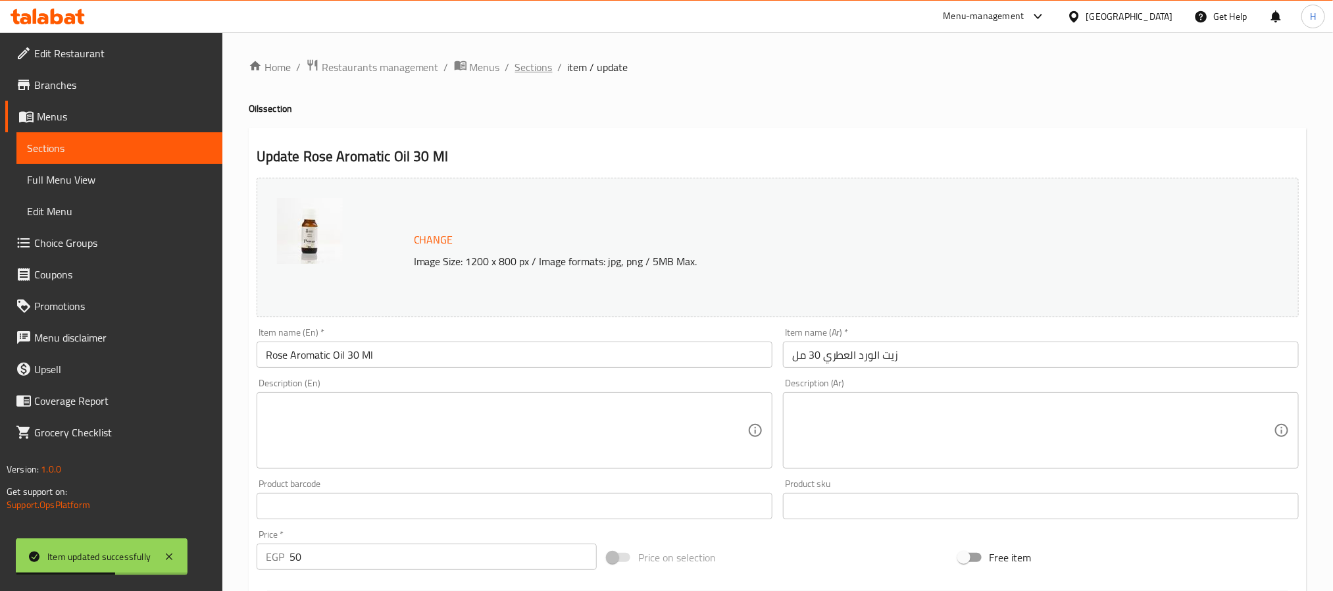
click at [530, 72] on span "Sections" at bounding box center [534, 67] width 38 height 16
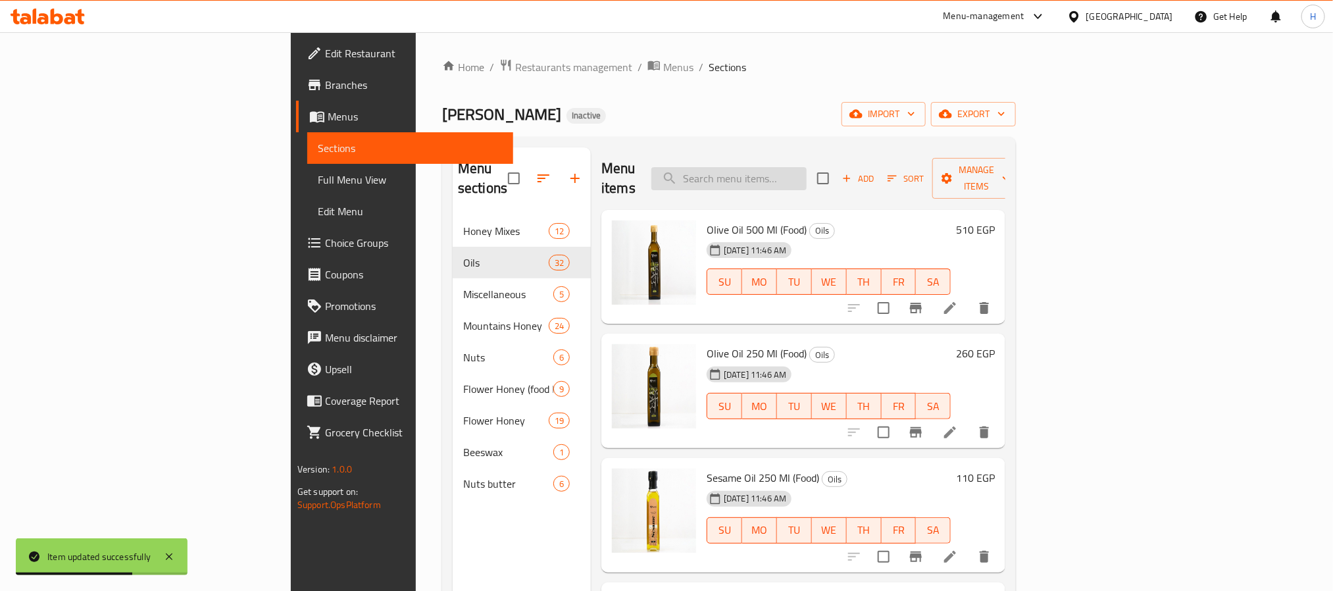
click at [794, 167] on input "search" at bounding box center [728, 178] width 155 height 23
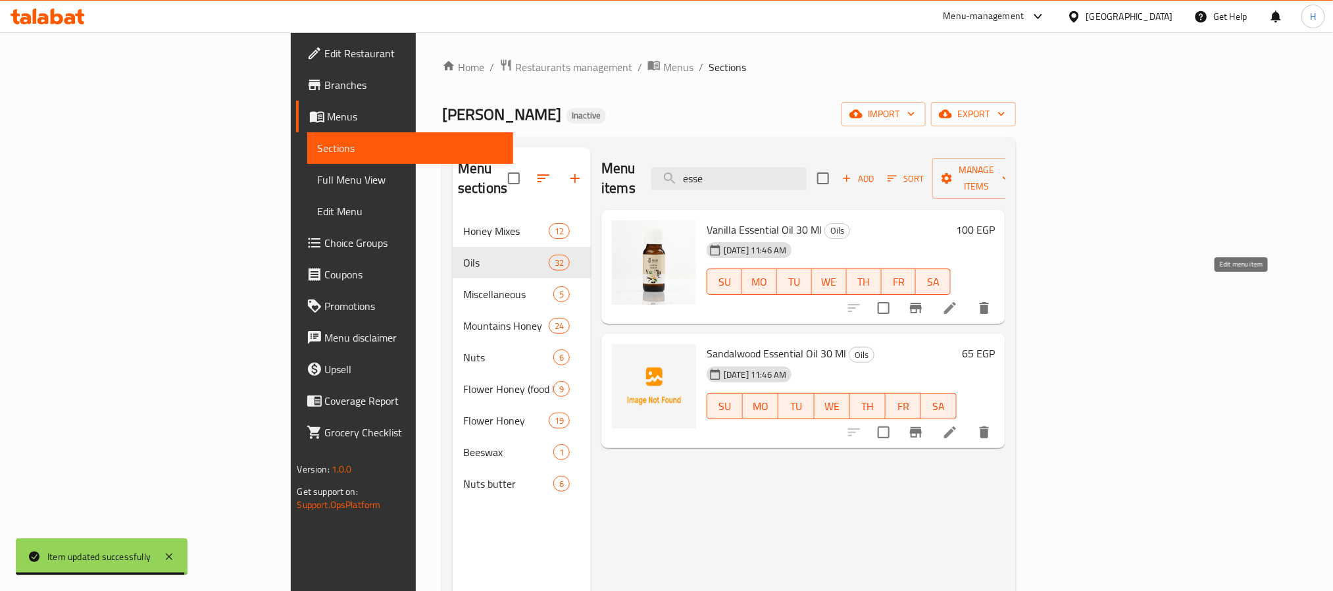
type input "esse"
click at [956, 302] on icon at bounding box center [950, 308] width 12 height 12
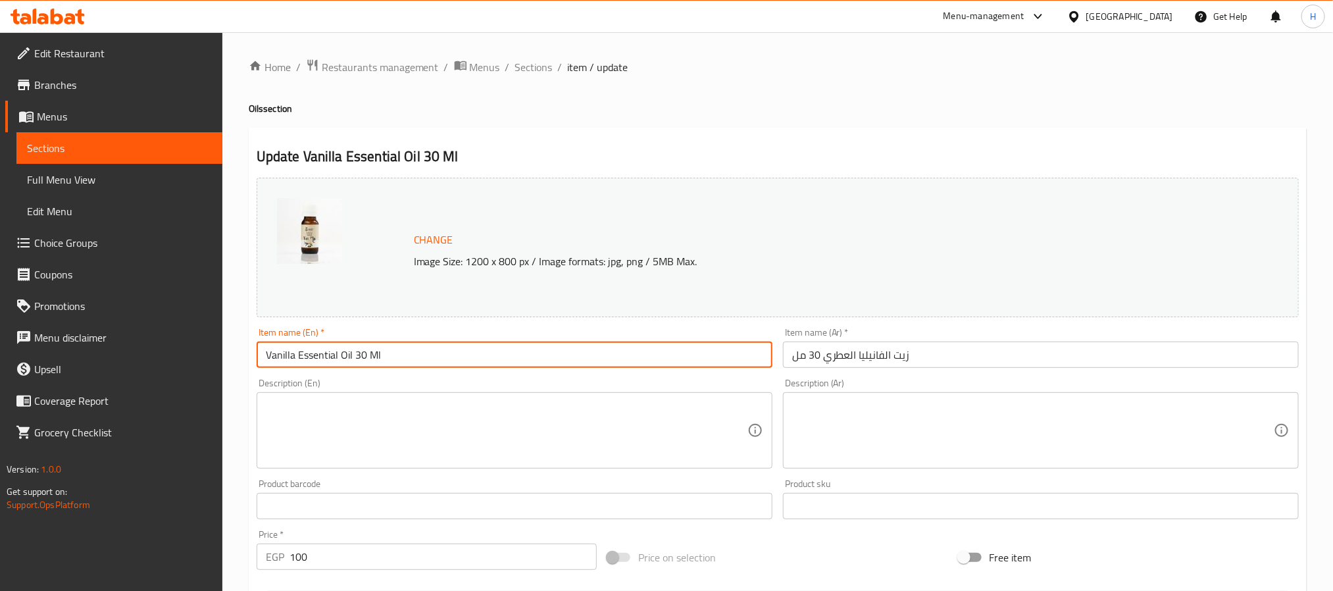
click at [320, 361] on input "Vanilla Essential Oil 30 Ml" at bounding box center [515, 355] width 516 height 26
click at [326, 361] on input "Vanilla Essential Oil 30 Ml" at bounding box center [515, 355] width 516 height 26
paste input "Aromatic"
type input "Vanilla Aromatic Oil 30 Ml"
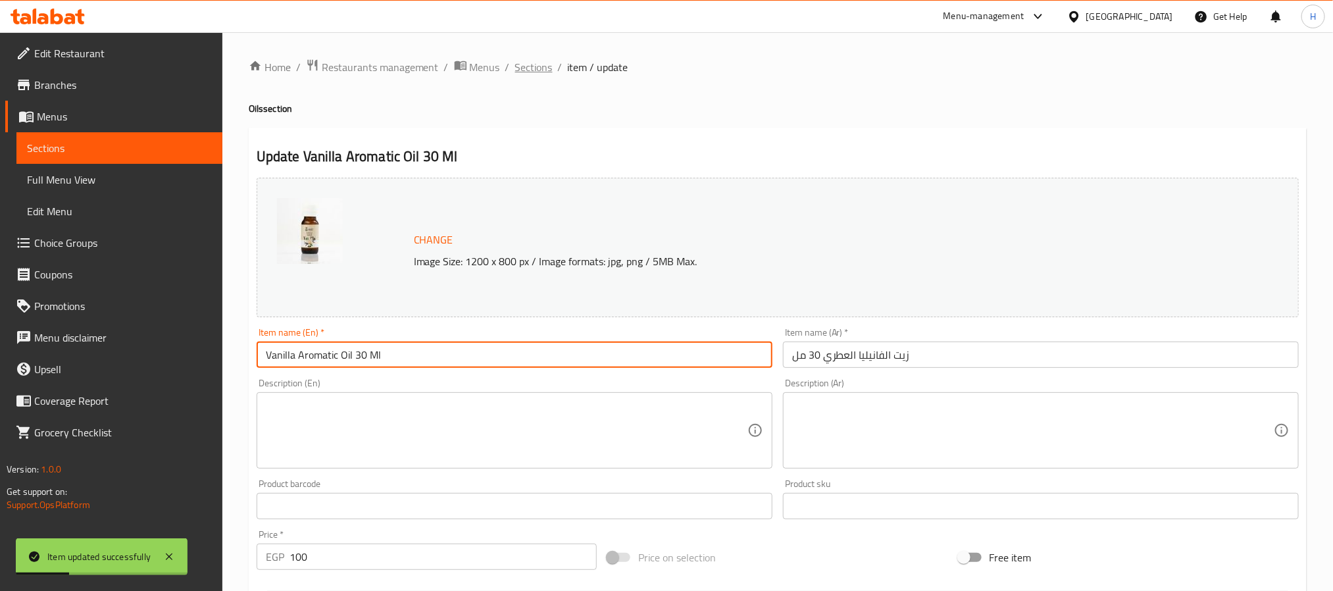
click at [515, 63] on span "Sections" at bounding box center [534, 67] width 38 height 16
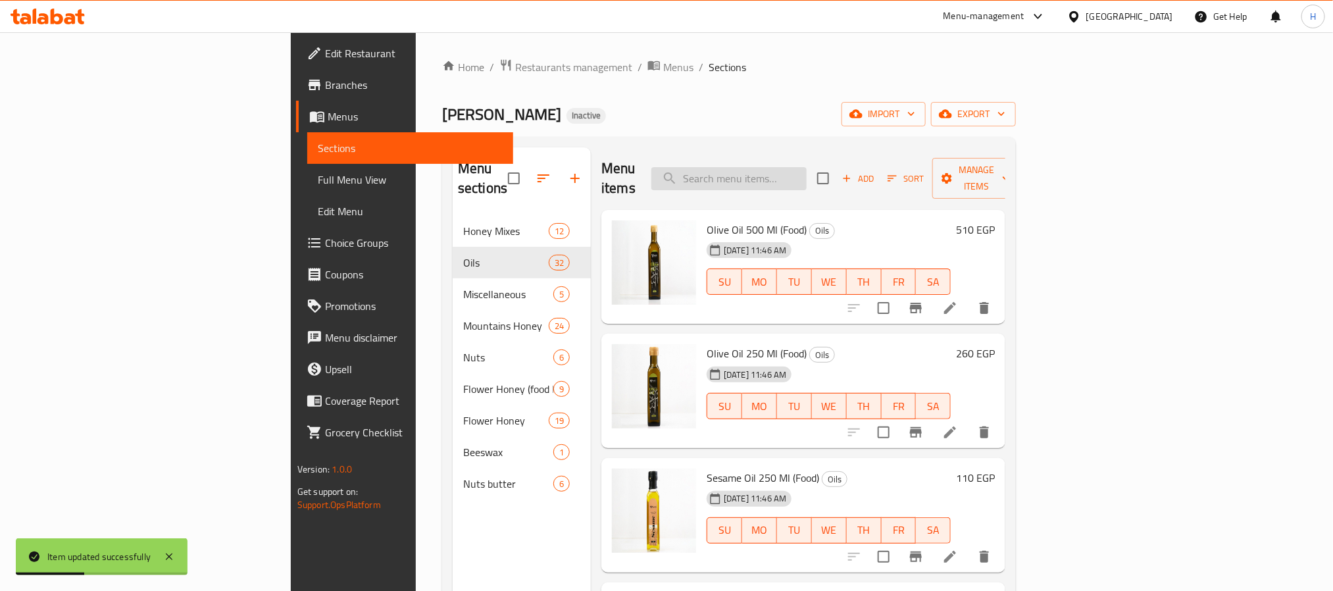
click at [786, 168] on input "search" at bounding box center [728, 178] width 155 height 23
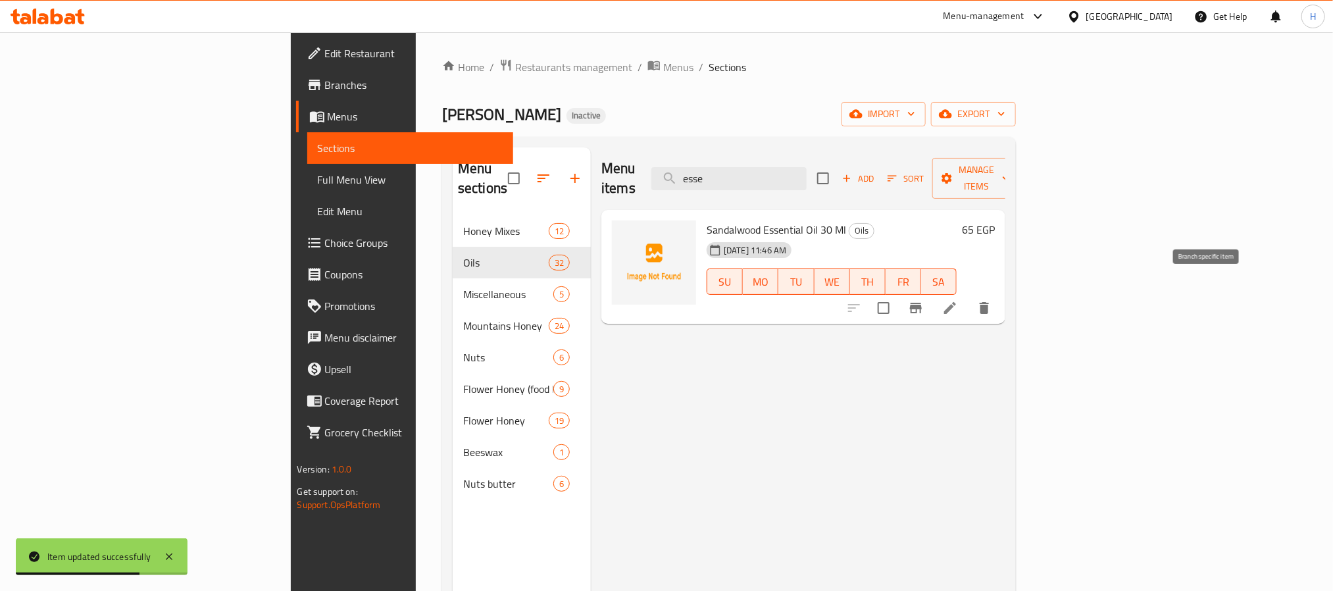
type input "esse"
click at [958, 300] on icon at bounding box center [950, 308] width 16 height 16
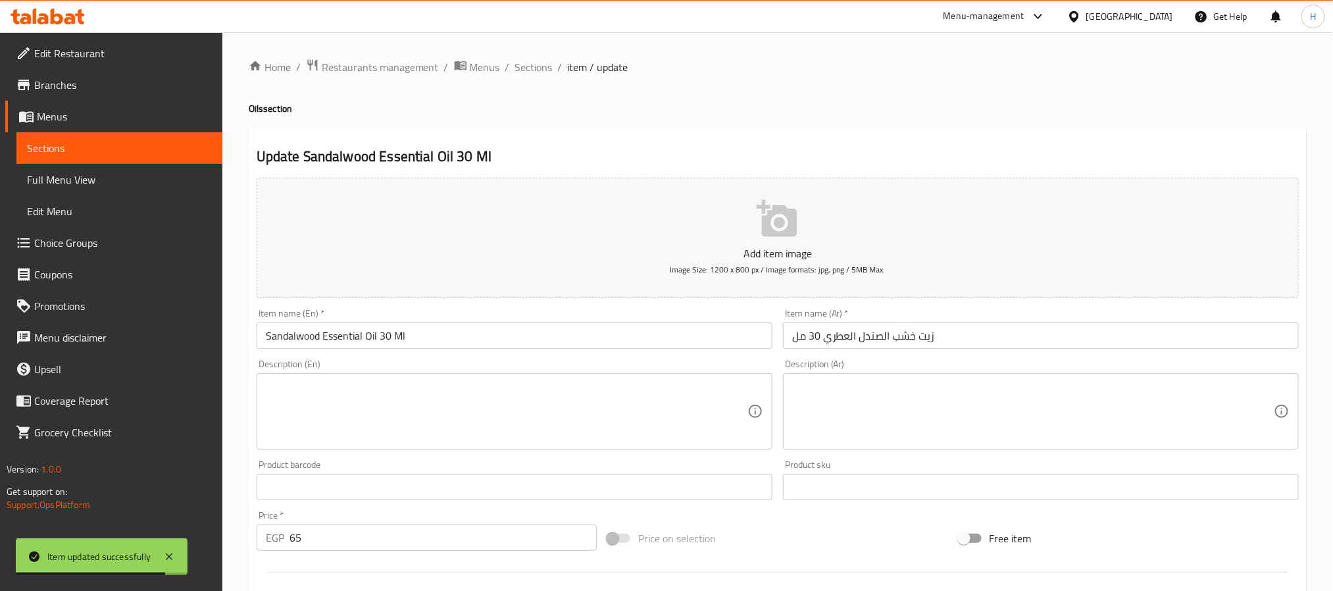
click at [350, 342] on input "Sandalwood Essential Oil 30 Ml" at bounding box center [515, 335] width 516 height 26
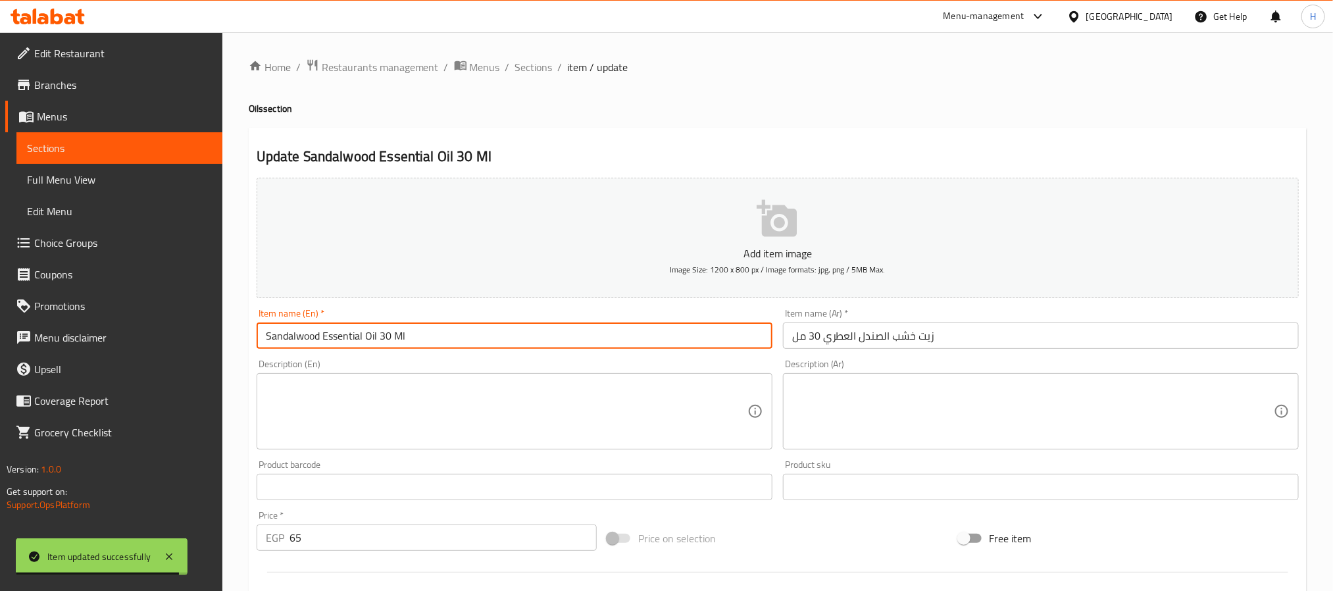
click at [352, 342] on input "Sandalwood Essential Oil 30 Ml" at bounding box center [515, 335] width 516 height 26
paste input "Aromatic"
type input "Sandalwood Aromatic Oil 30 Ml"
click at [547, 69] on span "Sections" at bounding box center [534, 67] width 38 height 16
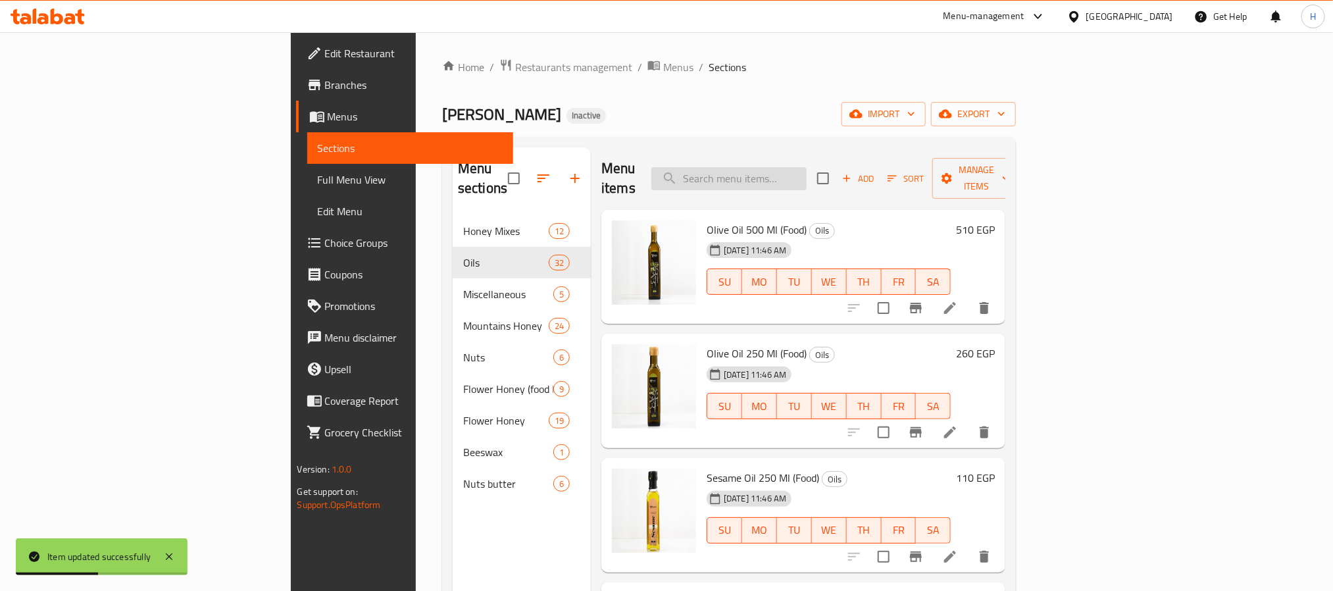
click at [784, 167] on input "search" at bounding box center [728, 178] width 155 height 23
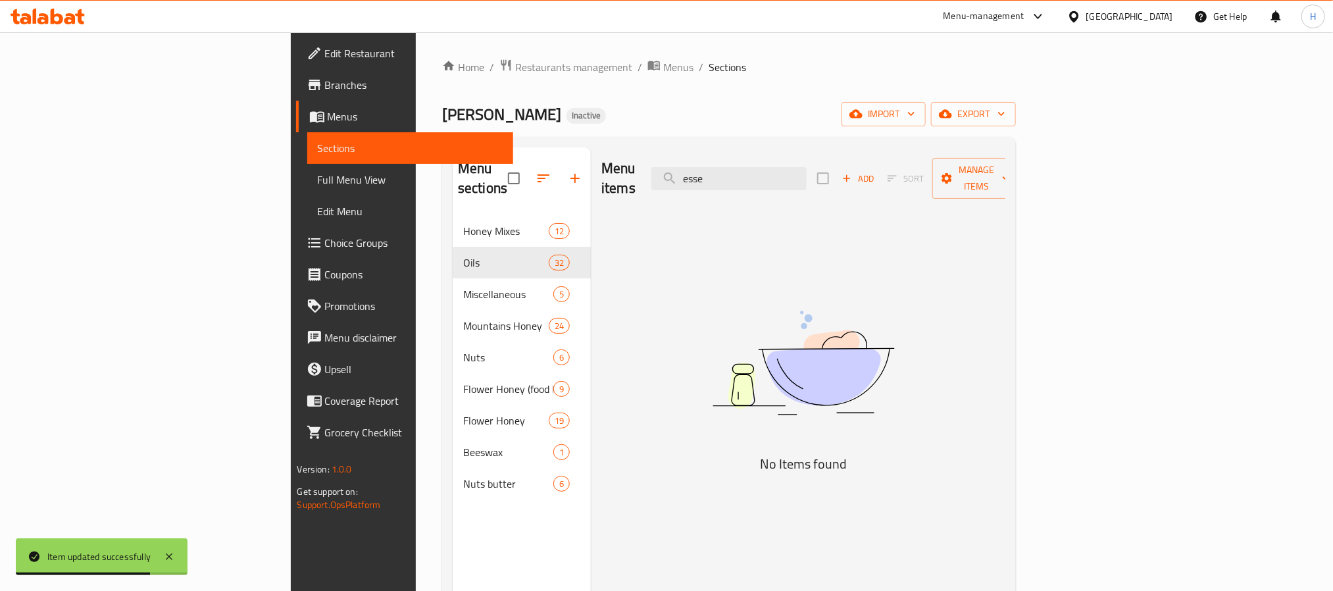
type input "esse"
click at [318, 180] on span "Full Menu View" at bounding box center [410, 180] width 185 height 16
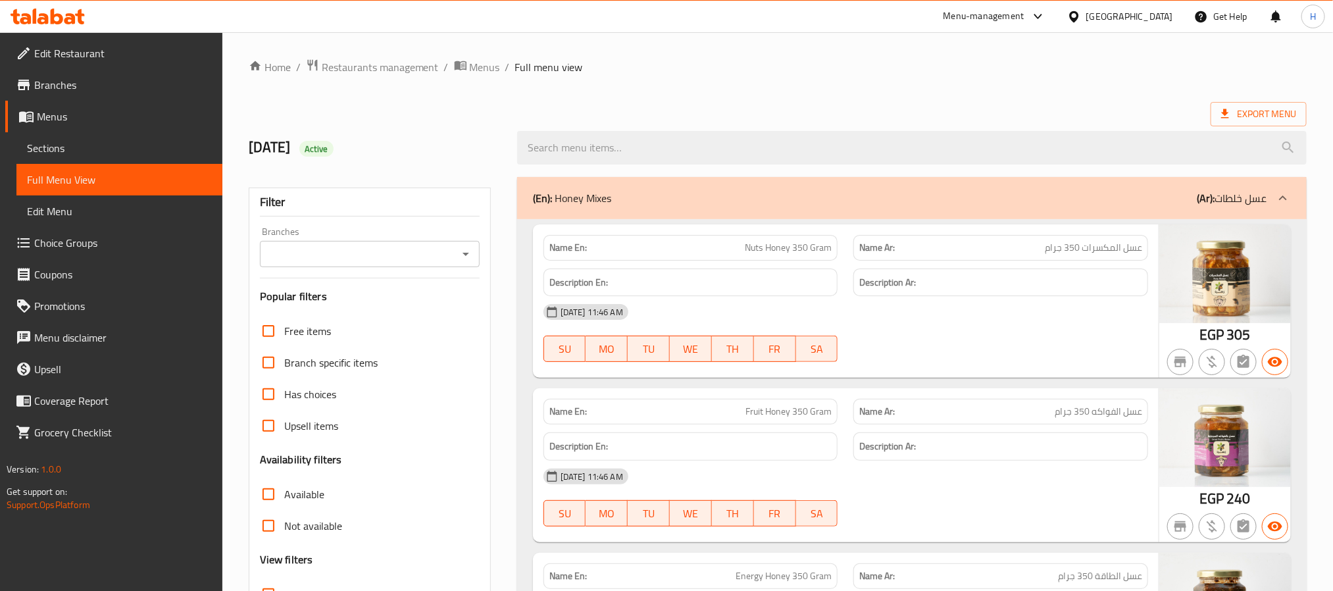
click at [362, 243] on div "Branches" at bounding box center [370, 254] width 220 height 26
click at [469, 261] on icon "Open" at bounding box center [466, 254] width 16 height 16
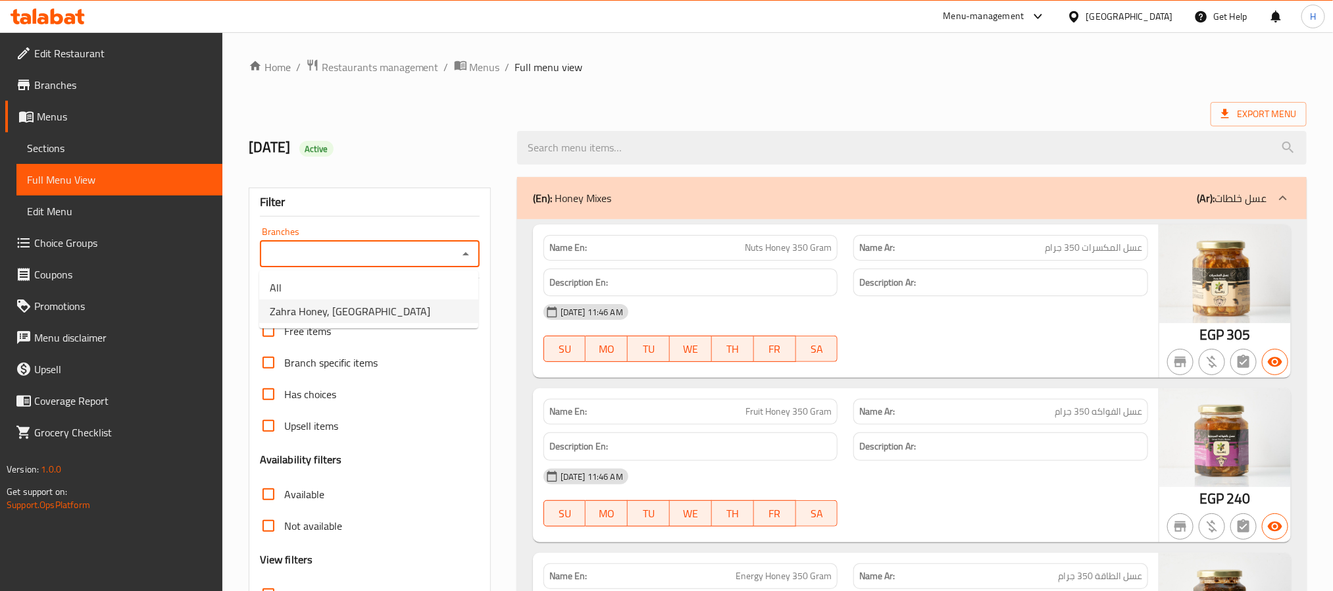
click at [427, 313] on li "Zahra Honey, [GEOGRAPHIC_DATA]" at bounding box center [368, 311] width 219 height 24
type input "Zahra Honey, [GEOGRAPHIC_DATA]"
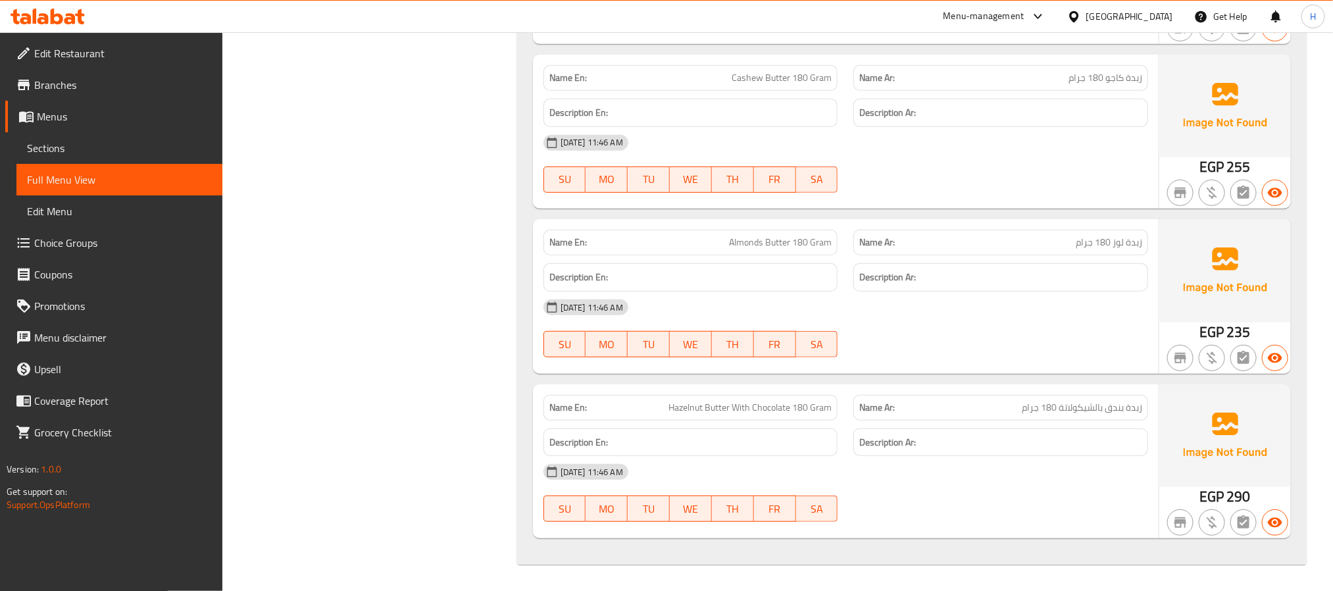
scroll to position [5154, 0]
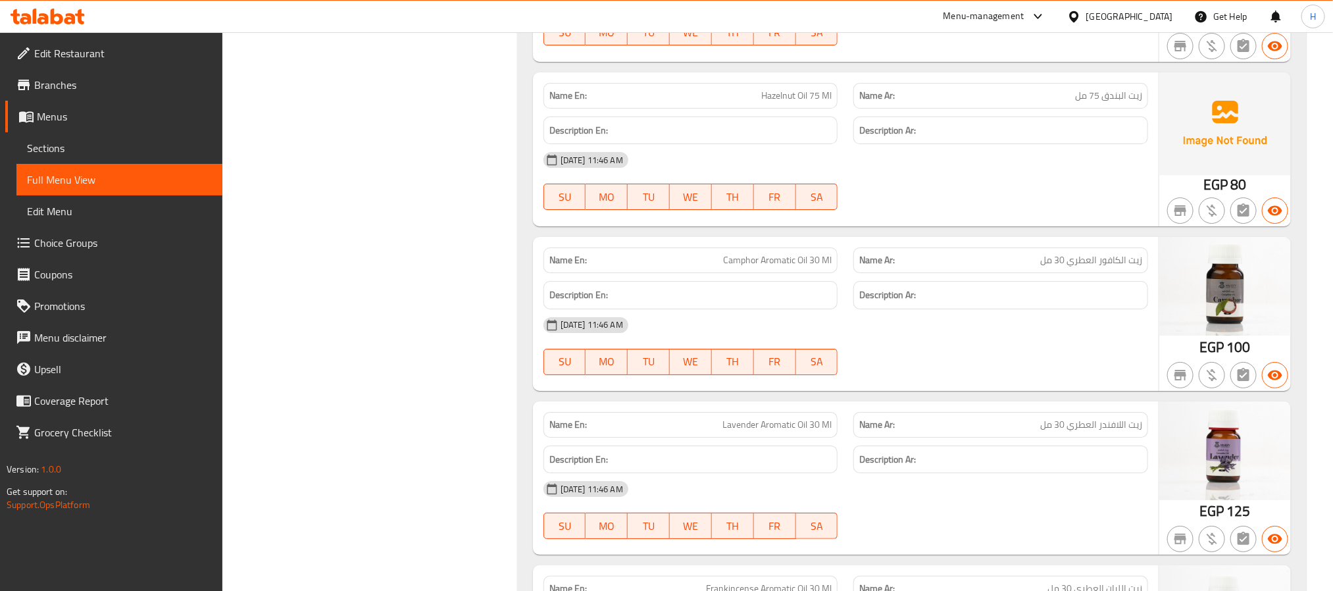
click at [1125, 176] on div "[DATE] 11:46 AM" at bounding box center [846, 160] width 621 height 32
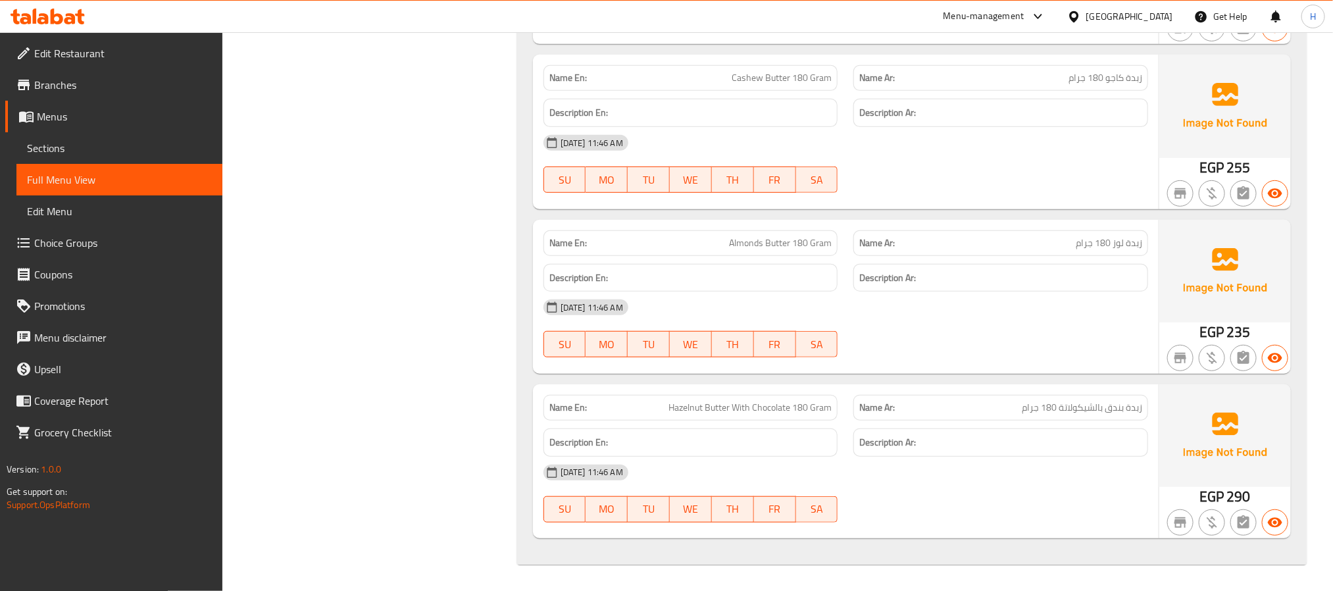
scroll to position [18826, 0]
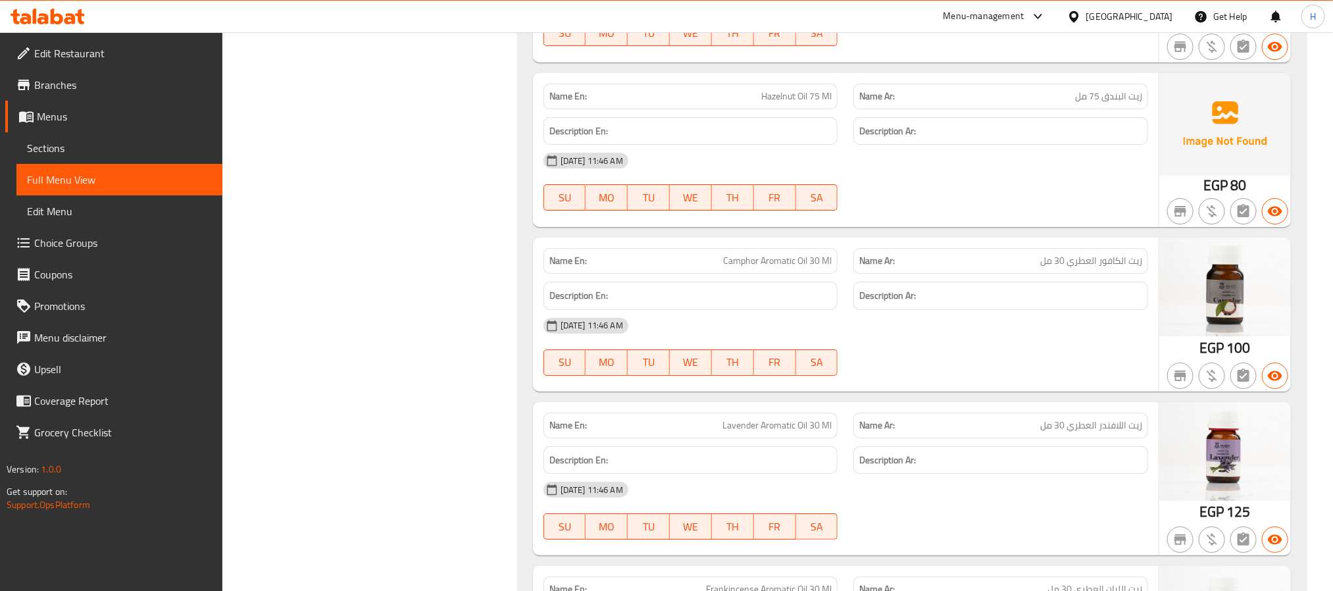
click at [786, 268] on span "Camphor Aromatic Oil 30 Ml" at bounding box center [777, 261] width 109 height 14
copy span "Aromatic"
click at [786, 268] on span "Camphor Aromatic Oil 30 Ml" at bounding box center [777, 261] width 109 height 14
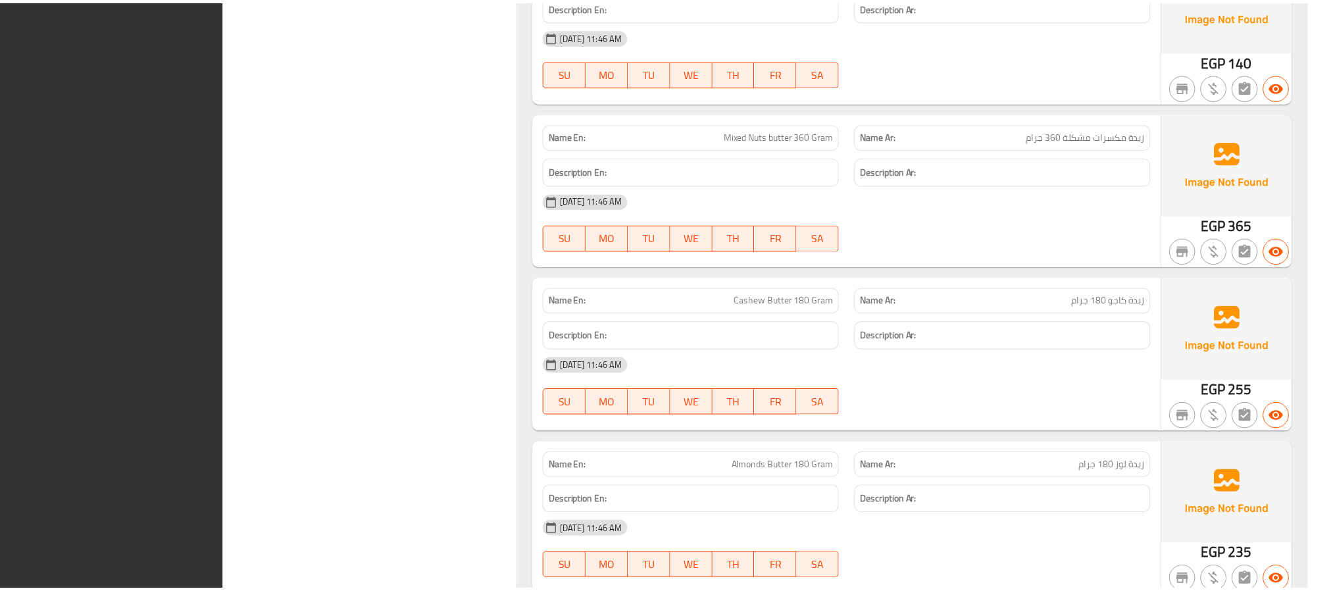
scroll to position [19122, 0]
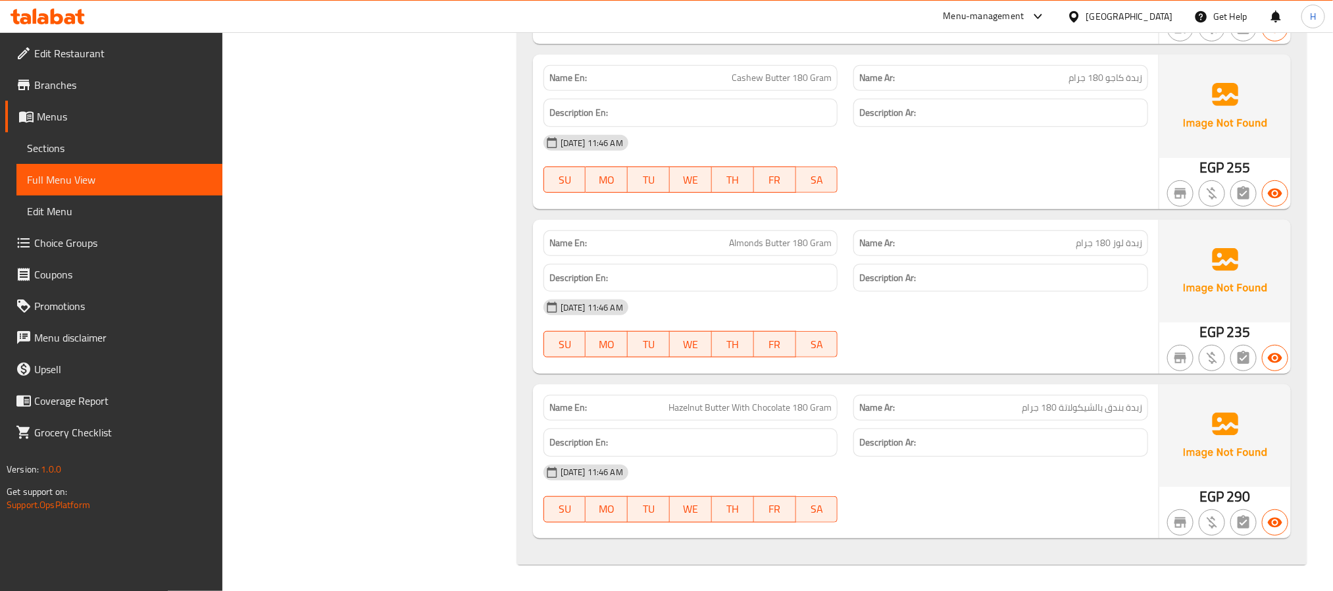
click at [85, 54] on span "Edit Restaurant" at bounding box center [123, 53] width 178 height 16
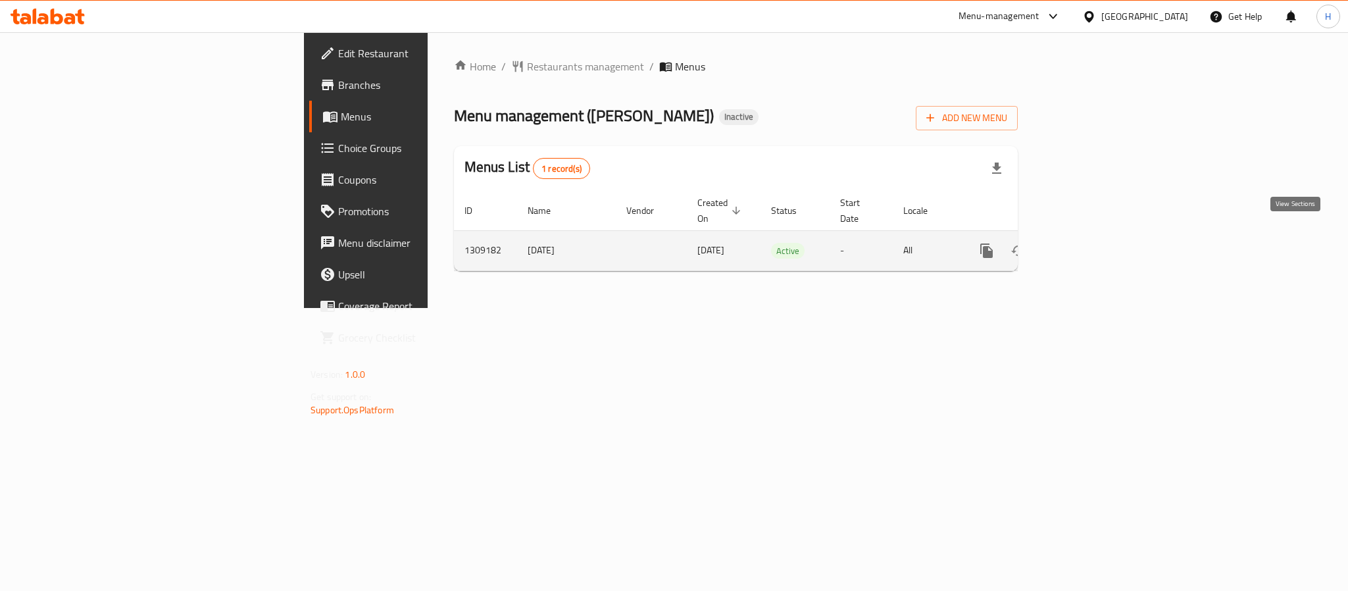
click at [1090, 243] on icon "enhanced table" at bounding box center [1082, 251] width 16 height 16
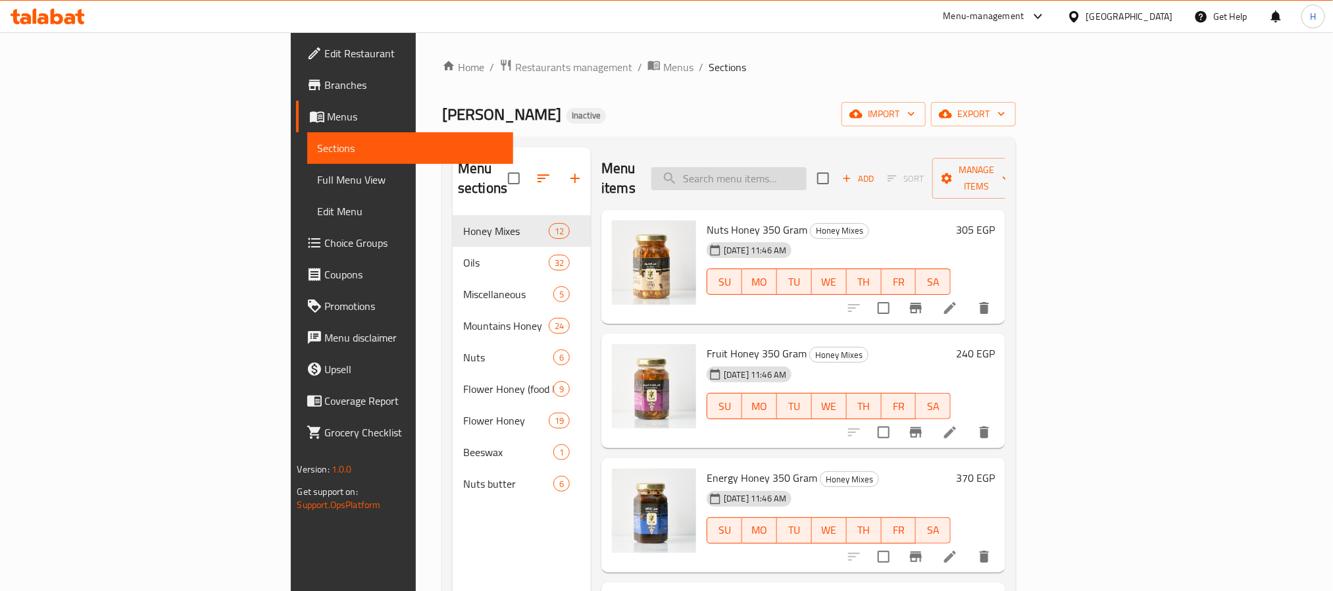
click at [807, 168] on input "search" at bounding box center [728, 178] width 155 height 23
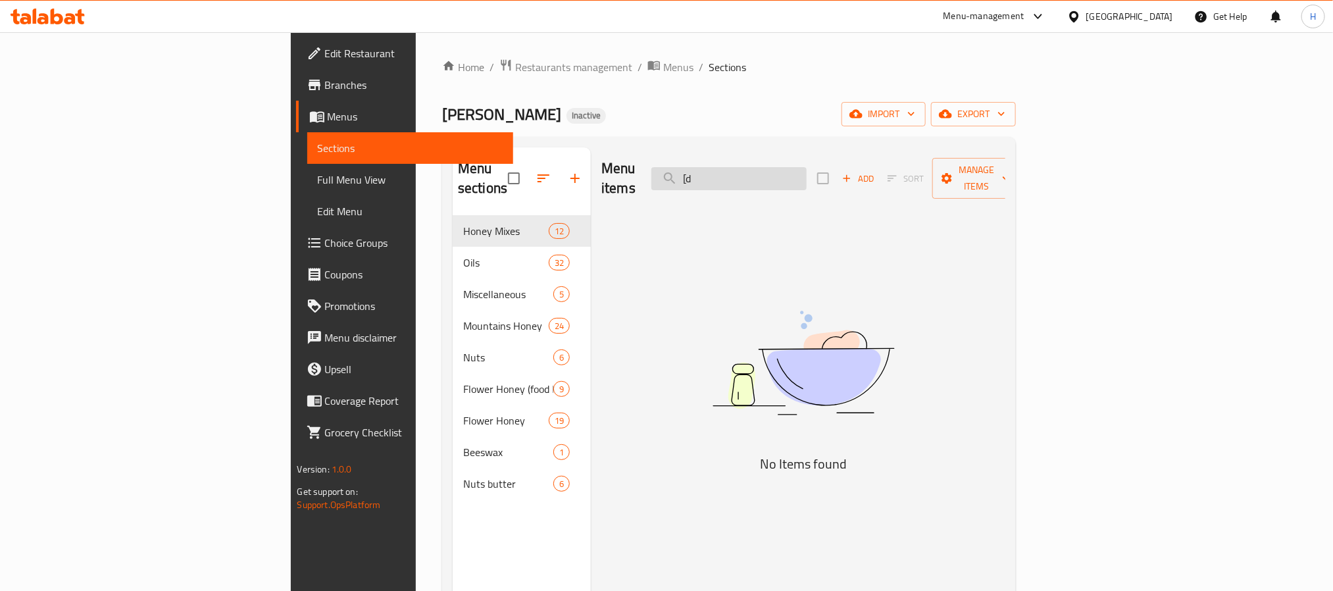
type input "["
click at [807, 178] on input "جيلالصبار" at bounding box center [728, 178] width 155 height 23
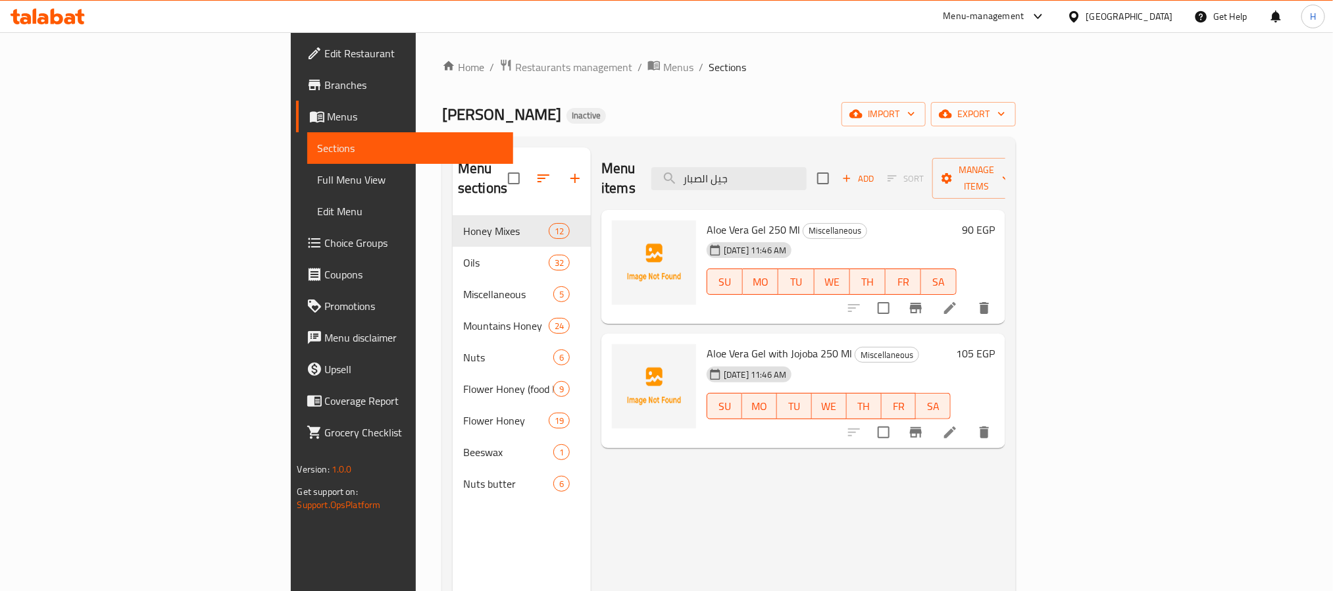
type input "جيل الصبار"
click at [707, 220] on span "Aloe Vera Gel 250 Ml" at bounding box center [753, 230] width 93 height 20
copy span "Aloe Vera Gel 250 Ml"
drag, startPoint x: 634, startPoint y: 206, endPoint x: 723, endPoint y: 215, distance: 89.3
click at [723, 220] on span "Aloe Vera Gel 250 Ml" at bounding box center [753, 230] width 93 height 20
